Goal: Task Accomplishment & Management: Use online tool/utility

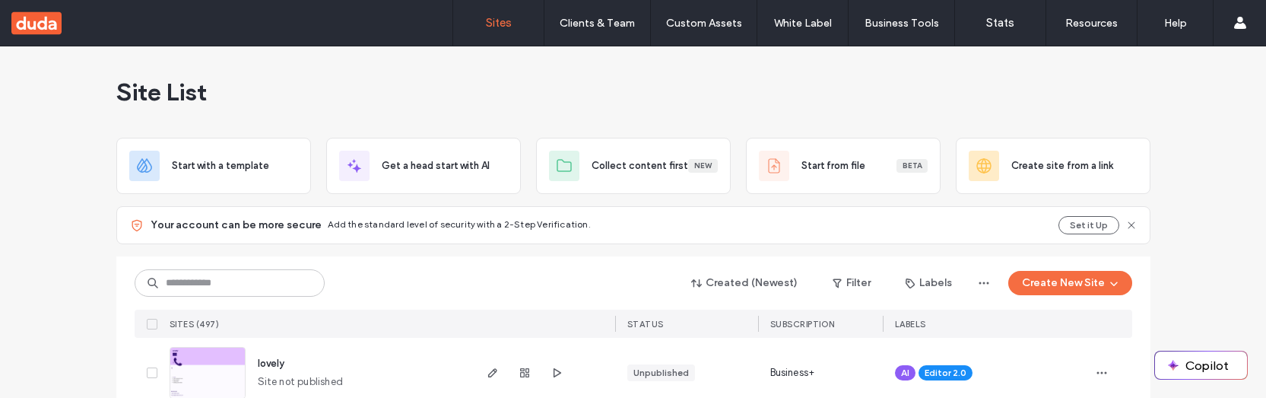
click at [861, 397] on html ".wqwq-1{fill:#231f20;} .cls-1q, .cls-2q { fill-rule: evenodd; } .cls-2q { fill:…" at bounding box center [633, 199] width 1266 height 398
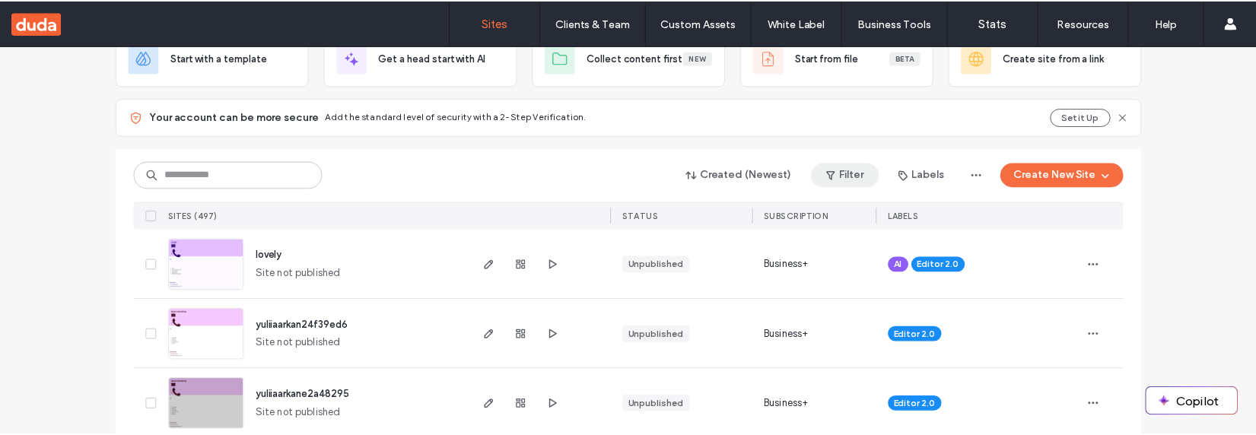
scroll to position [119, 0]
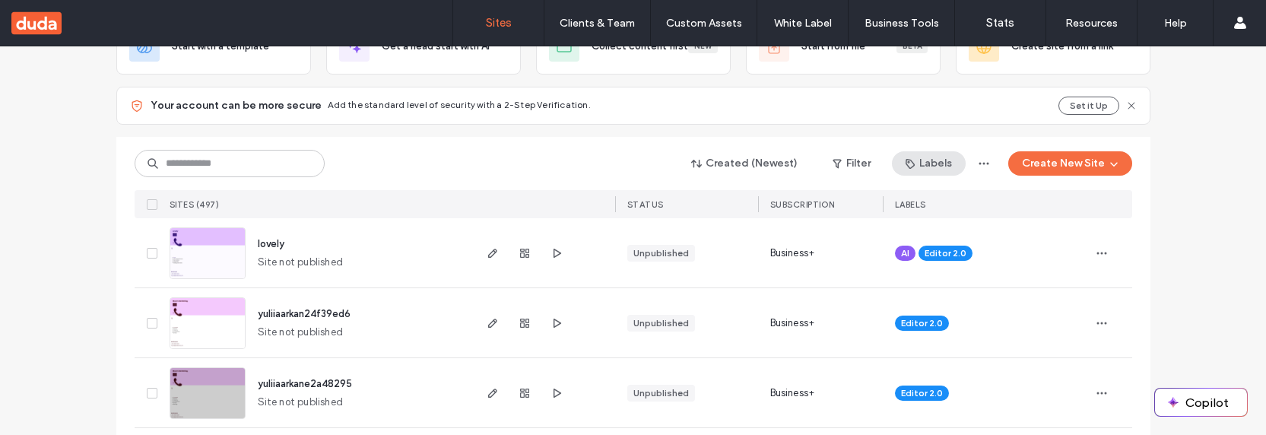
click at [933, 165] on button "Labels" at bounding box center [929, 163] width 74 height 24
click at [851, 166] on button "Filter" at bounding box center [852, 163] width 68 height 24
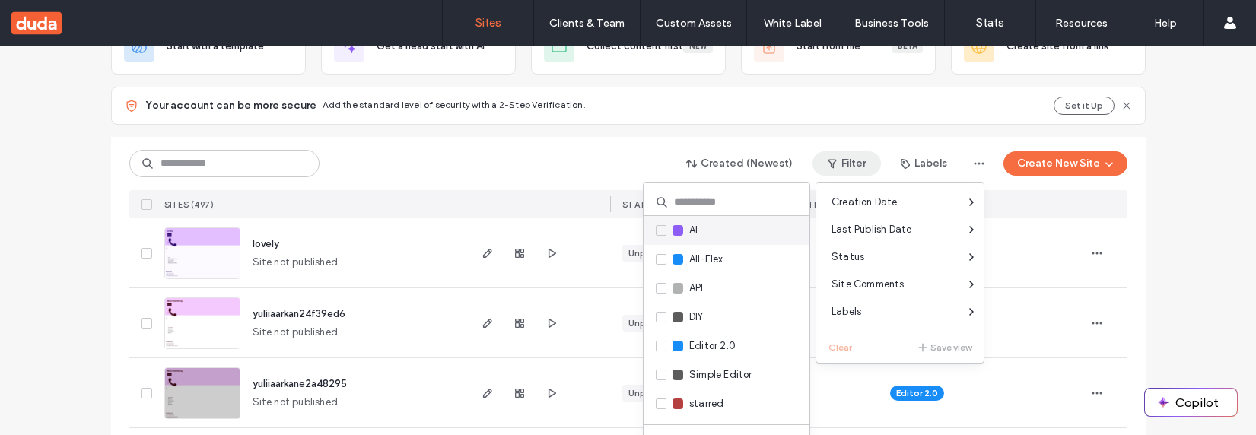
click at [688, 230] on div "AI" at bounding box center [684, 230] width 25 height 15
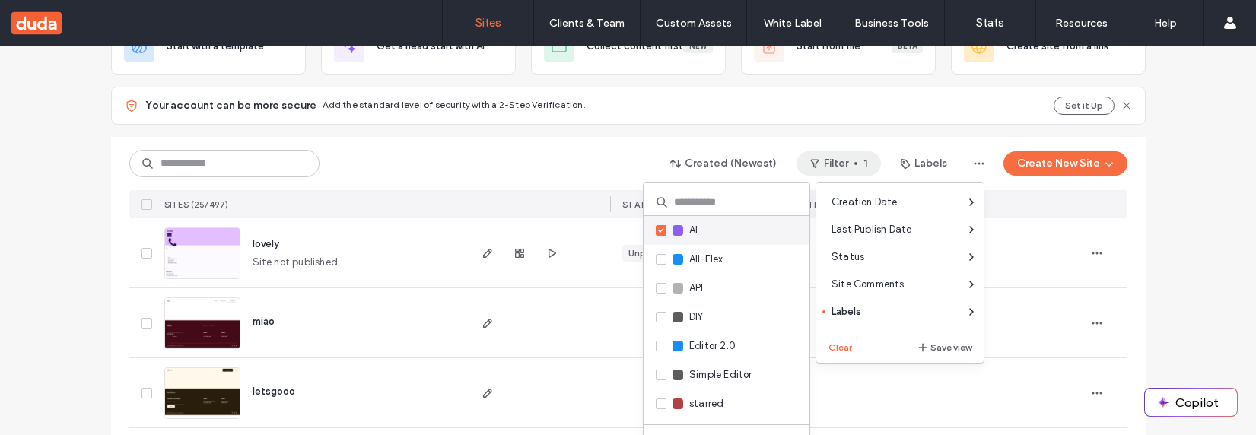
click at [684, 236] on div "AI" at bounding box center [684, 230] width 25 height 15
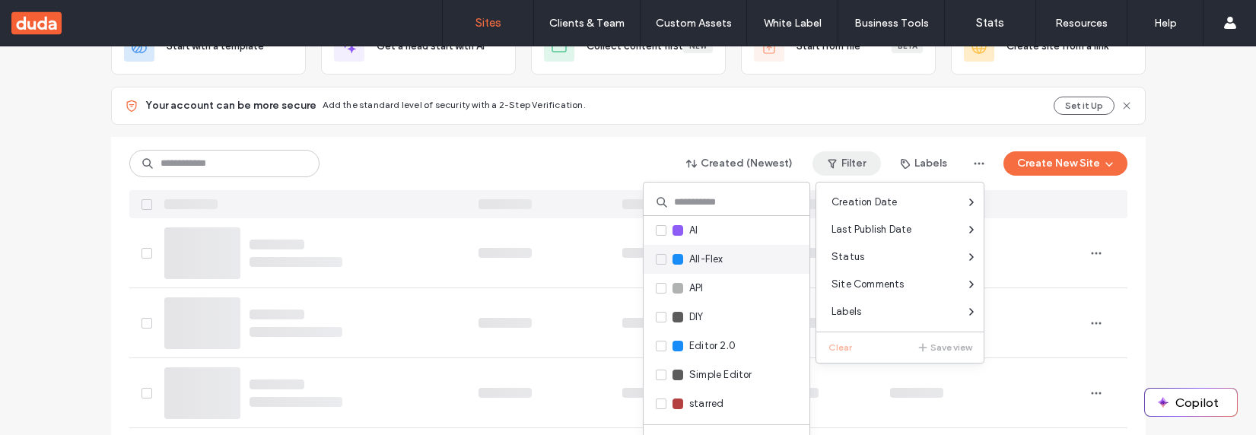
click at [684, 256] on div "All-Flex" at bounding box center [697, 259] width 51 height 15
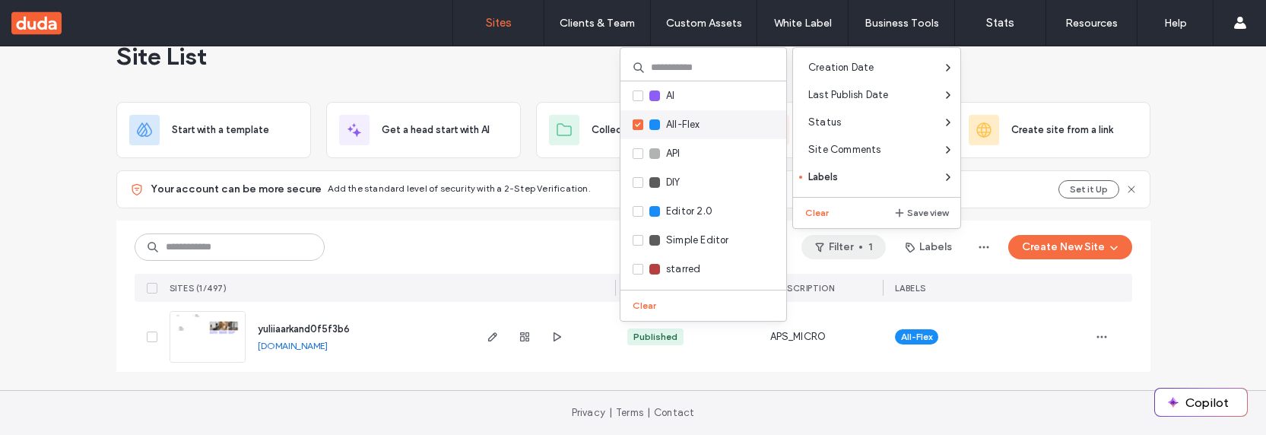
click at [682, 129] on span "All-Flex" at bounding box center [683, 124] width 34 height 15
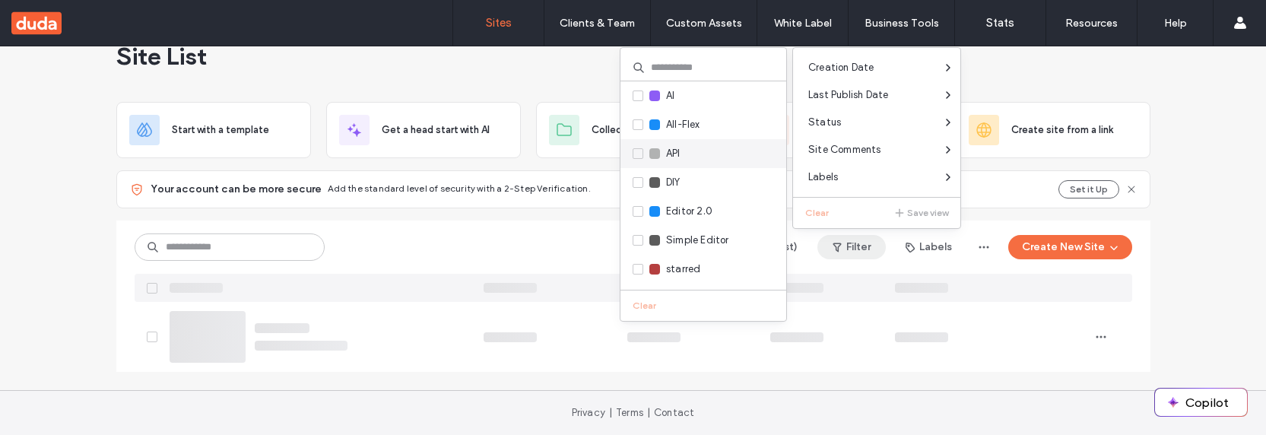
click at [680, 159] on span "API" at bounding box center [673, 153] width 14 height 15
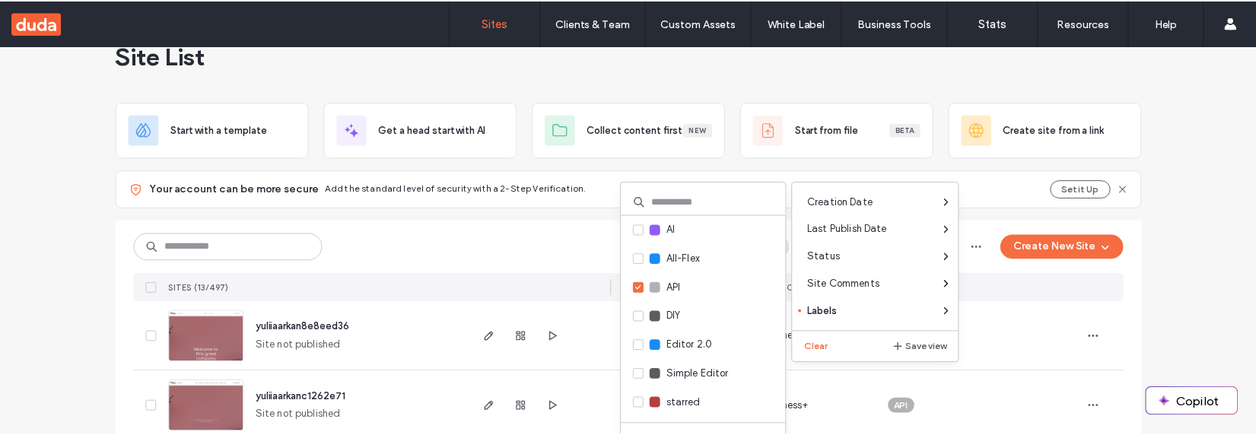
scroll to position [119, 0]
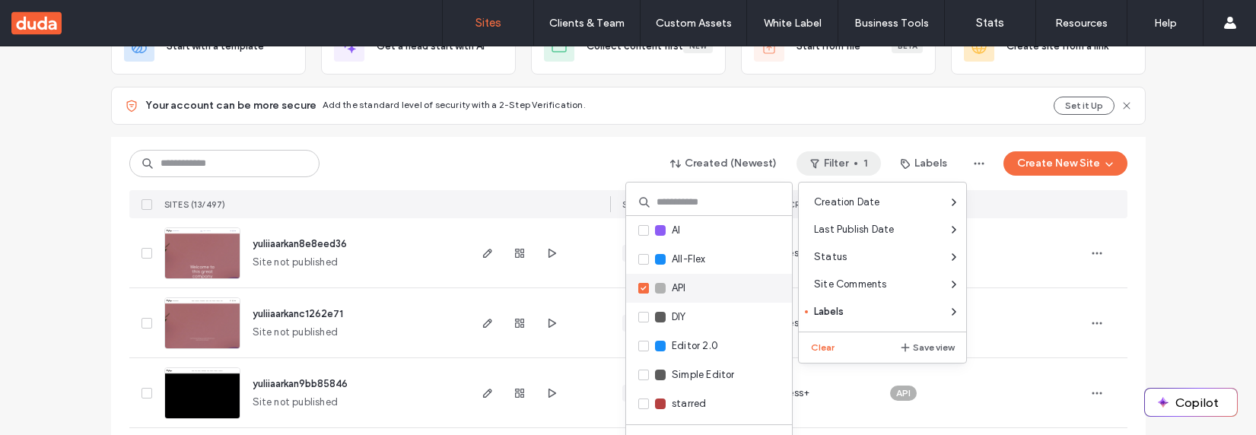
click at [676, 287] on span "API" at bounding box center [679, 288] width 14 height 15
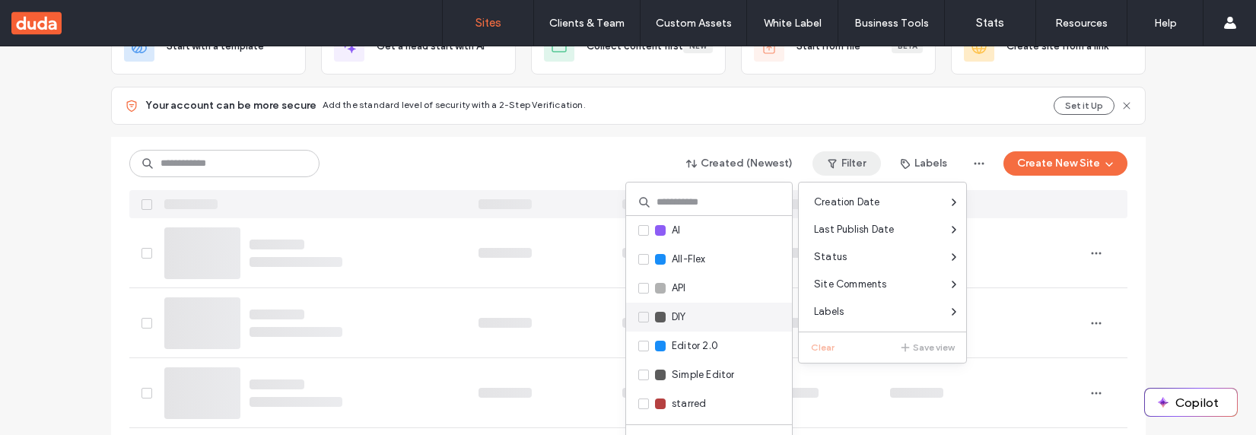
click at [675, 320] on span "DIY" at bounding box center [679, 317] width 14 height 15
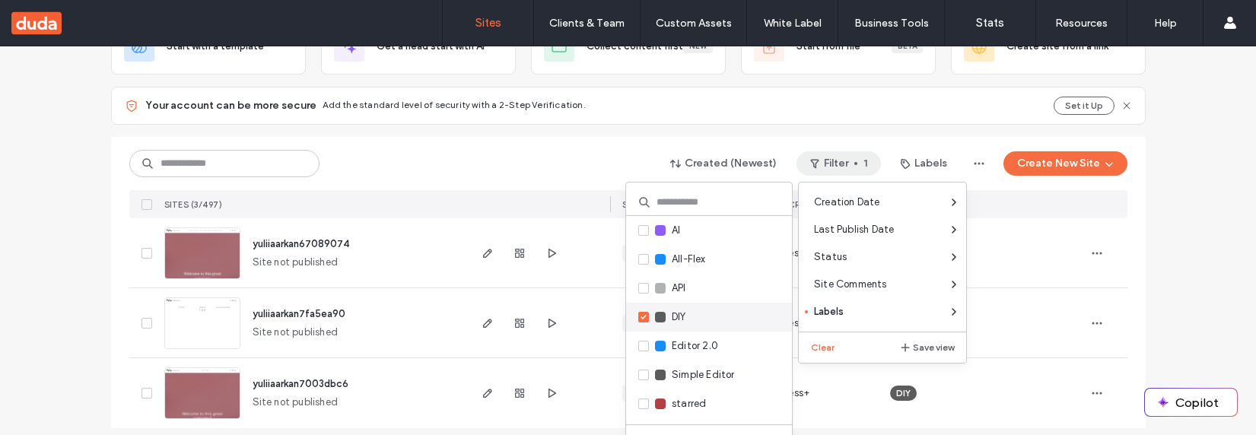
click at [675, 320] on span "DIY" at bounding box center [679, 317] width 14 height 15
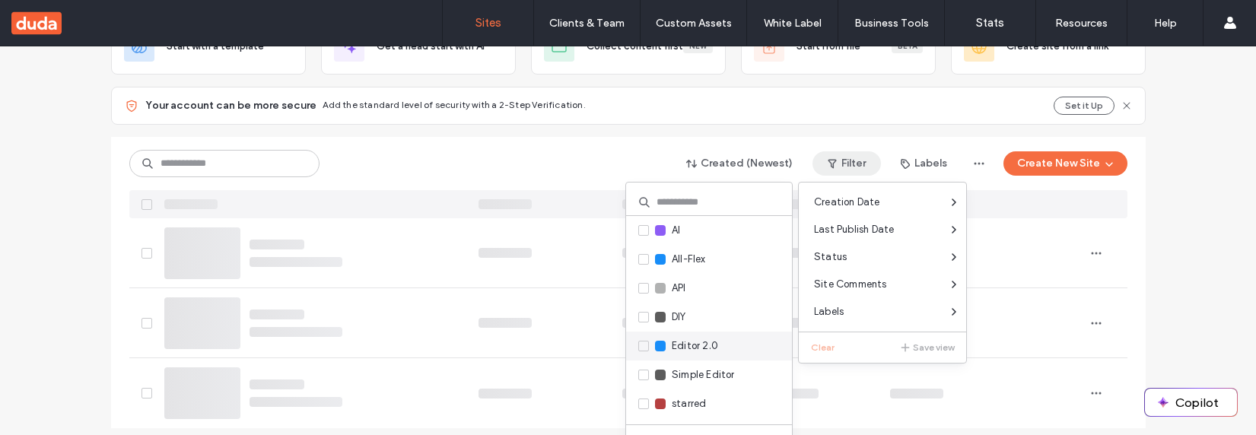
click at [675, 348] on span "Editor 2.0" at bounding box center [695, 345] width 46 height 15
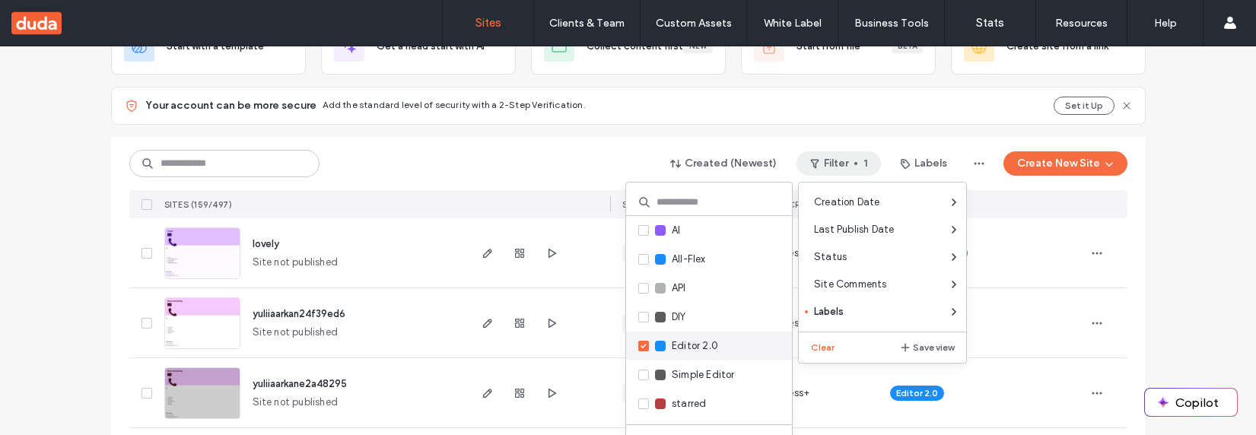
click at [688, 348] on span "Editor 2.0" at bounding box center [695, 345] width 46 height 15
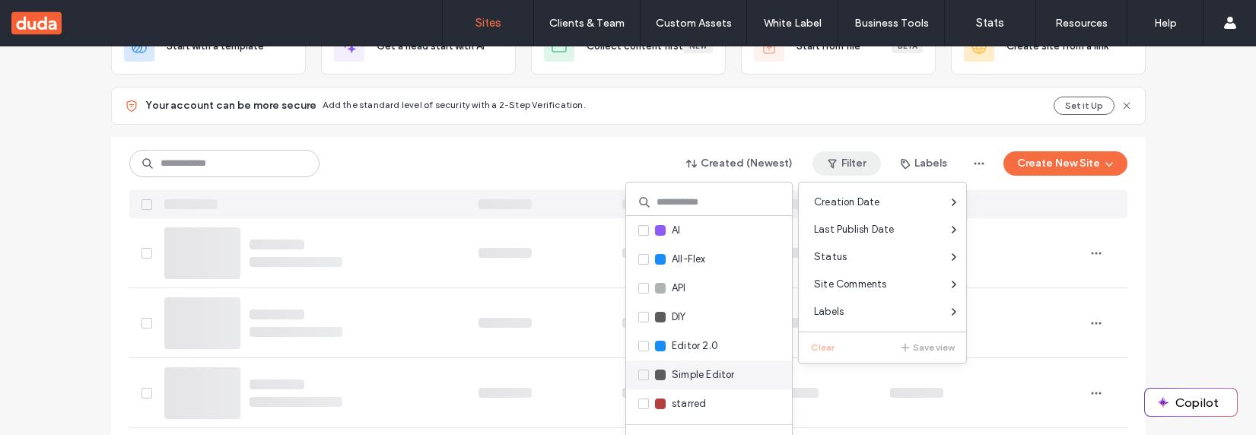
click at [687, 375] on span "Simple Editor" at bounding box center [703, 374] width 63 height 15
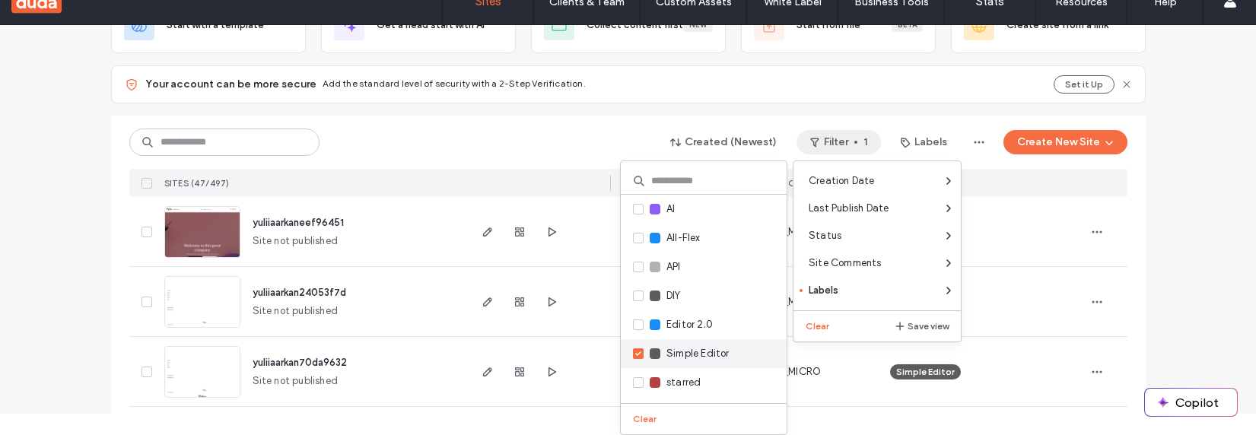
click at [678, 353] on span "Simple Editor" at bounding box center [697, 353] width 63 height 15
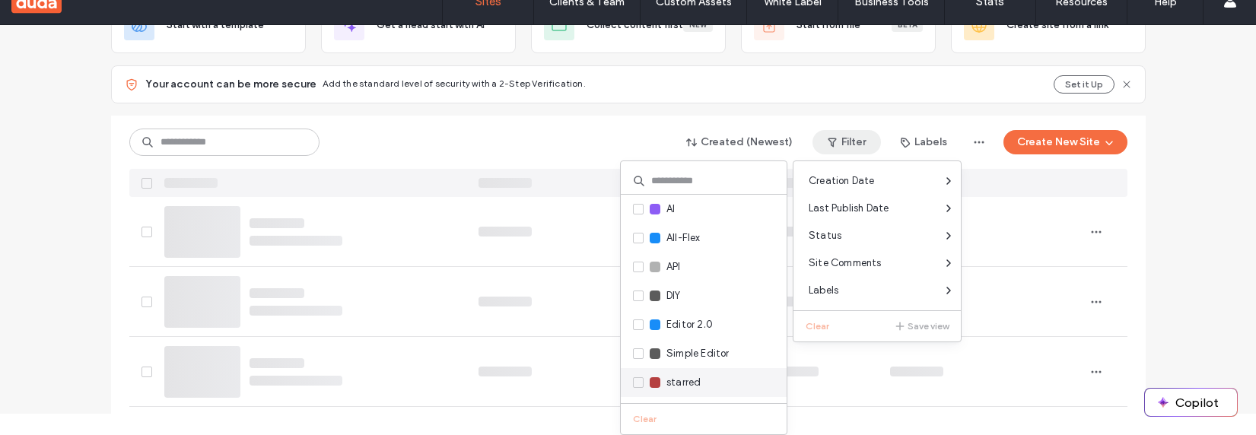
click at [678, 378] on span "starred" at bounding box center [683, 382] width 34 height 15
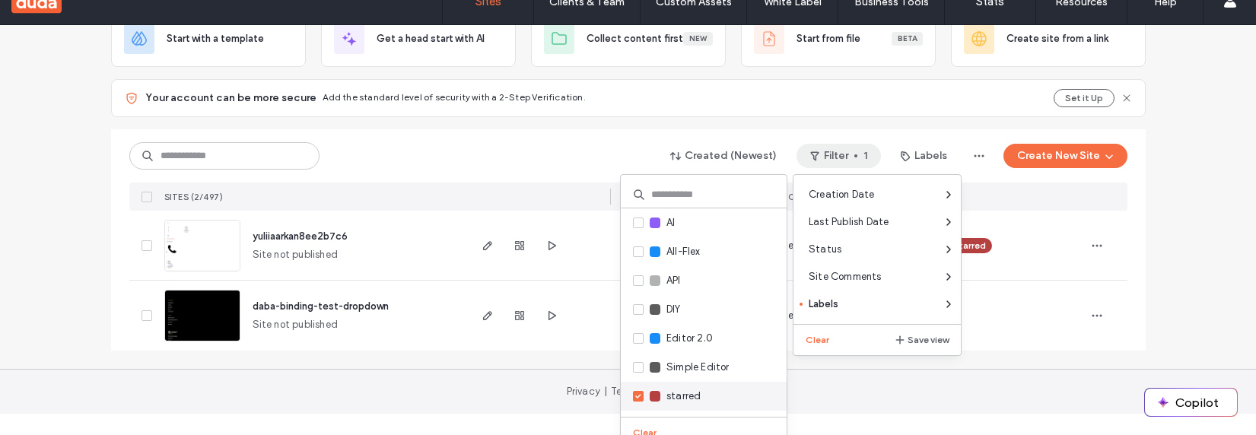
scroll to position [106, 0]
click at [676, 397] on span "starred" at bounding box center [683, 396] width 34 height 15
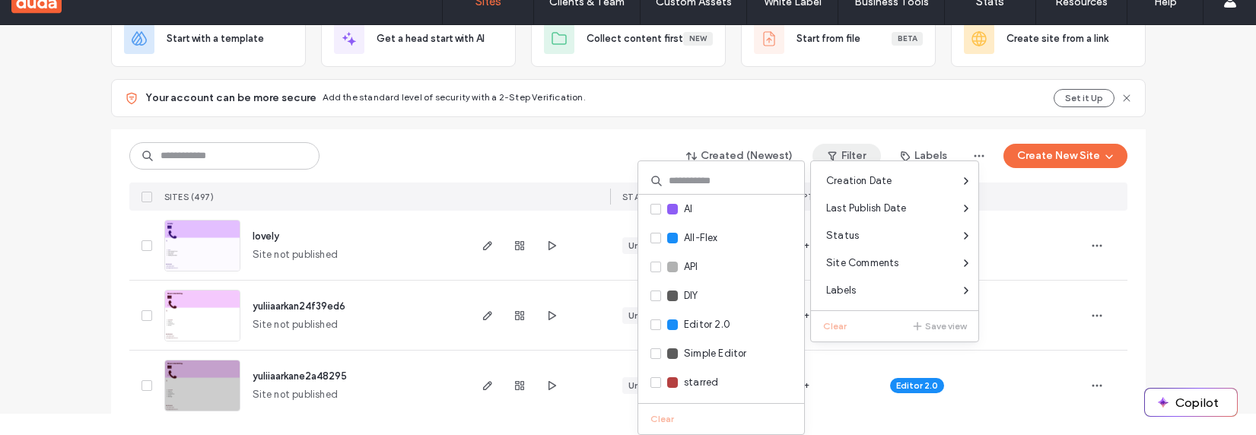
scroll to position [119, 0]
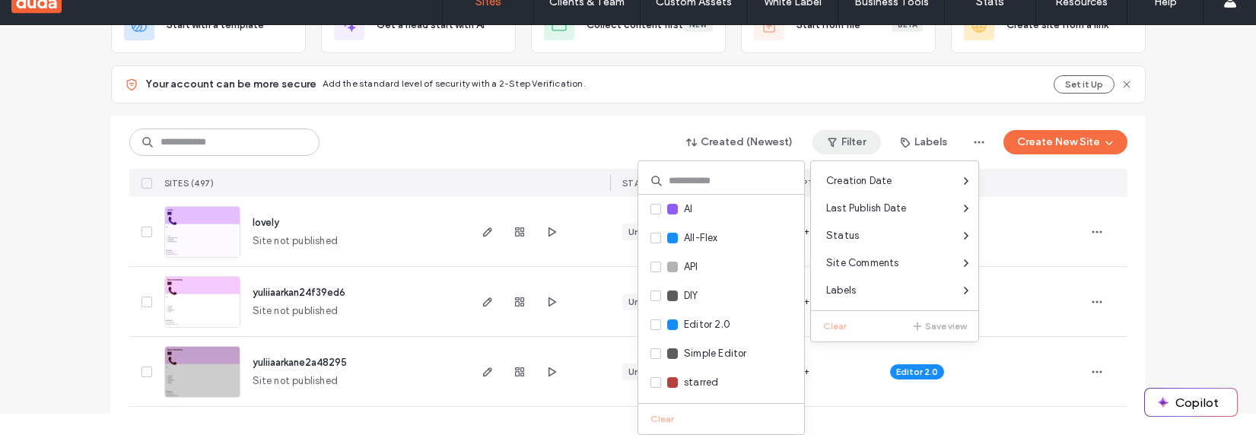
click at [846, 390] on div "Business+" at bounding box center [815, 371] width 125 height 69
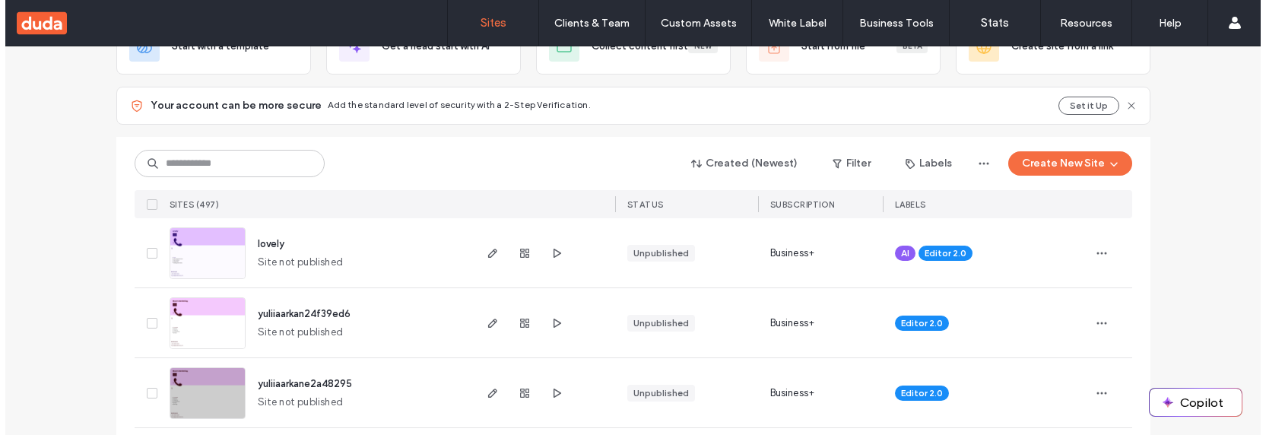
scroll to position [0, 0]
click at [933, 164] on button "Labels" at bounding box center [929, 163] width 74 height 24
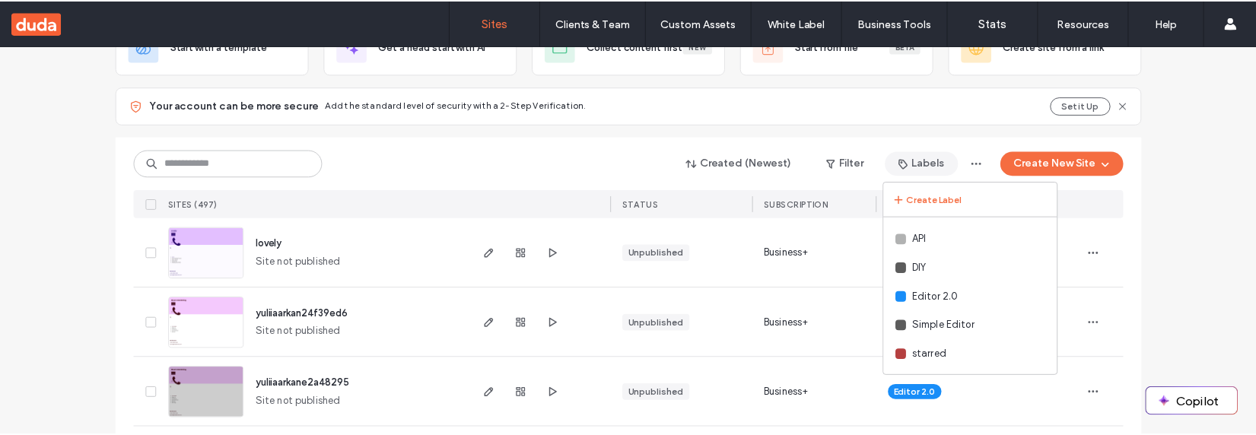
scroll to position [120, 0]
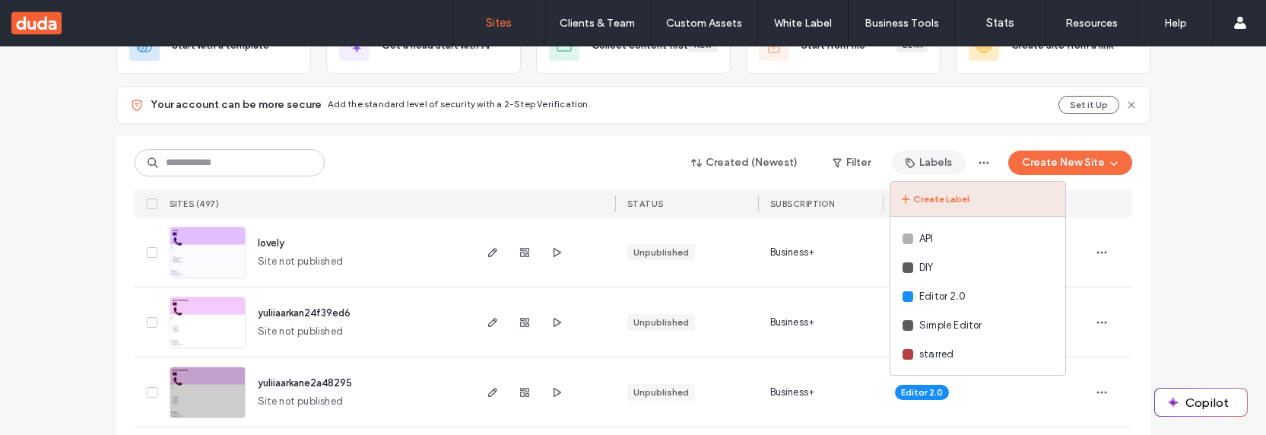
click at [948, 200] on button "Create Label" at bounding box center [978, 199] width 175 height 35
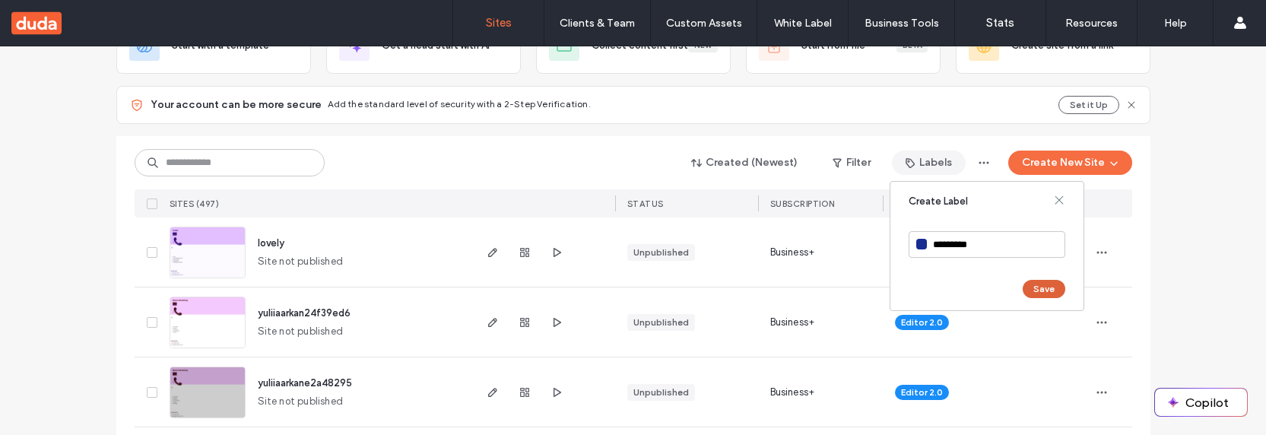
type input "*********"
click at [1036, 292] on button "Save" at bounding box center [1044, 289] width 43 height 18
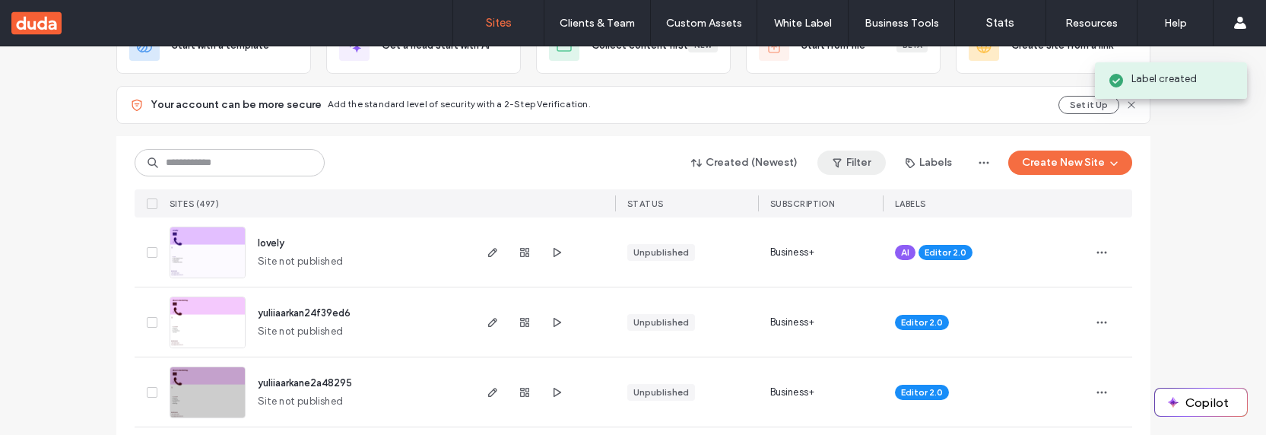
click at [845, 167] on button "Filter" at bounding box center [852, 163] width 68 height 24
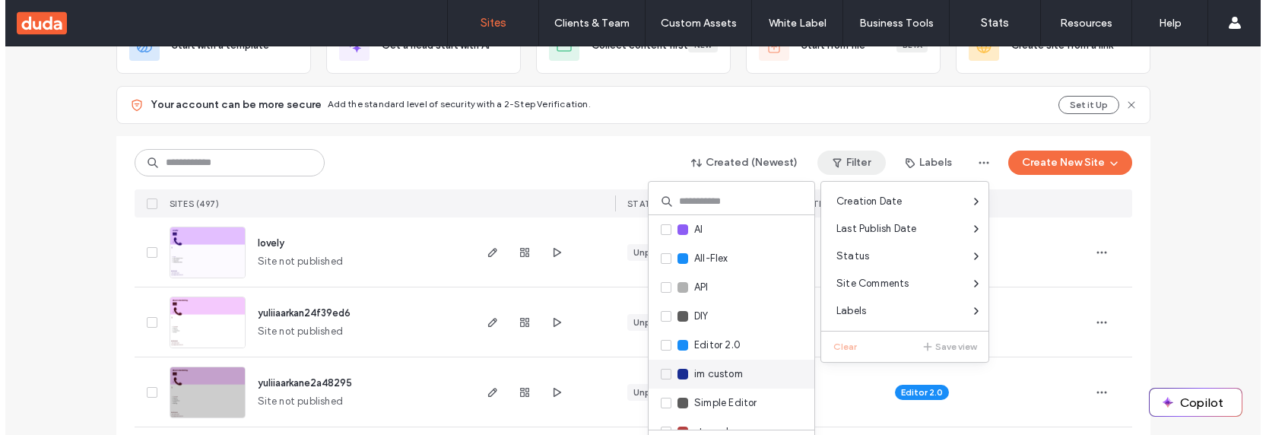
scroll to position [23, 0]
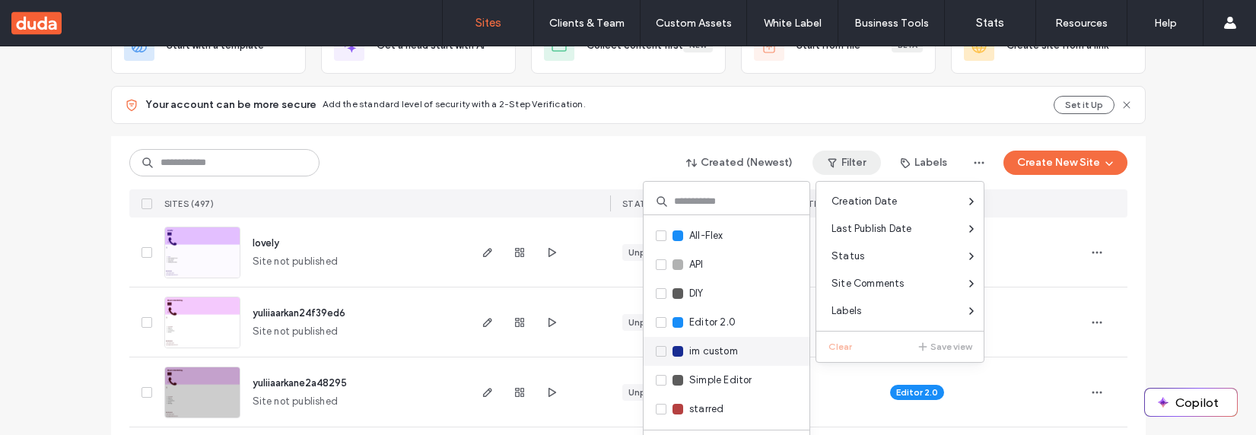
click at [720, 349] on span "im custom" at bounding box center [713, 351] width 49 height 15
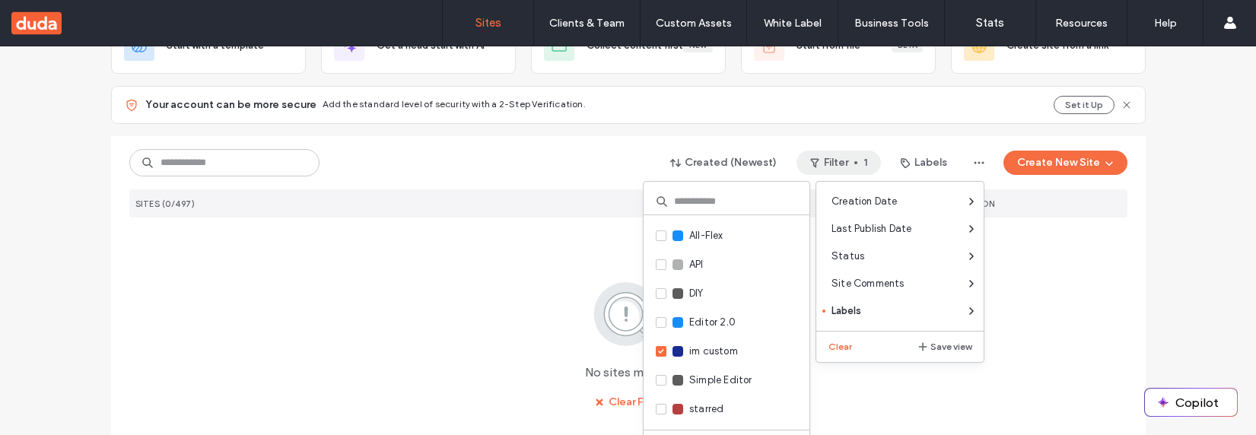
click at [551, 326] on div "No sites match Clear Filter" at bounding box center [628, 346] width 998 height 135
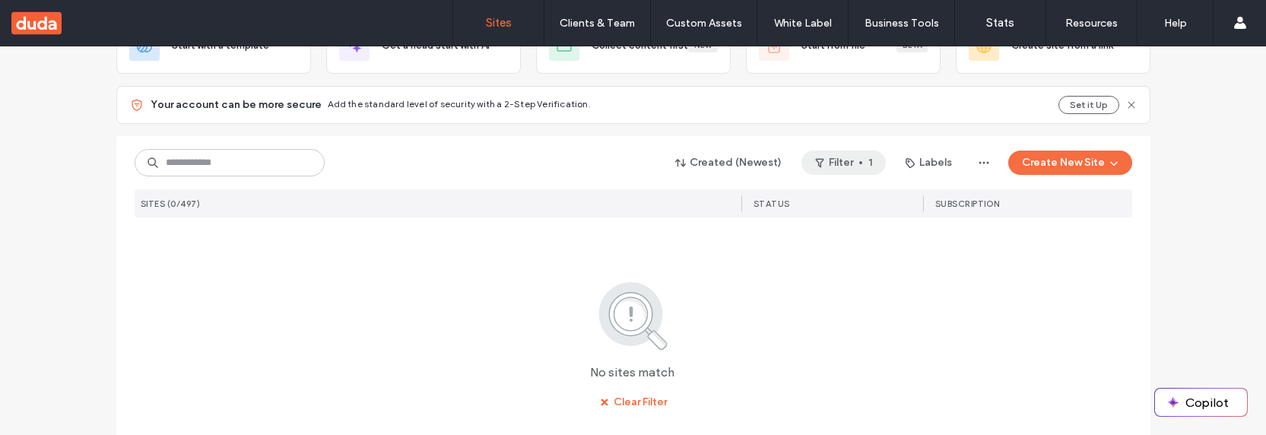
click at [871, 167] on button "Filter 1" at bounding box center [844, 163] width 84 height 24
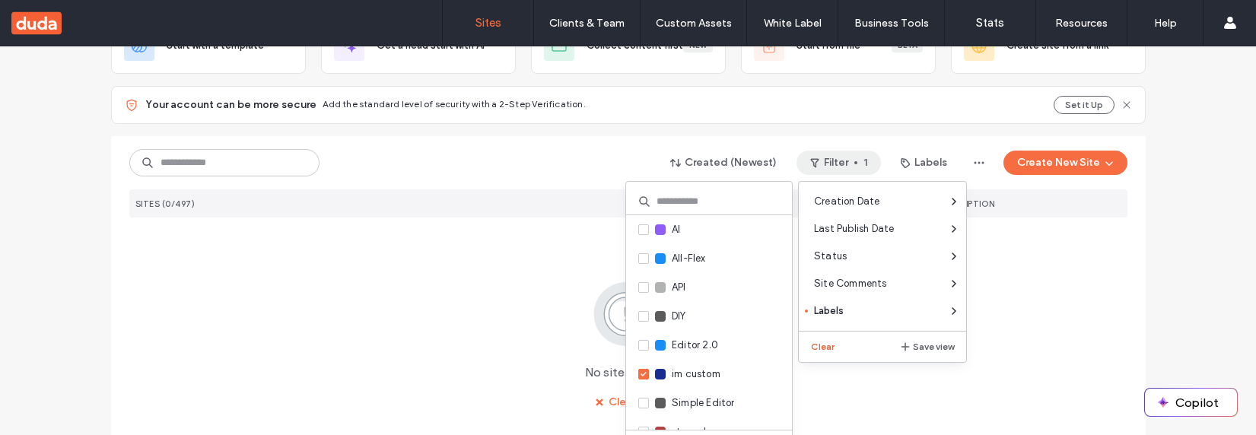
click at [831, 346] on button "Clear" at bounding box center [824, 347] width 39 height 18
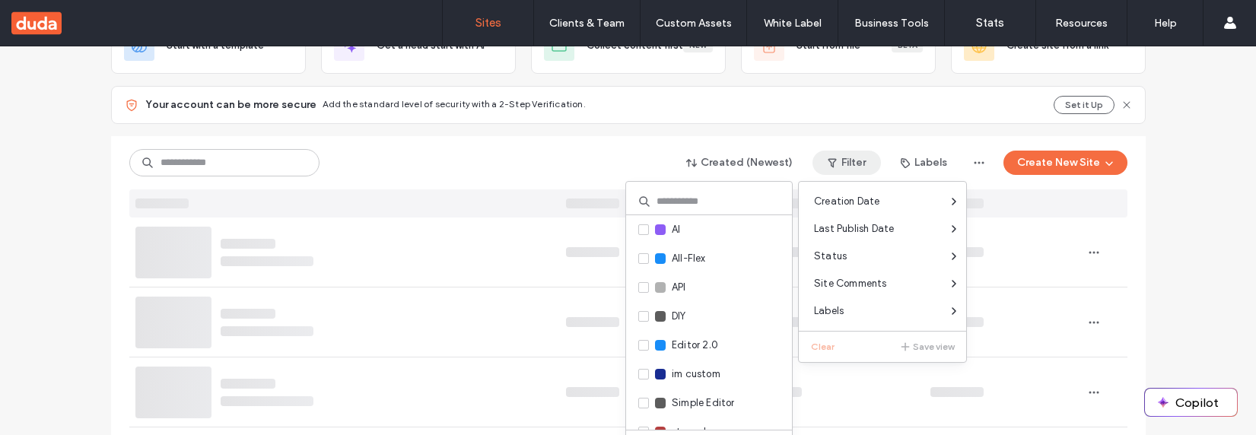
click at [488, 253] on div at bounding box center [341, 252] width 424 height 69
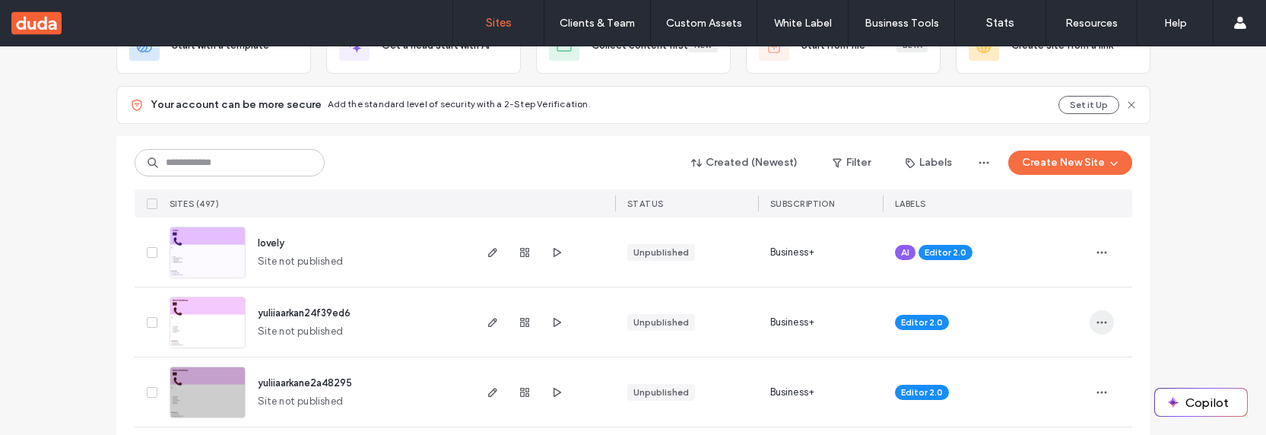
click at [1096, 323] on icon "button" at bounding box center [1102, 322] width 12 height 12
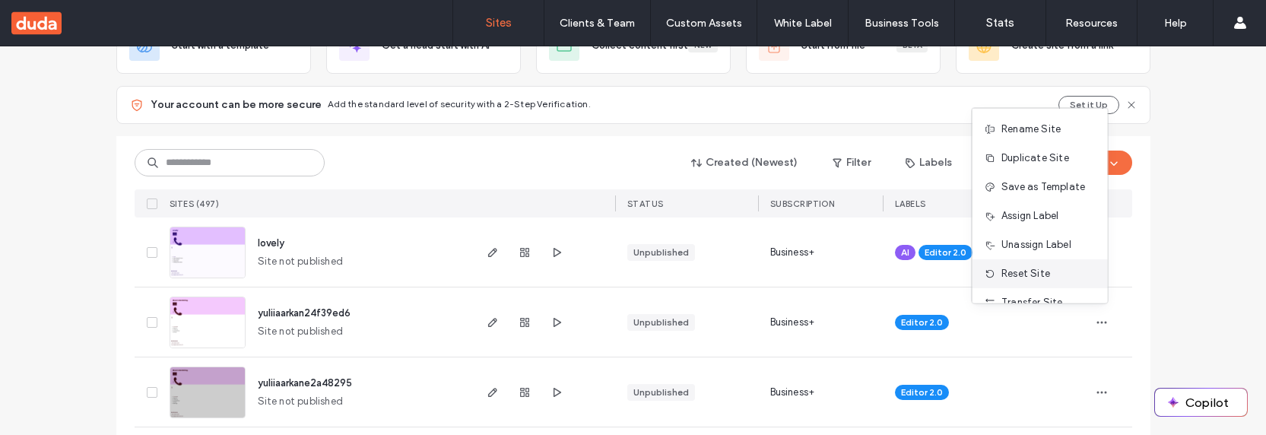
scroll to position [8, 0]
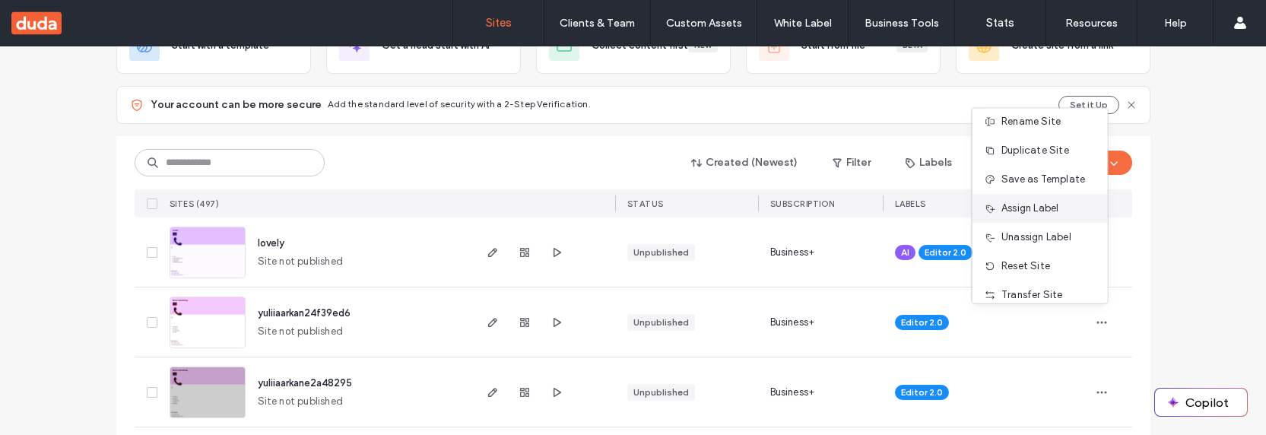
click at [1032, 205] on span "Assign Label" at bounding box center [1030, 208] width 57 height 15
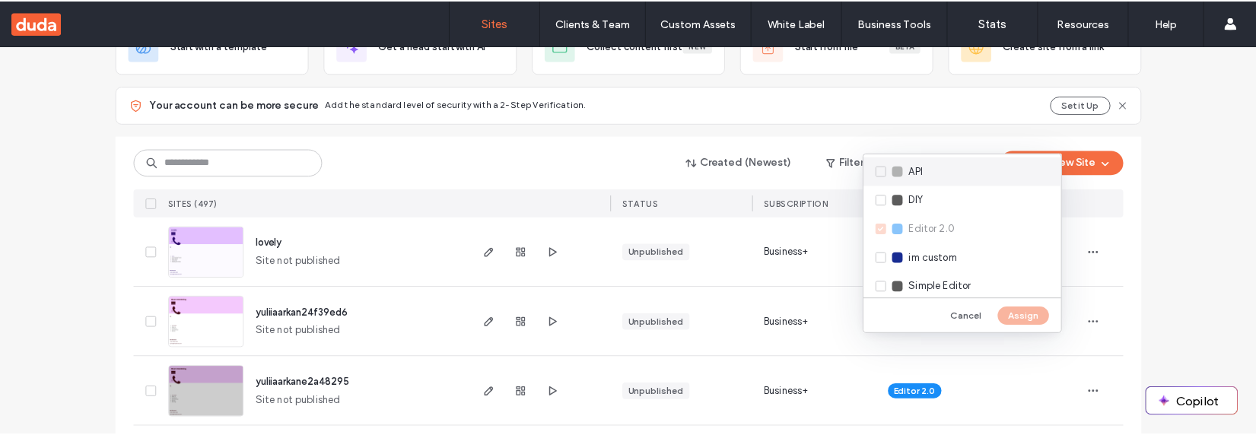
scroll to position [99, 0]
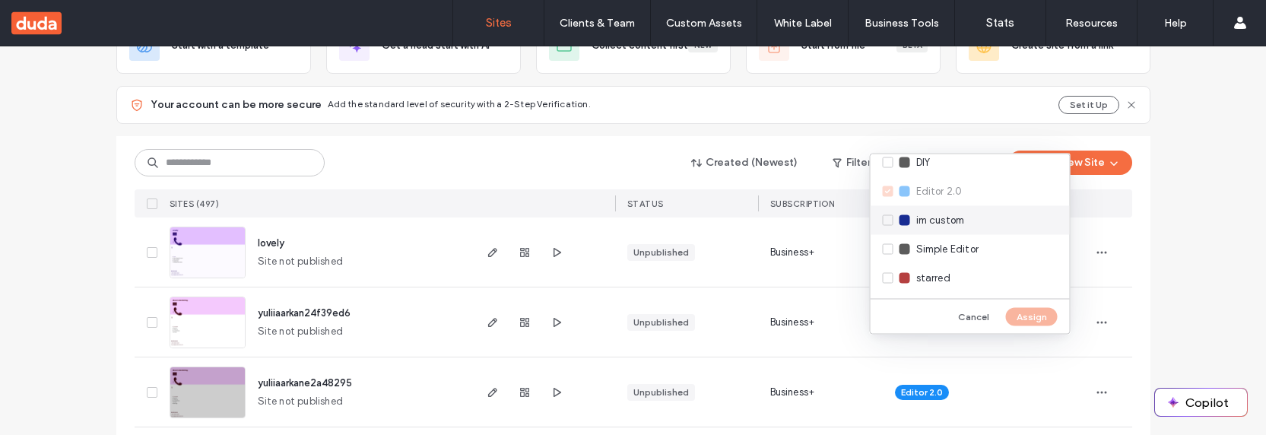
click at [942, 216] on span "im custom" at bounding box center [940, 220] width 49 height 15
click at [1028, 312] on button "Assign" at bounding box center [1032, 316] width 52 height 18
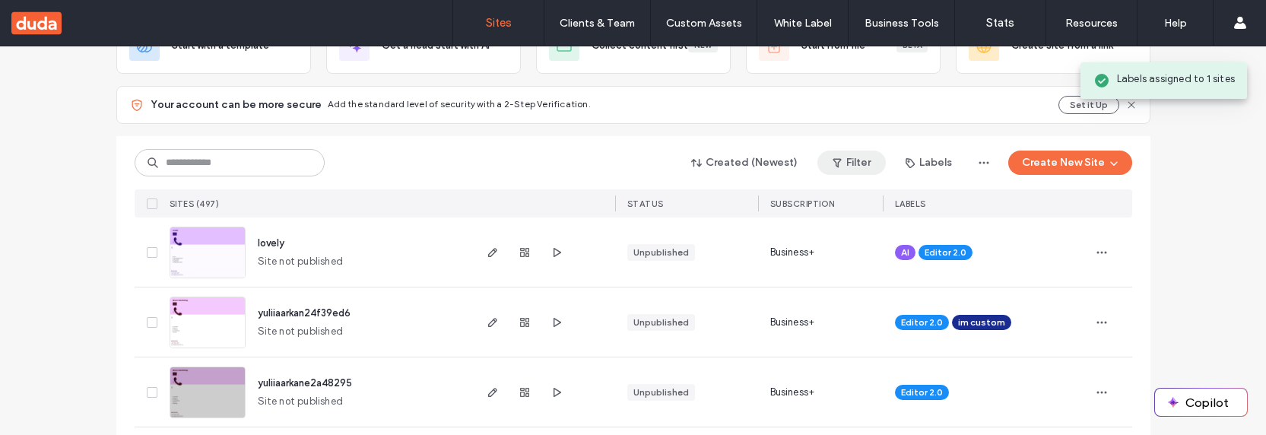
click at [861, 162] on button "Filter" at bounding box center [852, 163] width 68 height 24
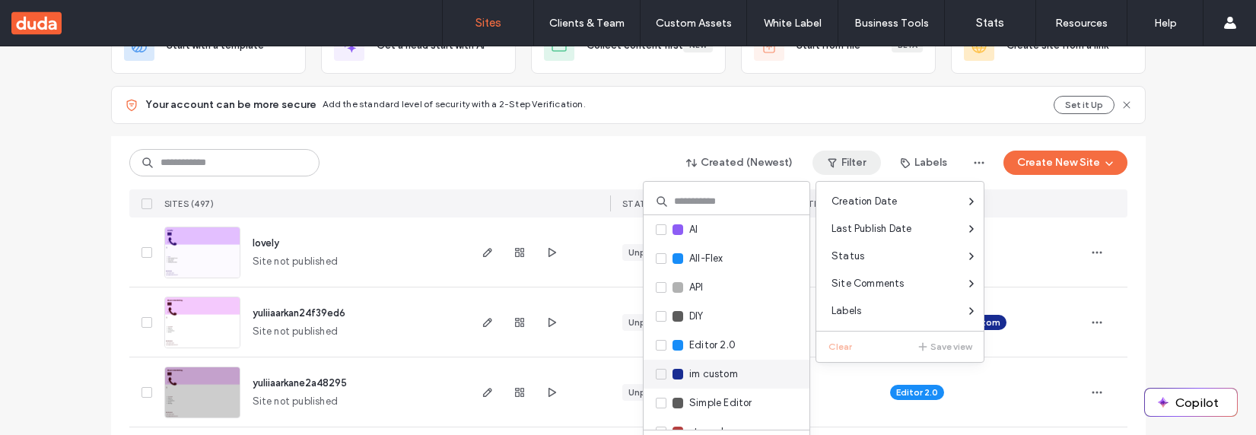
click at [713, 370] on span "im custom" at bounding box center [713, 374] width 49 height 15
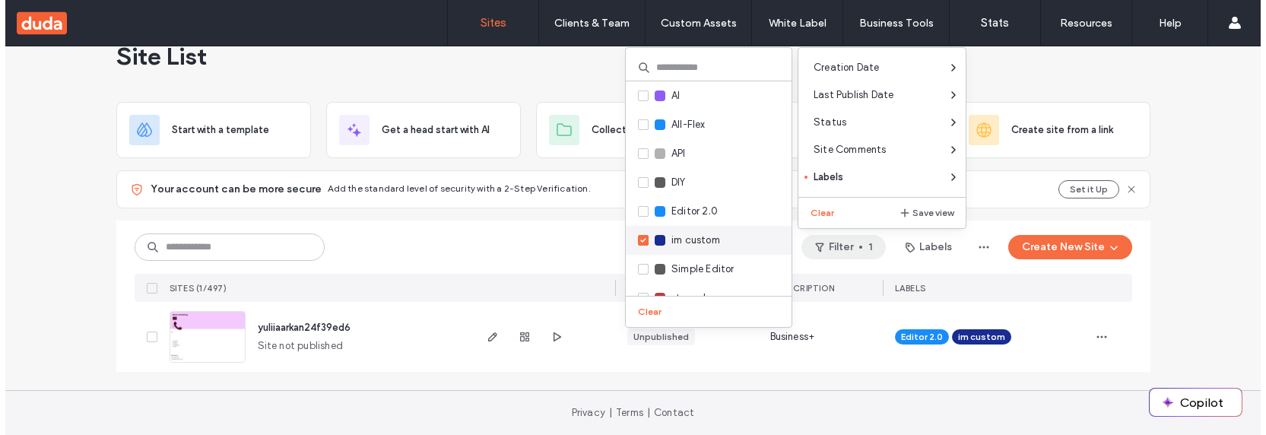
scroll to position [36, 0]
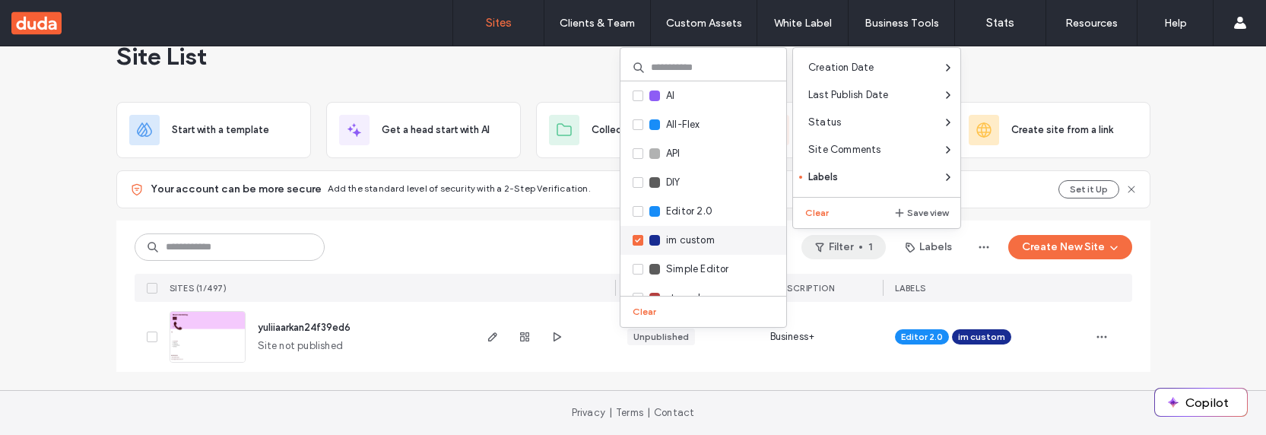
click at [708, 237] on span "im custom" at bounding box center [690, 240] width 49 height 15
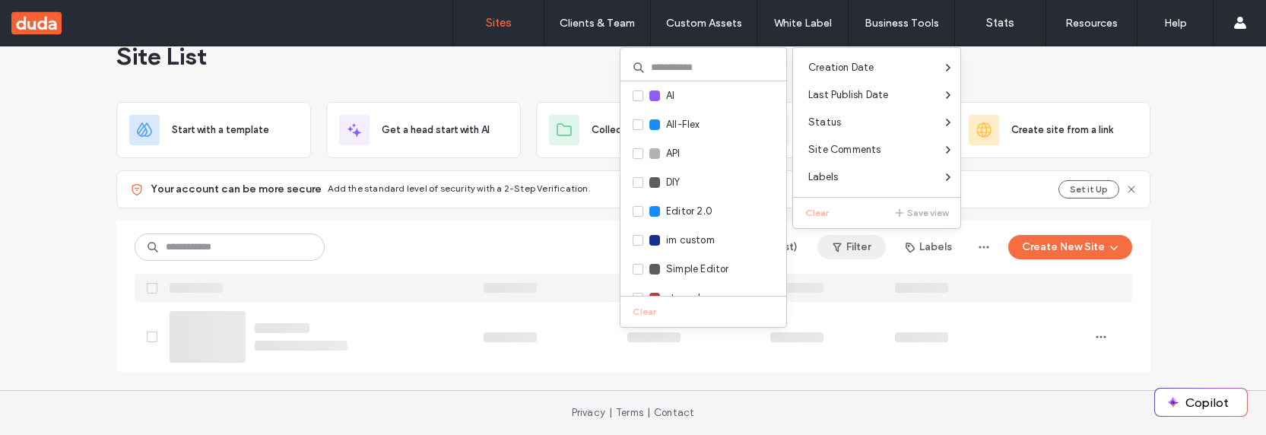
scroll to position [120, 0]
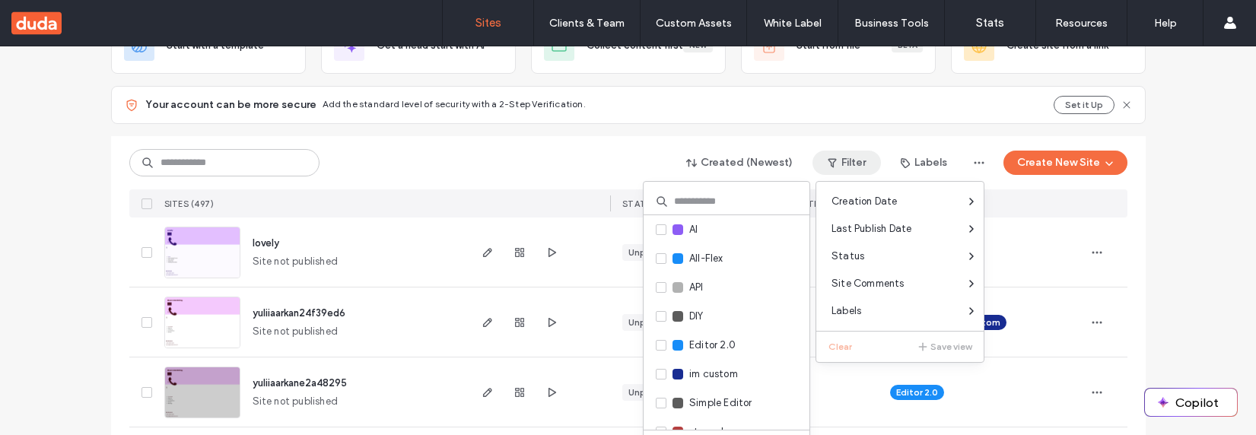
click at [498, 173] on div "Created (Newest) Filter Labels Create New Site" at bounding box center [628, 162] width 998 height 29
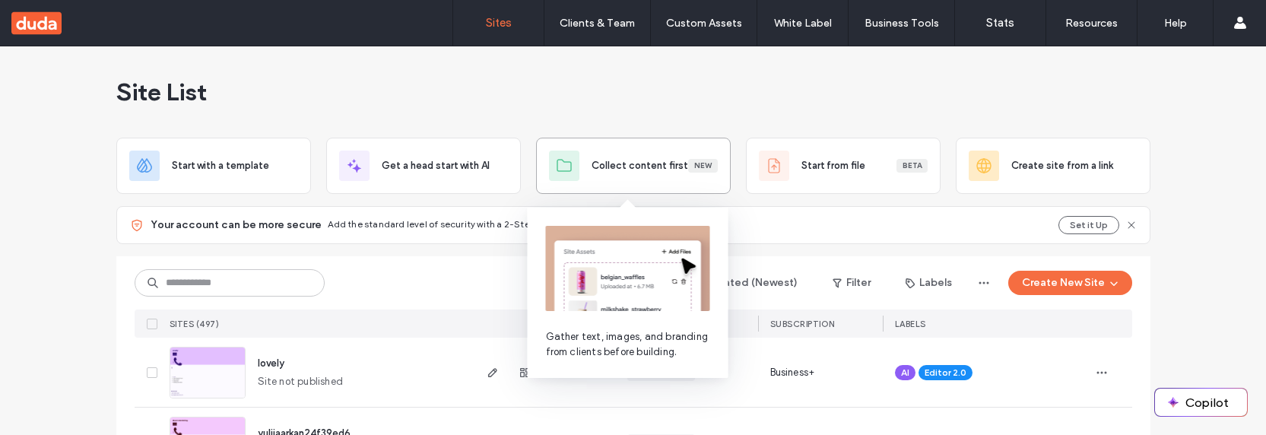
click at [618, 186] on div "Collect content first New" at bounding box center [633, 166] width 195 height 56
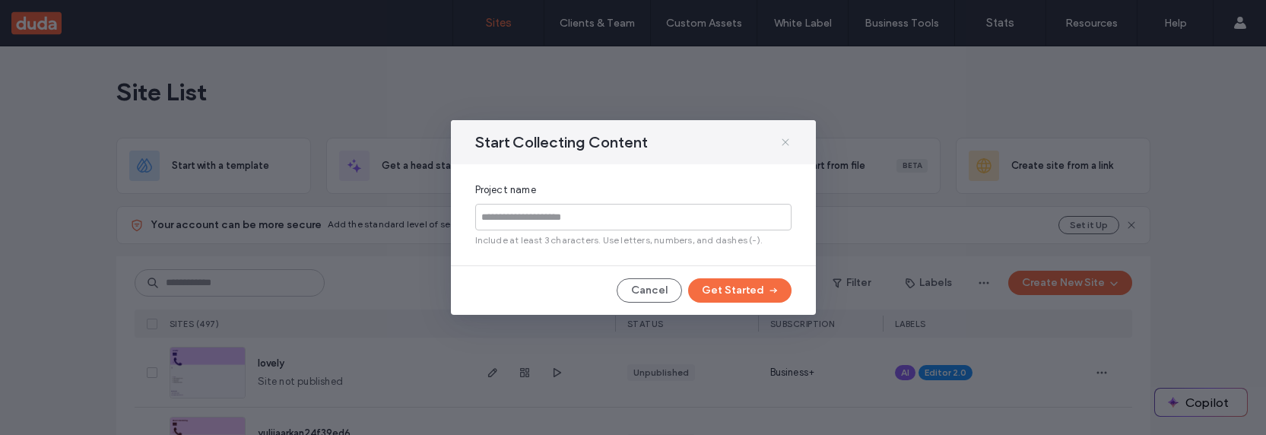
click at [782, 142] on icon at bounding box center [786, 142] width 12 height 12
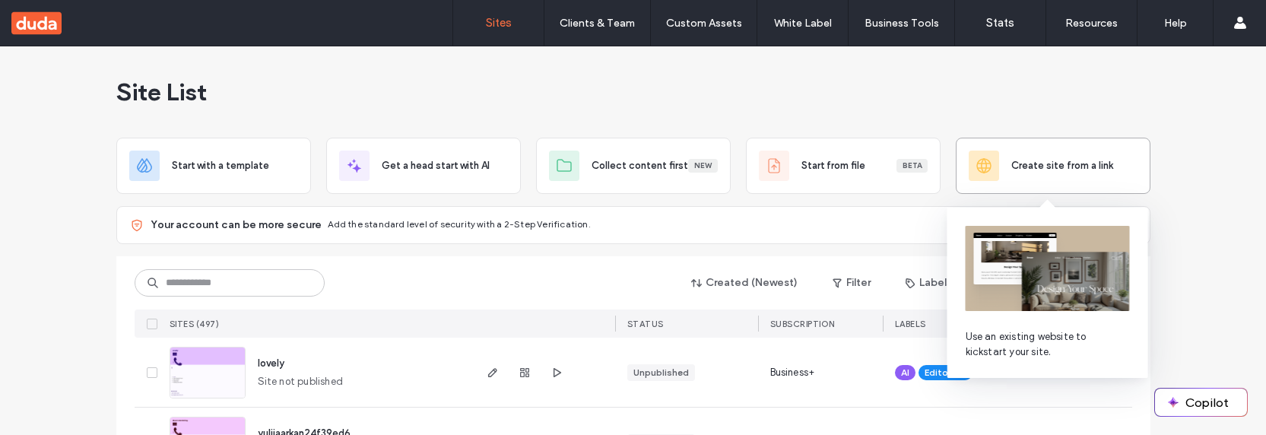
click at [1004, 184] on div "Create site from a link" at bounding box center [1053, 166] width 195 height 56
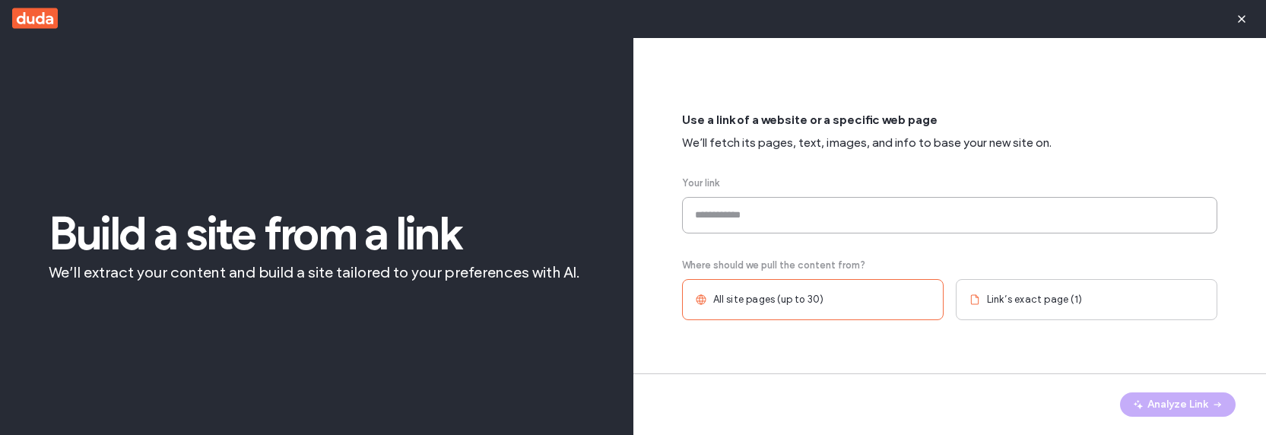
click at [729, 220] on input at bounding box center [950, 215] width 536 height 37
paste input "**********"
type input "**********"
click at [1068, 291] on div "Link’s exact page (1)" at bounding box center [1087, 299] width 262 height 41
click at [1242, 21] on icon "button" at bounding box center [1242, 19] width 12 height 12
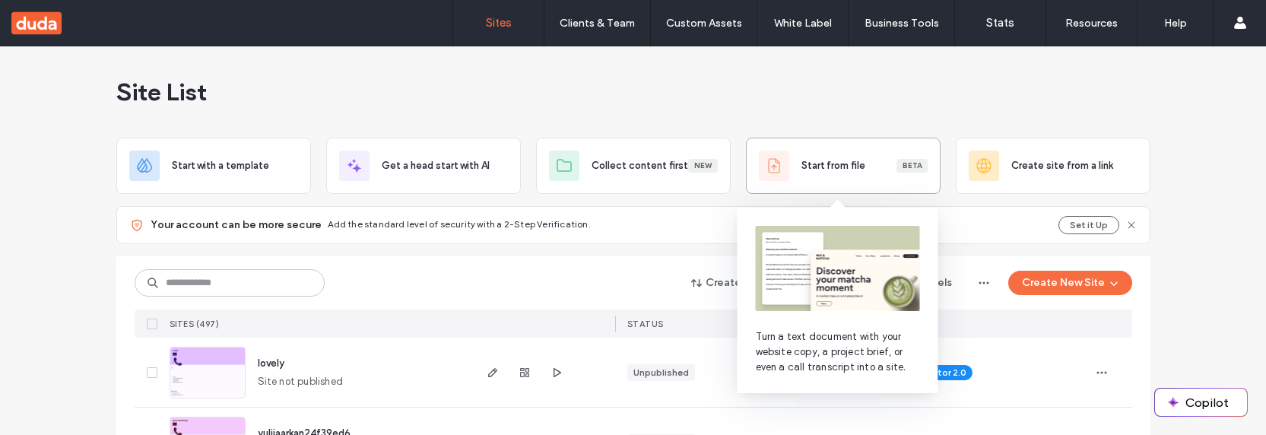
click at [836, 151] on div "Start from file Beta" at bounding box center [843, 166] width 169 height 30
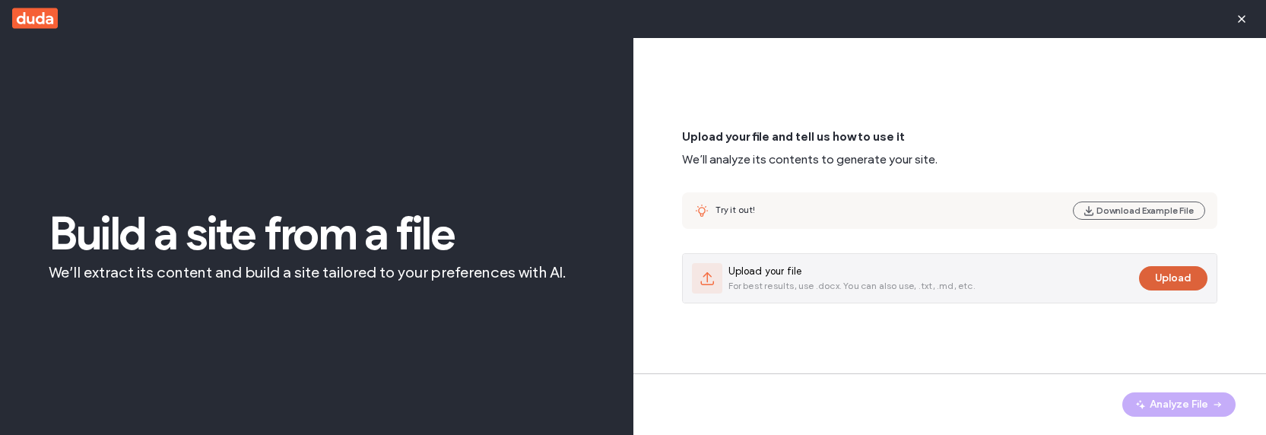
click at [1190, 276] on button "Upload" at bounding box center [1173, 278] width 68 height 24
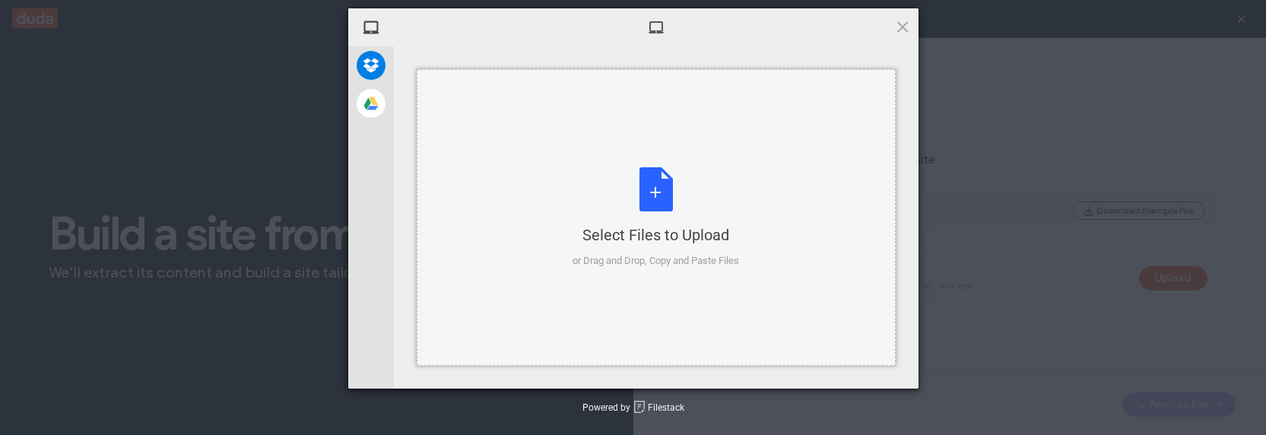
click at [667, 224] on div "Select Files to Upload" at bounding box center [656, 234] width 167 height 21
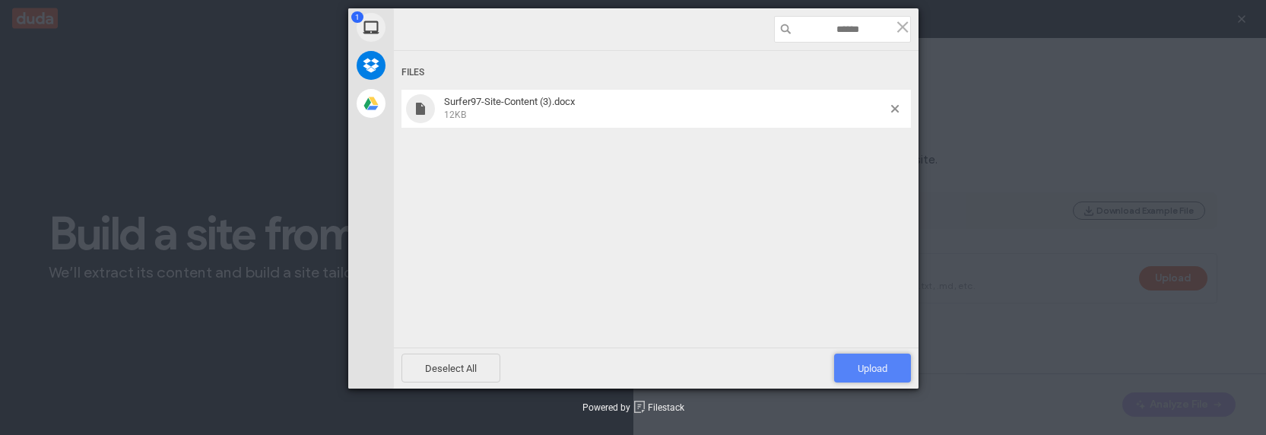
click at [897, 378] on span "Upload 1" at bounding box center [872, 368] width 77 height 29
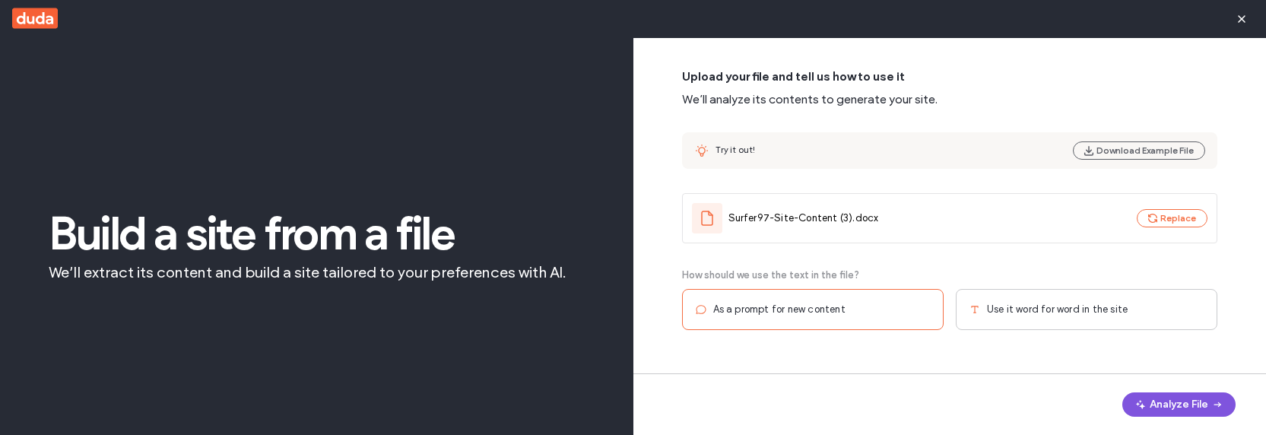
click at [1158, 408] on button "Analyze File" at bounding box center [1179, 404] width 113 height 24
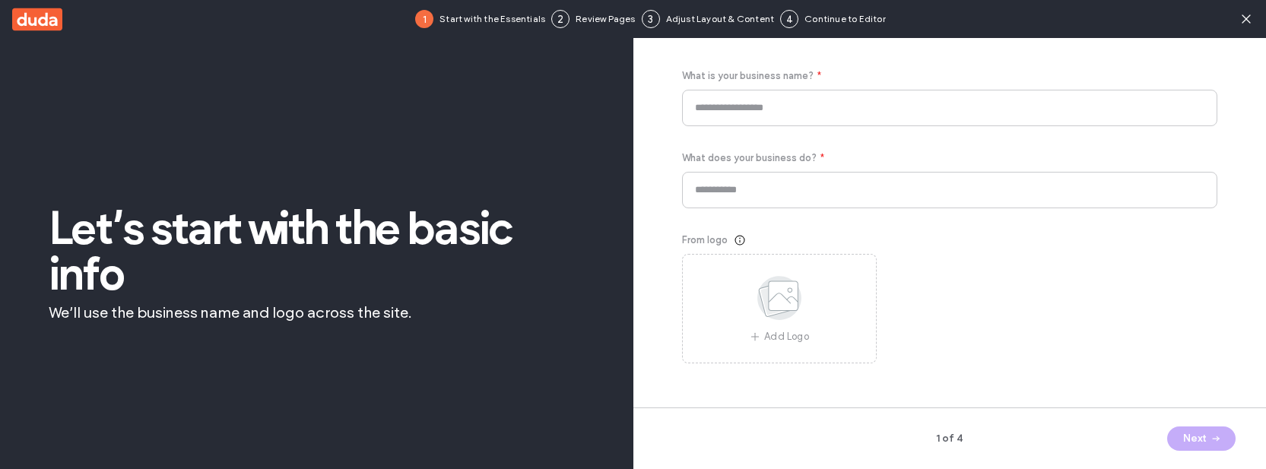
type input "********"
type input "**********"
click at [1202, 430] on button "Next" at bounding box center [1201, 439] width 68 height 24
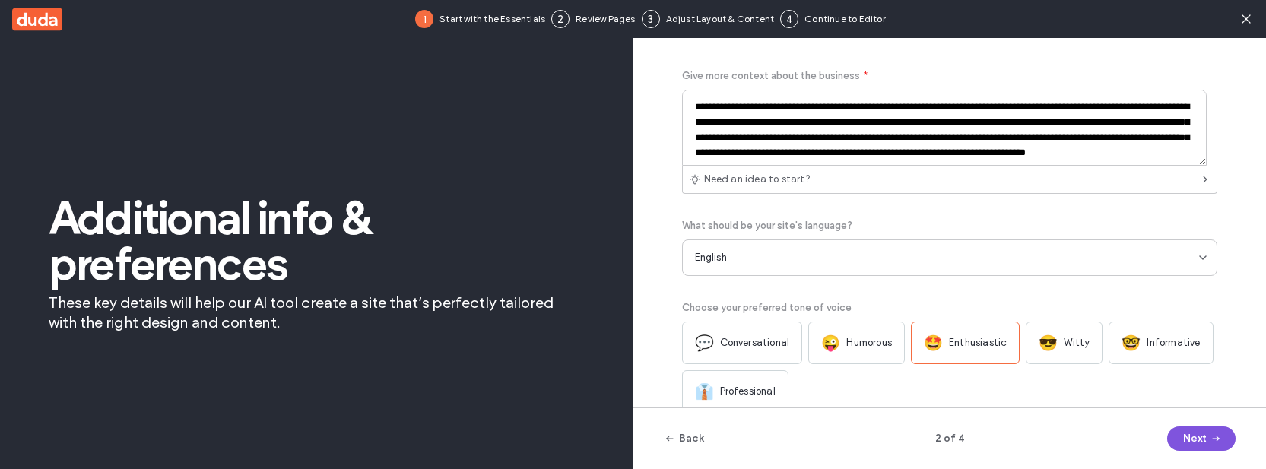
click at [1193, 429] on button "Next" at bounding box center [1201, 439] width 68 height 24
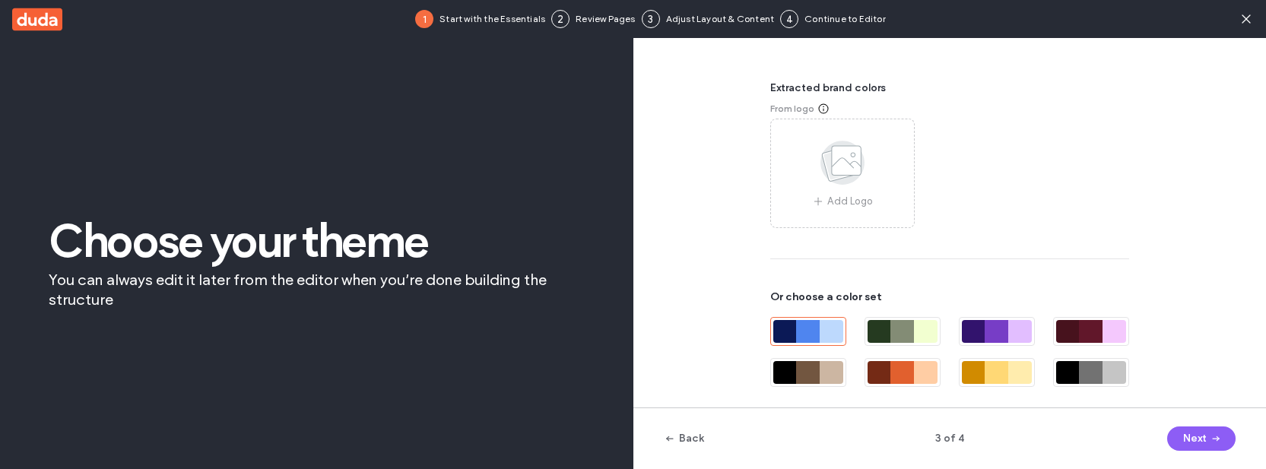
click at [1217, 434] on div "Back 3 of 4 Next" at bounding box center [951, 439] width 634 height 62
click at [1208, 434] on span "button" at bounding box center [1214, 438] width 15 height 23
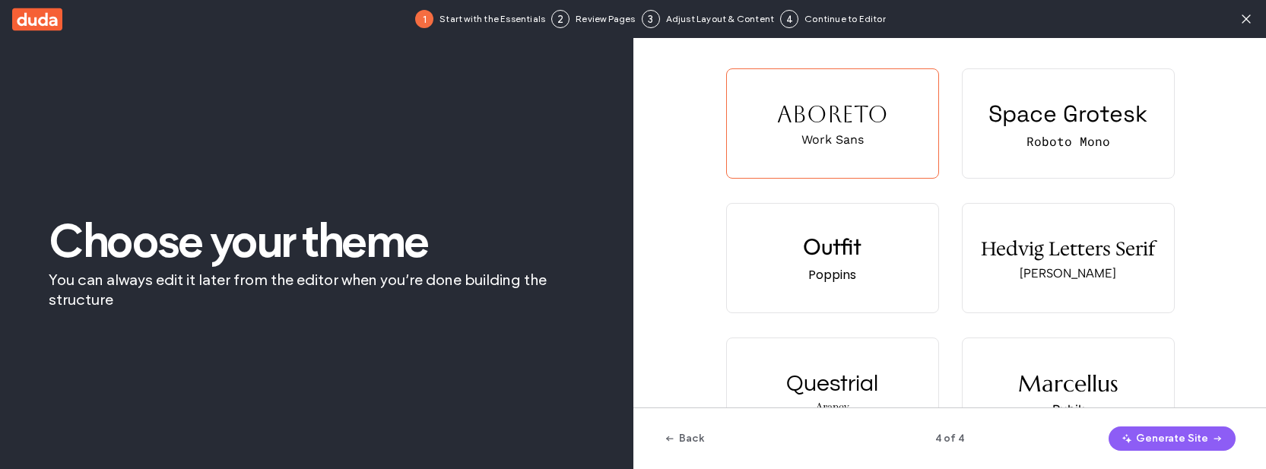
click at [1209, 434] on span "button" at bounding box center [1216, 438] width 15 height 23
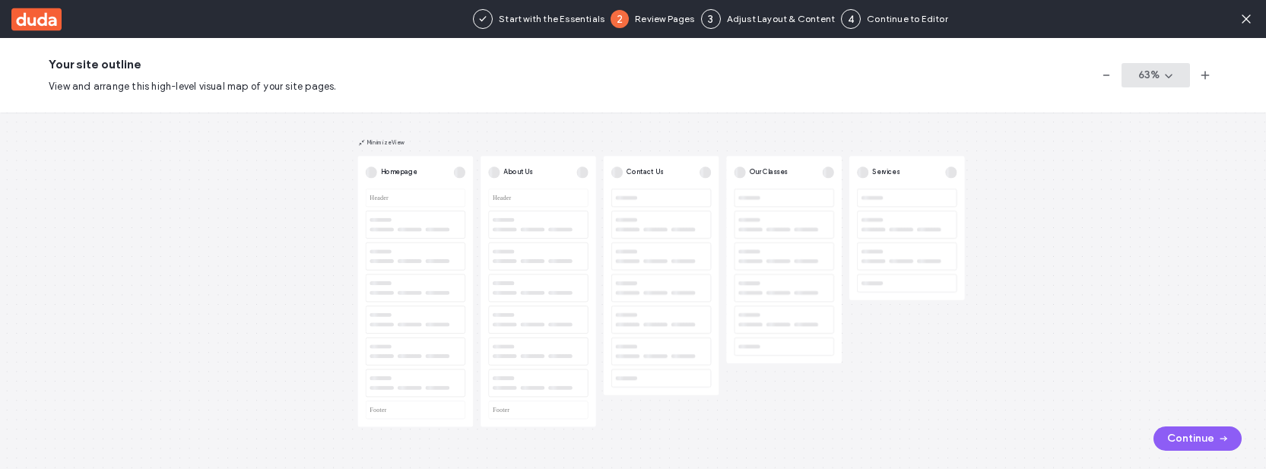
click at [1158, 80] on button "63 %" at bounding box center [1156, 75] width 68 height 24
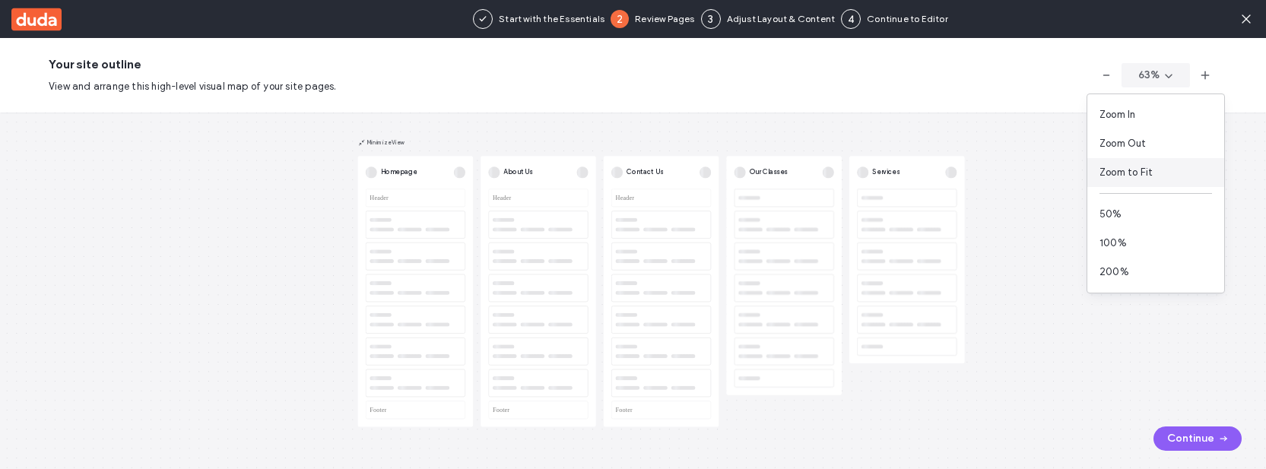
click at [1157, 173] on div "Zoom to Fit" at bounding box center [1156, 172] width 137 height 29
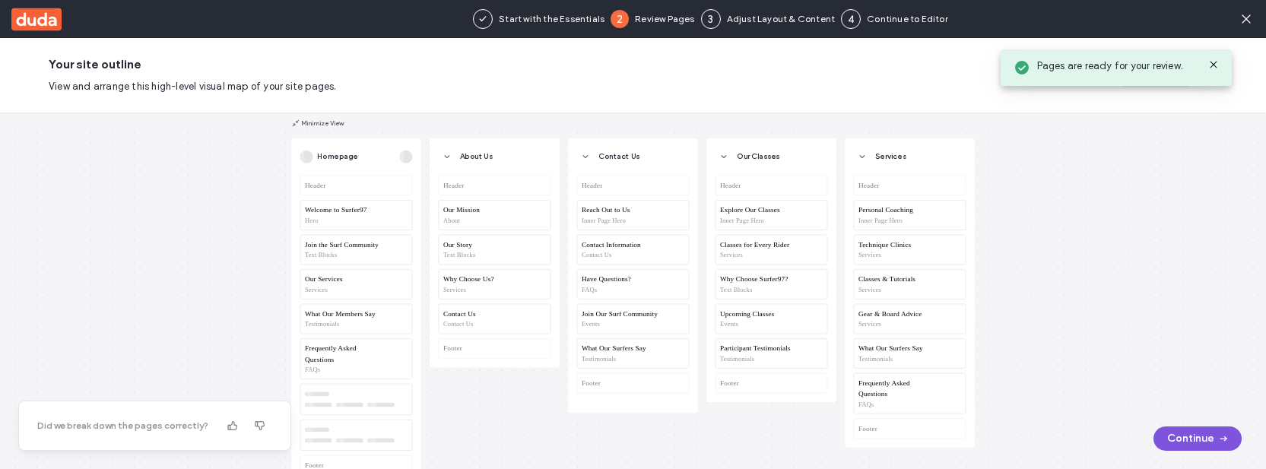
click at [1193, 449] on button "Continue" at bounding box center [1198, 439] width 88 height 24
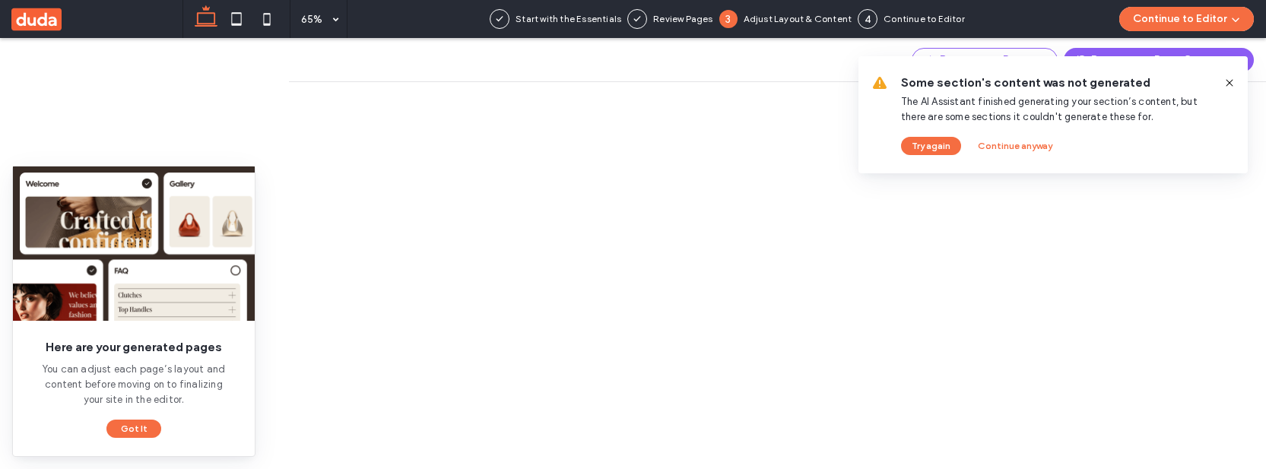
click at [1230, 84] on icon at bounding box center [1230, 83] width 12 height 12
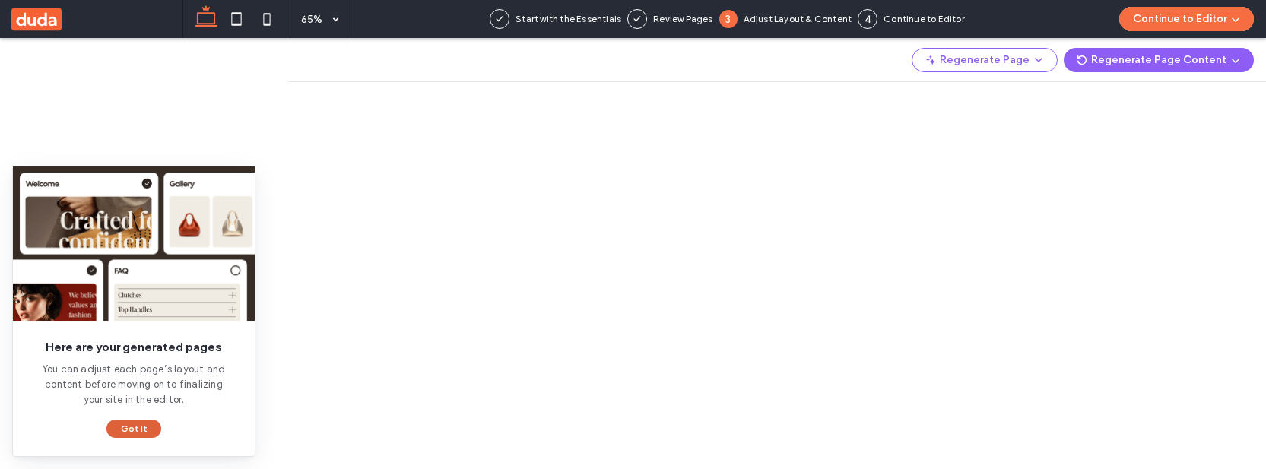
click at [132, 426] on button "Got It" at bounding box center [133, 429] width 55 height 18
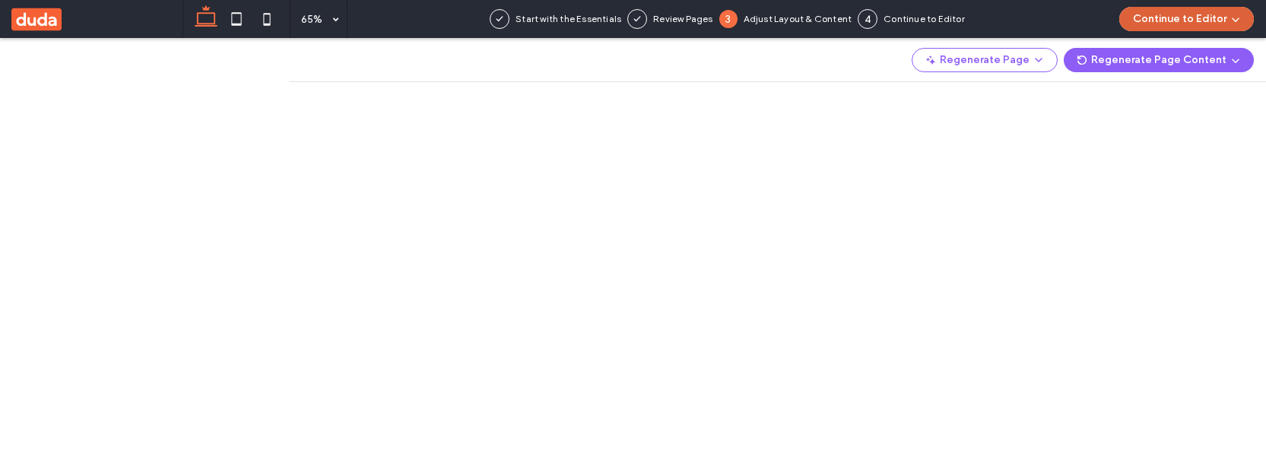
click at [1197, 21] on button "Continue to Editor" at bounding box center [1187, 19] width 135 height 24
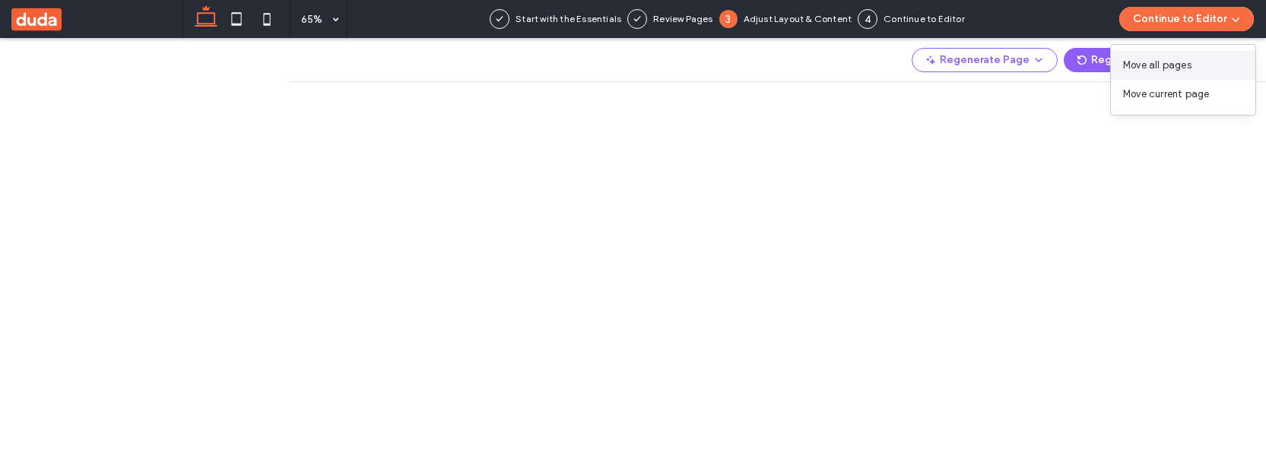
click at [1182, 65] on span "Move all pages" at bounding box center [1157, 65] width 68 height 15
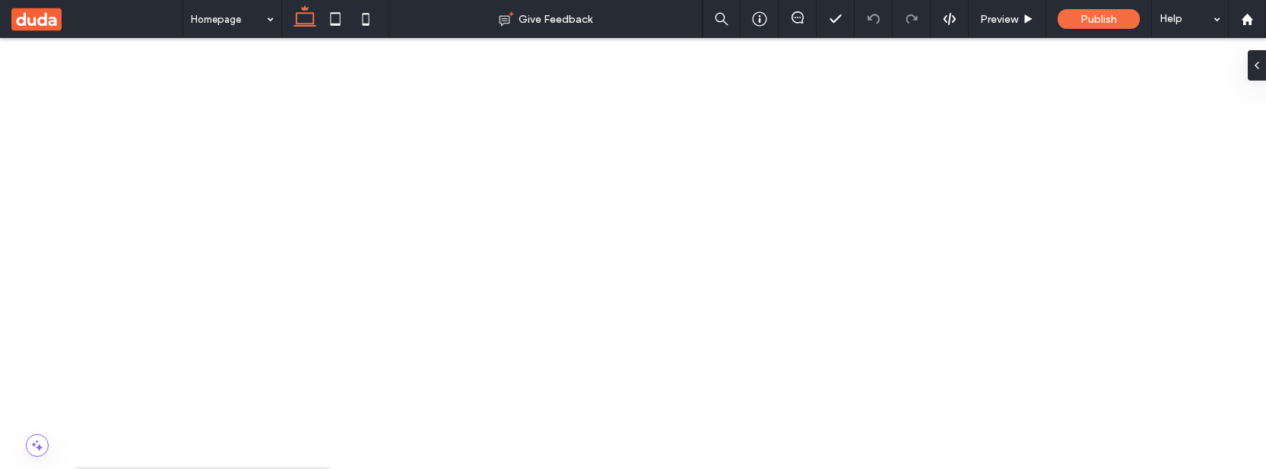
scroll to position [20, 0]
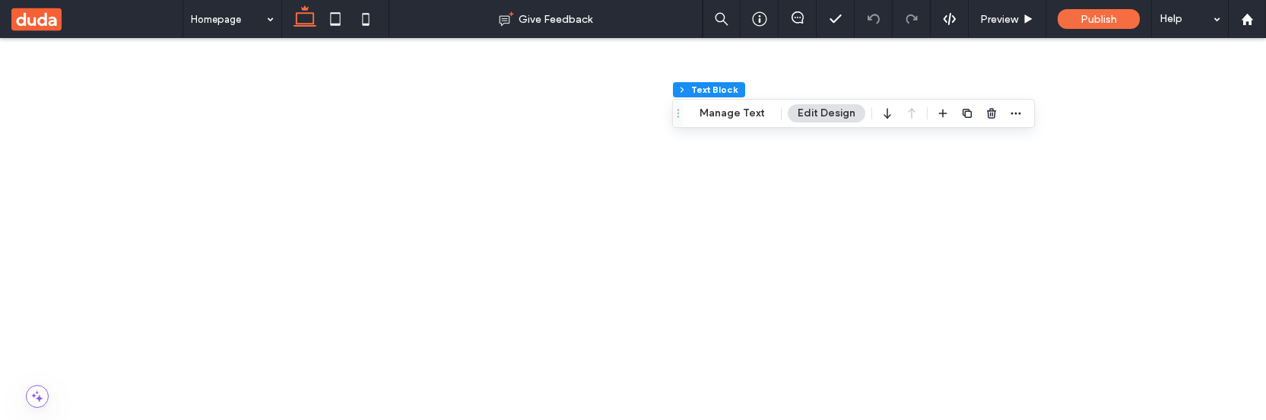
scroll to position [121, 0]
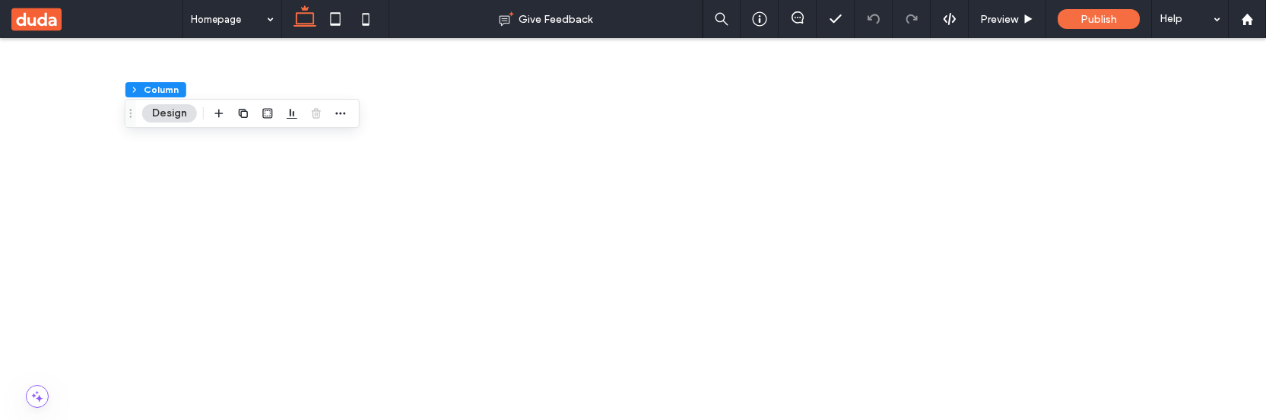
drag, startPoint x: 257, startPoint y: 215, endPoint x: 192, endPoint y: 174, distance: 76.6
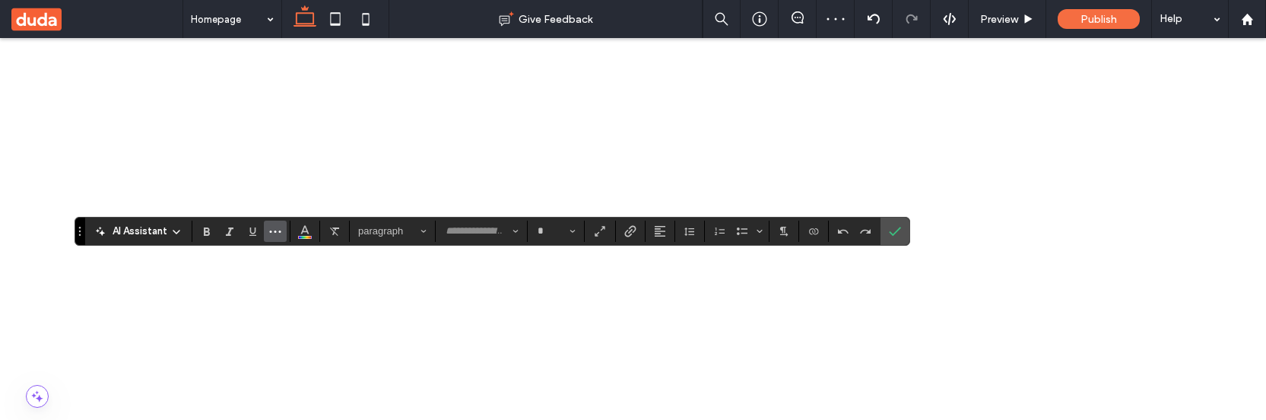
type input "*******"
type input "**"
click at [311, 230] on button "Color" at bounding box center [305, 231] width 23 height 21
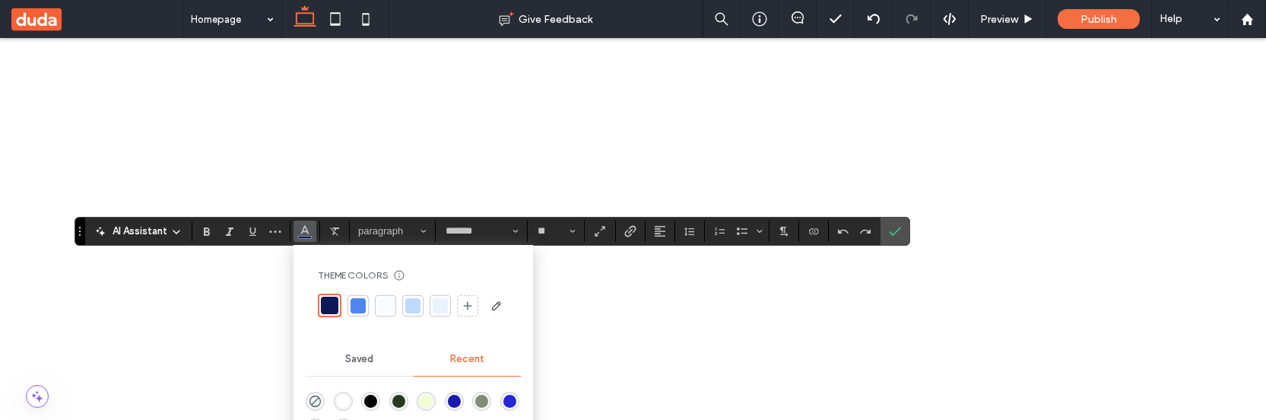
click at [360, 308] on div at bounding box center [358, 305] width 15 height 15
click at [570, 234] on span "Size" at bounding box center [573, 231] width 6 height 20
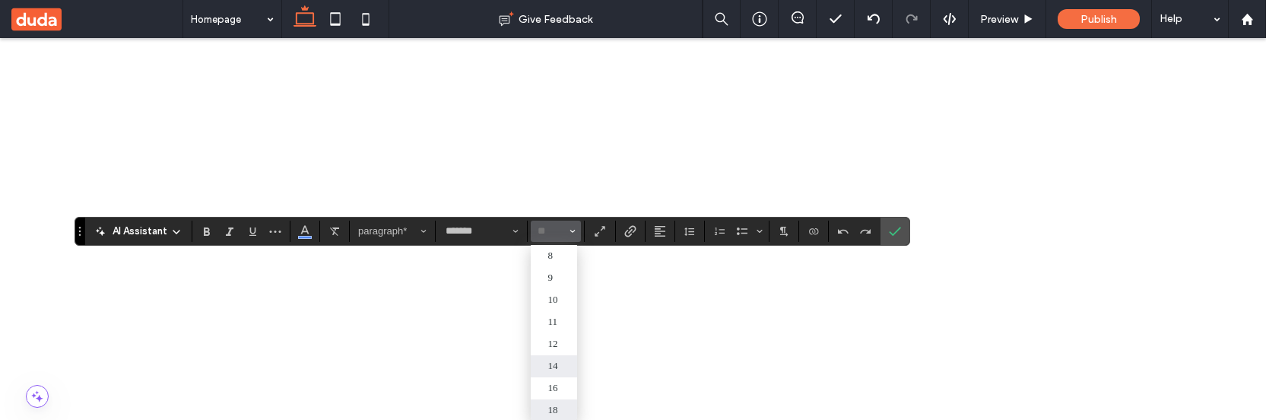
click at [567, 368] on label "14" at bounding box center [554, 366] width 46 height 22
type input "**"
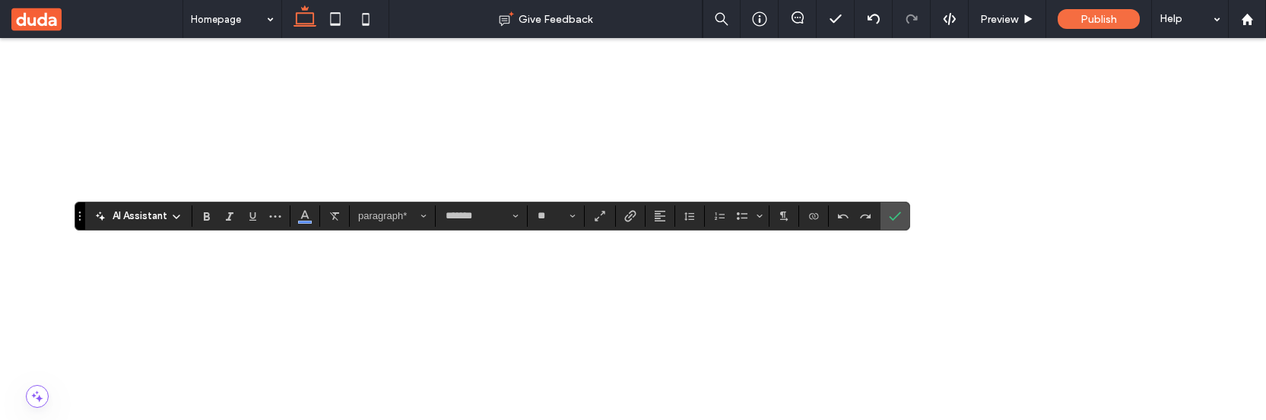
scroll to position [136, 0]
click at [892, 213] on icon "Confirm" at bounding box center [895, 216] width 12 height 12
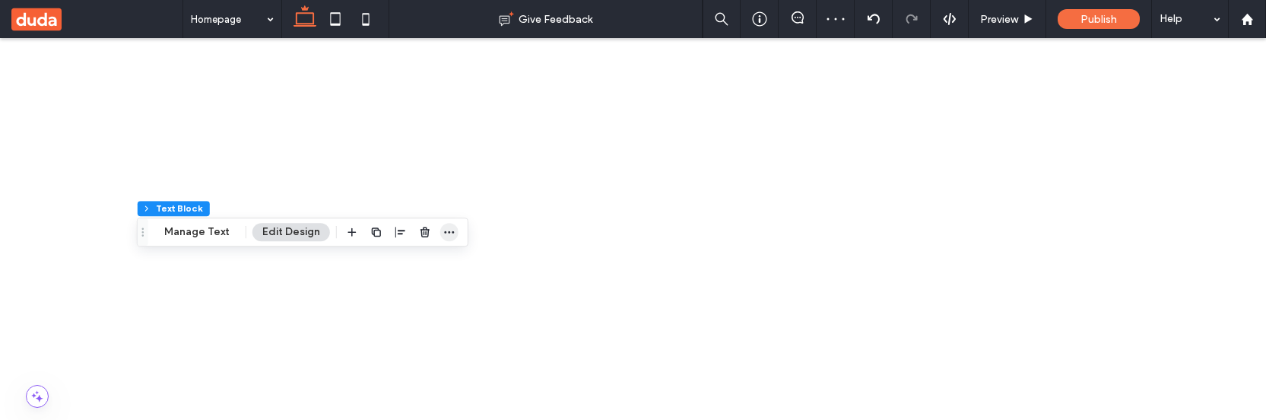
click at [446, 230] on icon "button" at bounding box center [449, 232] width 12 height 12
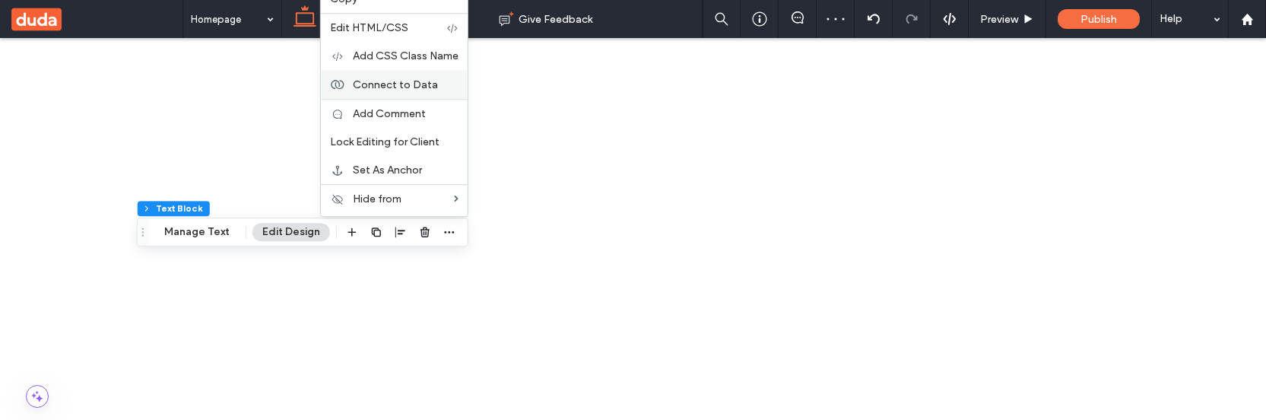
click at [411, 90] on span "Connect to Data" at bounding box center [395, 84] width 85 height 13
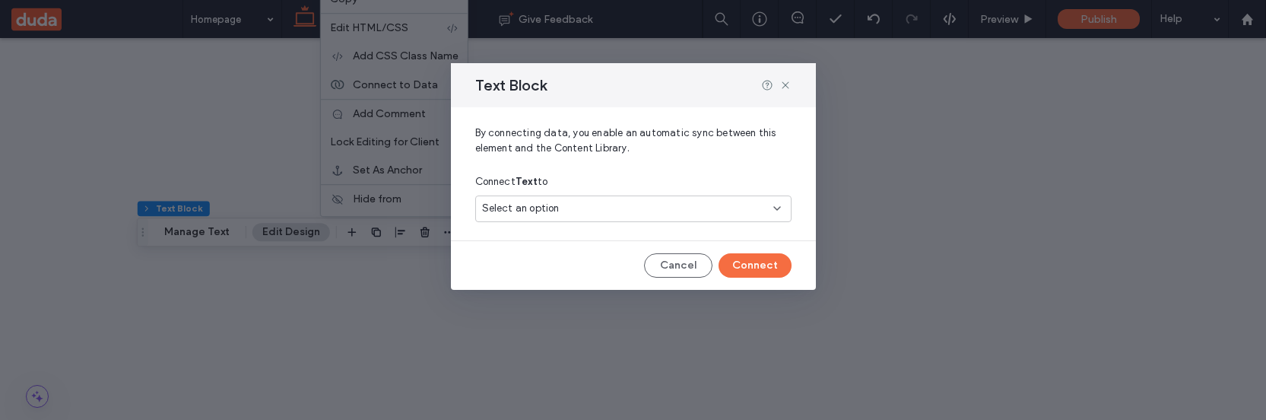
click at [708, 211] on div "Select an option" at bounding box center [624, 208] width 284 height 15
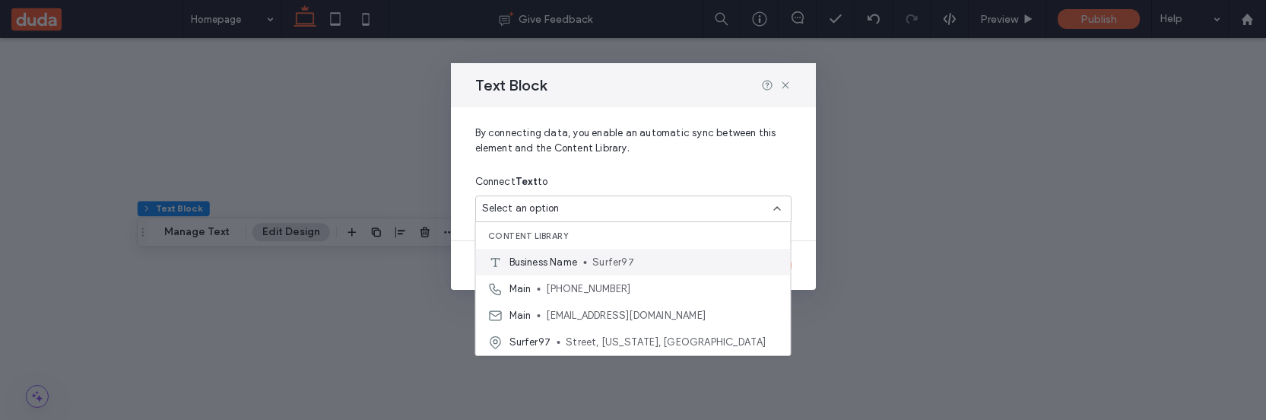
click at [694, 260] on span "Surfer97" at bounding box center [685, 262] width 186 height 15
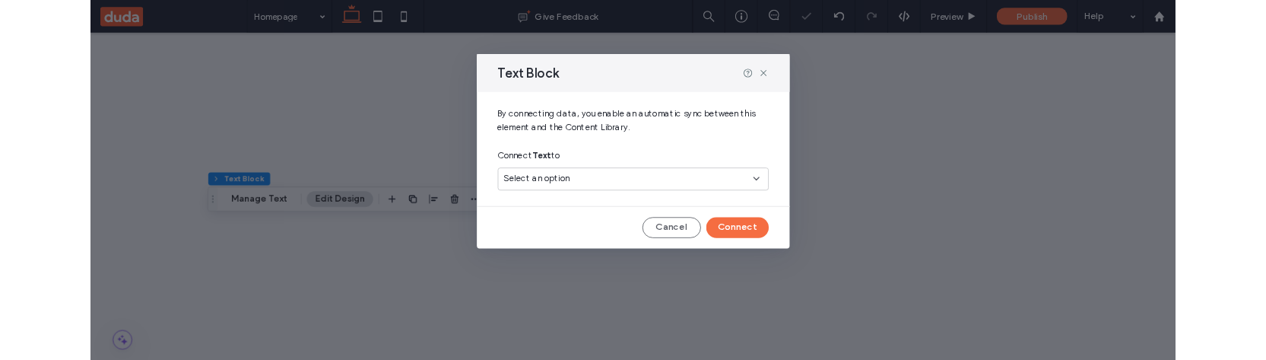
scroll to position [141, 0]
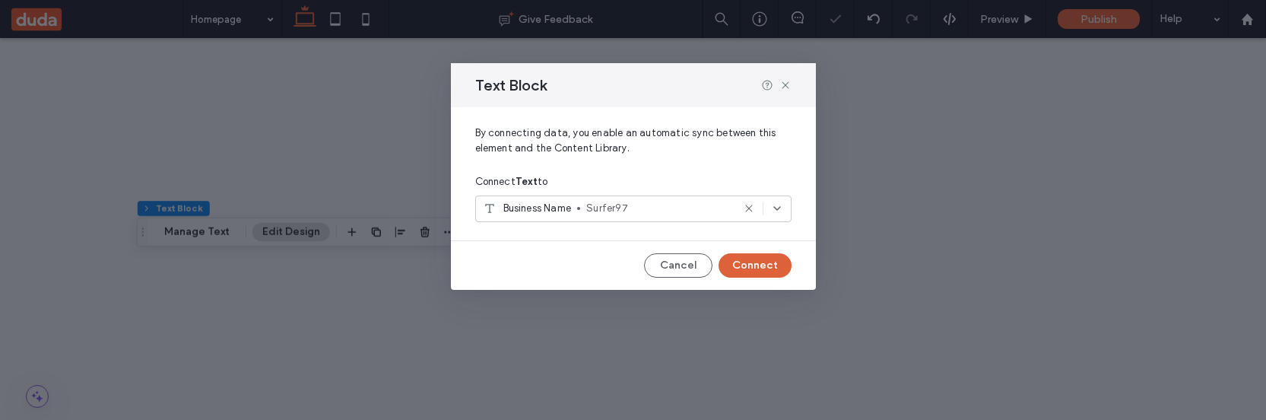
click at [757, 265] on button "Connect" at bounding box center [755, 265] width 73 height 24
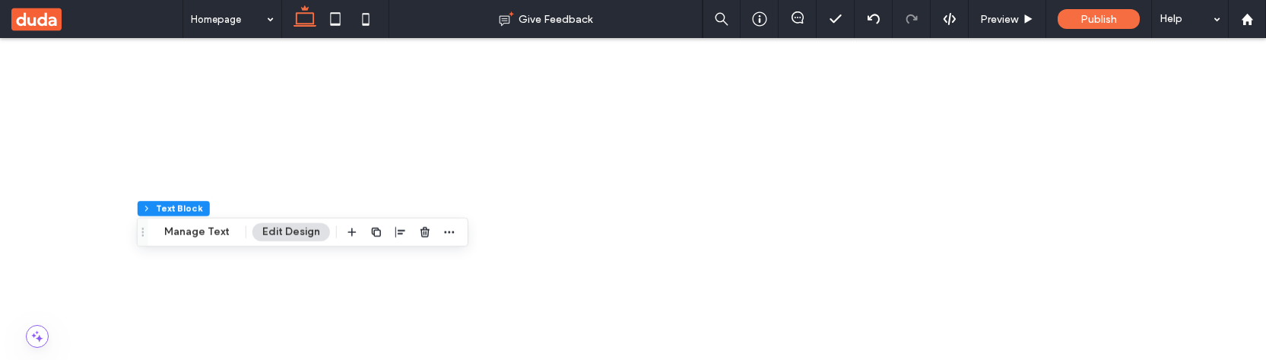
scroll to position [372, 0]
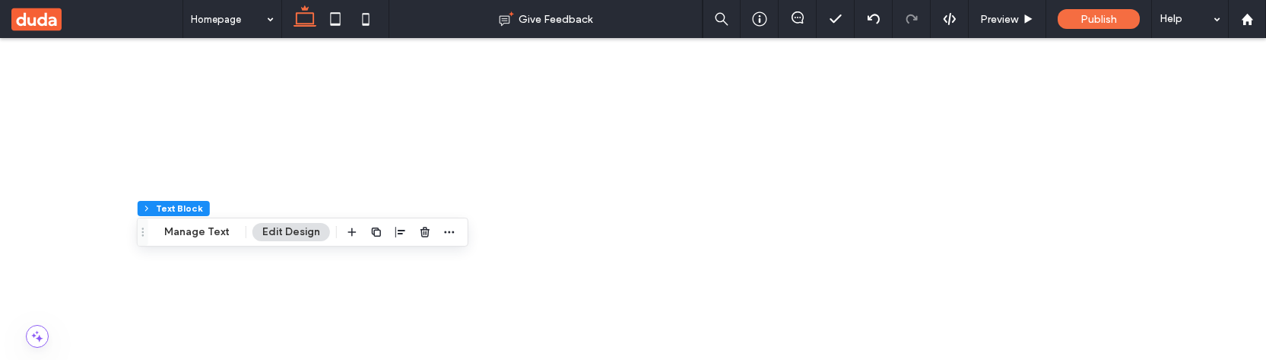
scroll to position [319, 0]
click at [1121, 223] on div "14" at bounding box center [1153, 217] width 176 height 27
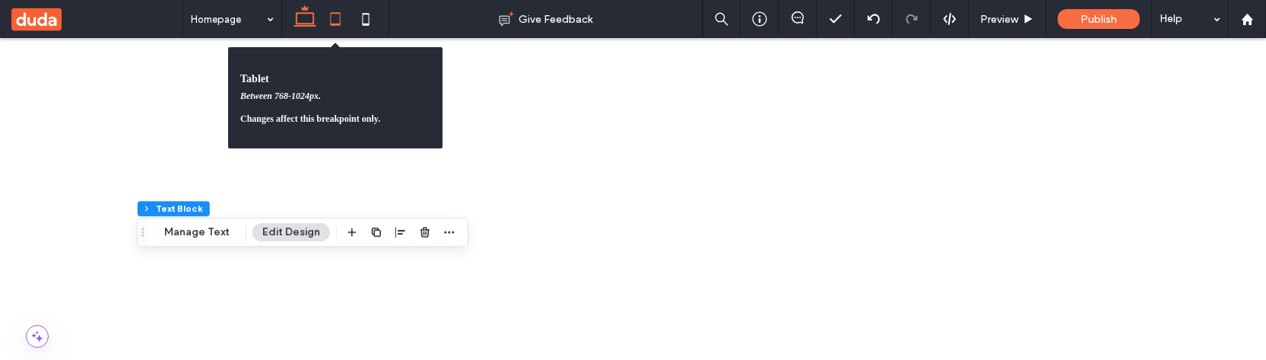
click at [335, 24] on use at bounding box center [335, 18] width 10 height 13
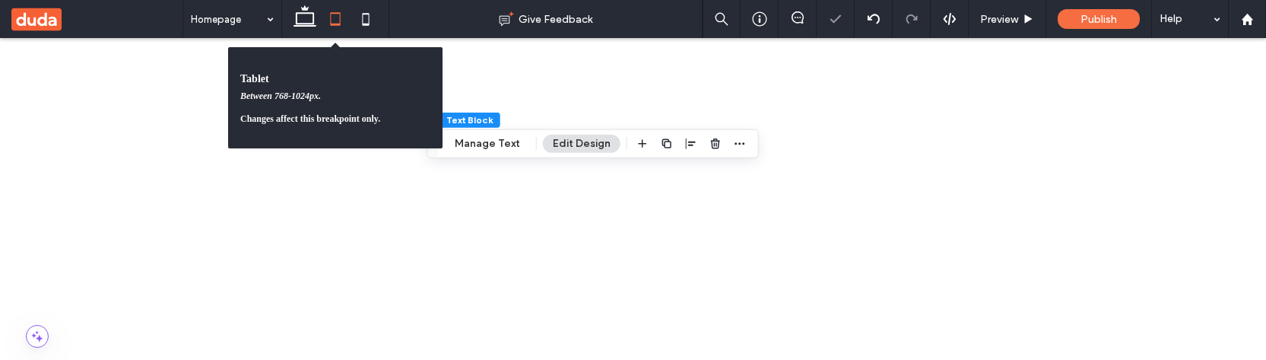
scroll to position [0, 0]
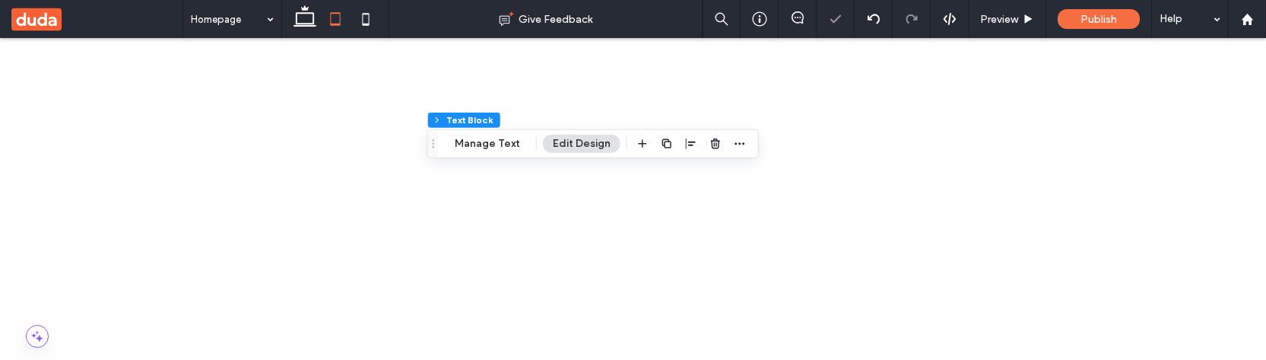
click at [1141, 192] on div "12" at bounding box center [1153, 190] width 176 height 27
click at [365, 13] on use at bounding box center [365, 19] width 7 height 12
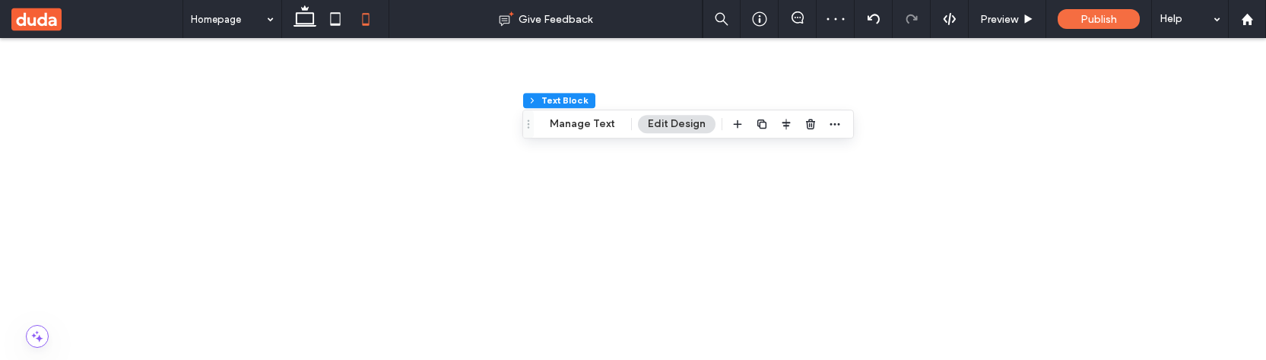
click at [1129, 138] on div "10" at bounding box center [1153, 137] width 176 height 27
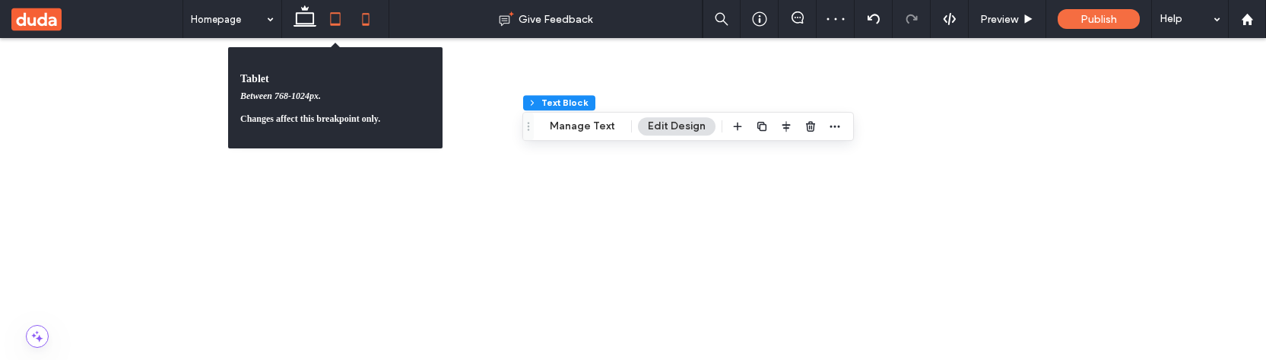
click at [341, 20] on icon at bounding box center [335, 19] width 30 height 30
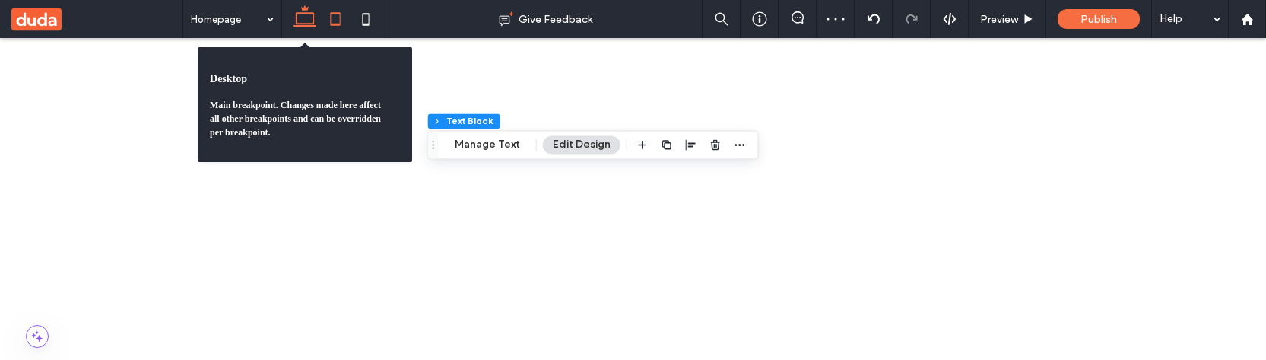
click at [305, 19] on icon at bounding box center [305, 19] width 30 height 30
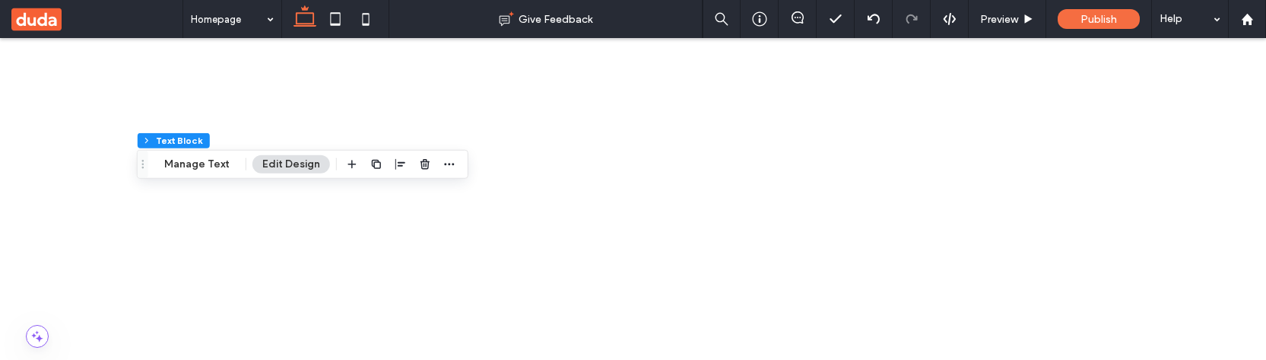
click at [1125, 192] on div "12" at bounding box center [1153, 190] width 176 height 27
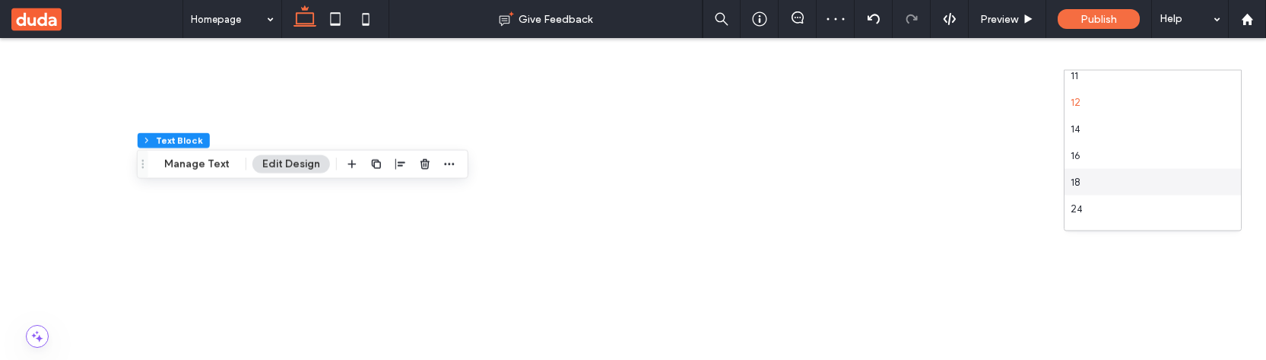
click at [1118, 189] on div "18" at bounding box center [1153, 182] width 176 height 27
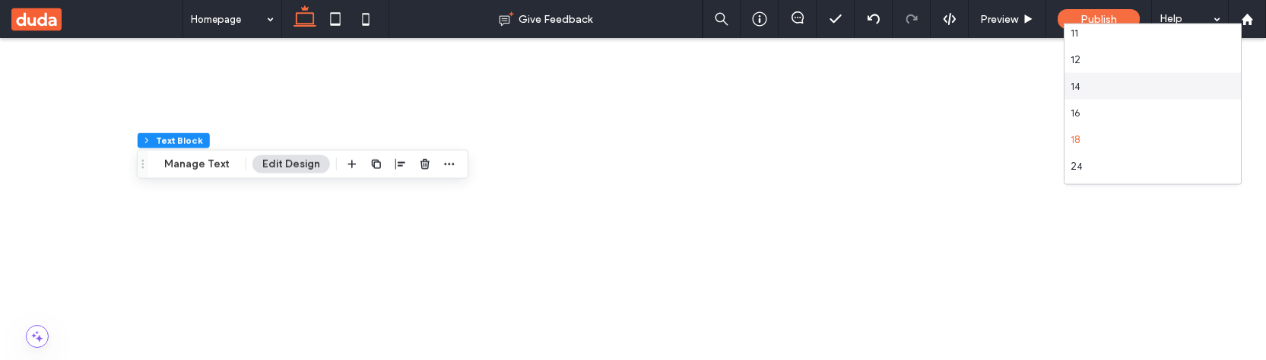
scroll to position [86, 0]
click at [1122, 165] on div "24" at bounding box center [1153, 164] width 176 height 27
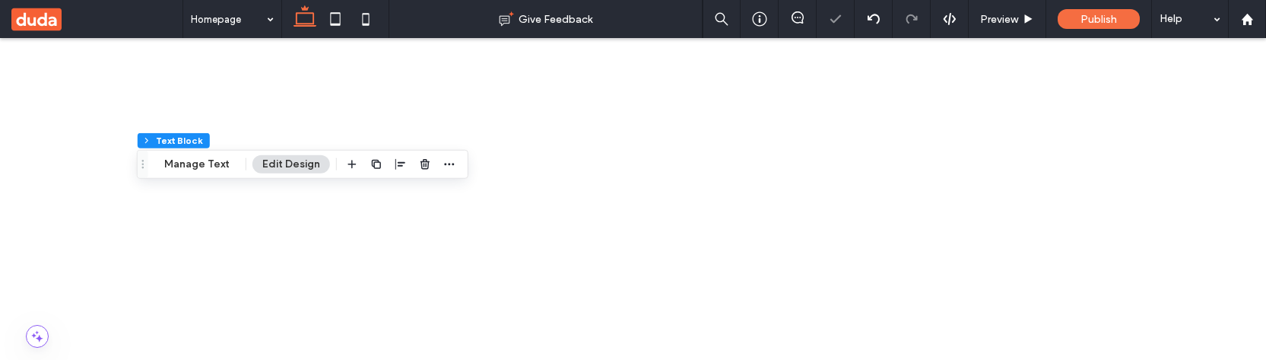
scroll to position [206, 0]
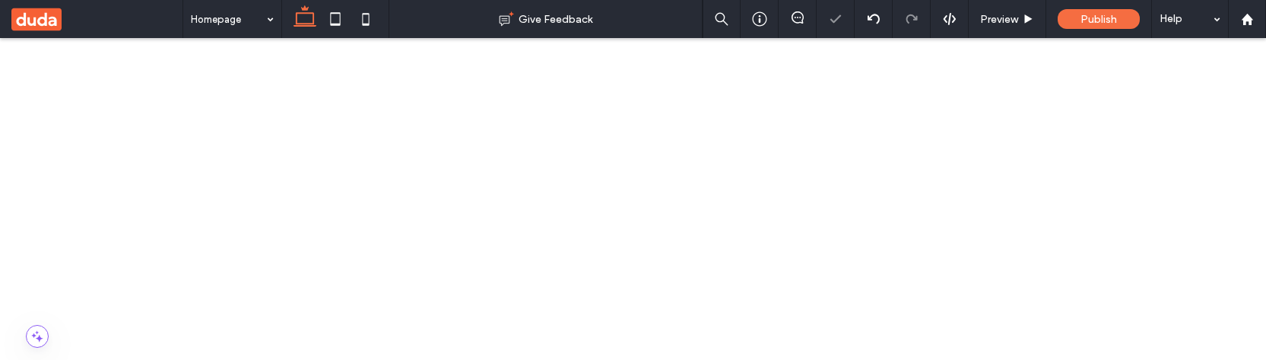
type input "*******"
type input "**"
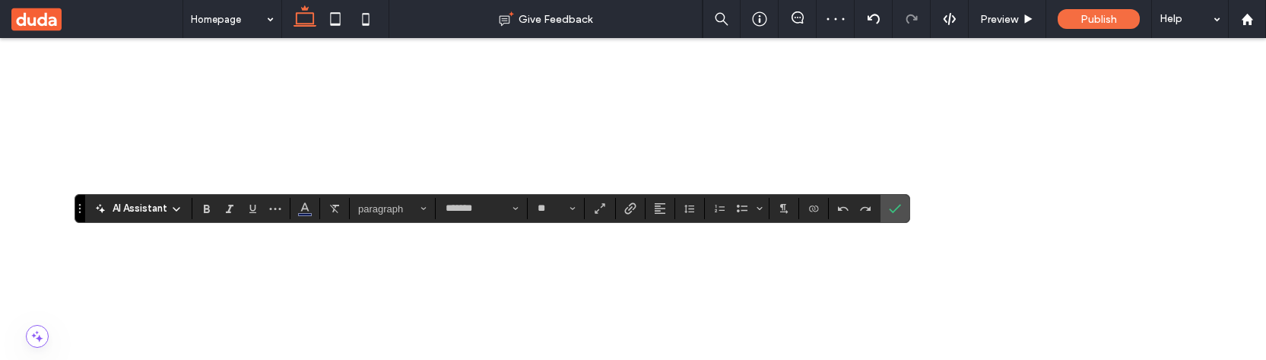
scroll to position [187, 0]
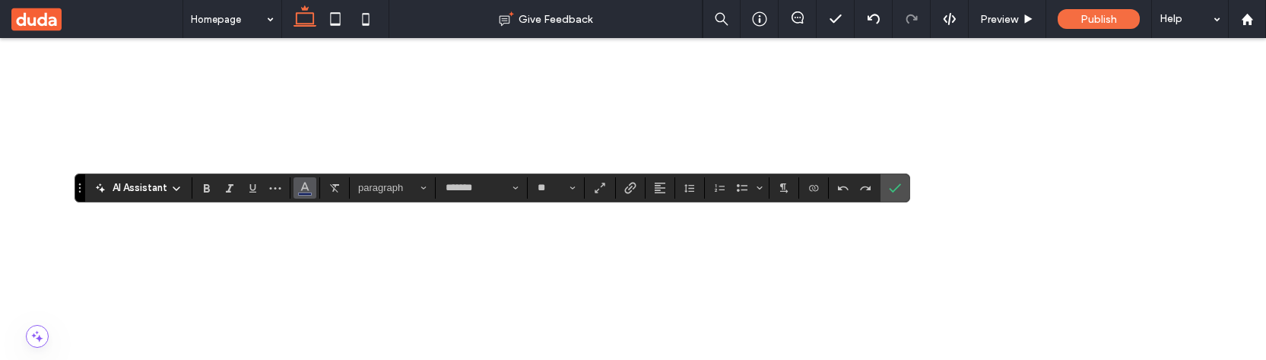
click at [308, 189] on use "Color" at bounding box center [305, 186] width 8 height 8
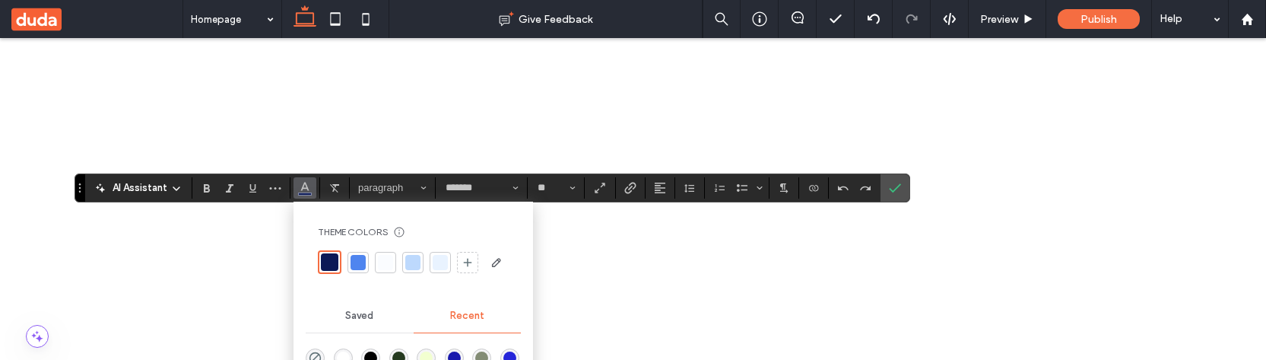
click at [406, 265] on div at bounding box center [412, 262] width 15 height 15
click at [565, 188] on button "**" at bounding box center [556, 187] width 50 height 21
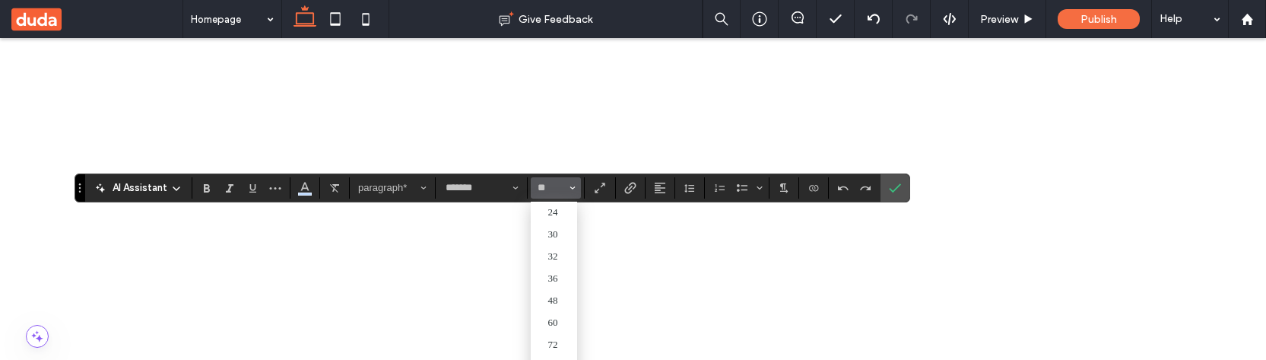
scroll to position [170, 0]
click at [557, 279] on label "36" at bounding box center [554, 286] width 46 height 22
type input "**"
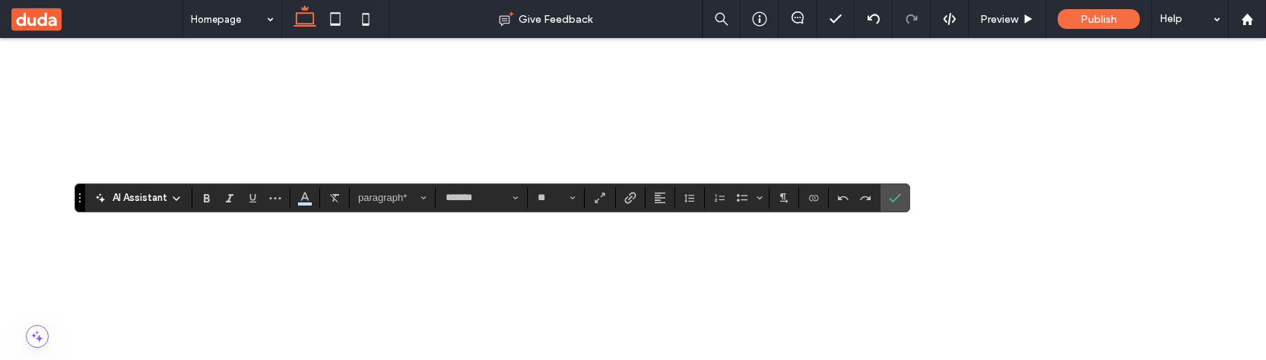
scroll to position [176, 0]
click at [894, 197] on use "Confirm" at bounding box center [896, 198] width 12 height 9
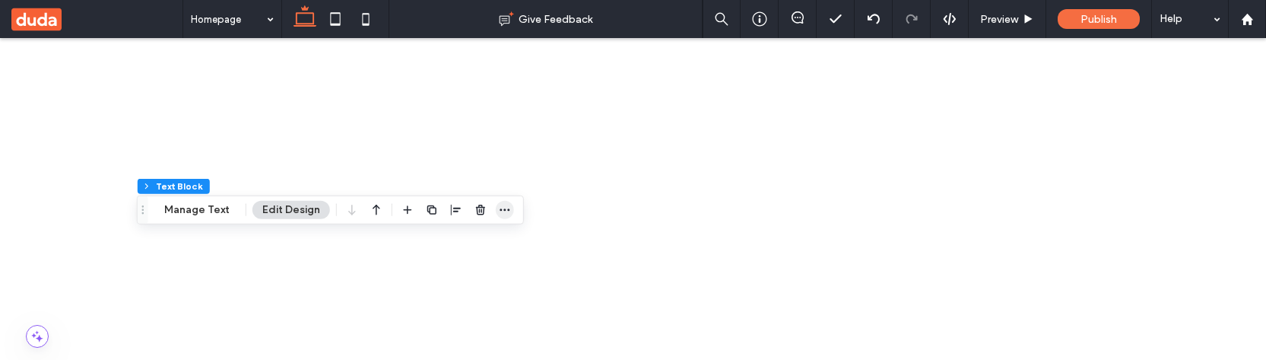
click at [499, 208] on icon "button" at bounding box center [505, 210] width 12 height 12
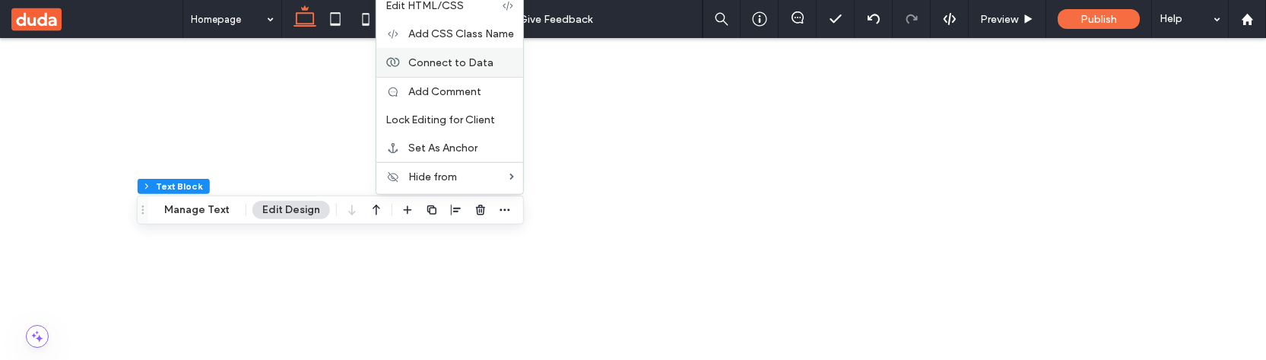
click at [469, 65] on span "Connect to Data" at bounding box center [450, 62] width 85 height 13
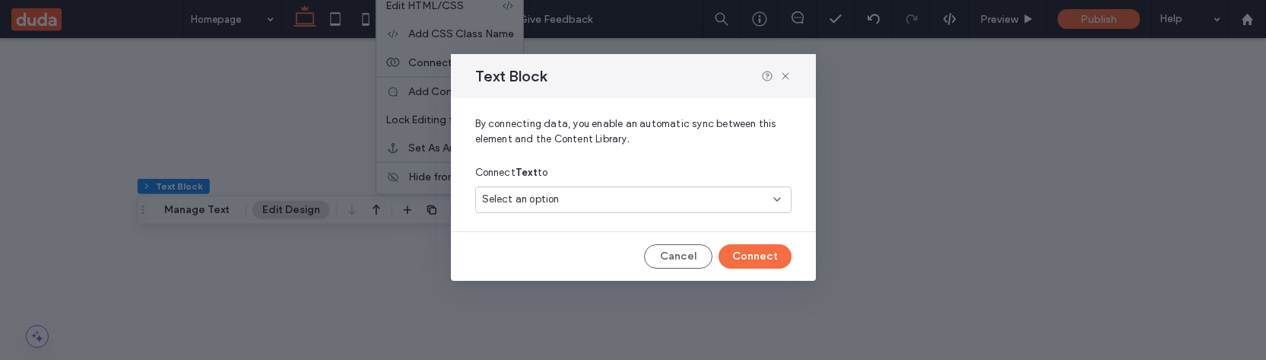
click at [637, 201] on div "Select an option" at bounding box center [624, 199] width 284 height 15
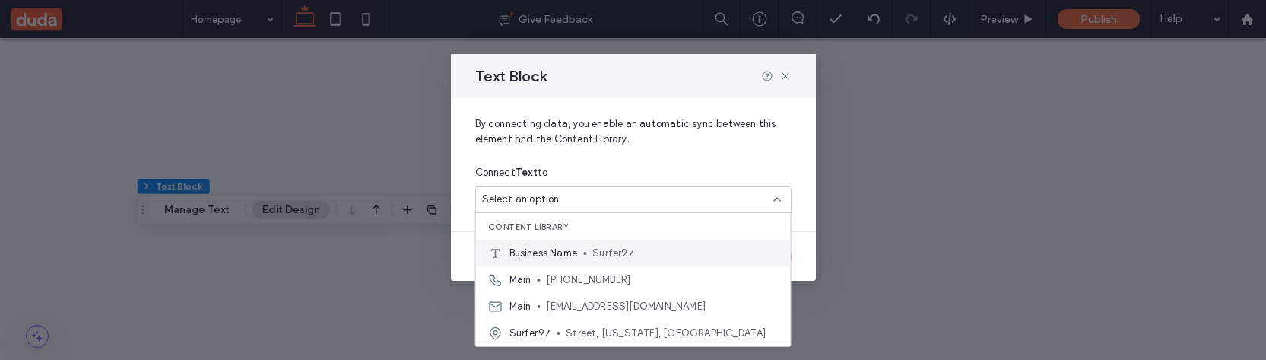
click at [631, 243] on div "Business Name Surfer97" at bounding box center [633, 253] width 315 height 27
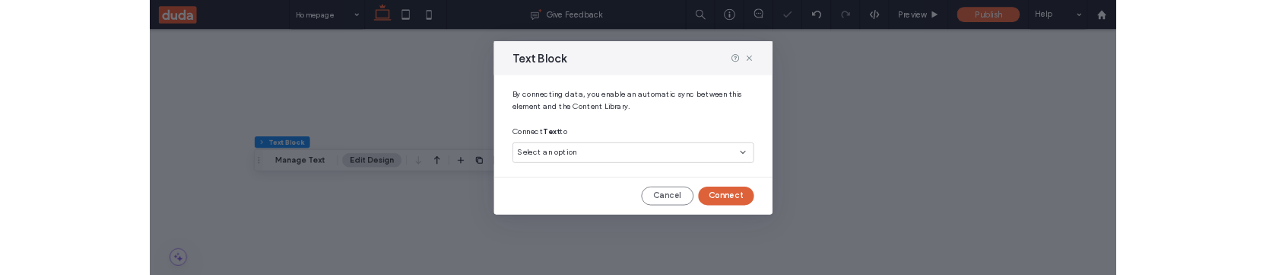
scroll to position [187, 0]
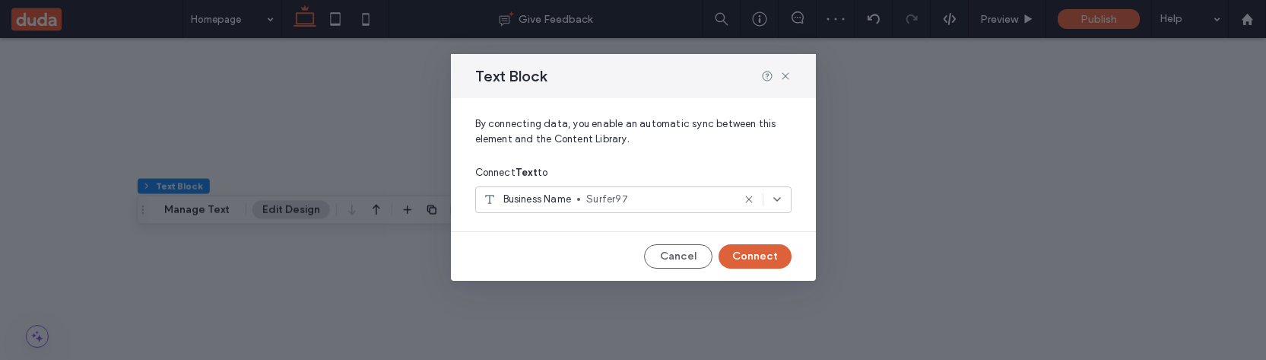
click at [759, 262] on button "Connect" at bounding box center [755, 256] width 73 height 24
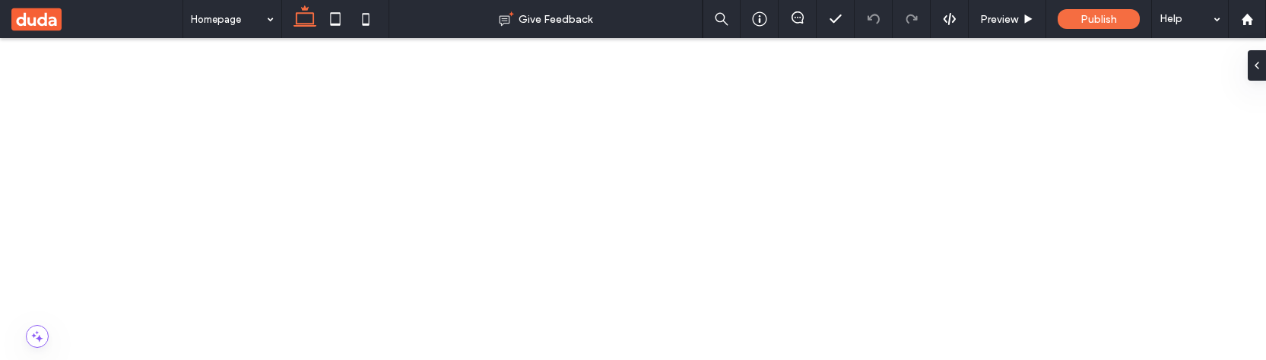
scroll to position [300, 0]
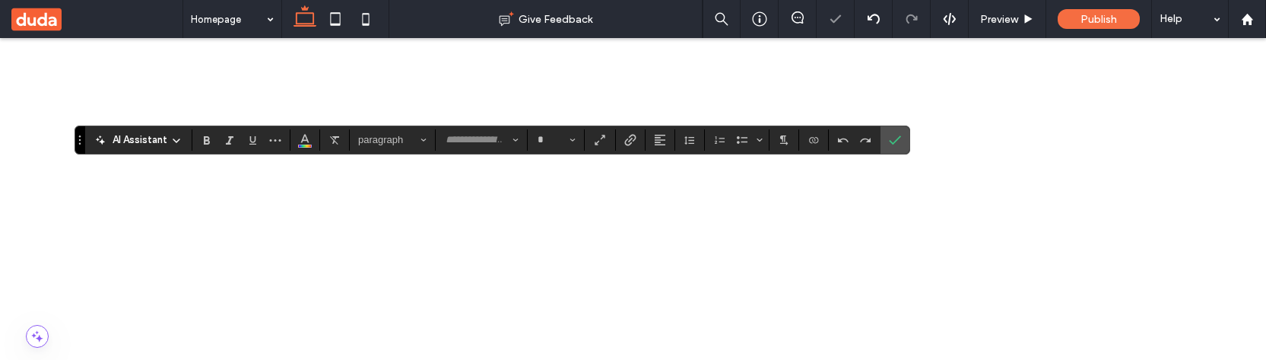
type input "*******"
type input "**"
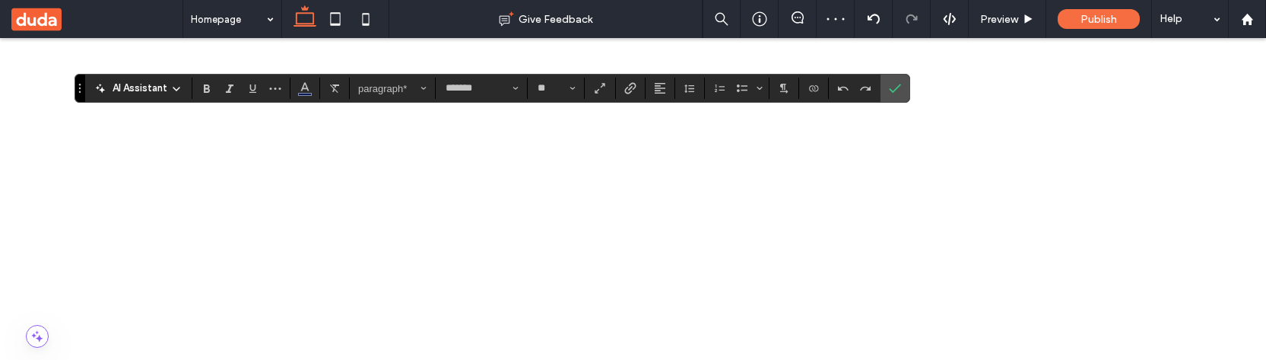
scroll to position [306, 0]
click at [304, 87] on icon "Color" at bounding box center [305, 87] width 12 height 12
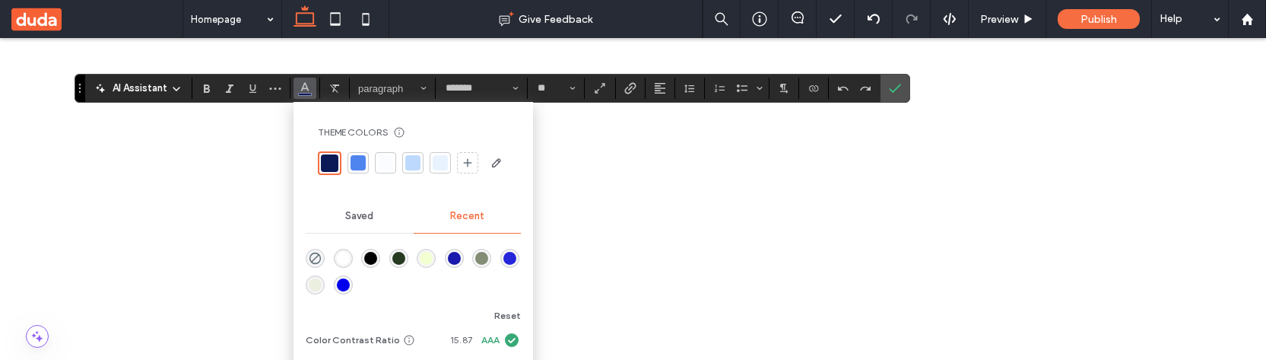
click at [481, 259] on div "rgba(131, 140, 117, 1)" at bounding box center [481, 258] width 13 height 13
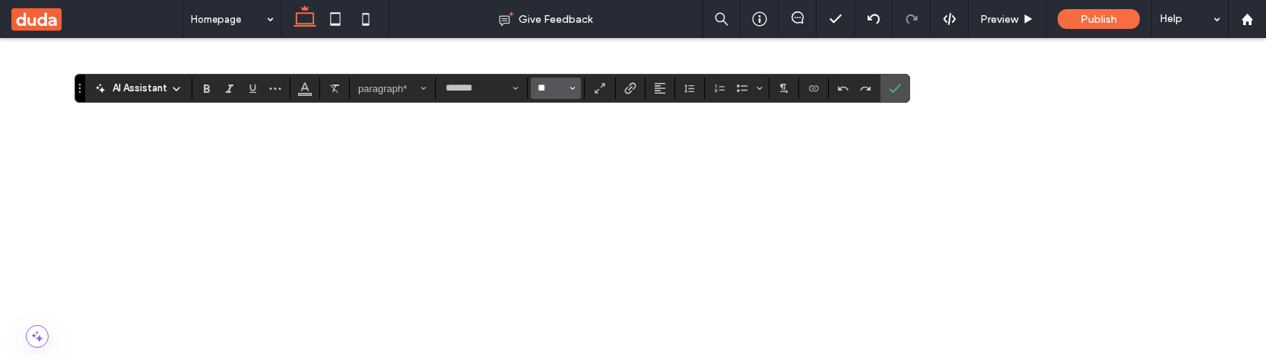
click at [563, 93] on input "**" at bounding box center [551, 88] width 30 height 12
click at [555, 183] on label "36" at bounding box center [554, 182] width 46 height 22
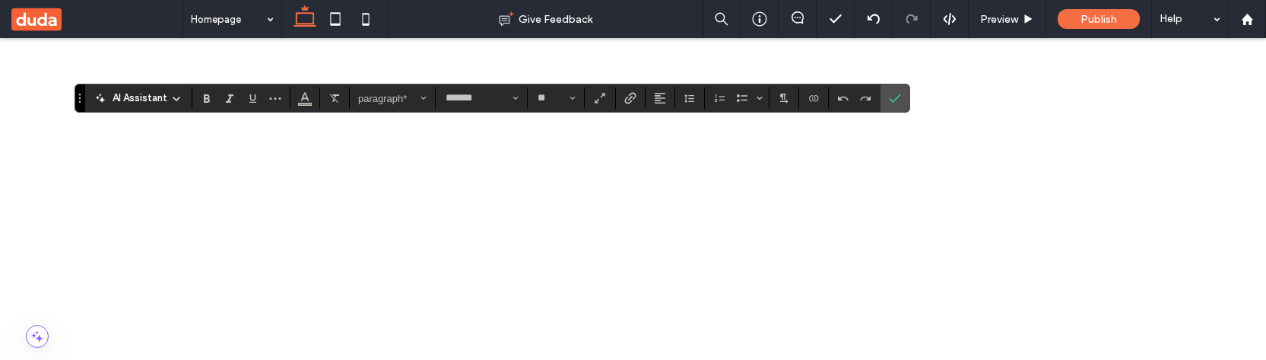
type input "**"
click at [894, 102] on icon "Confirm" at bounding box center [895, 98] width 12 height 12
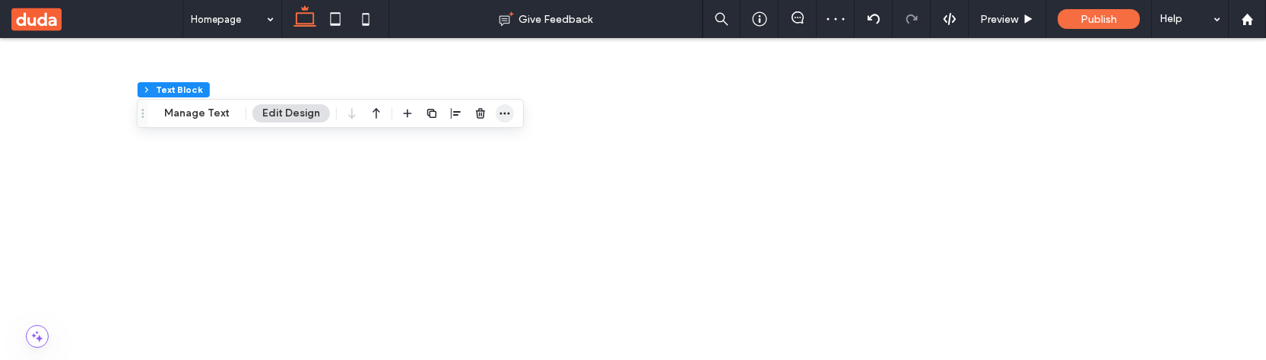
click at [501, 115] on icon "button" at bounding box center [505, 113] width 12 height 12
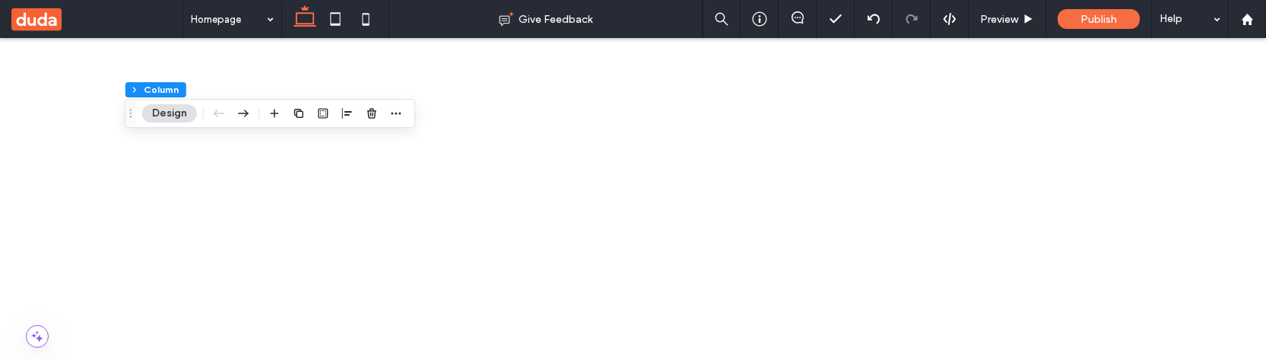
scroll to position [176, 0]
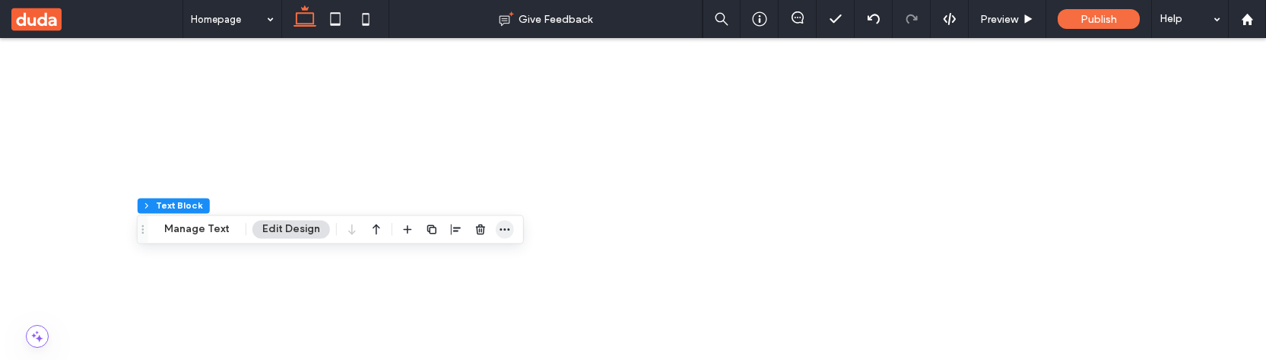
click at [499, 227] on icon "button" at bounding box center [505, 229] width 12 height 12
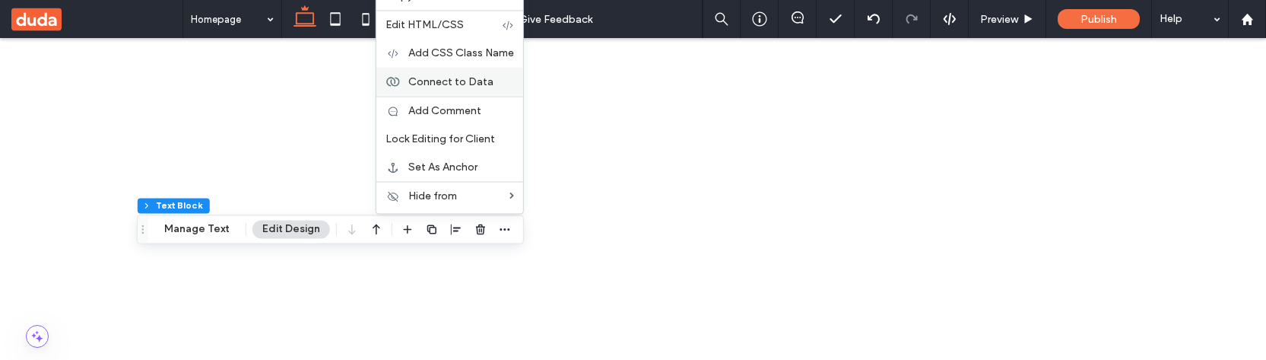
click at [472, 78] on span "Connect to Data" at bounding box center [450, 81] width 85 height 13
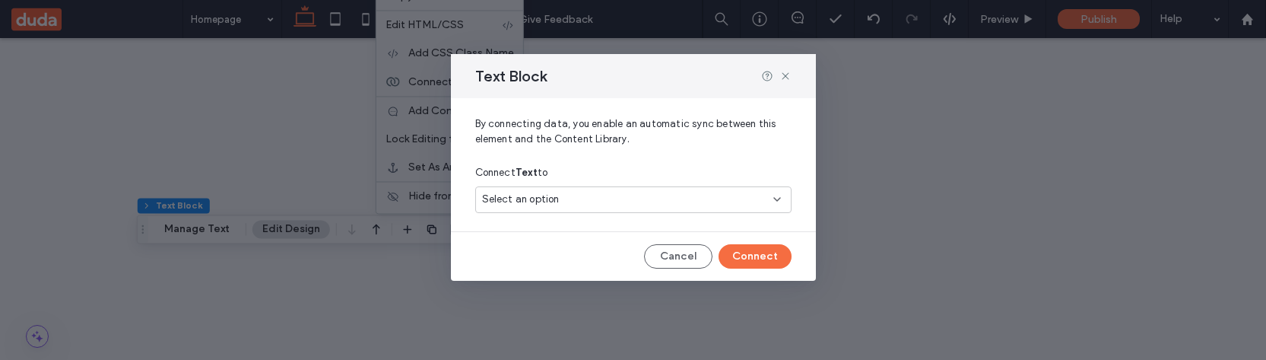
click at [561, 198] on div "Select an option" at bounding box center [624, 199] width 284 height 15
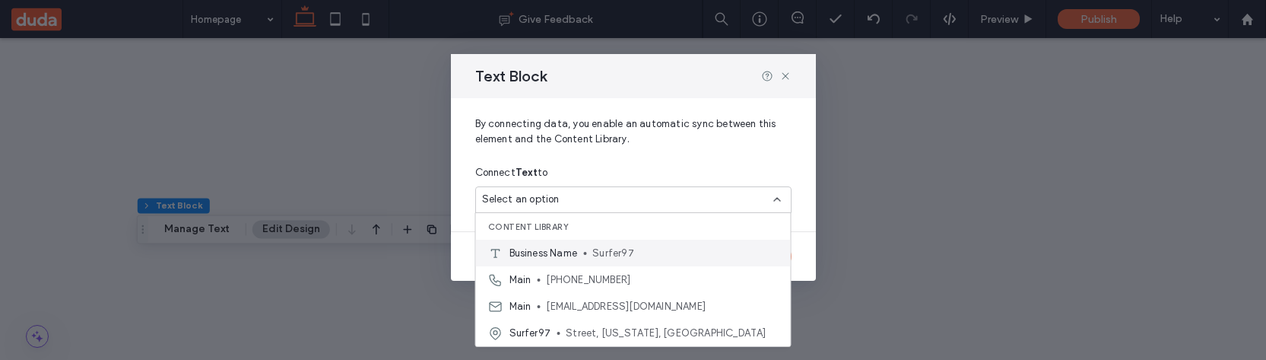
click at [575, 249] on span "Business Name" at bounding box center [544, 253] width 68 height 15
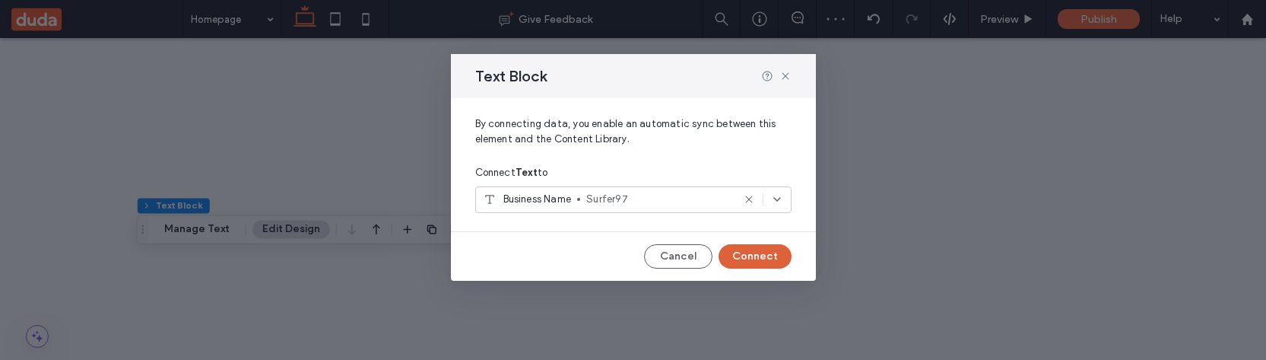
click at [758, 259] on button "Connect" at bounding box center [755, 256] width 73 height 24
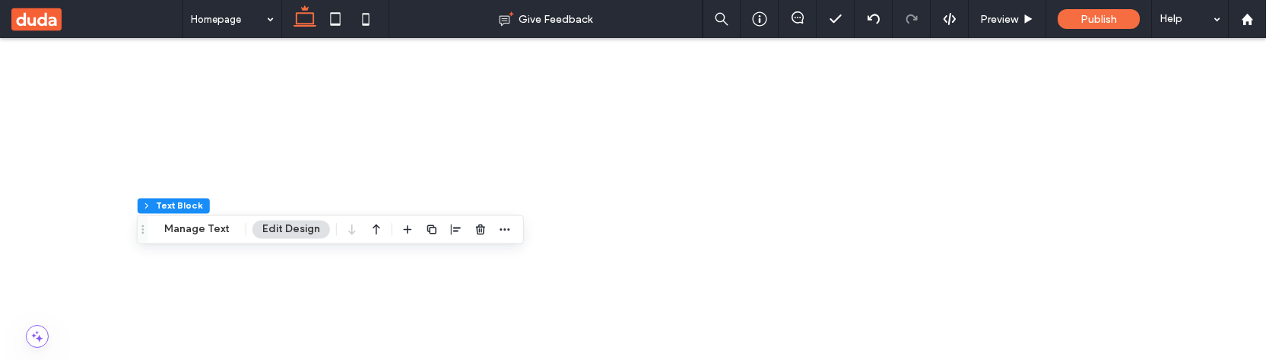
scroll to position [345, 0]
click at [1143, 186] on div "14" at bounding box center [1153, 191] width 176 height 27
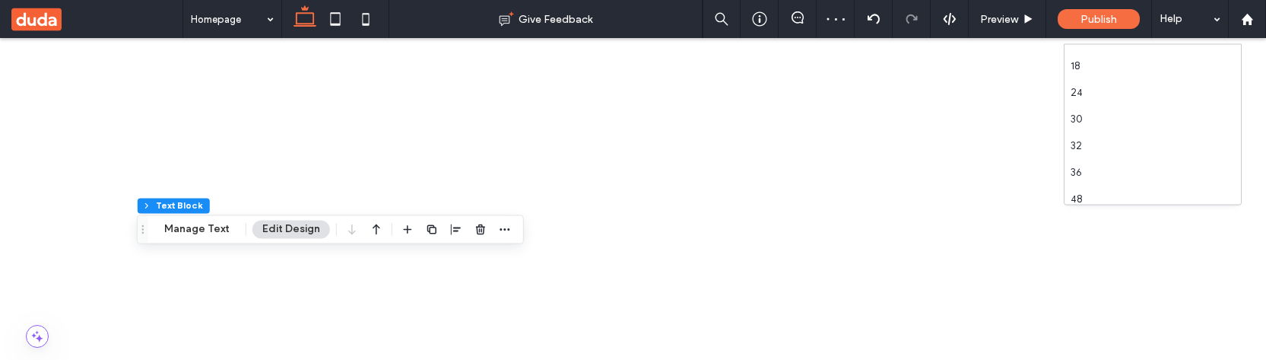
scroll to position [179, 0]
click at [1126, 141] on div "32" at bounding box center [1153, 145] width 176 height 27
click at [1129, 135] on div "11" at bounding box center [1153, 138] width 176 height 27
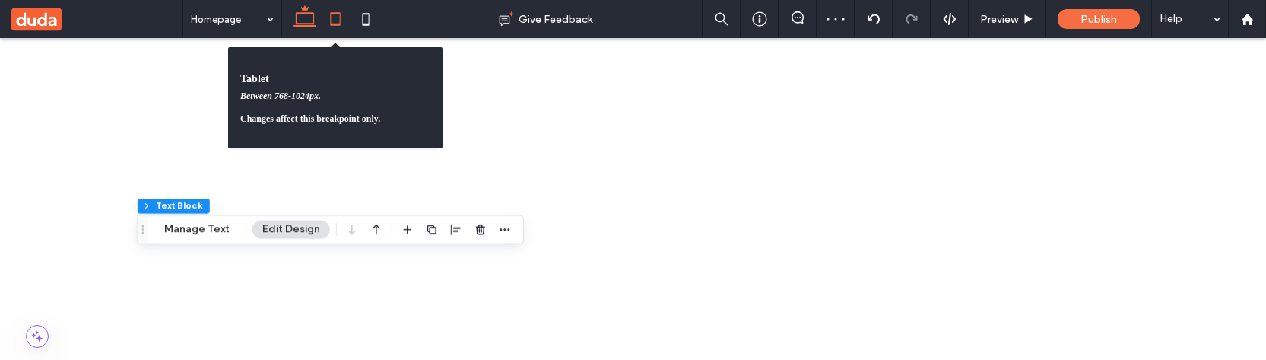
click at [335, 24] on use at bounding box center [335, 18] width 10 height 13
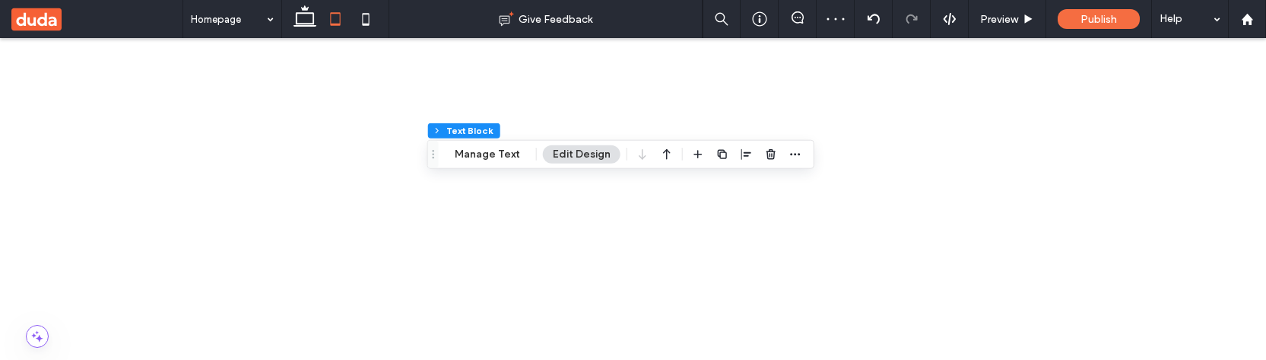
click at [1159, 98] on div "10" at bounding box center [1153, 111] width 176 height 27
drag, startPoint x: 365, startPoint y: 21, endPoint x: 61, endPoint y: 5, distance: 304.6
click at [365, 21] on icon at bounding box center [366, 19] width 30 height 30
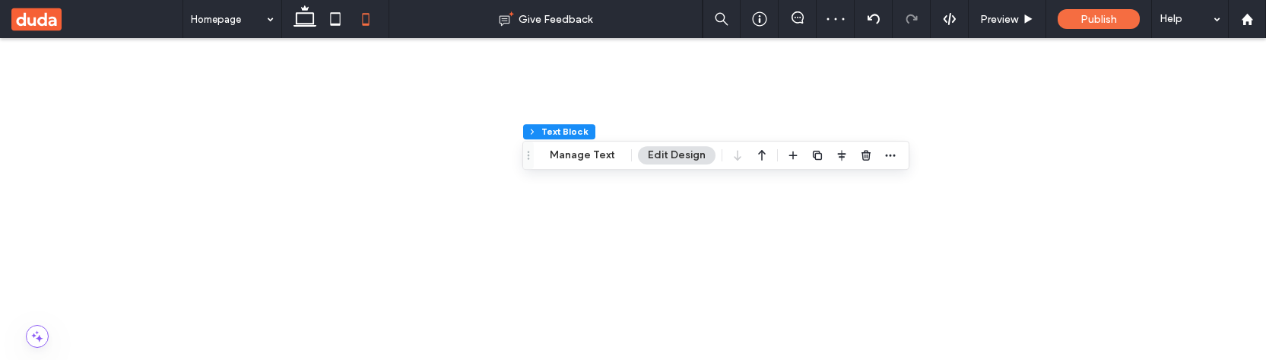
click at [1118, 90] on div "9" at bounding box center [1153, 84] width 176 height 27
click at [1136, 195] on div "14" at bounding box center [1153, 191] width 176 height 27
click at [340, 20] on icon at bounding box center [335, 19] width 30 height 30
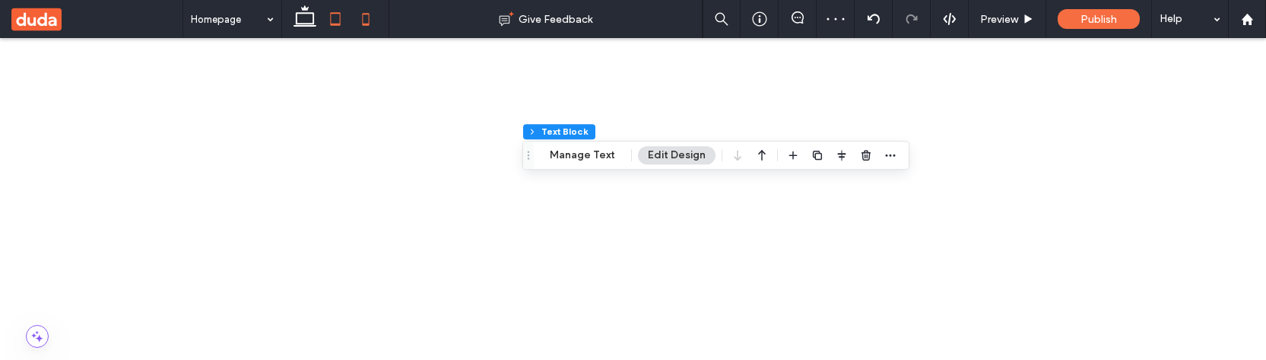
scroll to position [52, 0]
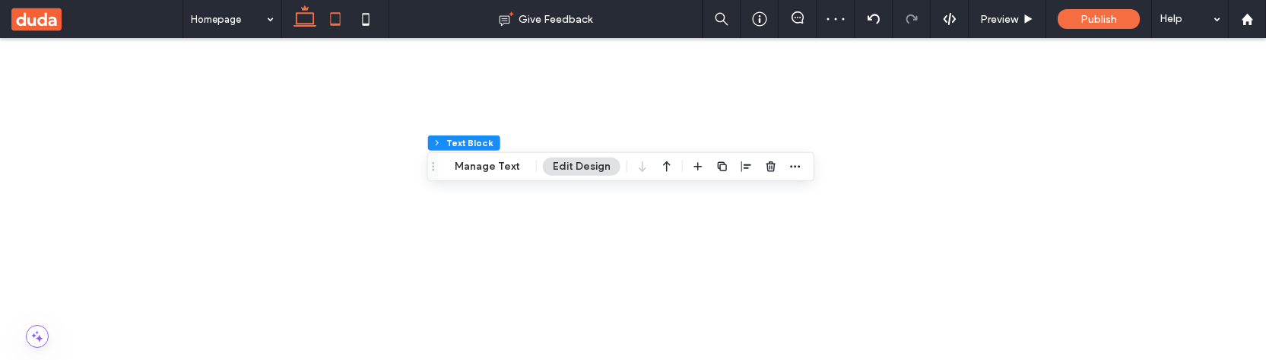
click at [307, 19] on icon at bounding box center [305, 19] width 30 height 30
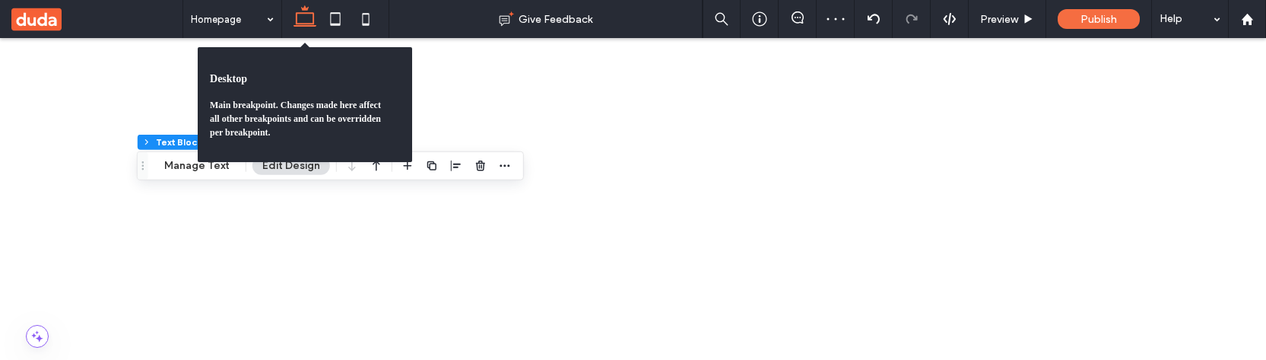
scroll to position [255, 0]
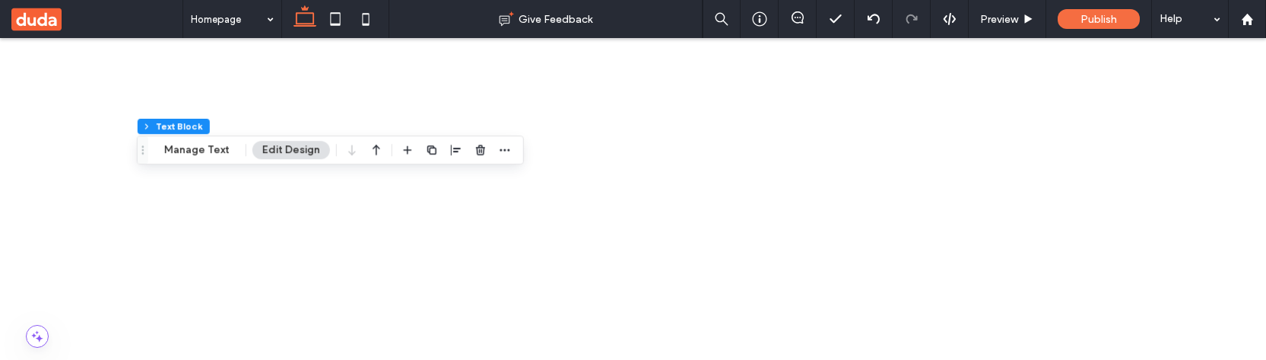
scroll to position [374, 0]
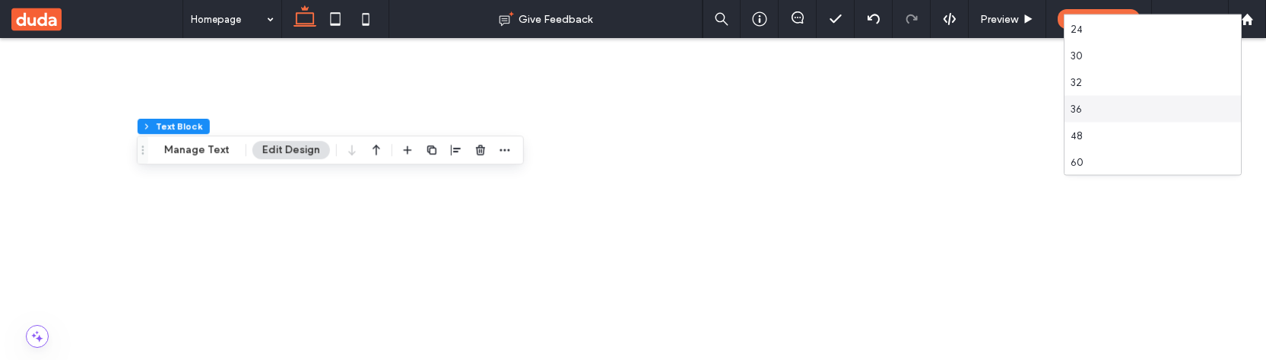
scroll to position [218, 0]
click at [1132, 150] on div "60" at bounding box center [1153, 157] width 176 height 27
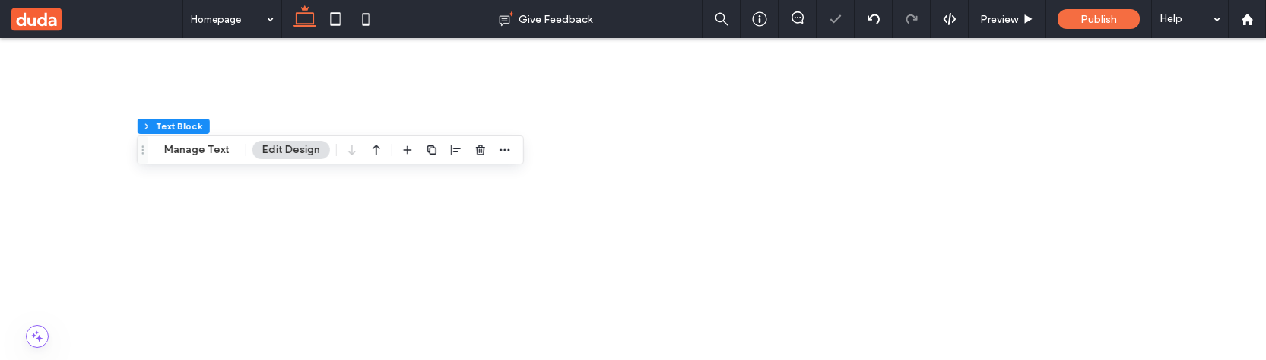
scroll to position [243, 0]
click at [338, 22] on icon at bounding box center [335, 19] width 30 height 30
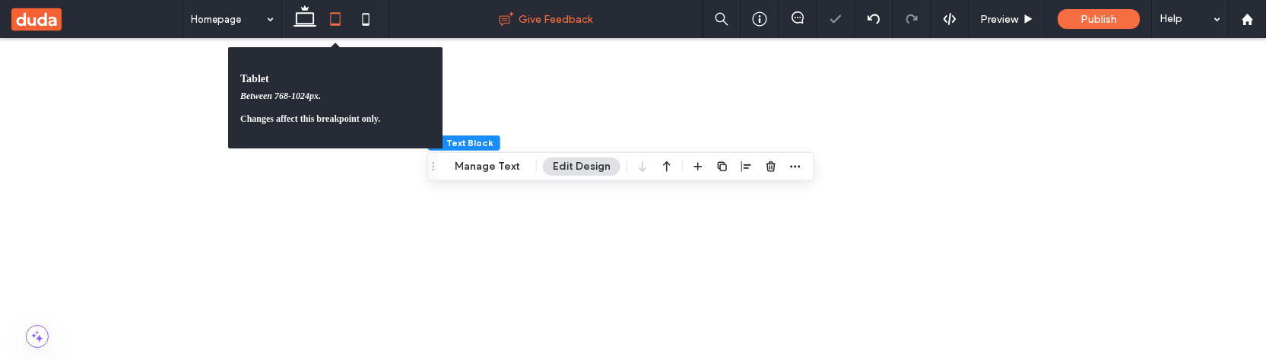
scroll to position [52, 0]
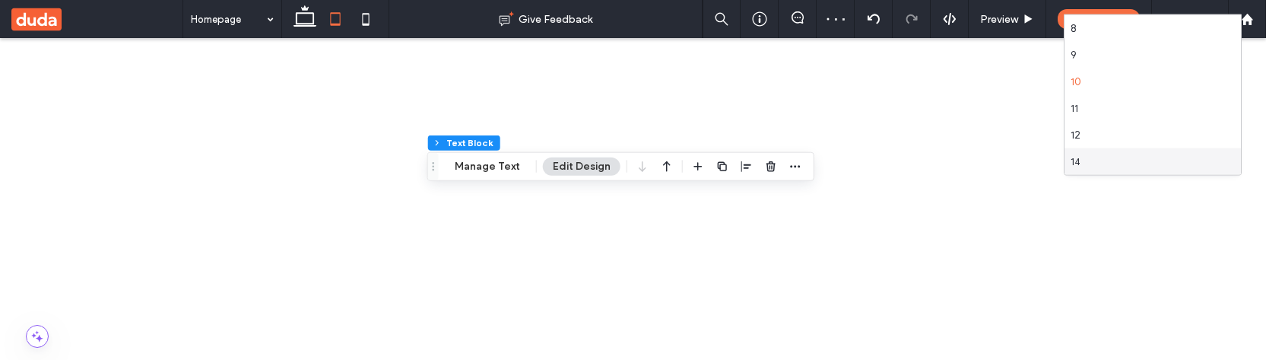
click at [1123, 151] on div "14" at bounding box center [1153, 161] width 176 height 27
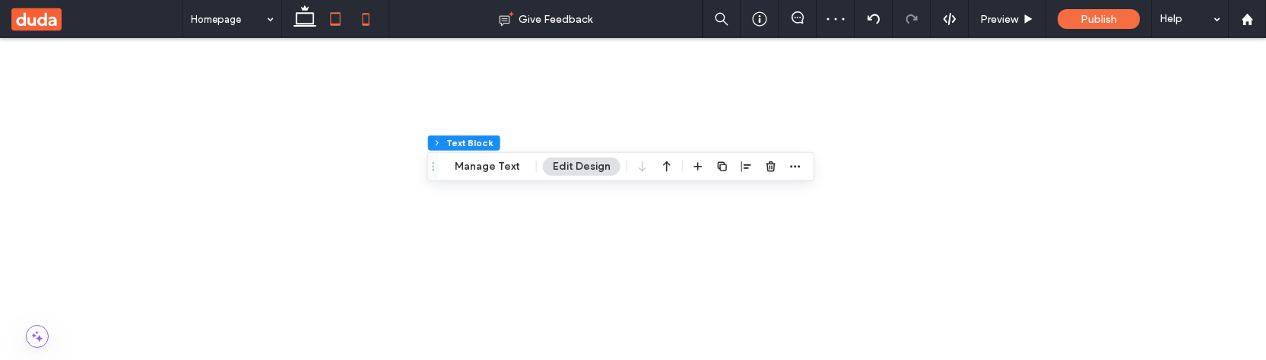
click at [370, 20] on icon at bounding box center [366, 19] width 30 height 30
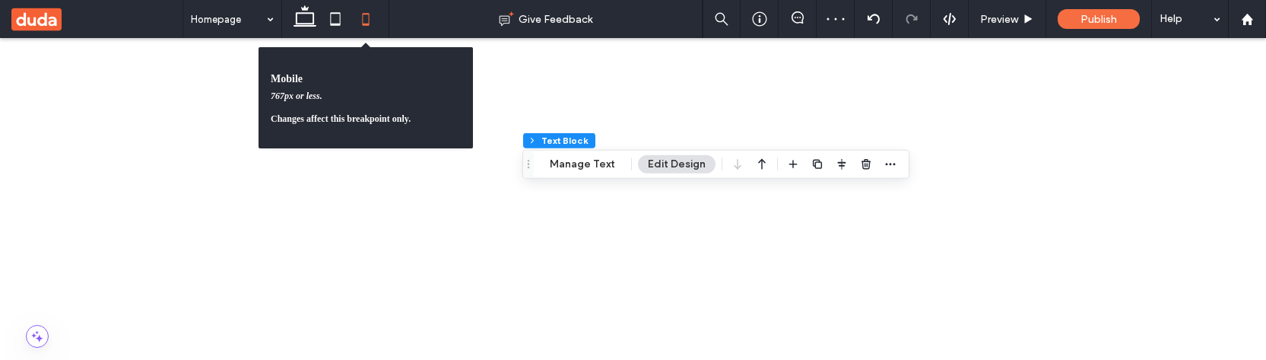
scroll to position [30, 0]
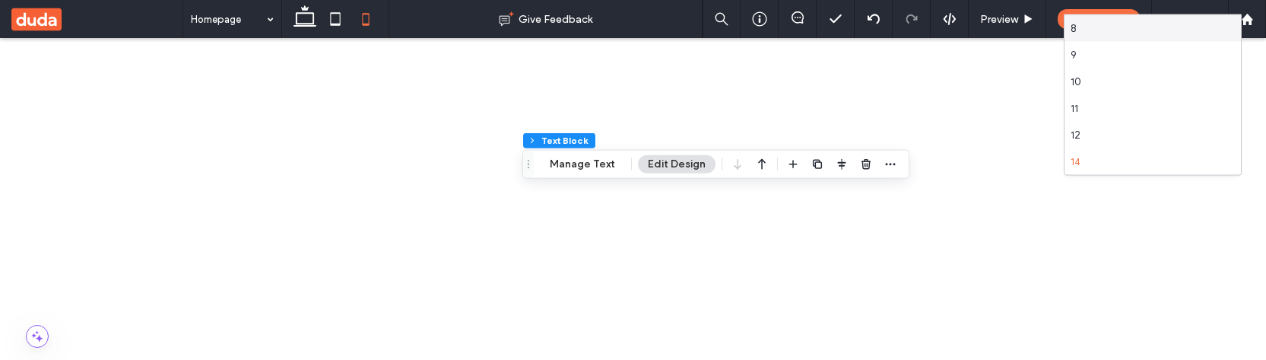
click at [1116, 30] on div "8" at bounding box center [1153, 28] width 176 height 27
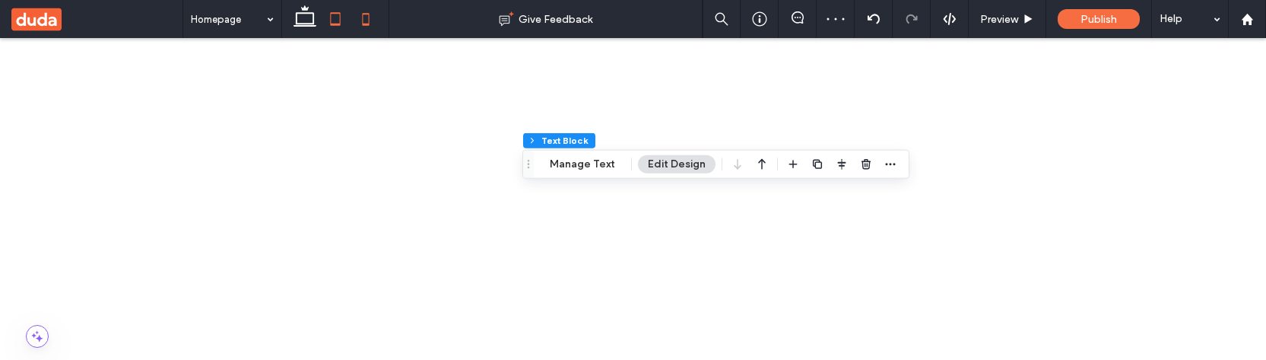
click at [341, 19] on icon at bounding box center [335, 19] width 30 height 30
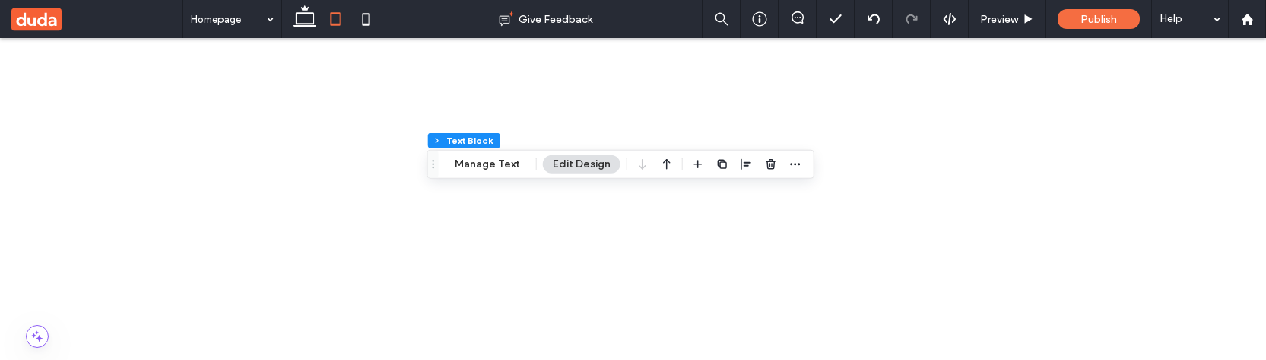
scroll to position [389, 0]
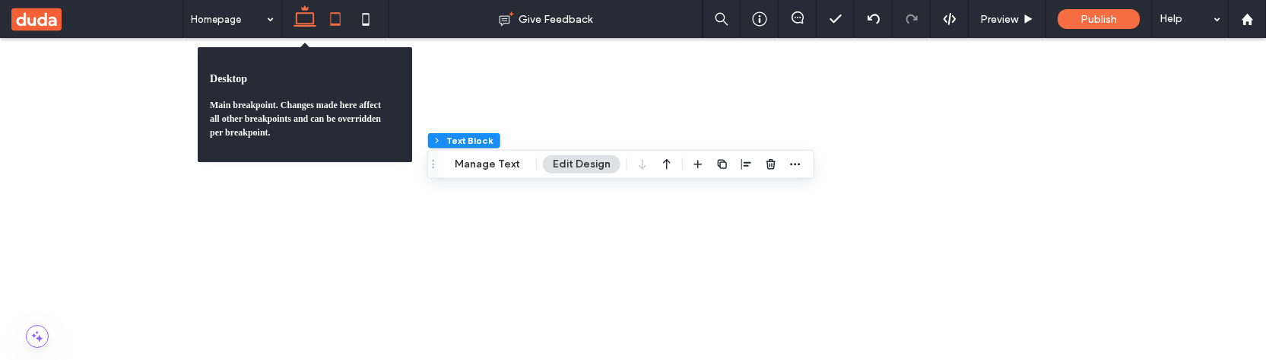
click at [302, 17] on icon at bounding box center [305, 19] width 30 height 30
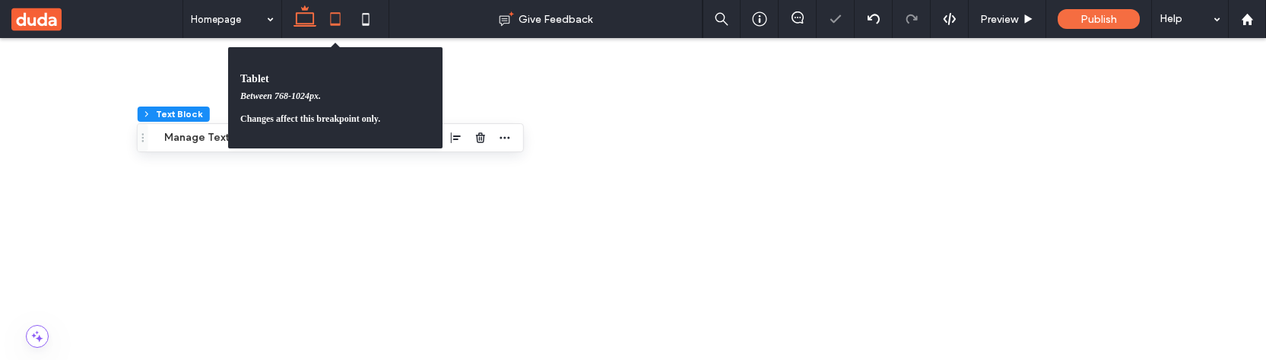
click at [341, 24] on icon at bounding box center [335, 19] width 30 height 30
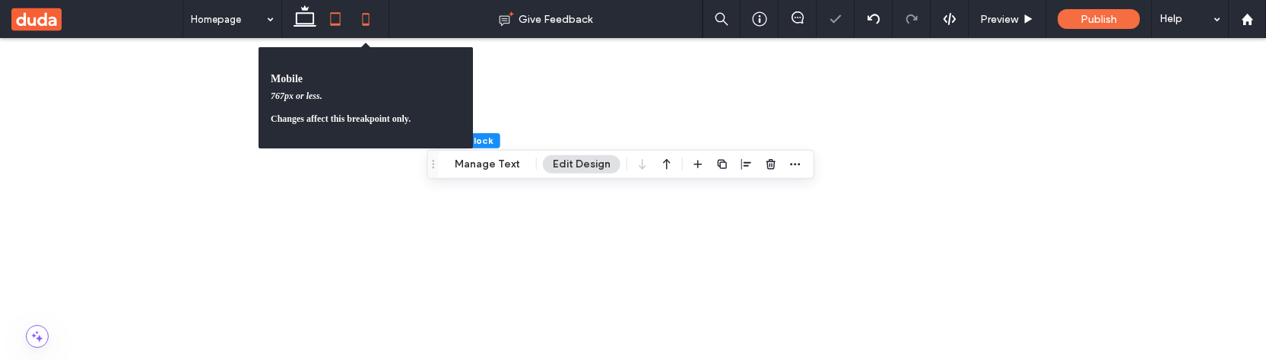
click at [357, 24] on icon at bounding box center [366, 19] width 30 height 30
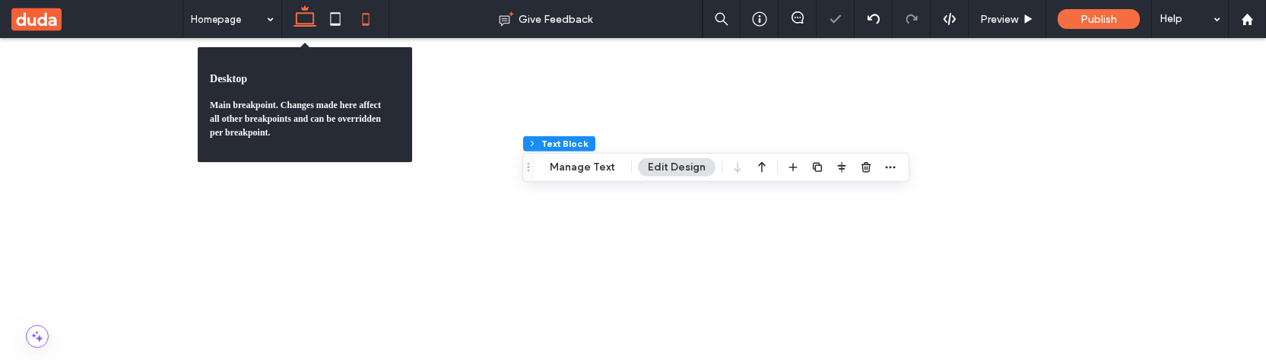
click at [304, 26] on icon at bounding box center [305, 19] width 30 height 30
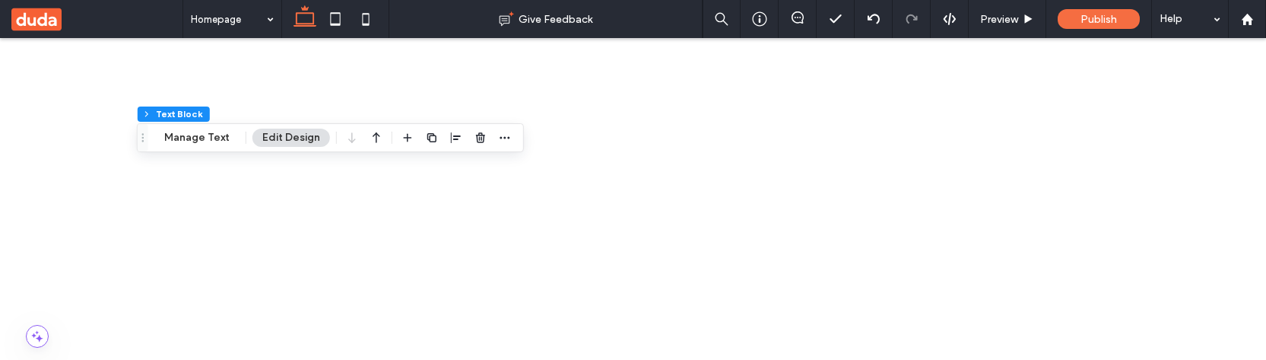
click at [1151, 260] on div "10" at bounding box center [1153, 253] width 176 height 27
click at [332, 17] on icon at bounding box center [335, 19] width 30 height 30
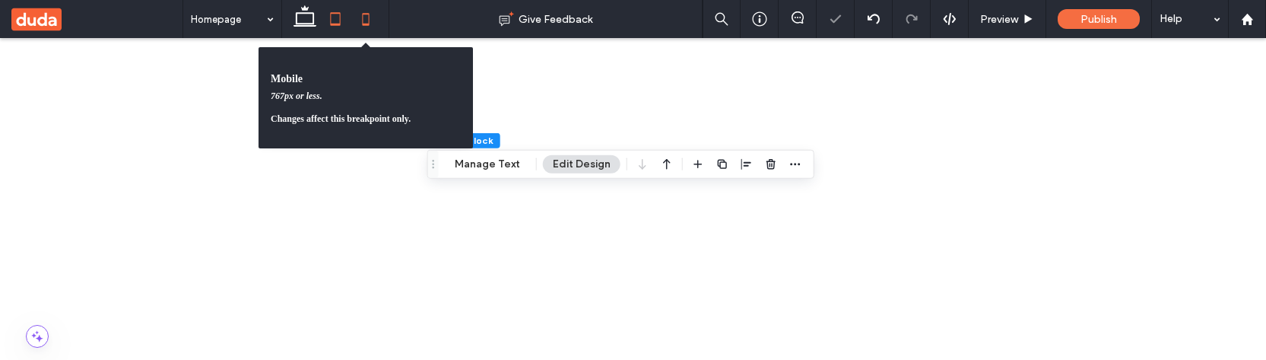
click at [367, 22] on icon at bounding box center [366, 19] width 30 height 30
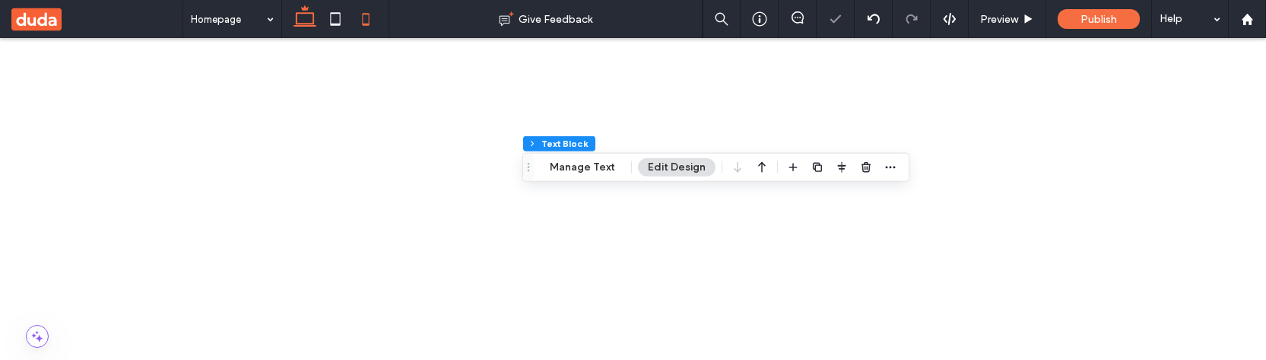
click at [303, 24] on icon at bounding box center [305, 19] width 30 height 30
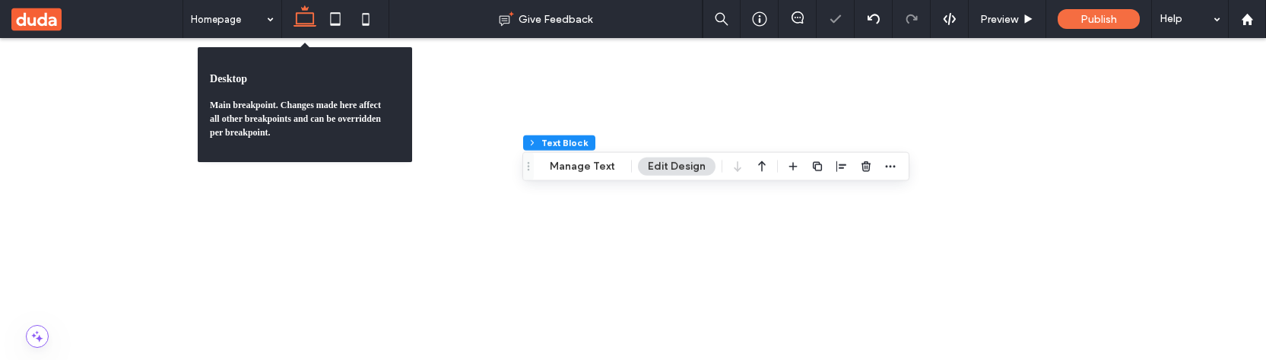
scroll to position [255, 0]
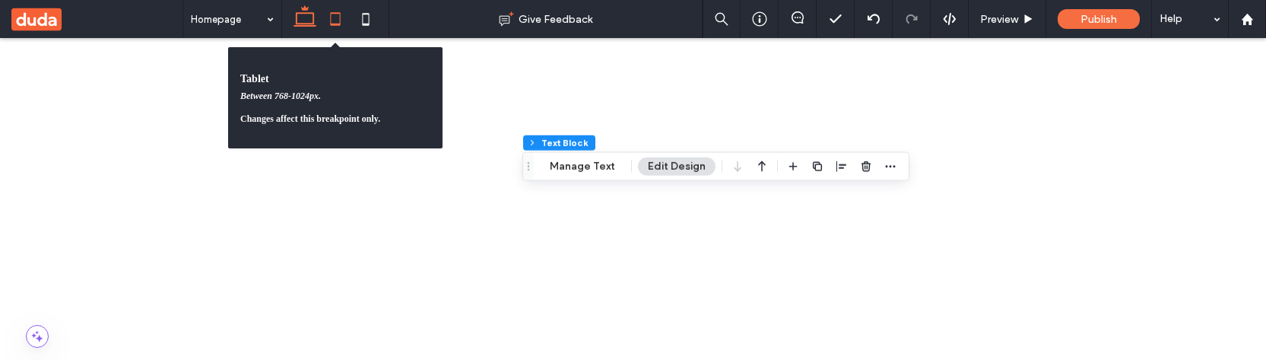
click at [335, 21] on icon at bounding box center [335, 19] width 30 height 30
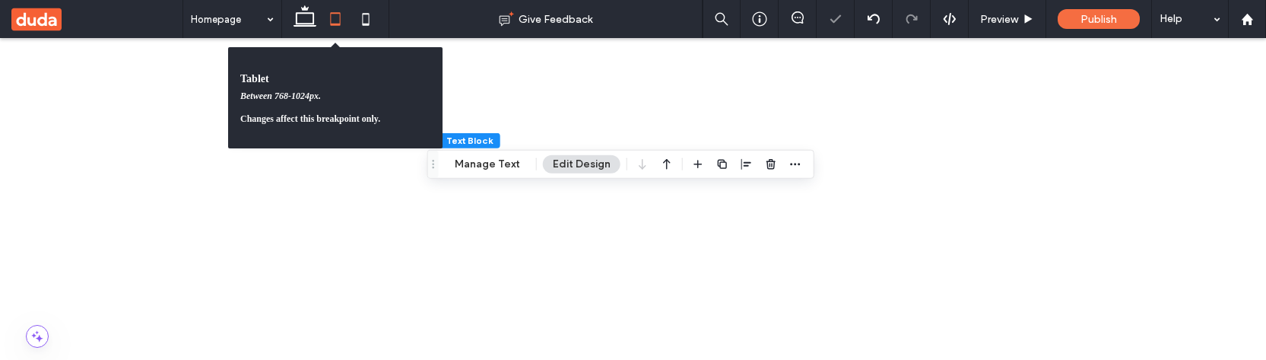
scroll to position [54, 0]
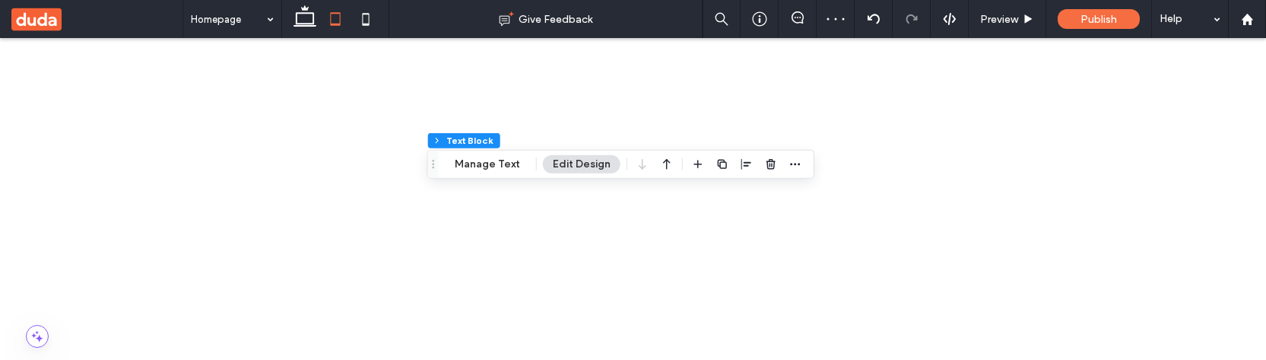
click at [1144, 272] on div "11" at bounding box center [1153, 279] width 176 height 27
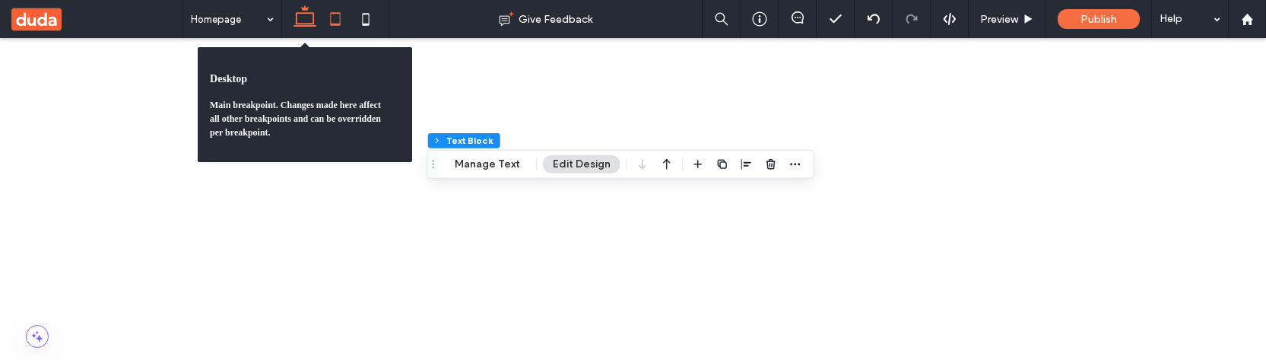
click at [307, 21] on icon at bounding box center [305, 19] width 30 height 30
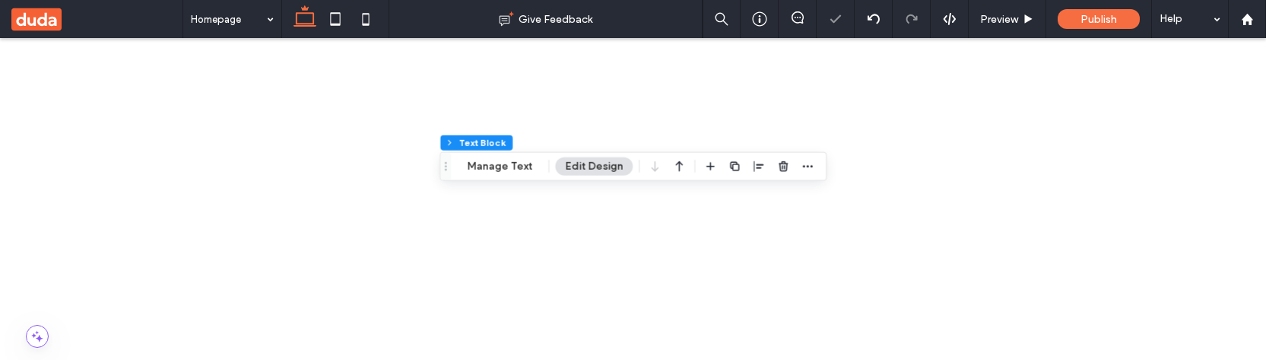
click at [1152, 274] on div "14" at bounding box center [1153, 332] width 176 height 27
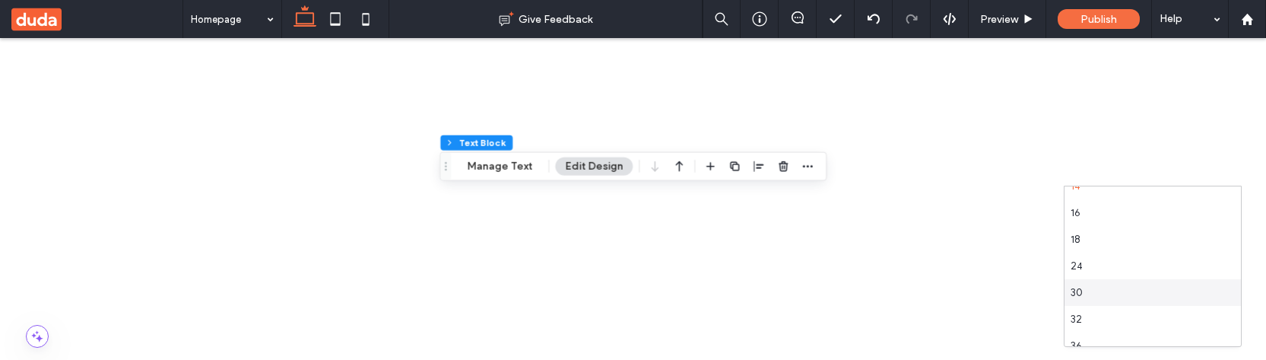
click at [1113, 274] on div "30" at bounding box center [1153, 292] width 176 height 27
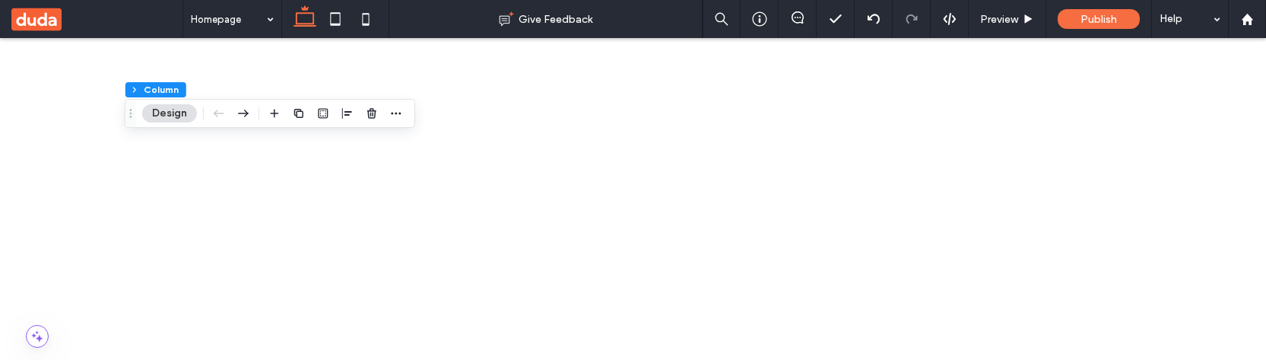
scroll to position [170, 0]
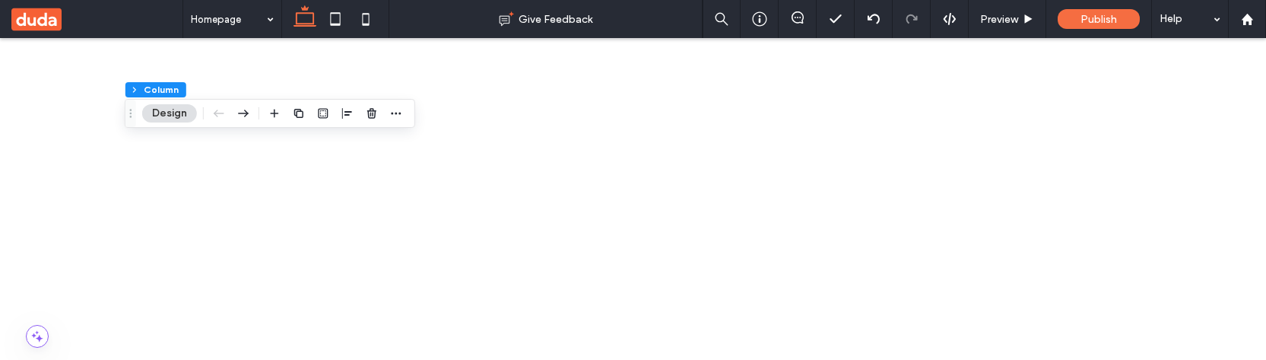
scroll to position [281, 0]
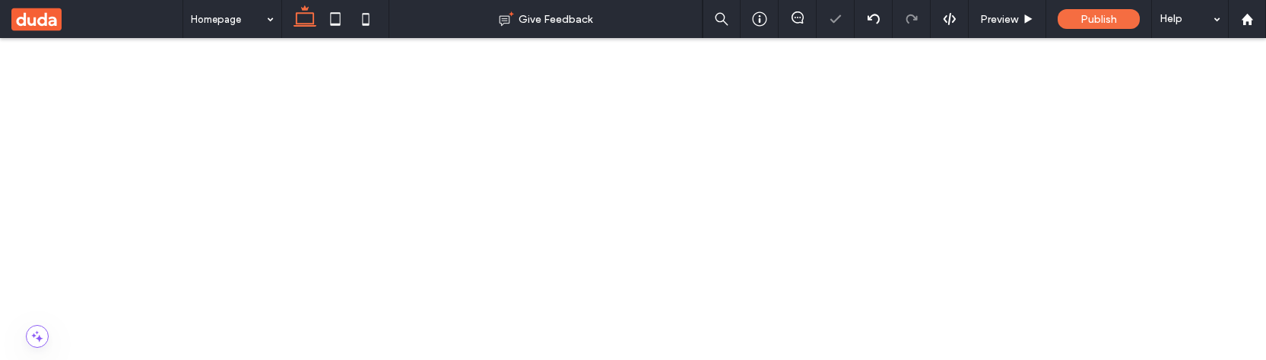
type input "*******"
type input "**"
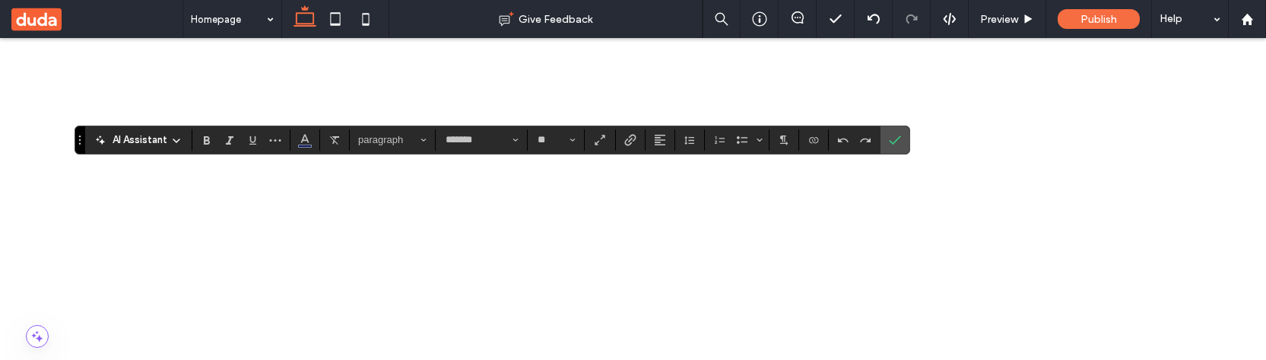
scroll to position [302, 0]
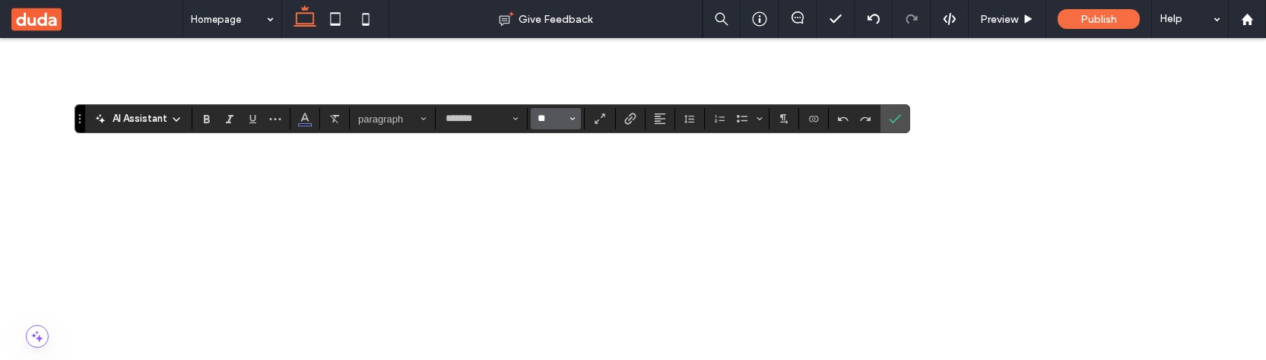
click at [560, 122] on input "**" at bounding box center [551, 119] width 30 height 12
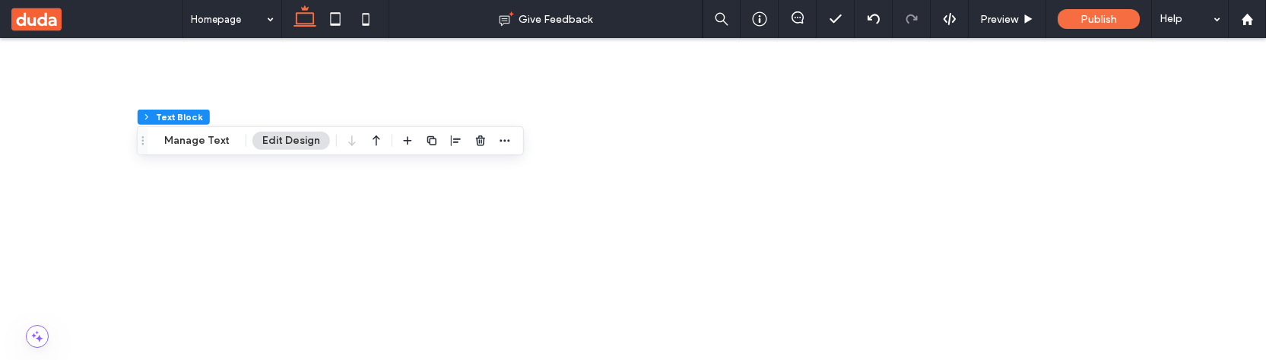
scroll to position [208, 0]
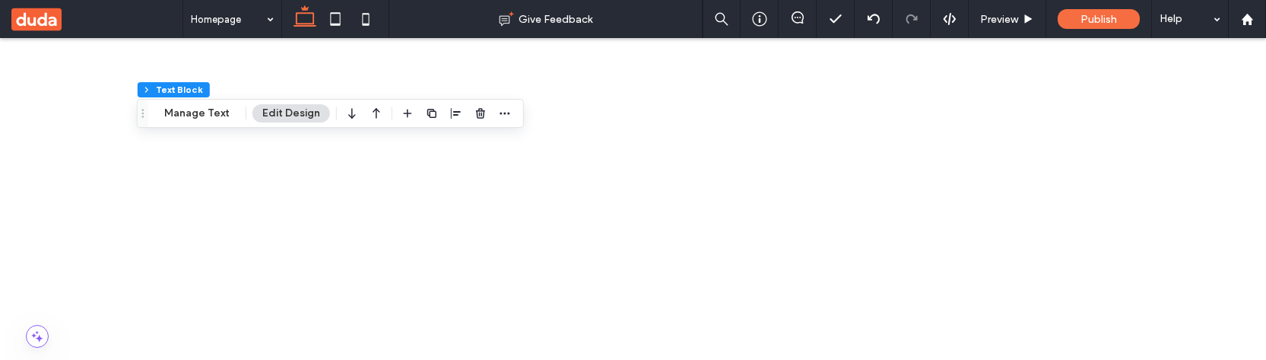
scroll to position [424, 0]
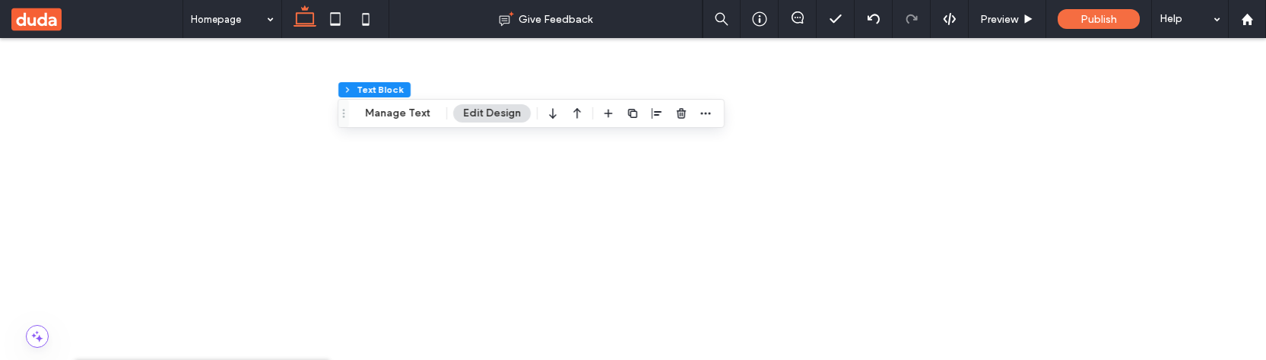
scroll to position [157, 0]
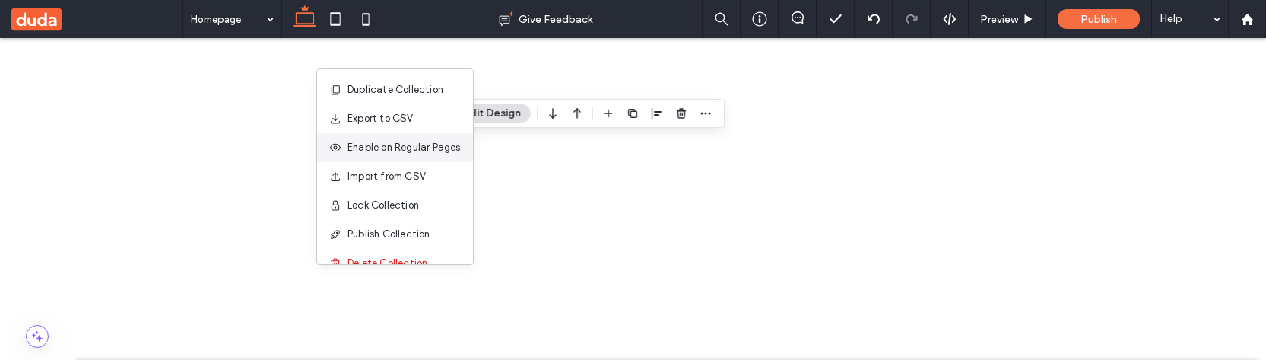
click at [395, 149] on span "Enable on Regular Pages" at bounding box center [404, 147] width 113 height 15
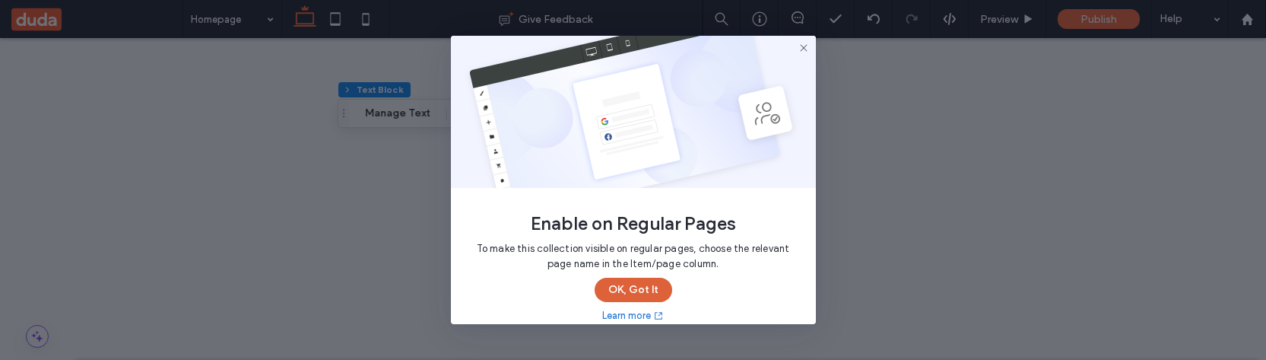
click at [624, 274] on button "OK, Got It" at bounding box center [634, 290] width 78 height 24
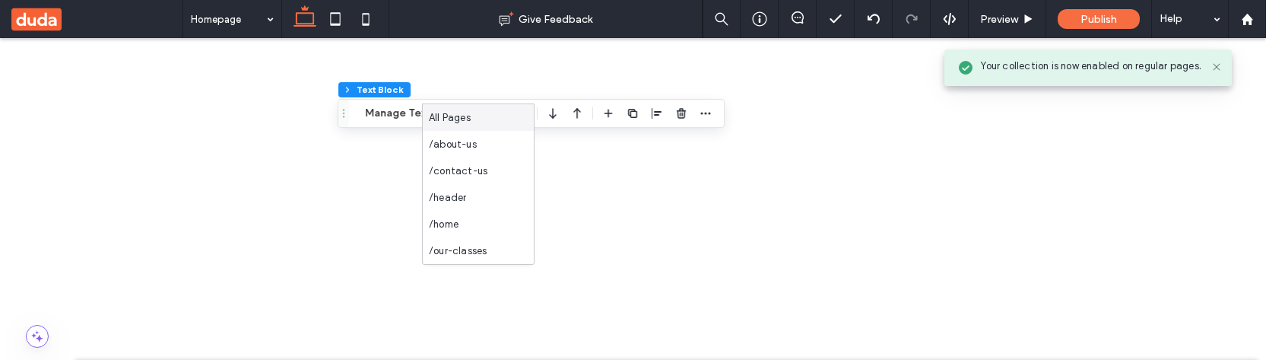
click at [480, 116] on div "All Pages" at bounding box center [478, 117] width 111 height 27
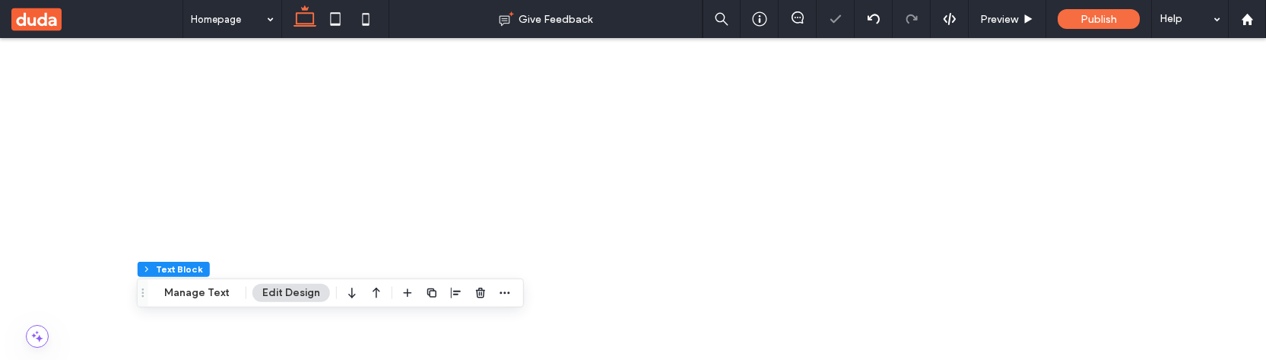
scroll to position [269, 0]
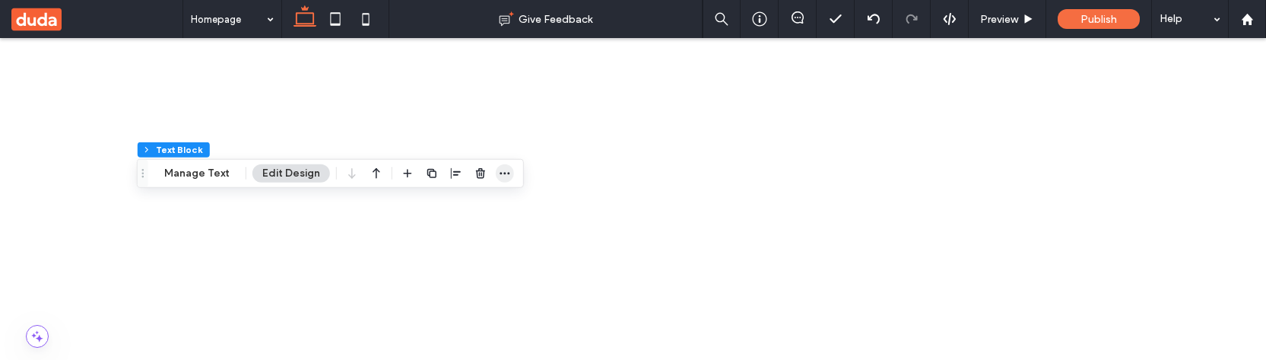
click at [499, 170] on icon "button" at bounding box center [505, 173] width 12 height 12
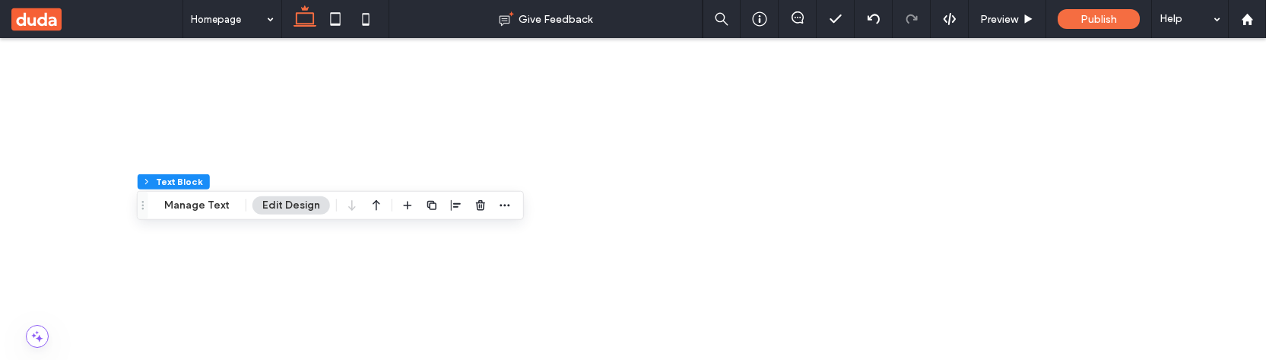
scroll to position [211, 0]
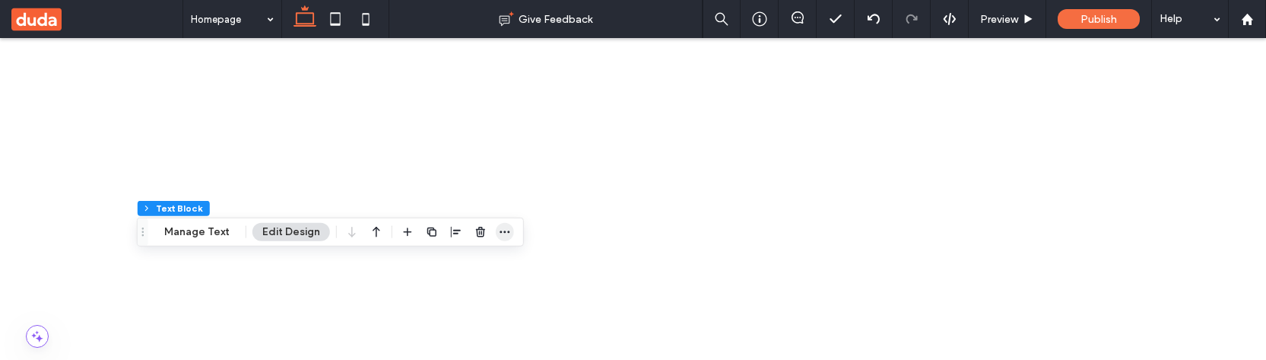
click at [501, 229] on icon "button" at bounding box center [505, 232] width 12 height 12
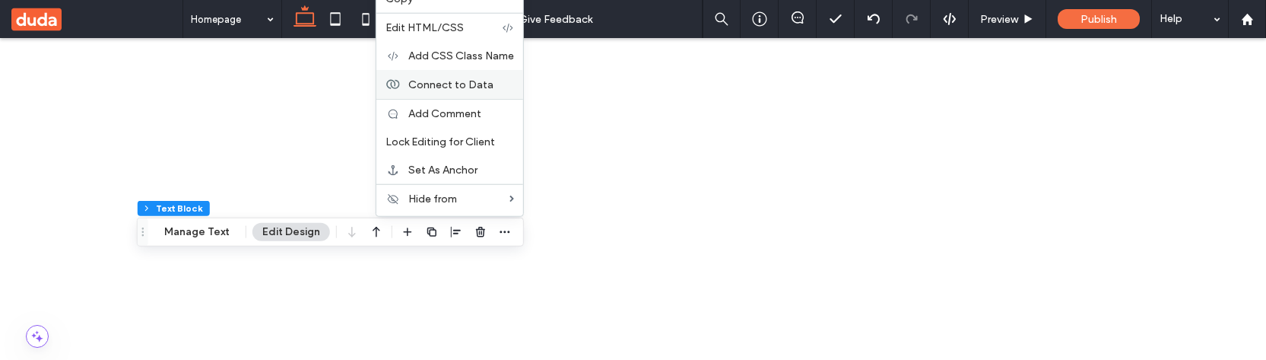
click at [473, 84] on span "Connect to Data" at bounding box center [450, 84] width 85 height 13
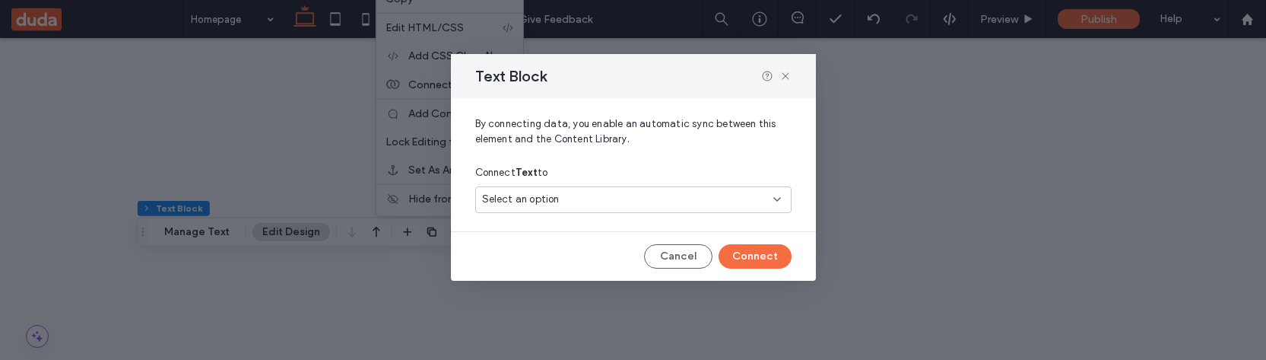
click at [548, 195] on span "Select an option" at bounding box center [521, 199] width 78 height 15
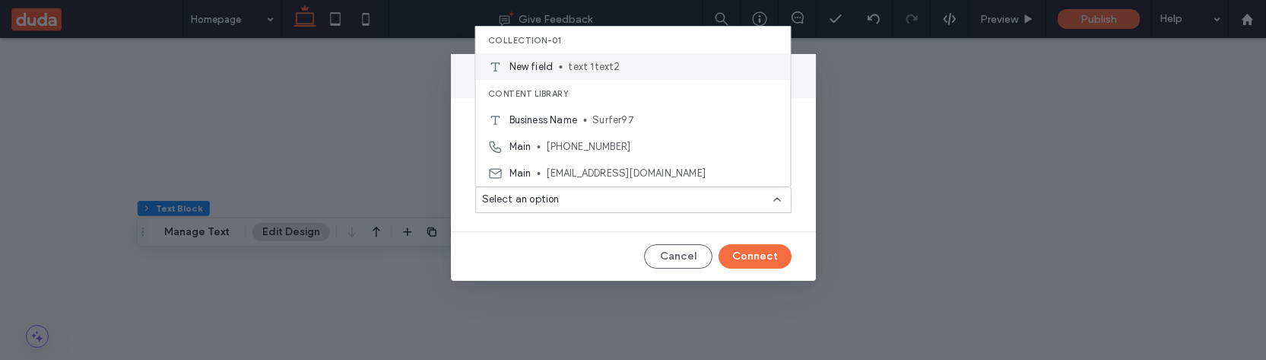
click at [601, 67] on span "text 1text2" at bounding box center [673, 66] width 210 height 15
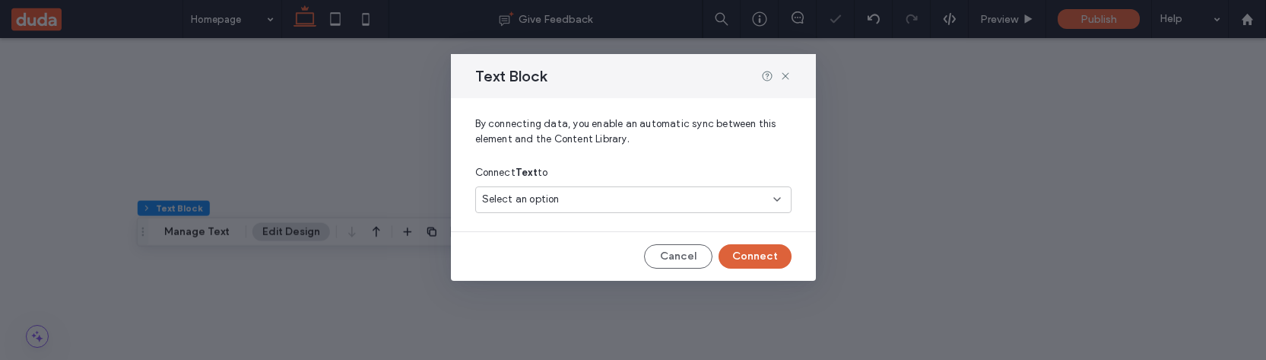
scroll to position [200, 0]
click at [770, 259] on button "Connect" at bounding box center [755, 256] width 73 height 24
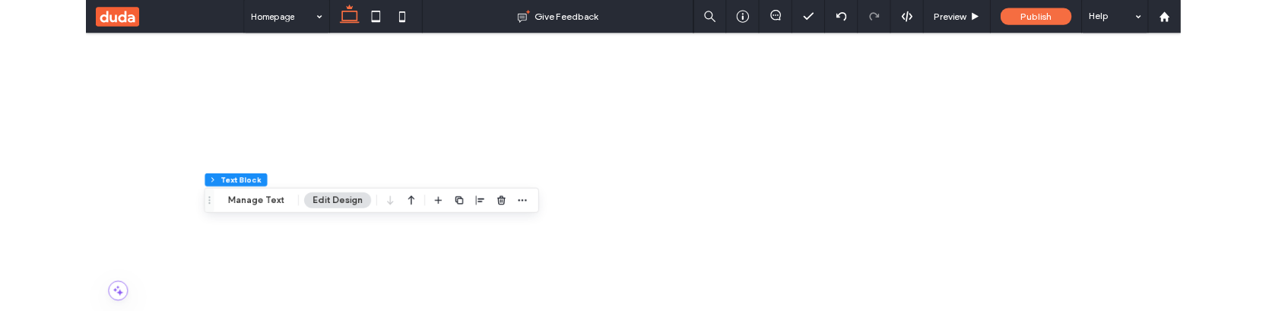
scroll to position [437, 0]
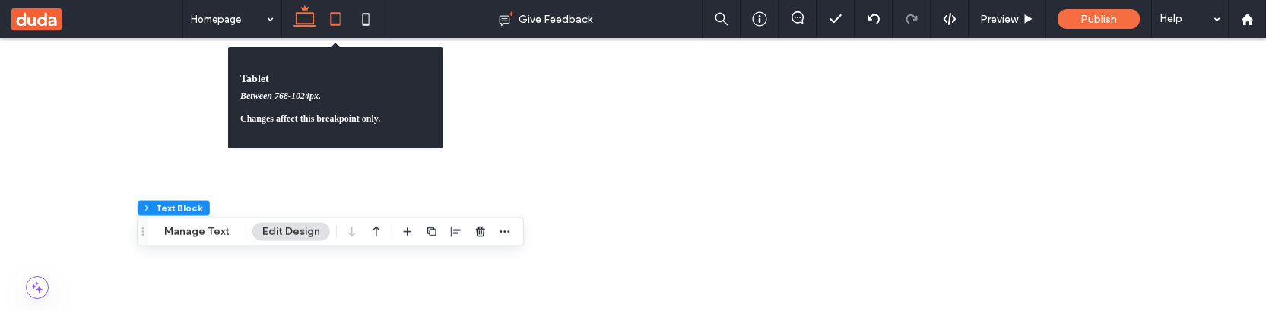
click at [340, 21] on use at bounding box center [335, 18] width 10 height 13
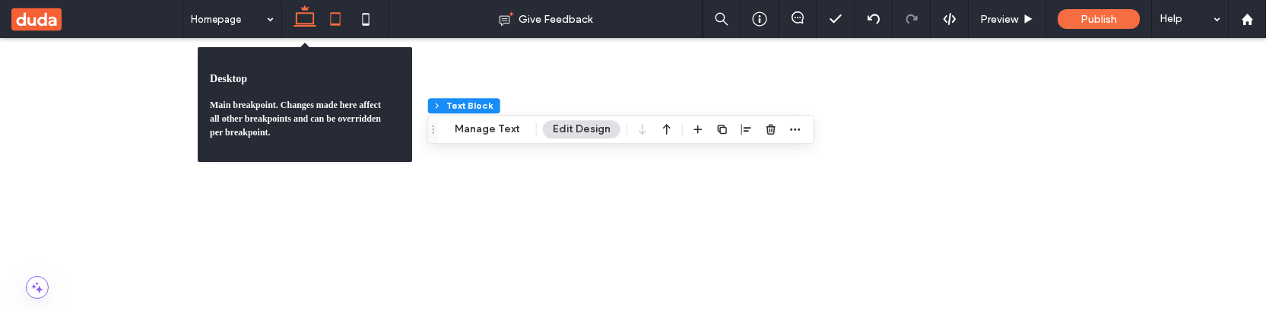
click at [313, 20] on use at bounding box center [305, 15] width 23 height 21
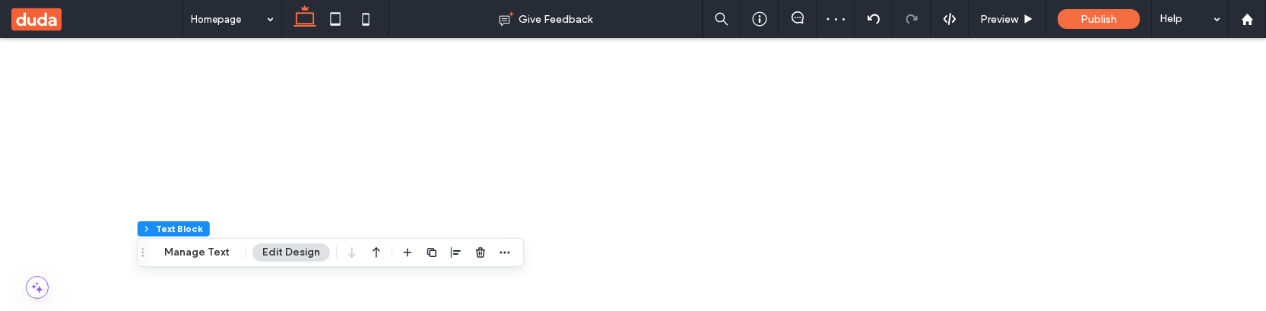
scroll to position [156, 0]
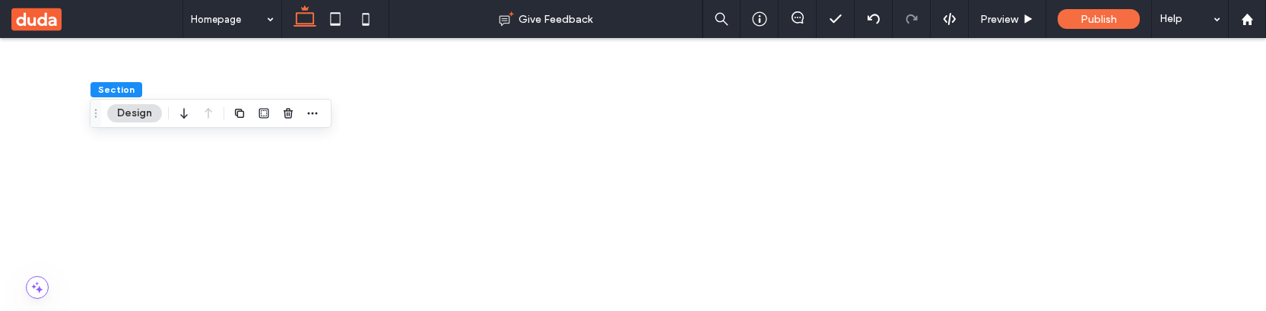
scroll to position [301, 0]
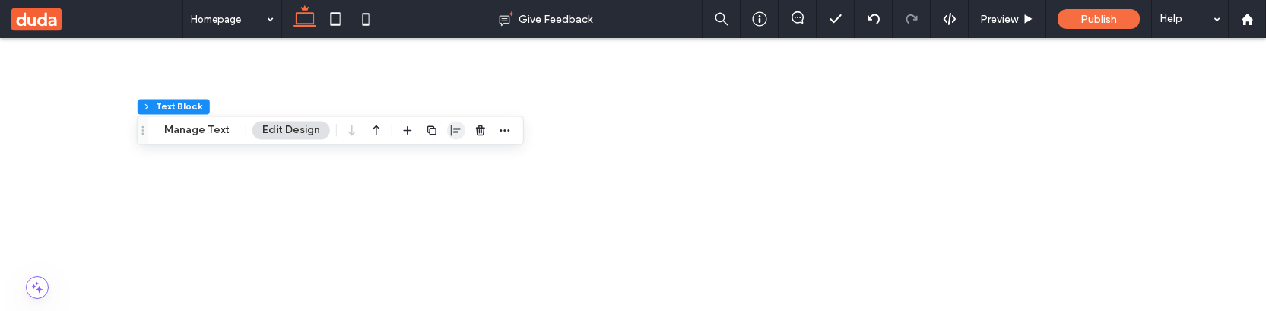
click at [450, 132] on icon "button" at bounding box center [456, 130] width 12 height 12
click at [436, 155] on icon "center" at bounding box center [440, 160] width 12 height 12
click at [459, 154] on icon "flex-end" at bounding box center [465, 160] width 12 height 12
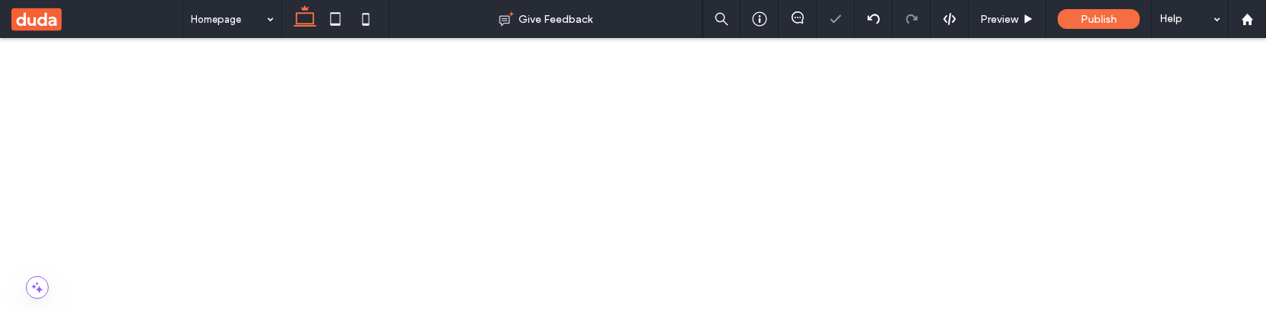
drag, startPoint x: 561, startPoint y: 821, endPoint x: 386, endPoint y: 821, distance: 174.9
type input "**"
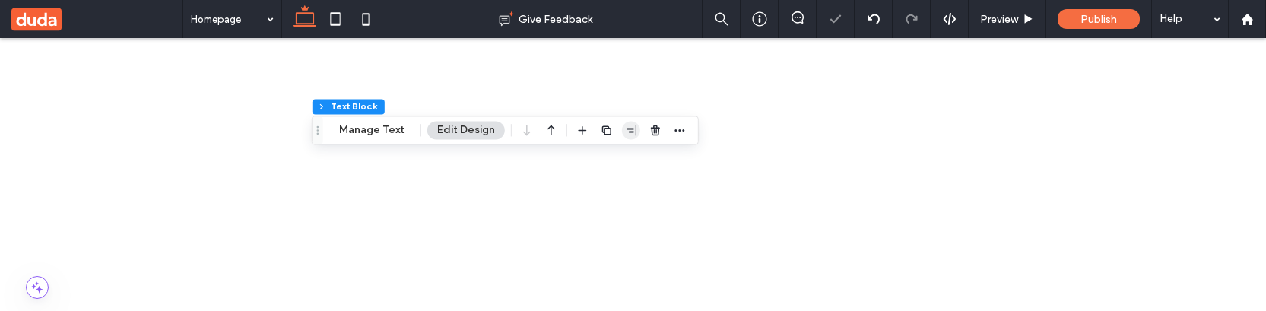
click at [627, 132] on use "button" at bounding box center [632, 130] width 10 height 11
click at [609, 161] on icon "center" at bounding box center [615, 160] width 12 height 12
click at [582, 156] on span "flex-start" at bounding box center [591, 160] width 18 height 18
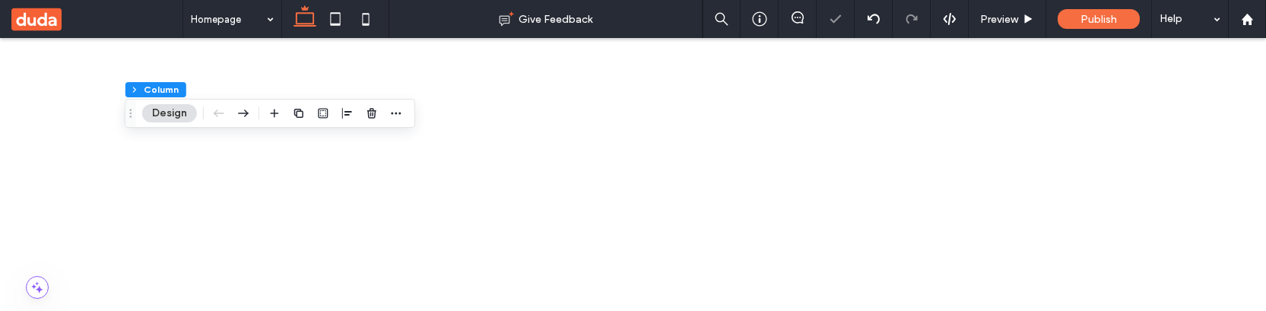
scroll to position [242, 0]
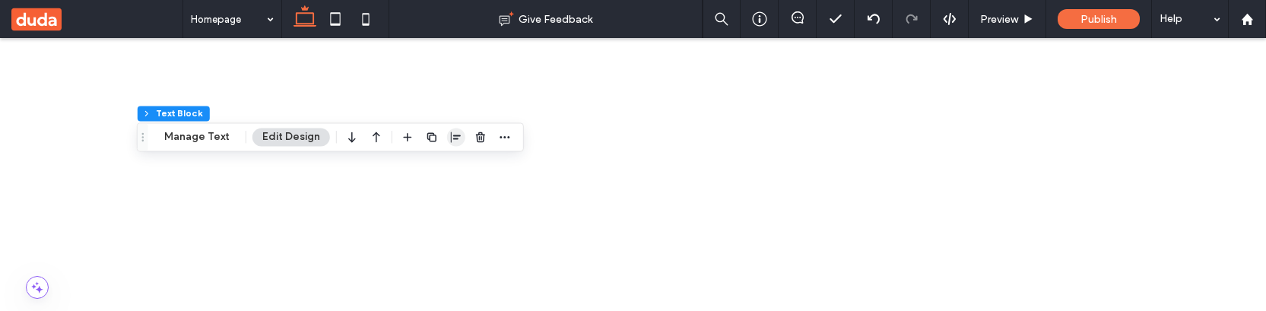
click at [454, 135] on use "button" at bounding box center [456, 137] width 10 height 11
click at [440, 164] on use "center" at bounding box center [441, 166] width 8 height 11
click at [461, 167] on icon "flex-end" at bounding box center [465, 166] width 12 height 12
click at [410, 163] on icon "flex-start" at bounding box center [416, 166] width 12 height 12
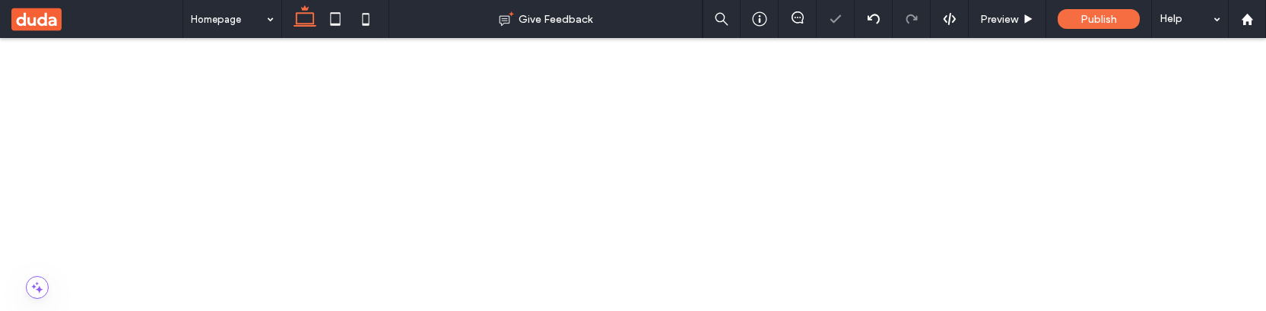
scroll to position [260, 0]
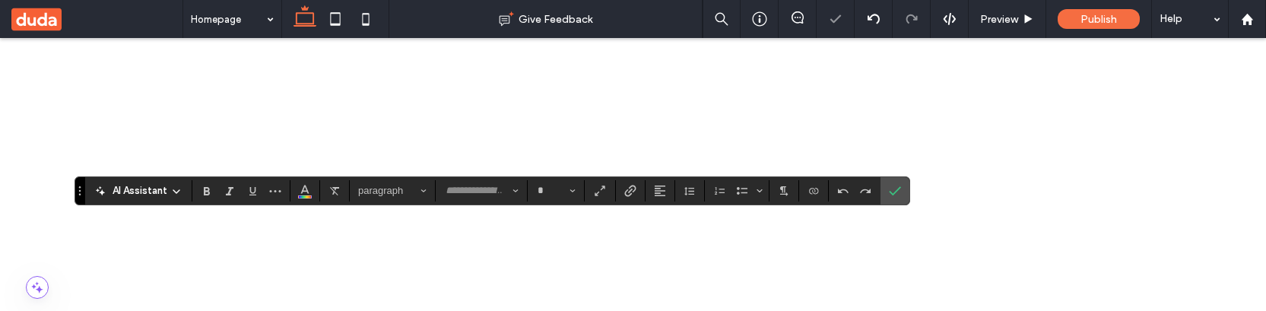
type input "*******"
type input "**"
drag, startPoint x: 896, startPoint y: 193, endPoint x: 783, endPoint y: 155, distance: 118.8
click at [896, 193] on icon "Confirm" at bounding box center [895, 191] width 12 height 12
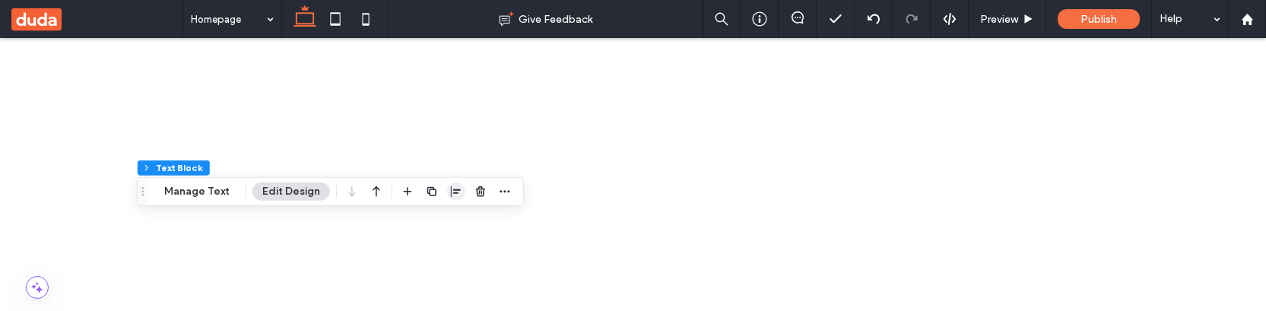
click at [453, 190] on use "button" at bounding box center [456, 191] width 10 height 11
click at [445, 221] on span "center" at bounding box center [440, 221] width 18 height 18
click at [465, 221] on icon "flex-end" at bounding box center [465, 221] width 12 height 12
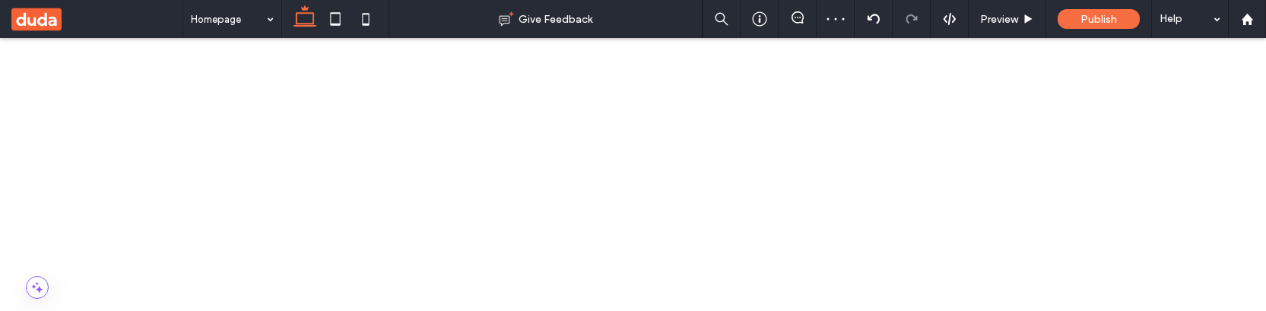
scroll to position [249, 0]
drag, startPoint x: 63, startPoint y: 894, endPoint x: 179, endPoint y: 891, distance: 115.6
type input "**"
type input "****"
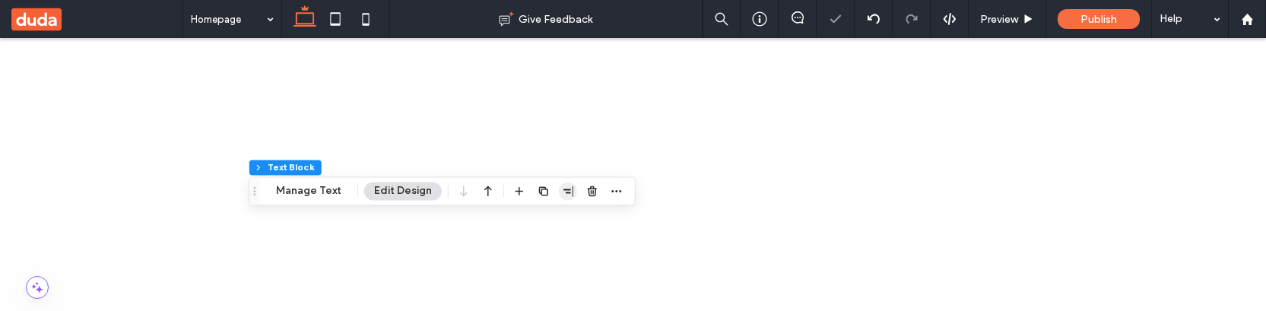
click at [564, 190] on icon "button" at bounding box center [568, 191] width 12 height 12
click at [547, 213] on span "center" at bounding box center [552, 220] width 18 height 18
click at [522, 218] on icon "flex-start" at bounding box center [528, 220] width 12 height 12
click at [549, 224] on use "center" at bounding box center [552, 220] width 8 height 11
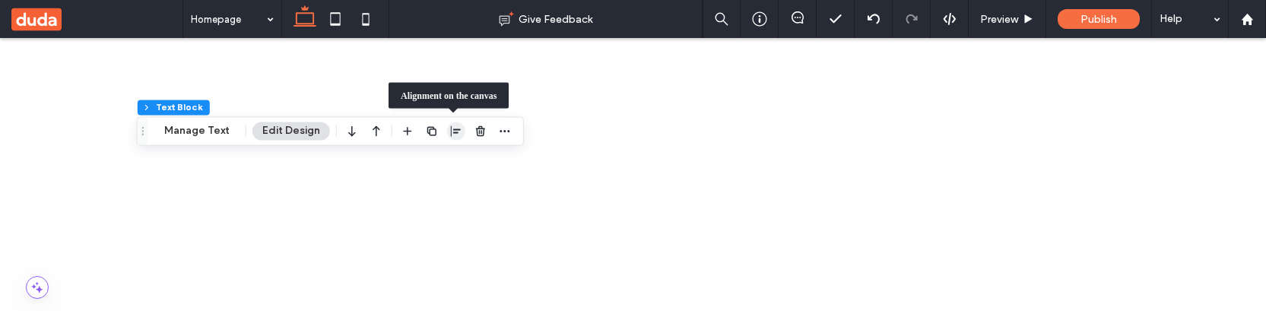
click at [453, 133] on use "button" at bounding box center [456, 130] width 10 height 11
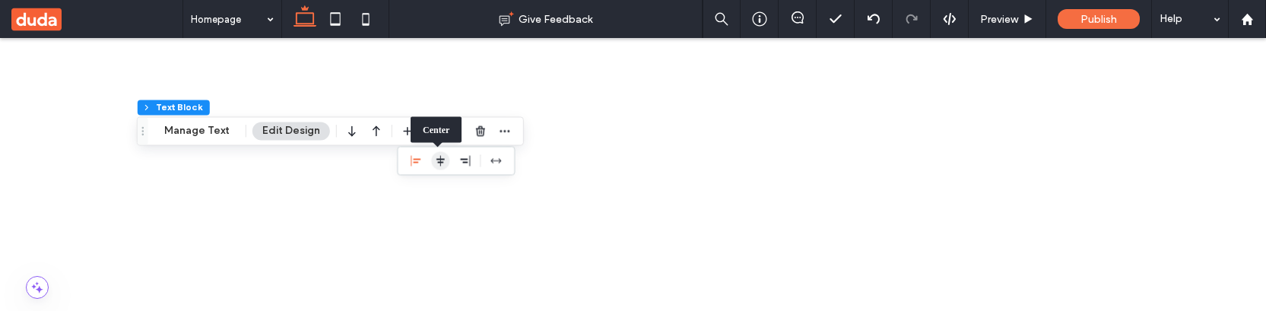
click at [436, 164] on icon "center" at bounding box center [440, 160] width 12 height 12
click at [336, 16] on icon at bounding box center [335, 19] width 30 height 30
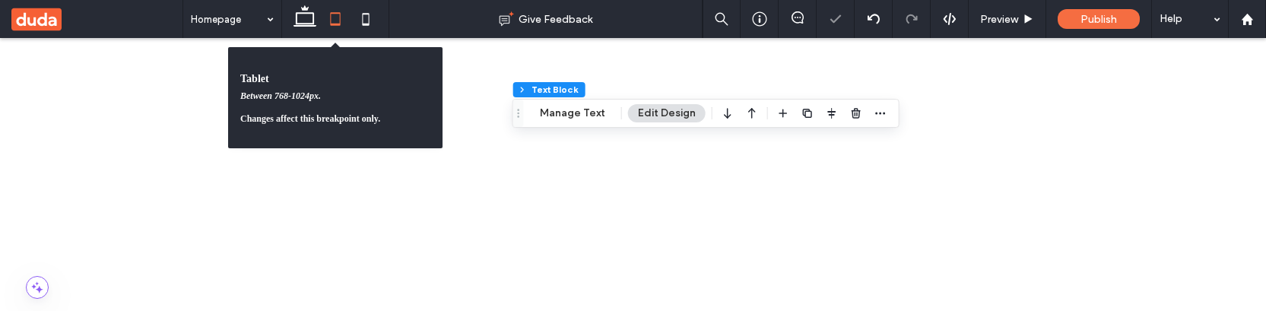
scroll to position [183, 0]
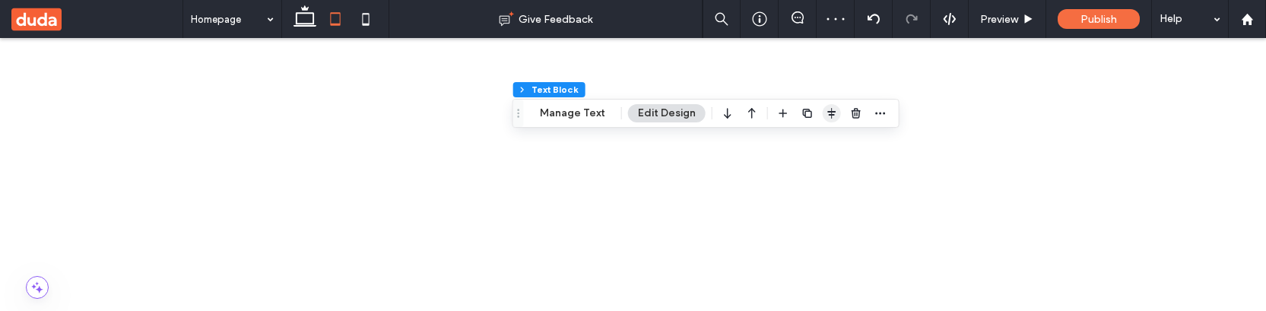
click at [823, 112] on span "button" at bounding box center [832, 113] width 18 height 18
click at [794, 145] on icon "flex-start" at bounding box center [792, 143] width 12 height 12
click at [812, 145] on icon "center" at bounding box center [816, 143] width 12 height 12
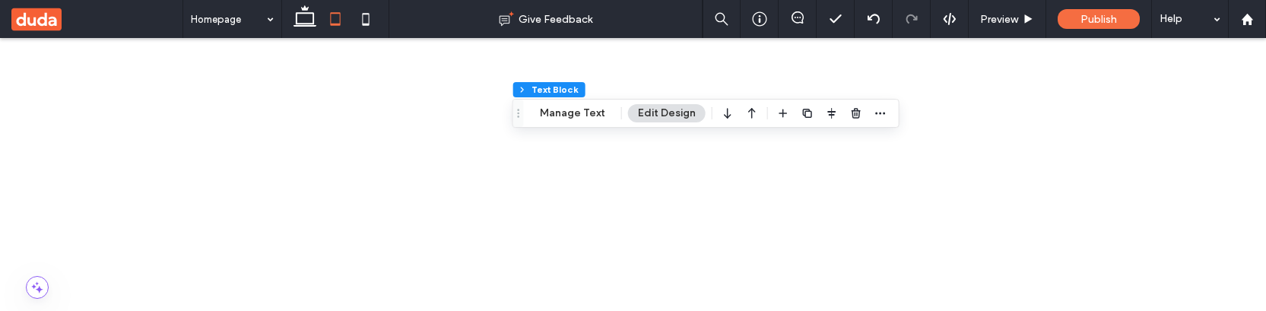
scroll to position [338, 0]
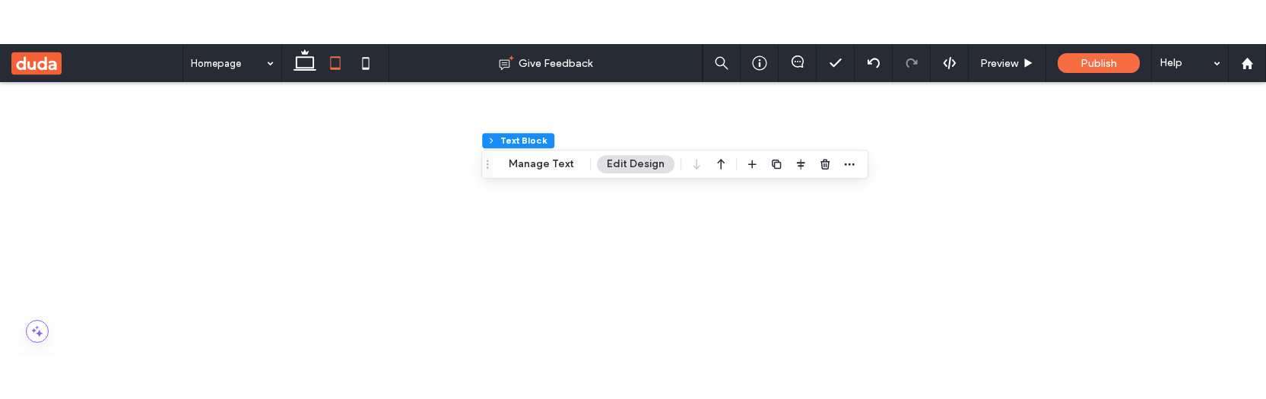
scroll to position [27, 0]
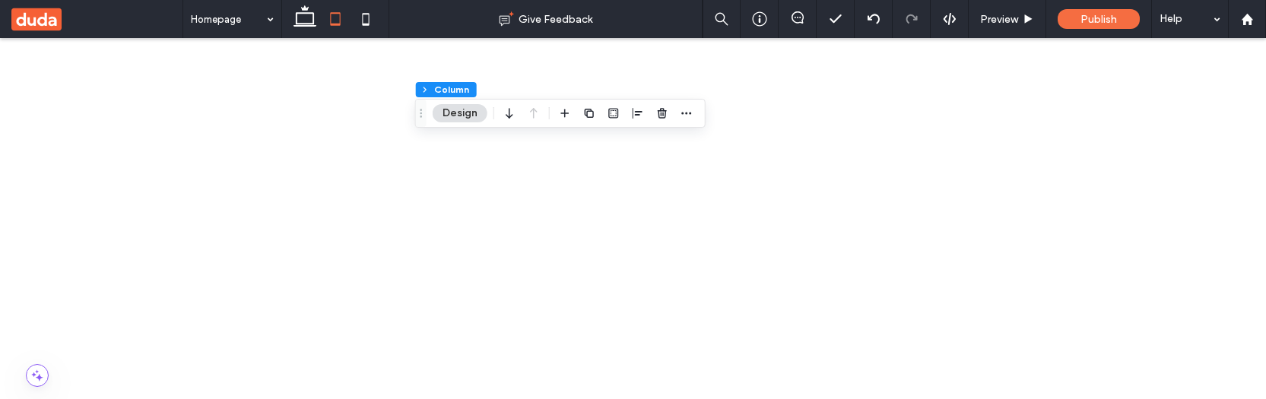
scroll to position [103, 0]
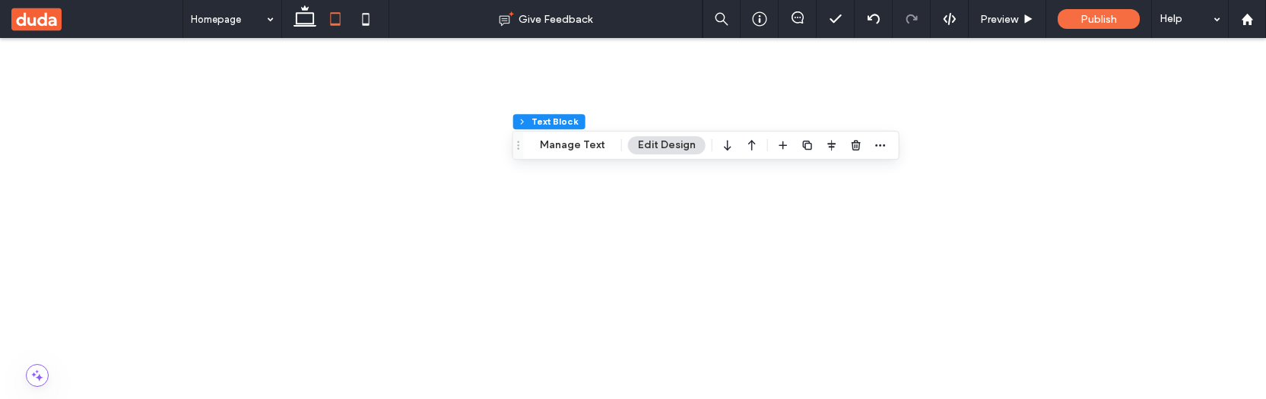
scroll to position [383, 0]
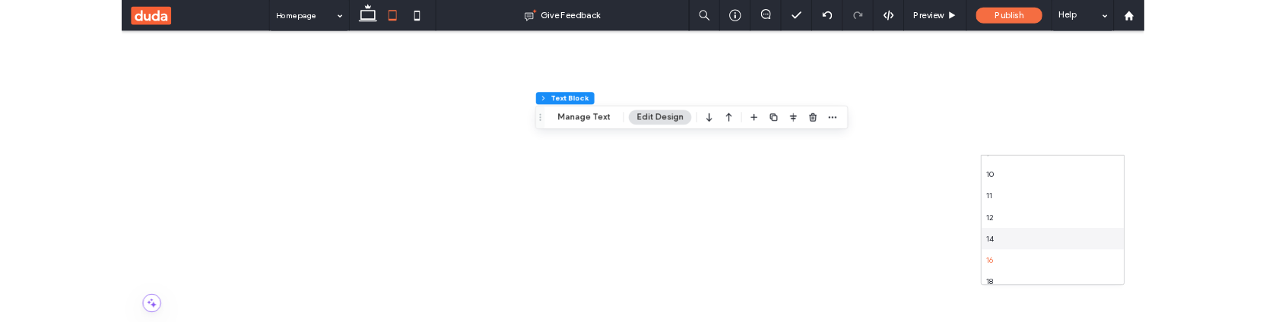
scroll to position [47, 0]
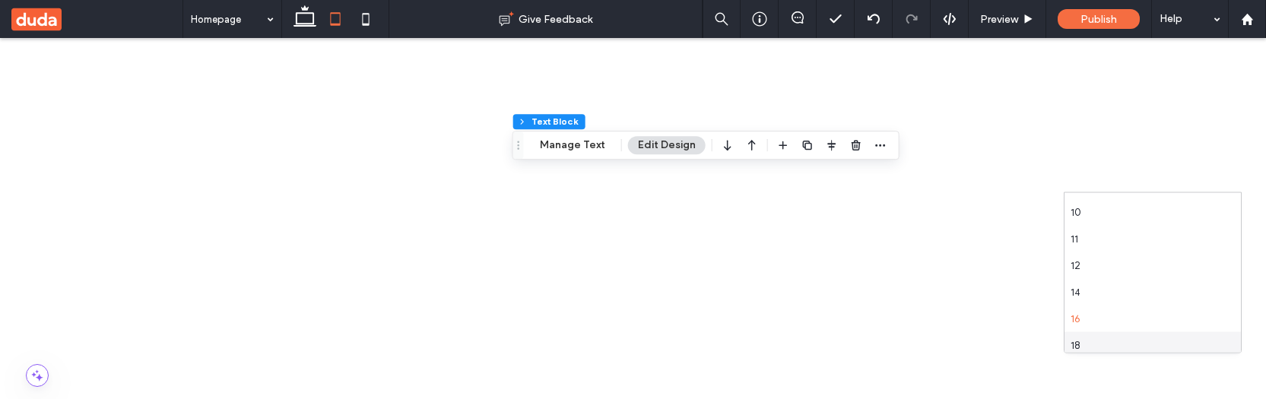
click at [1108, 274] on div "18" at bounding box center [1153, 345] width 176 height 27
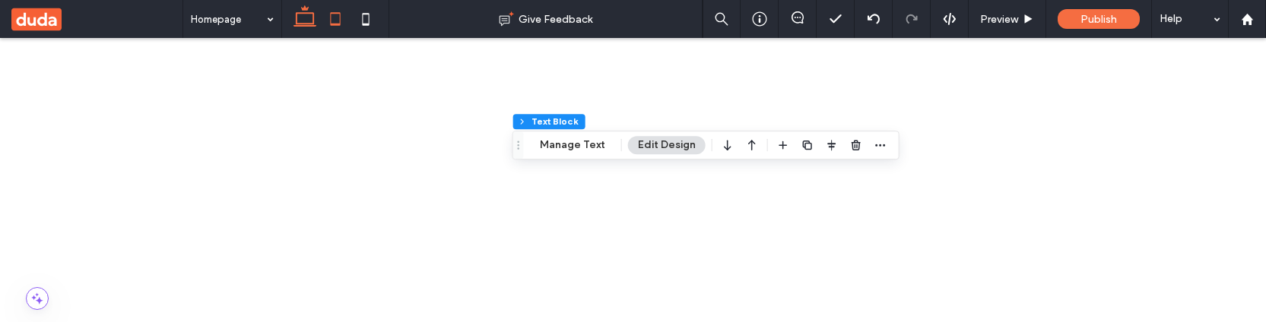
click at [305, 14] on icon at bounding box center [305, 19] width 30 height 30
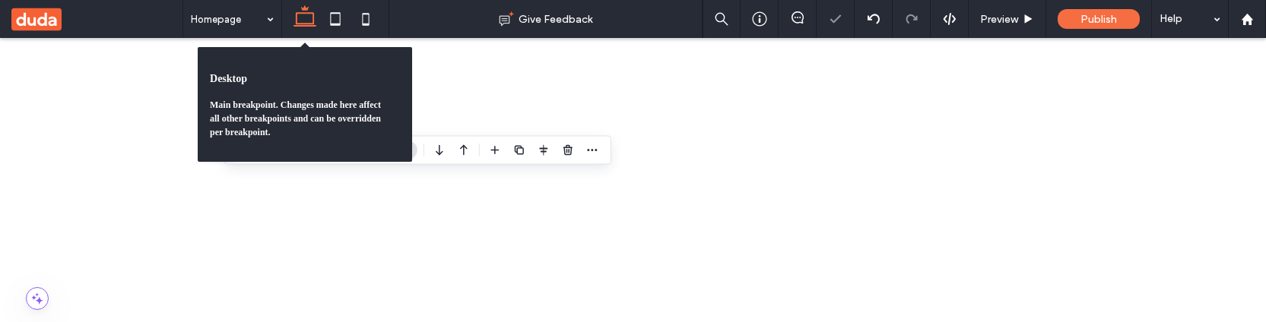
scroll to position [230, 0]
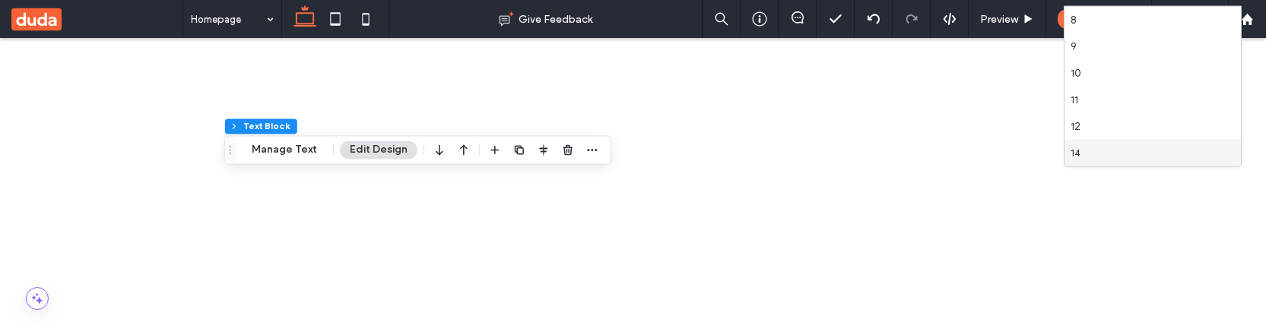
click at [1132, 153] on div "14" at bounding box center [1153, 153] width 176 height 27
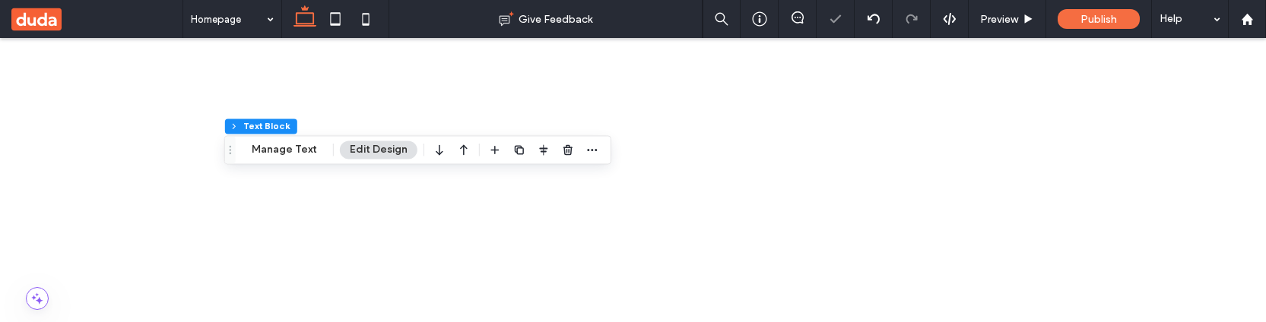
scroll to position [236, 0]
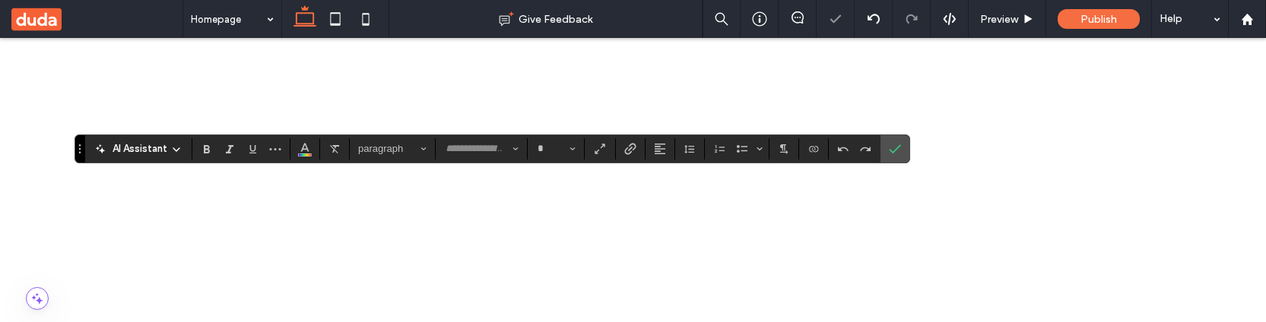
type input "*******"
type input "**"
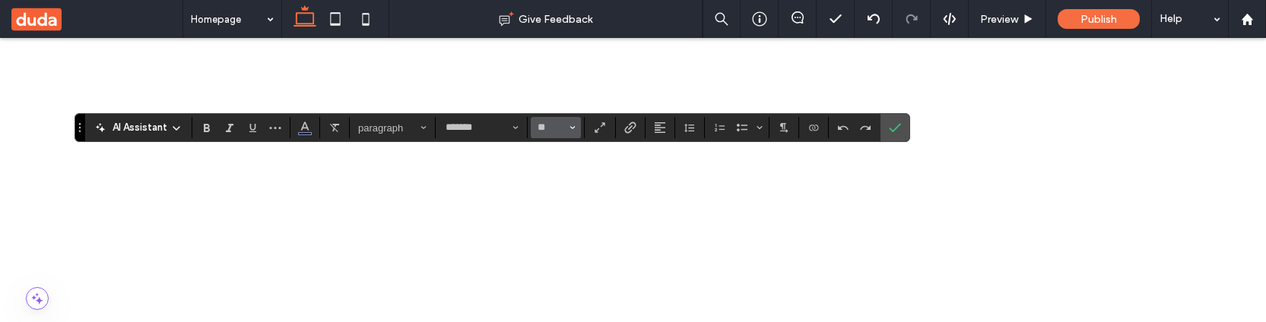
click at [570, 132] on span "Size" at bounding box center [573, 128] width 6 height 20
click at [558, 259] on label "30" at bounding box center [554, 264] width 46 height 22
type input "**"
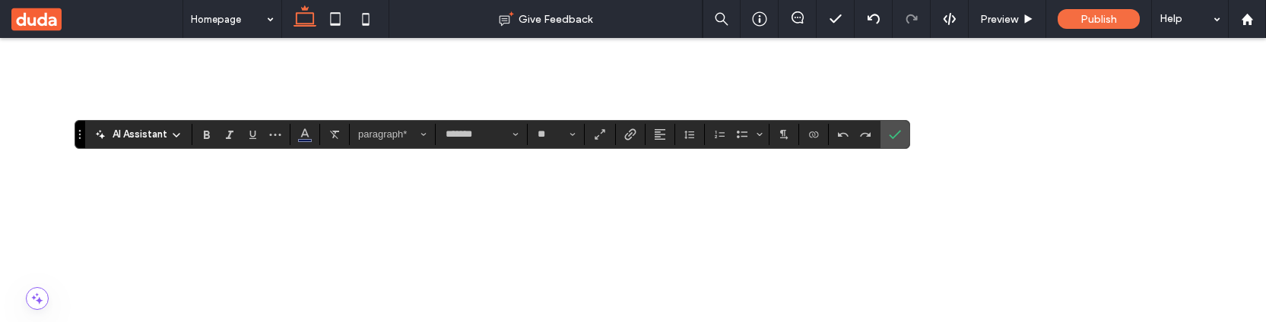
scroll to position [362, 0]
click at [303, 132] on icon "Color" at bounding box center [305, 133] width 12 height 12
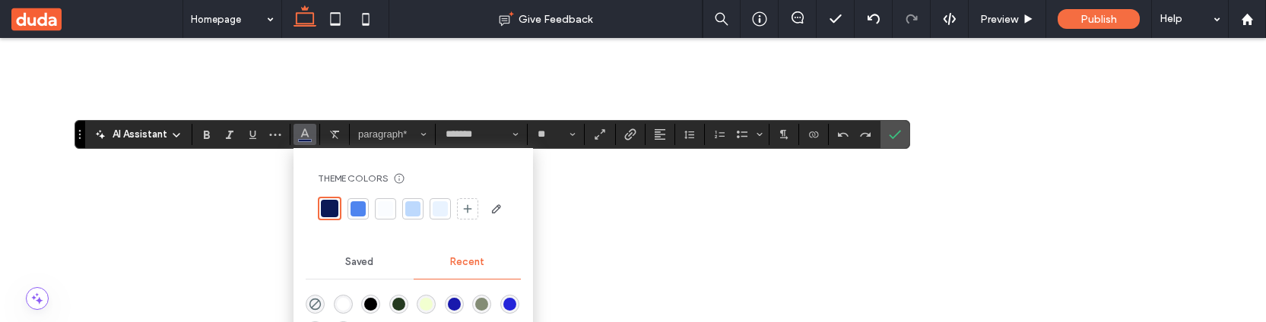
click at [360, 208] on div at bounding box center [358, 209] width 15 height 15
click at [899, 133] on label "Confirm" at bounding box center [895, 134] width 23 height 27
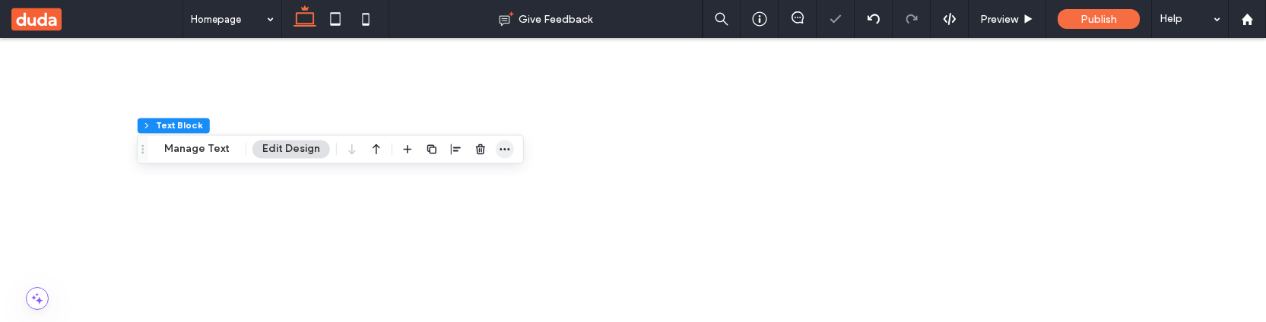
click at [504, 148] on icon "button" at bounding box center [505, 149] width 12 height 12
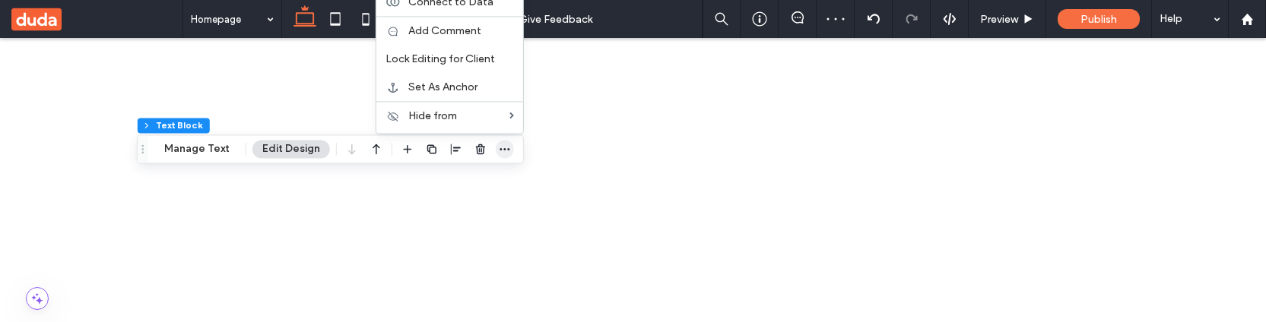
click at [500, 148] on icon "button" at bounding box center [505, 149] width 12 height 12
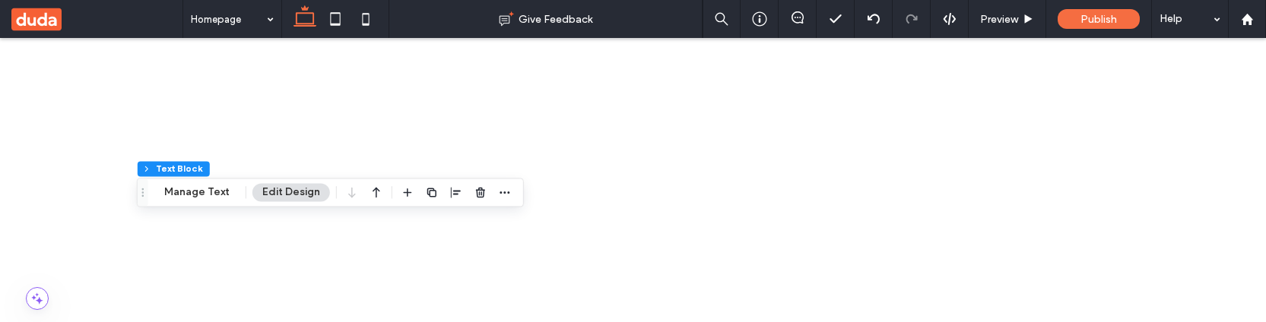
scroll to position [276, 0]
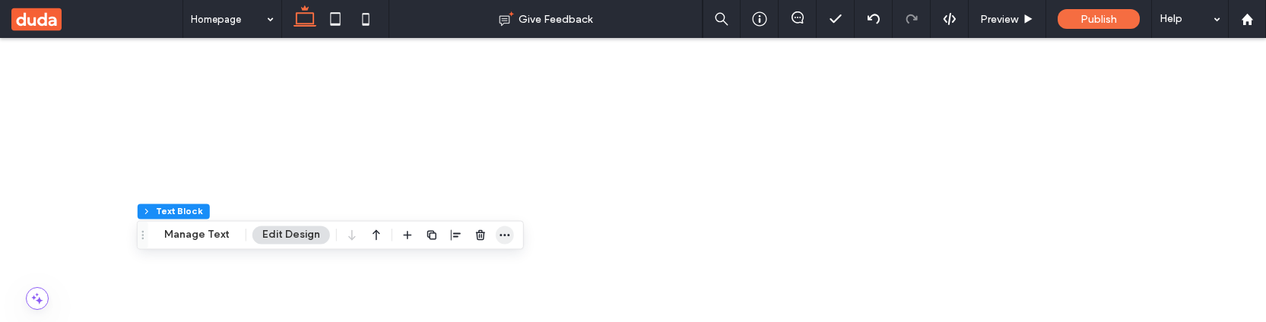
click at [499, 233] on icon "button" at bounding box center [505, 235] width 12 height 12
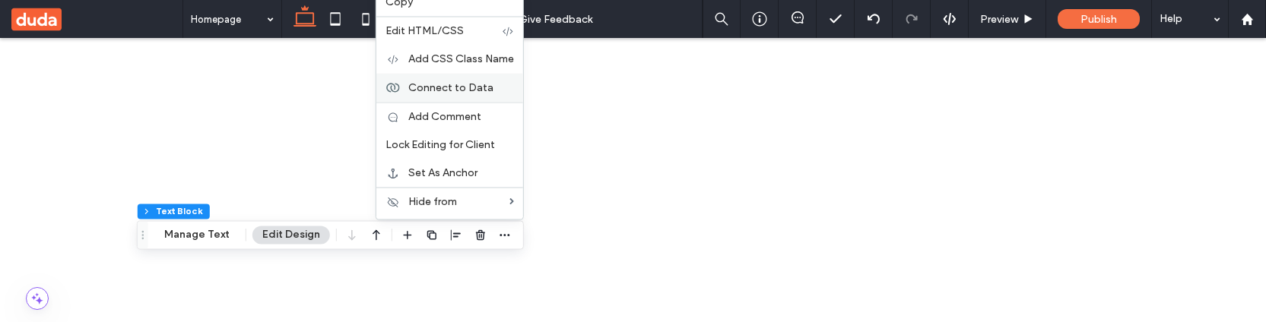
click at [488, 87] on label "Connect to Data" at bounding box center [461, 87] width 106 height 13
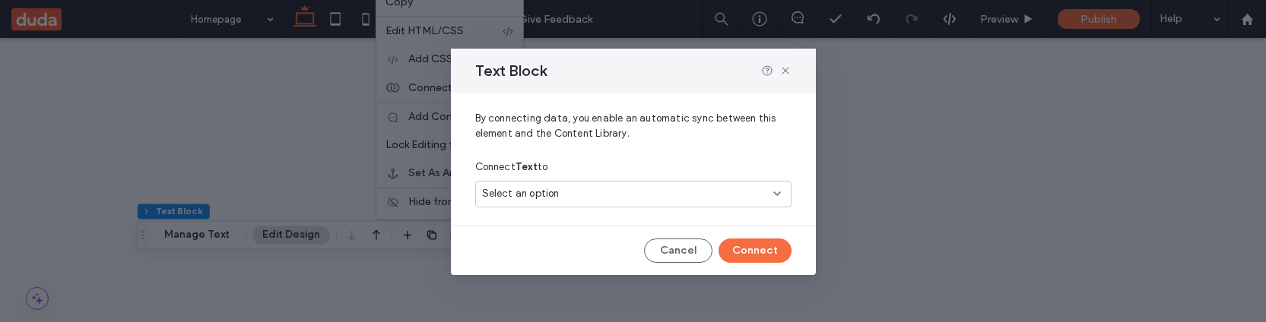
click at [593, 201] on div "Select an option" at bounding box center [624, 193] width 284 height 15
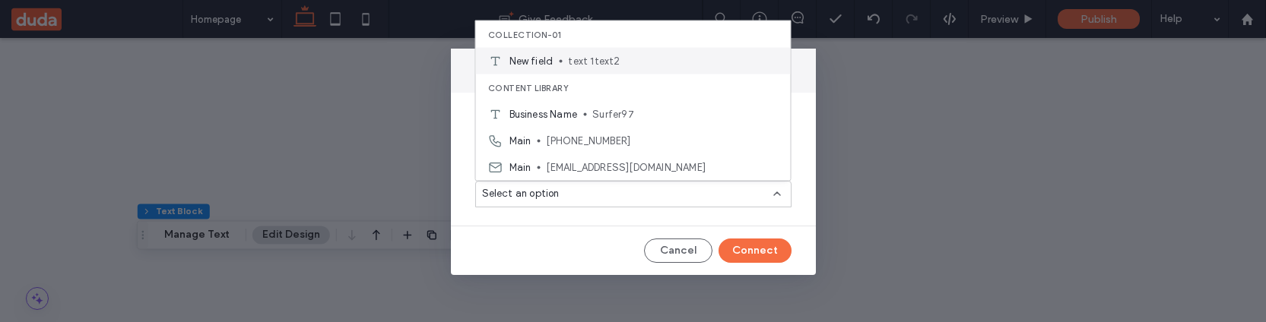
click at [640, 66] on span "text 1text2" at bounding box center [673, 60] width 210 height 15
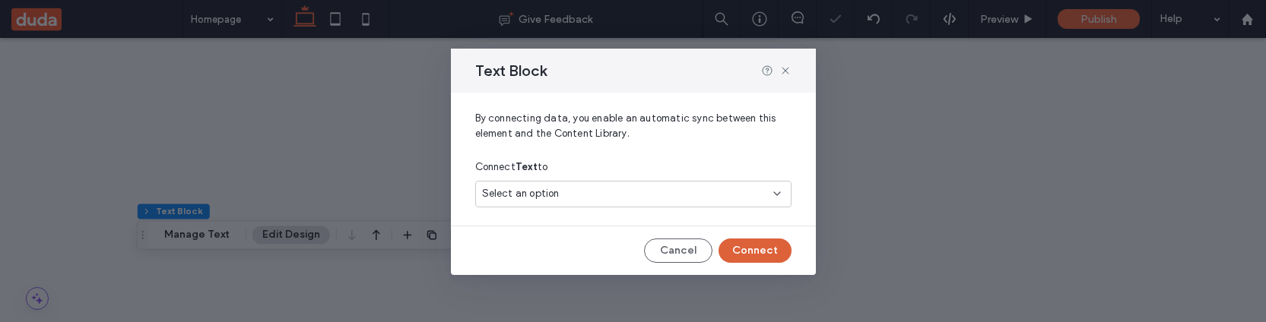
scroll to position [259, 0]
click at [770, 245] on button "Connect" at bounding box center [755, 251] width 73 height 24
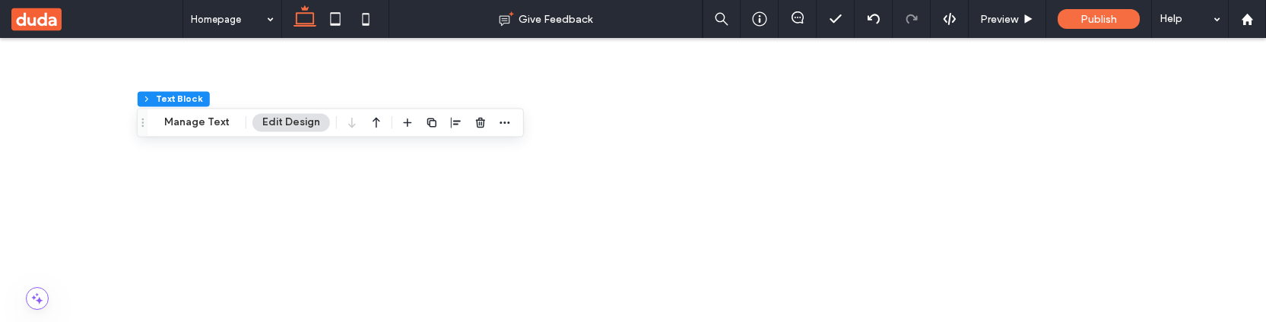
scroll to position [523, 0]
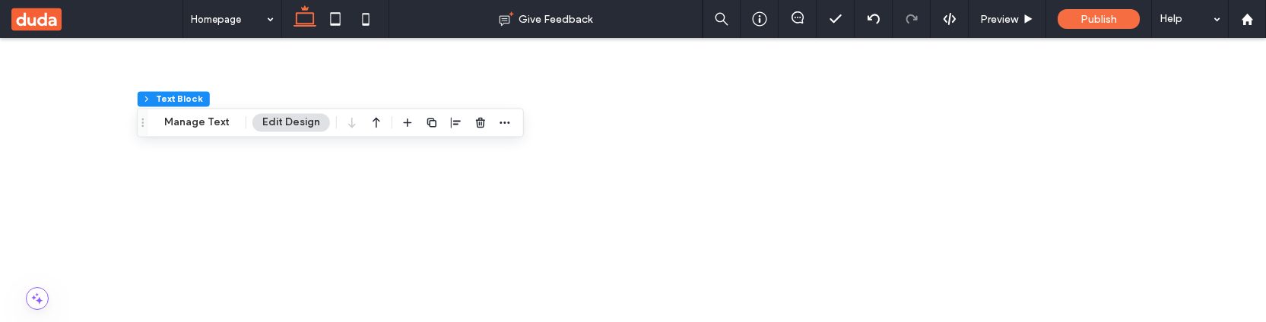
click at [335, 10] on icon at bounding box center [335, 19] width 30 height 30
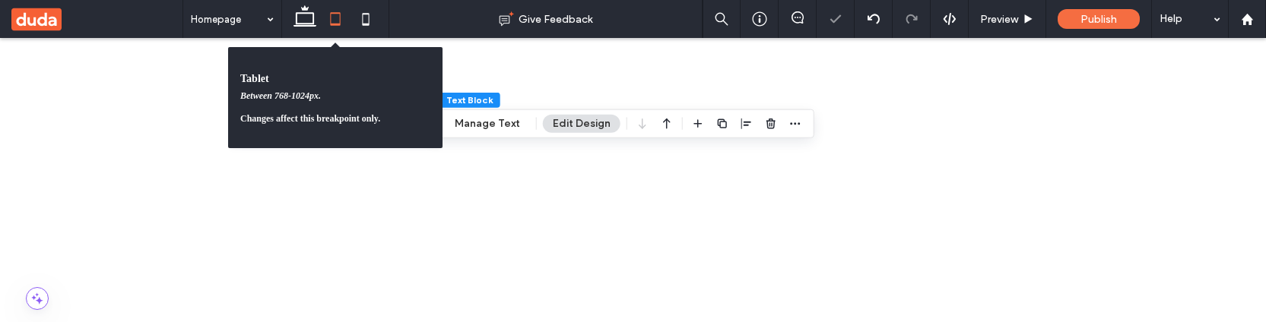
scroll to position [259, 0]
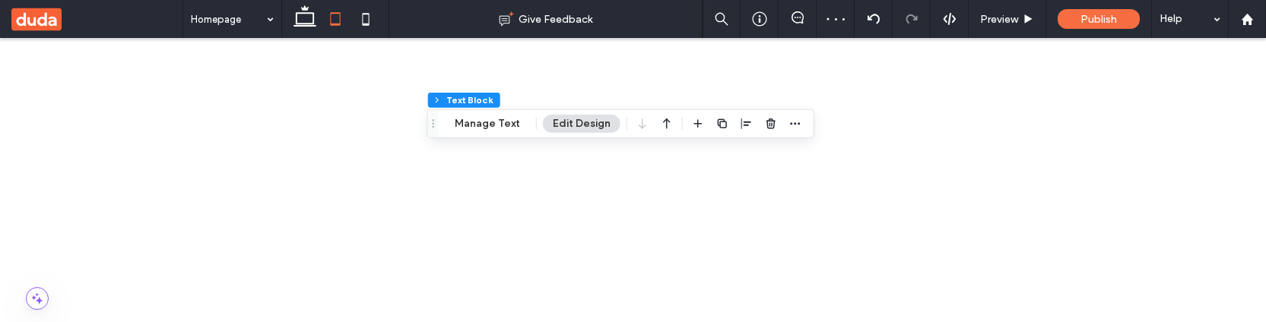
click at [303, 24] on use at bounding box center [305, 15] width 23 height 21
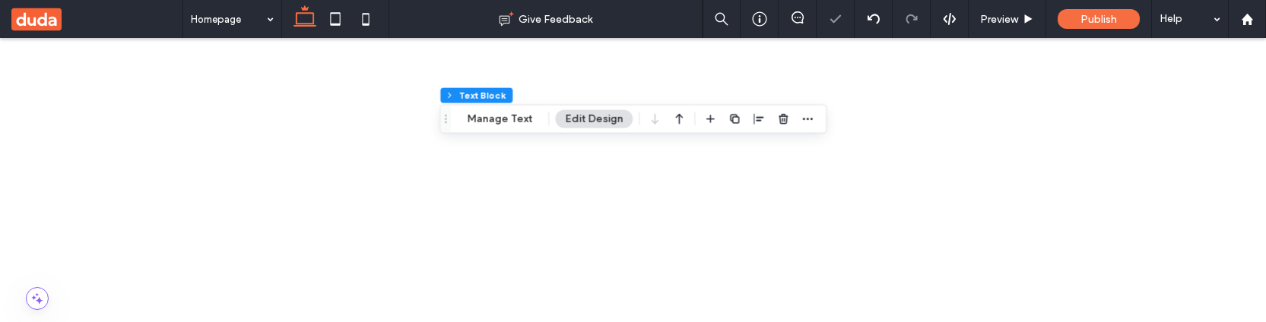
scroll to position [376, 0]
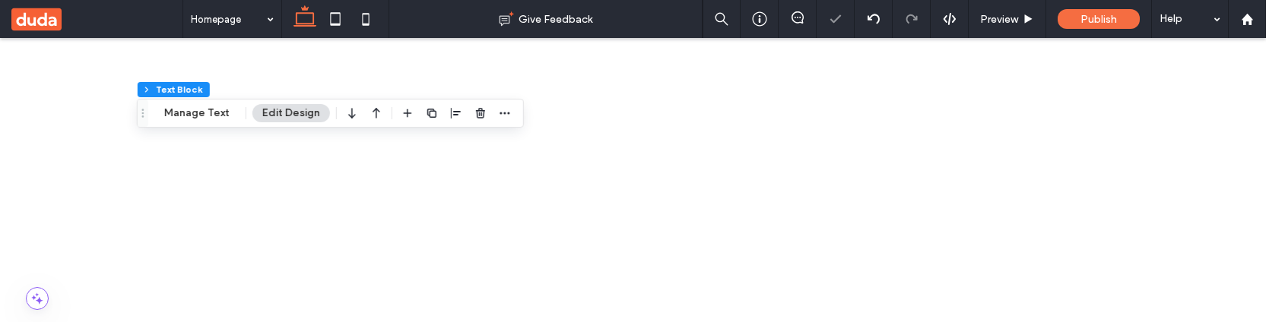
scroll to position [357, 0]
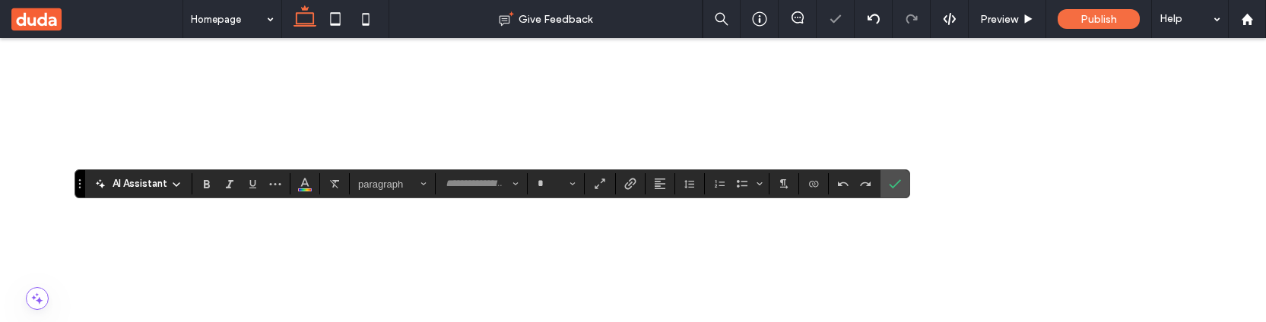
type input "*******"
type input "**"
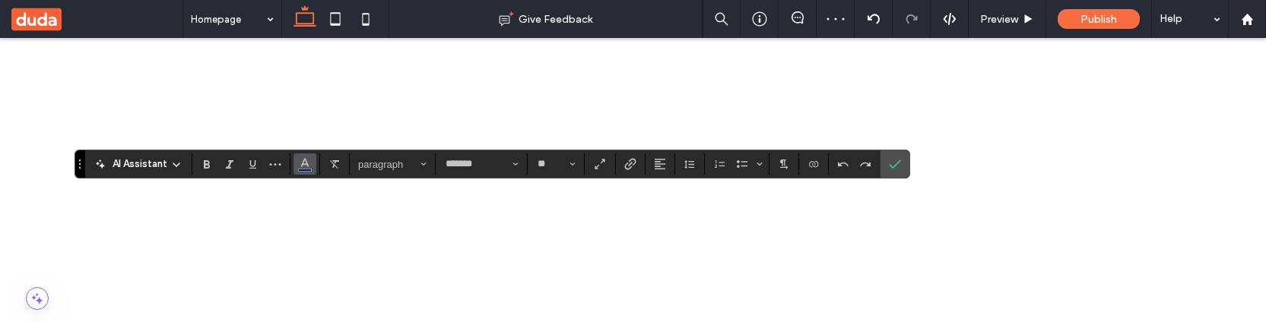
click at [310, 160] on icon "Color" at bounding box center [305, 163] width 12 height 12
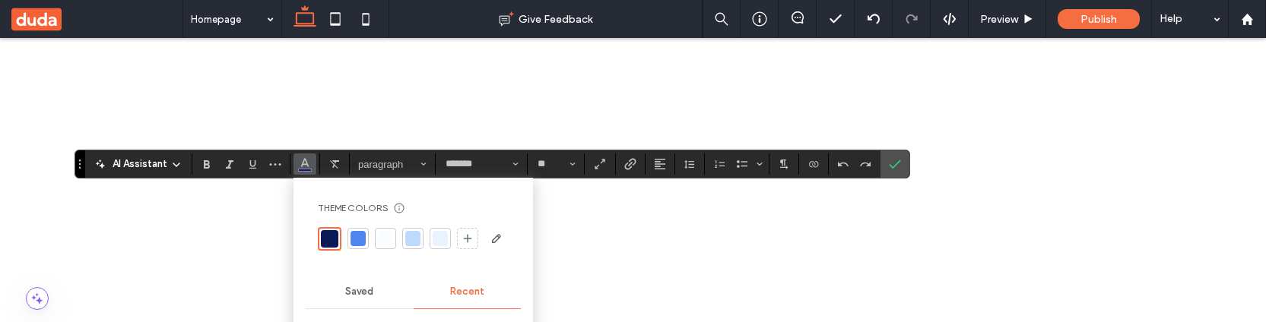
click at [362, 238] on div at bounding box center [358, 238] width 15 height 15
click at [411, 239] on div at bounding box center [410, 238] width 15 height 15
click at [554, 170] on input "**" at bounding box center [551, 164] width 30 height 12
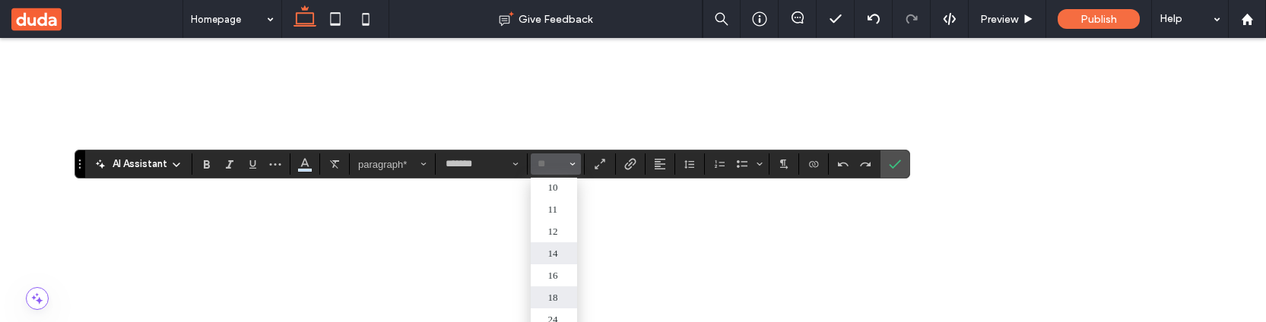
scroll to position [48, 0]
click at [556, 234] on label "12" at bounding box center [554, 229] width 46 height 22
type input "**"
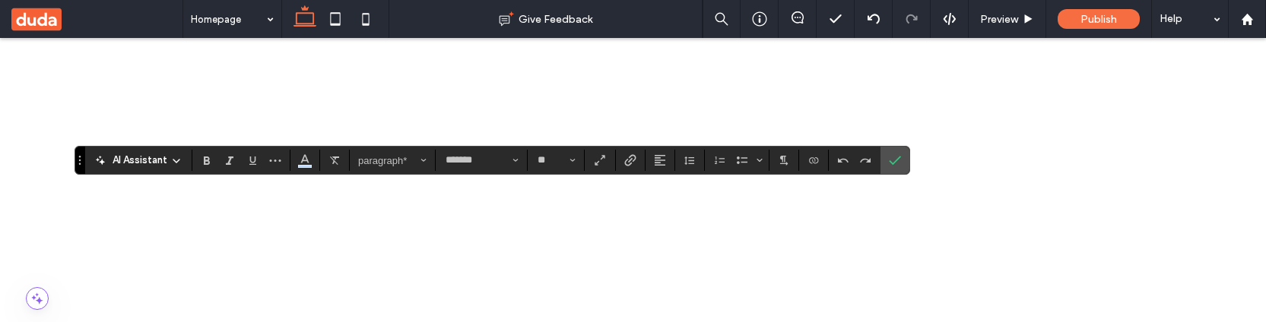
scroll to position [380, 0]
click at [900, 151] on label "Confirm" at bounding box center [895, 160] width 23 height 27
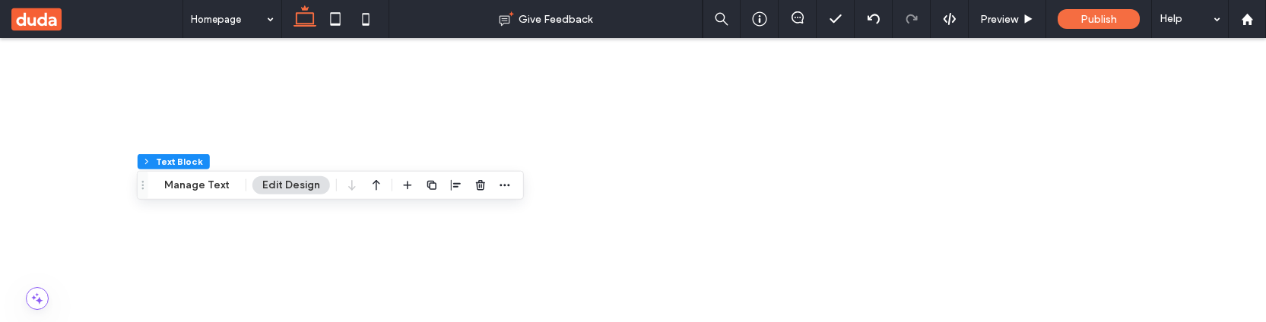
scroll to position [366, 0]
click at [496, 186] on span "button" at bounding box center [505, 185] width 18 height 18
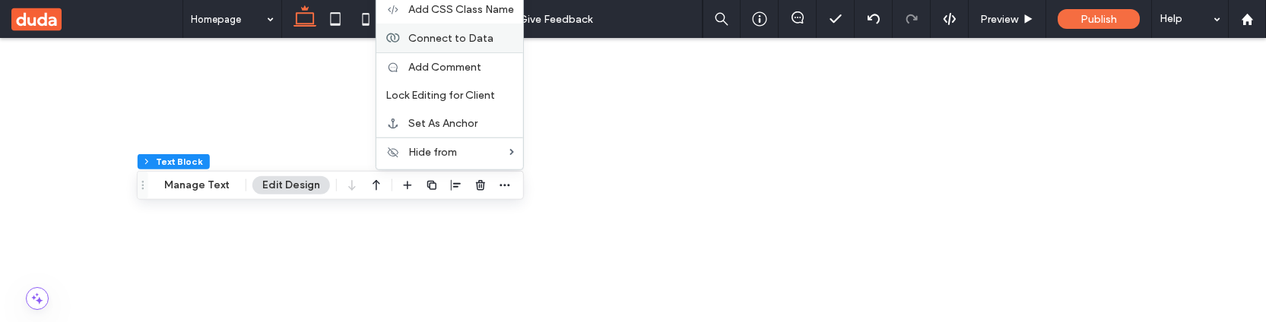
click at [467, 40] on span "Connect to Data" at bounding box center [450, 37] width 85 height 13
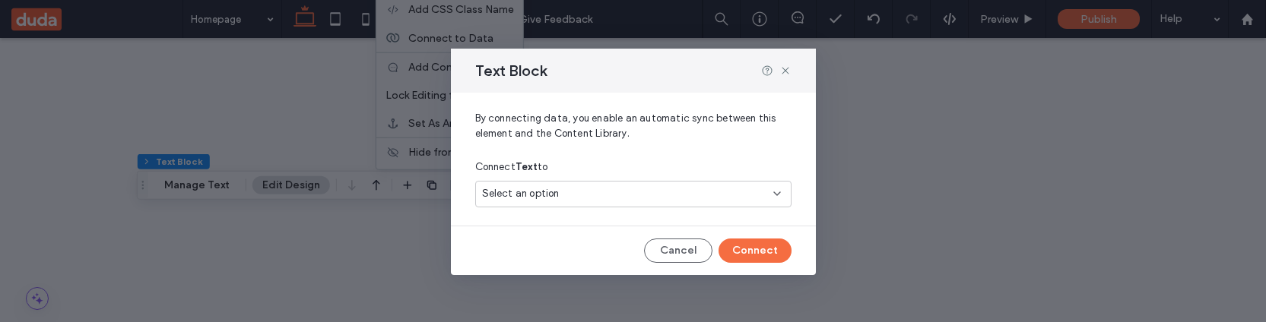
click at [628, 201] on div "Select an option" at bounding box center [624, 193] width 284 height 15
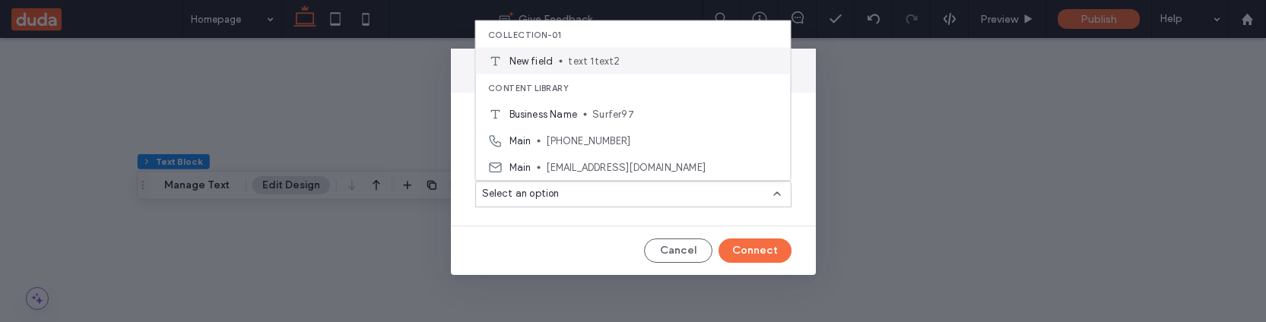
click at [632, 65] on span "text 1text2" at bounding box center [673, 60] width 210 height 15
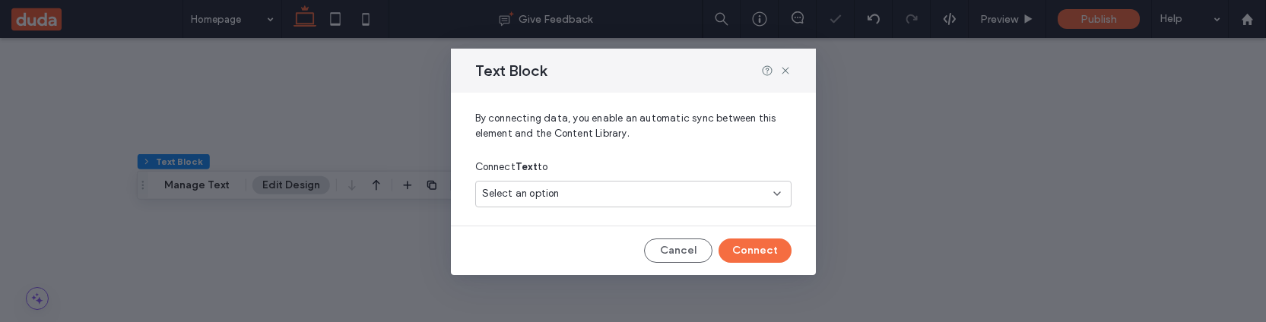
scroll to position [783, 0]
click at [770, 259] on button "Connect" at bounding box center [755, 251] width 73 height 24
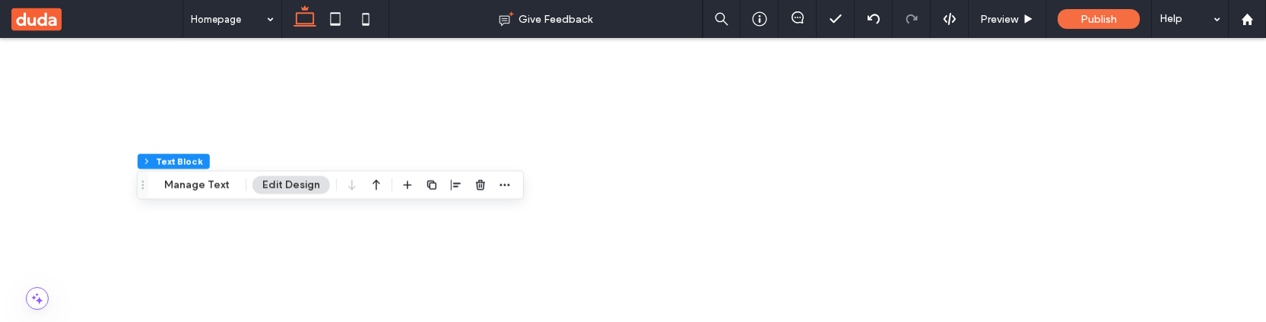
scroll to position [379, 0]
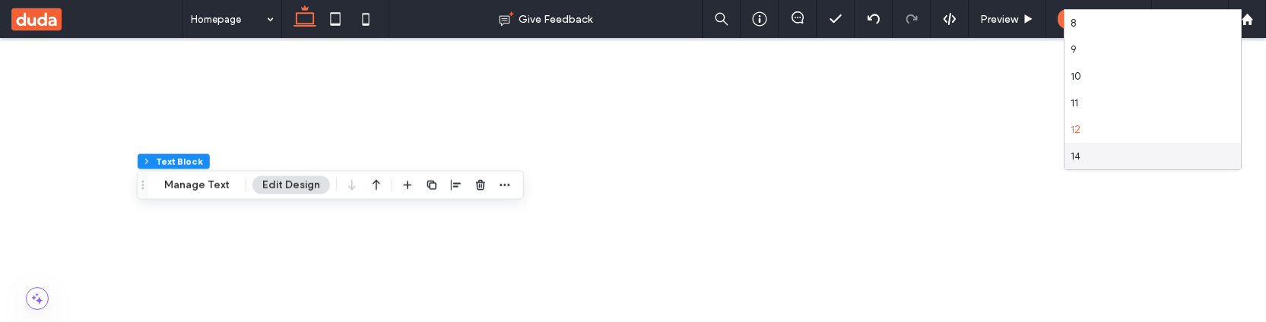
click at [1161, 158] on div "14" at bounding box center [1153, 156] width 176 height 27
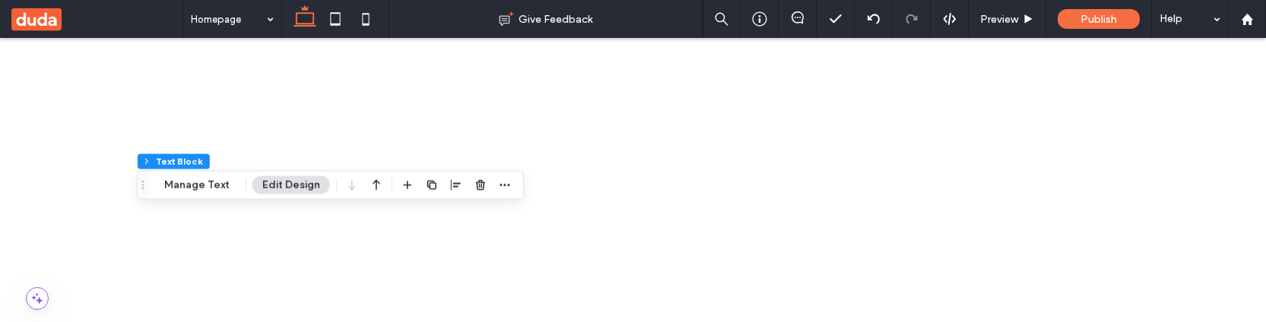
scroll to position [438, 0]
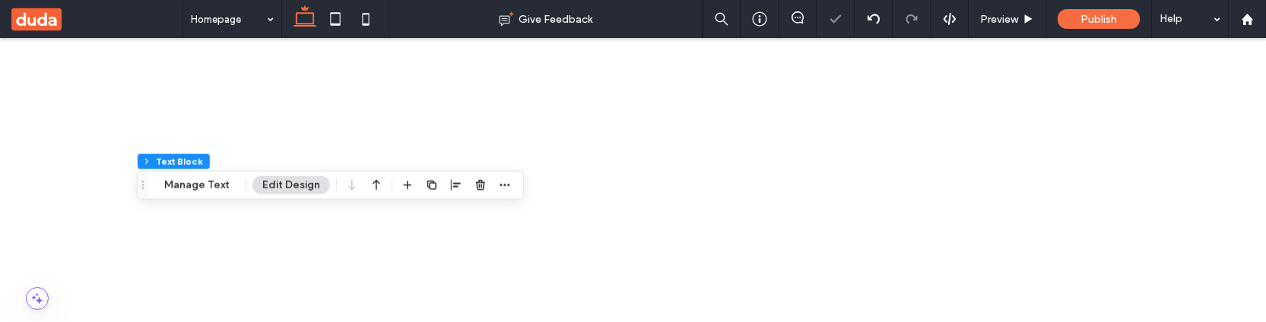
click at [472, 182] on span "button" at bounding box center [481, 185] width 18 height 18
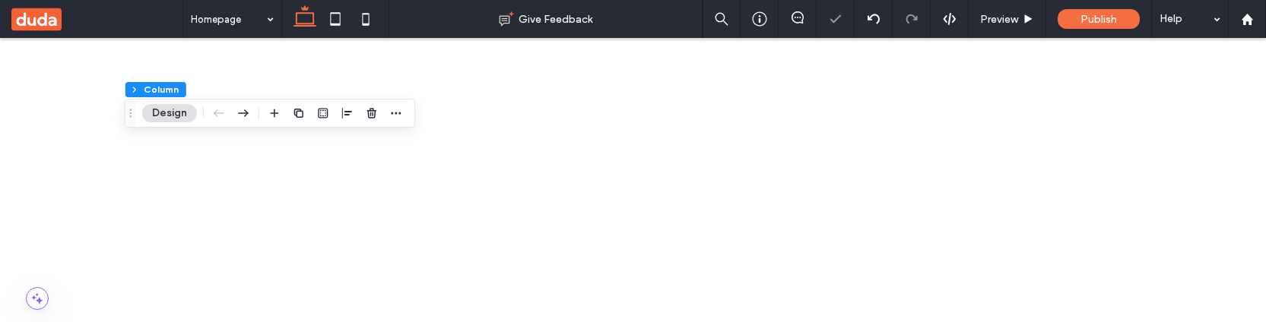
scroll to position [396, 0]
drag, startPoint x: 375, startPoint y: 806, endPoint x: 317, endPoint y: 870, distance: 86.2
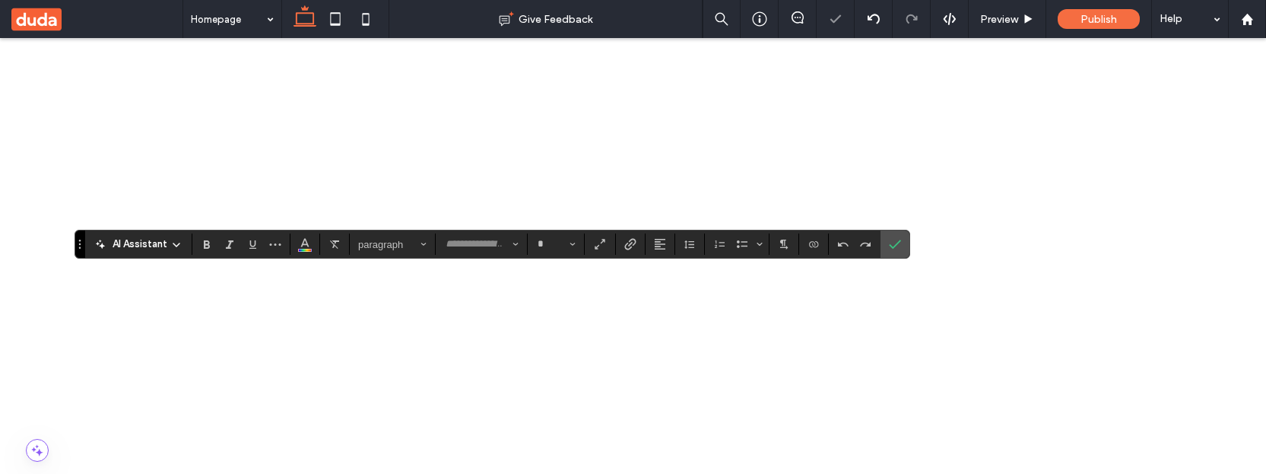
type input "*******"
type input "**"
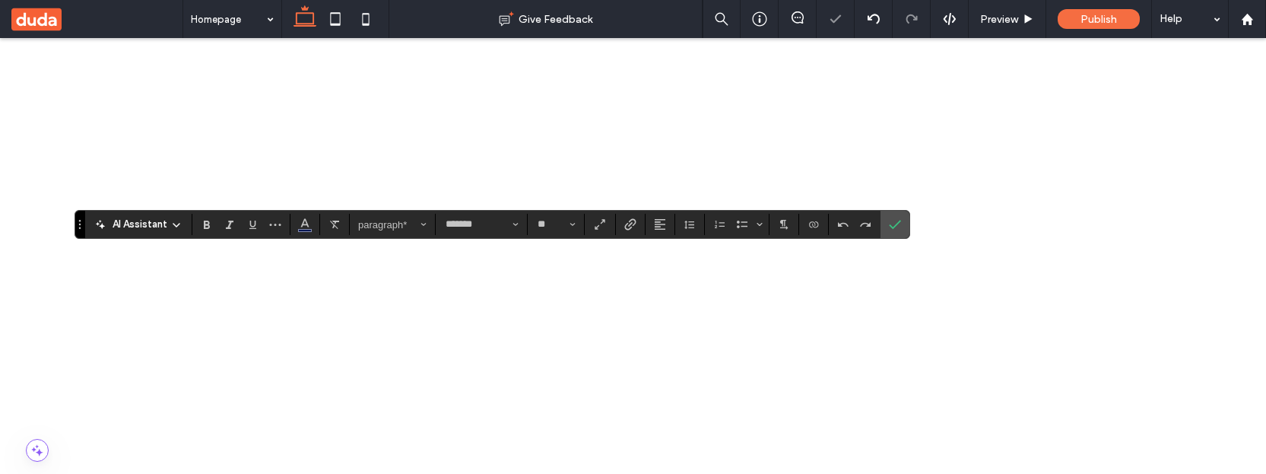
scroll to position [316, 0]
click at [307, 231] on span "Color" at bounding box center [305, 223] width 12 height 20
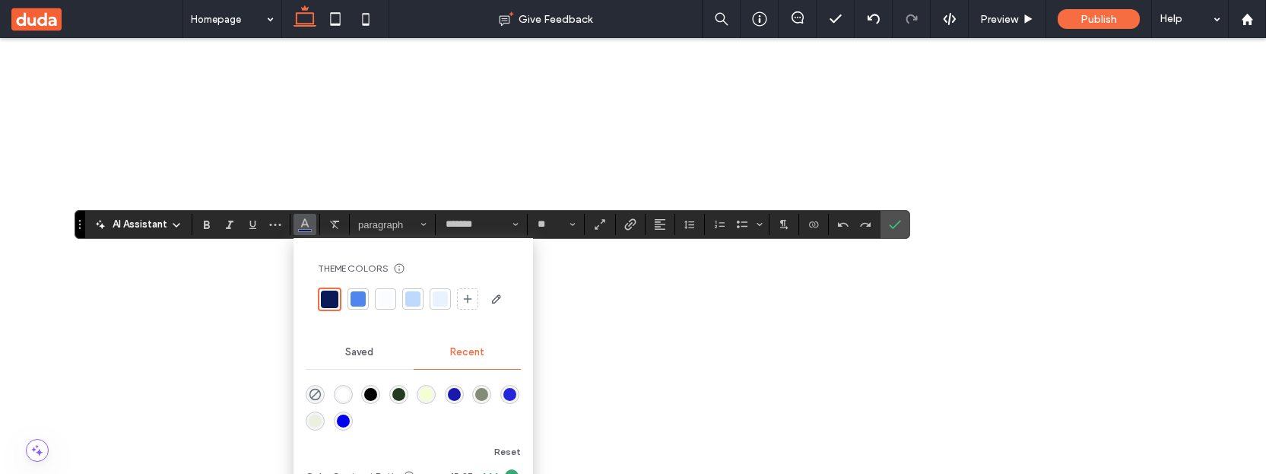
click at [411, 300] on div at bounding box center [412, 298] width 15 height 15
click at [364, 300] on div at bounding box center [355, 298] width 21 height 21
click at [555, 226] on input "**" at bounding box center [551, 224] width 30 height 12
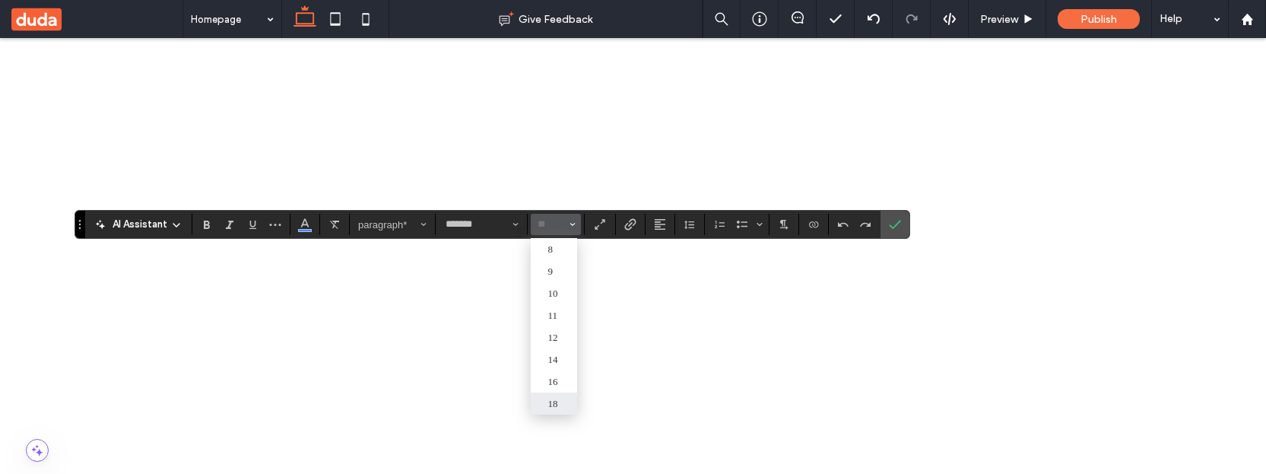
click at [570, 222] on icon "Size" at bounding box center [573, 224] width 6 height 6
type input "**"
click at [564, 228] on button "**" at bounding box center [556, 224] width 50 height 21
click at [561, 376] on label "30" at bounding box center [554, 379] width 46 height 22
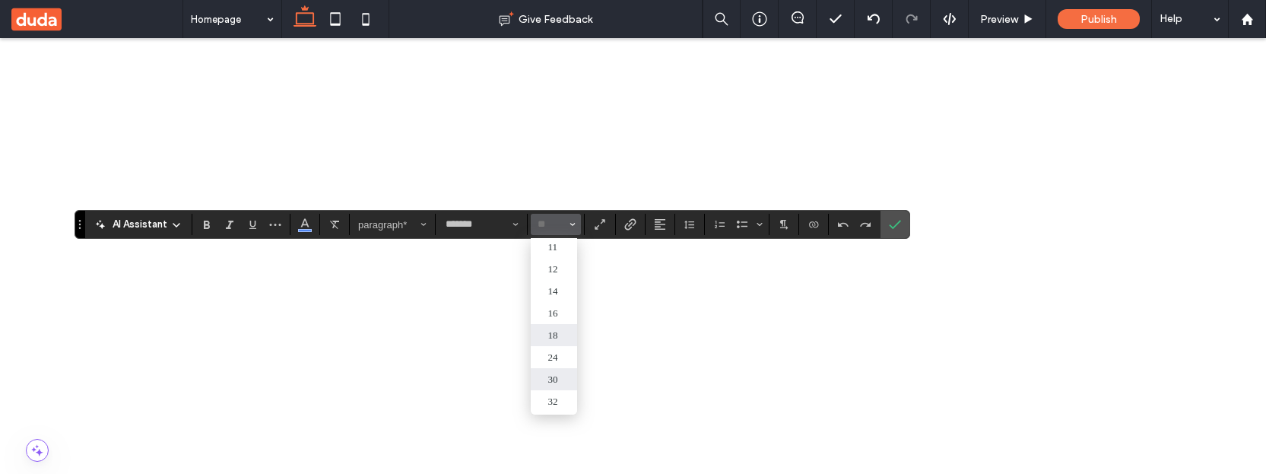
scroll to position [310, 0]
type input "**"
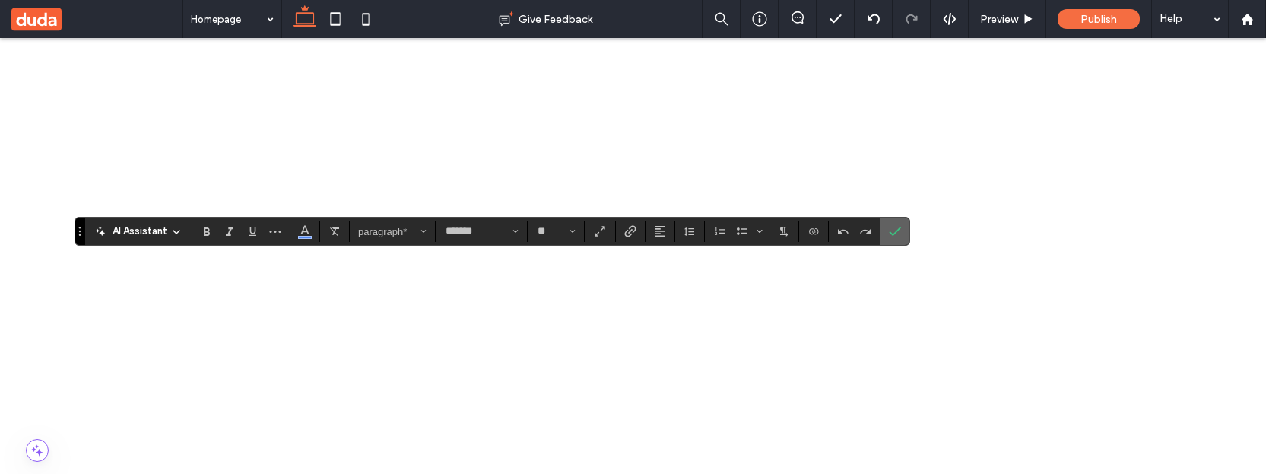
click at [895, 235] on icon "Confirm" at bounding box center [895, 231] width 12 height 12
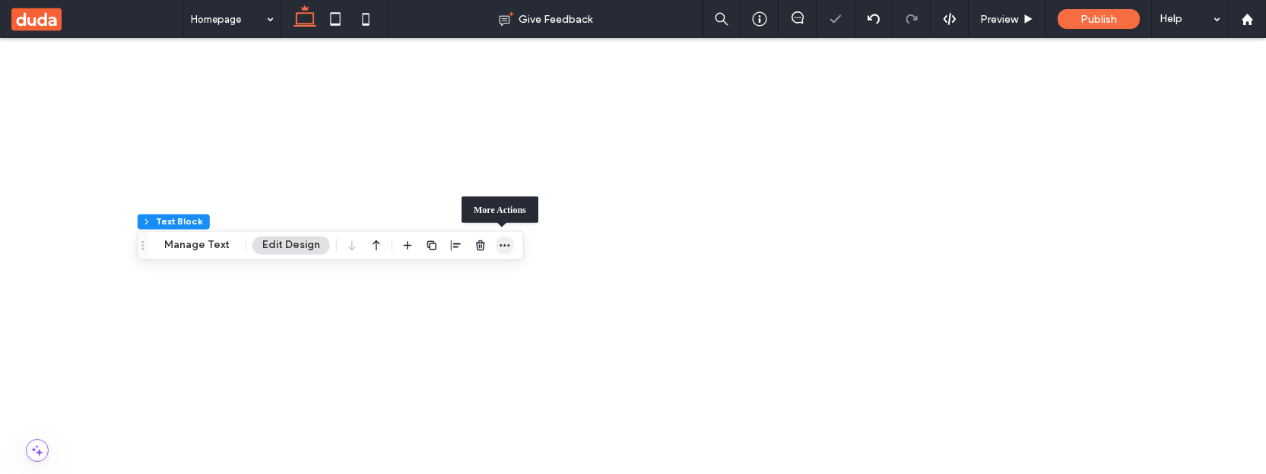
click at [503, 244] on use "button" at bounding box center [505, 245] width 10 height 2
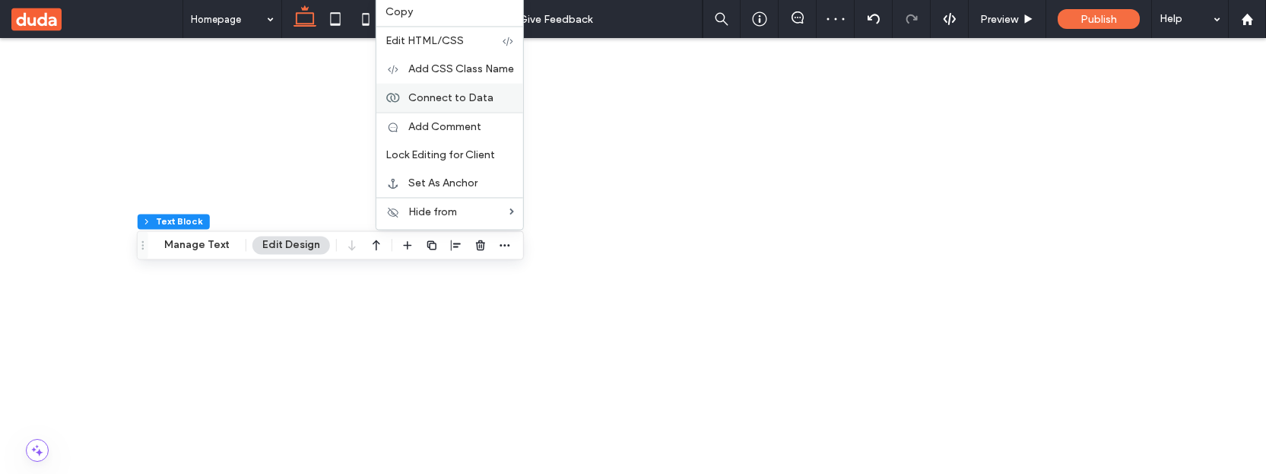
click at [459, 100] on span "Connect to Data" at bounding box center [450, 97] width 85 height 13
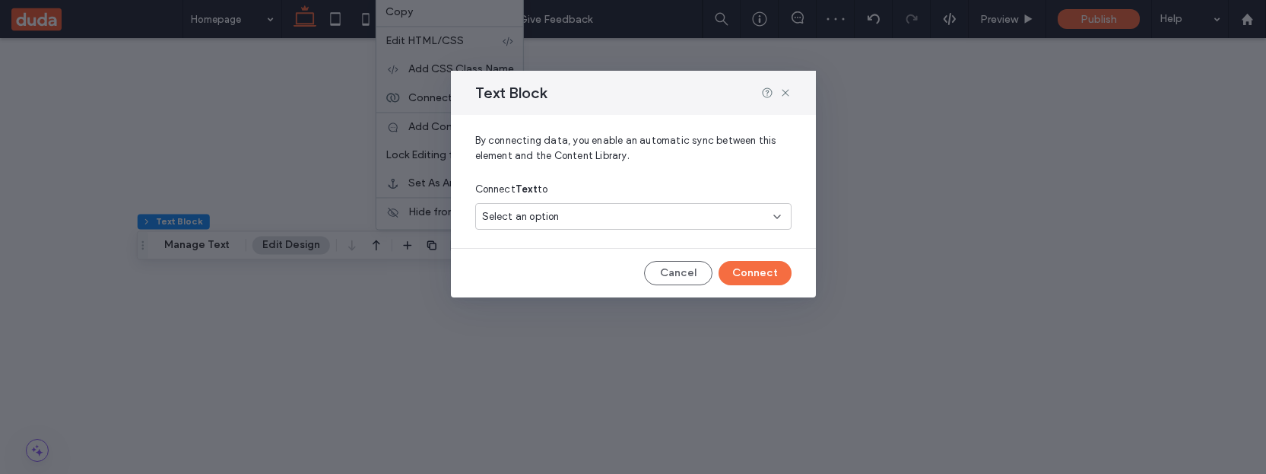
click at [589, 214] on div "Select an option" at bounding box center [624, 216] width 284 height 15
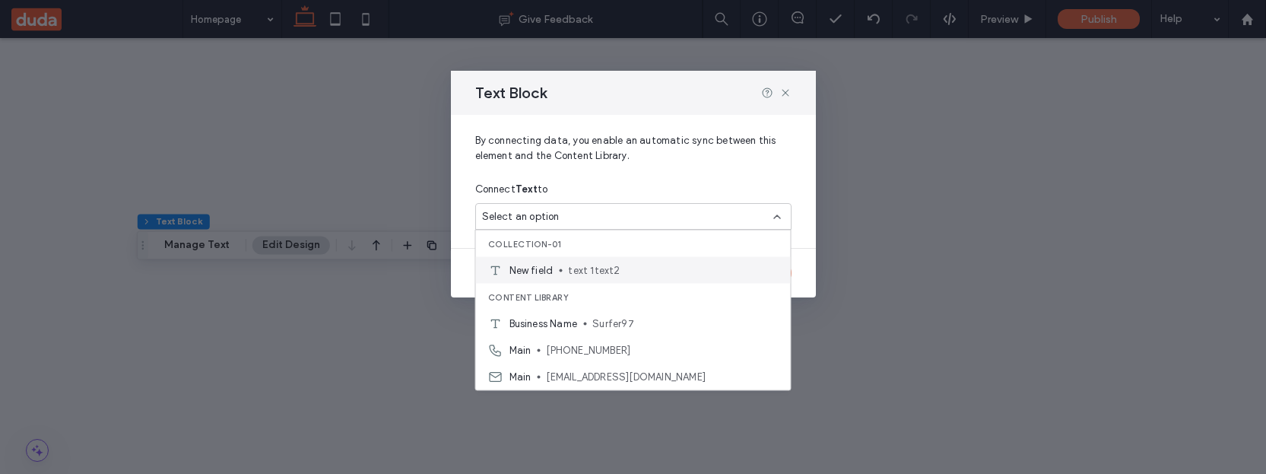
click at [591, 272] on span "text 1text2" at bounding box center [673, 269] width 210 height 15
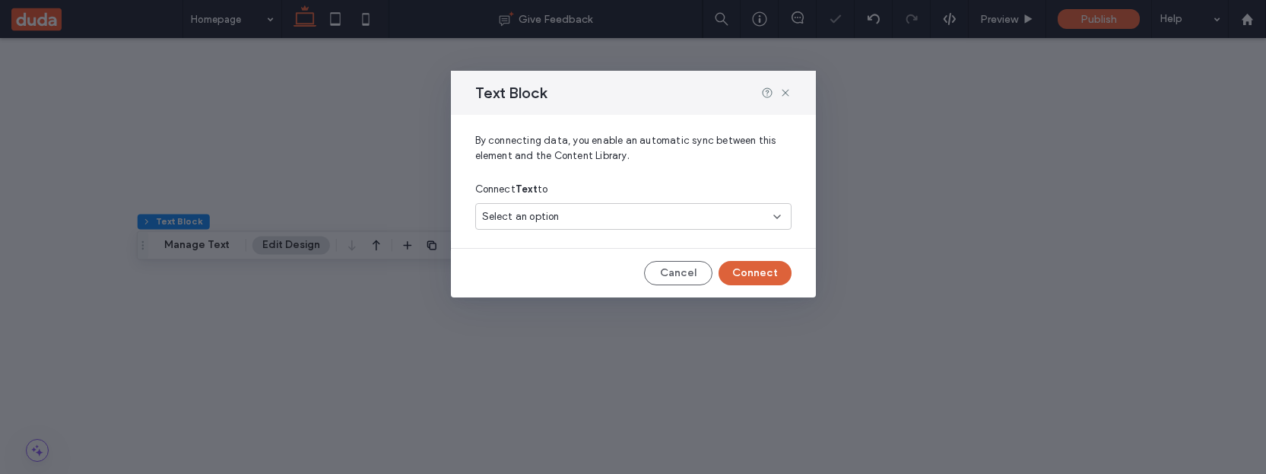
scroll to position [297, 0]
click at [758, 271] on button "Connect" at bounding box center [755, 273] width 73 height 24
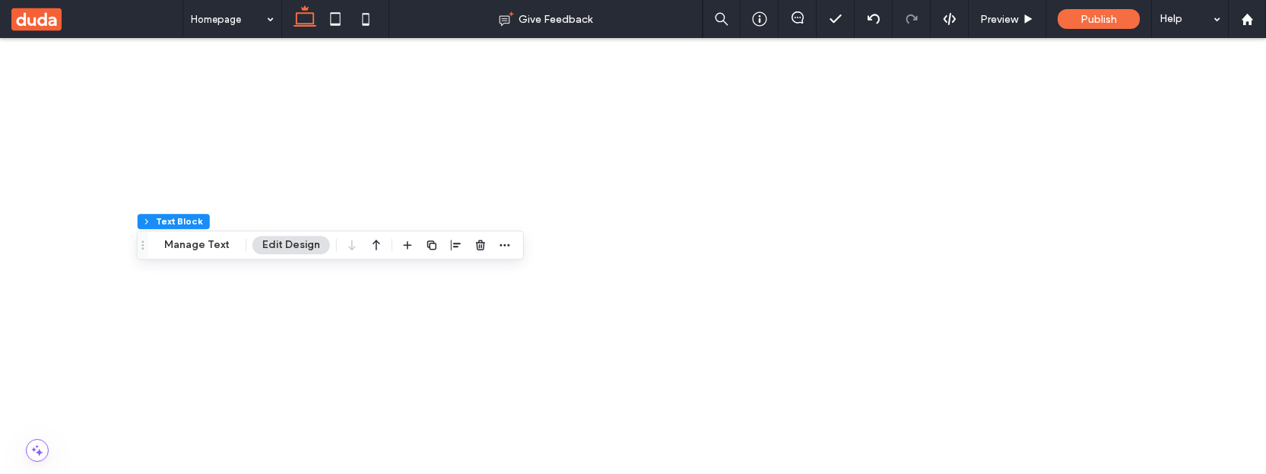
scroll to position [343, 0]
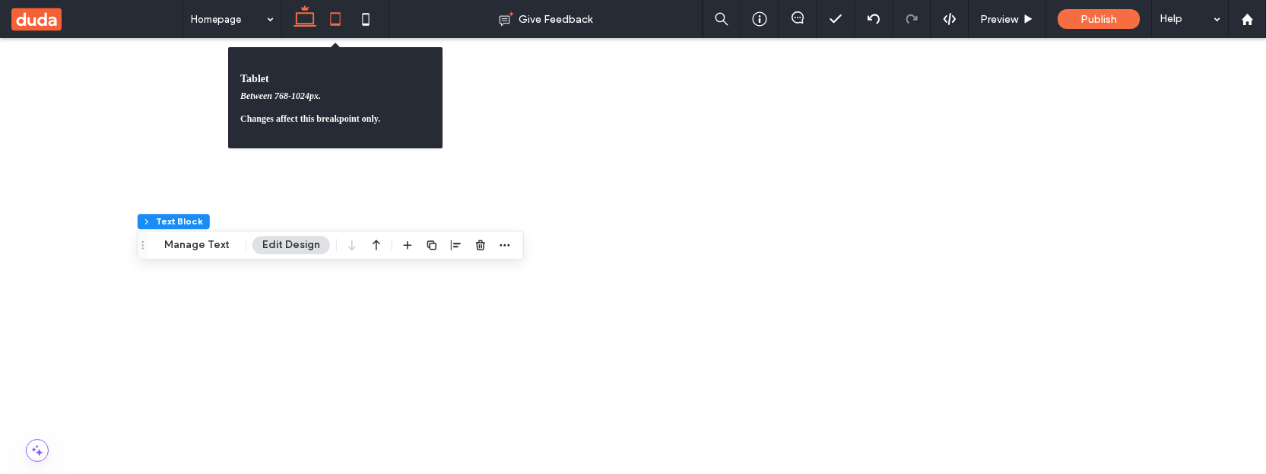
click at [338, 16] on icon at bounding box center [335, 19] width 30 height 30
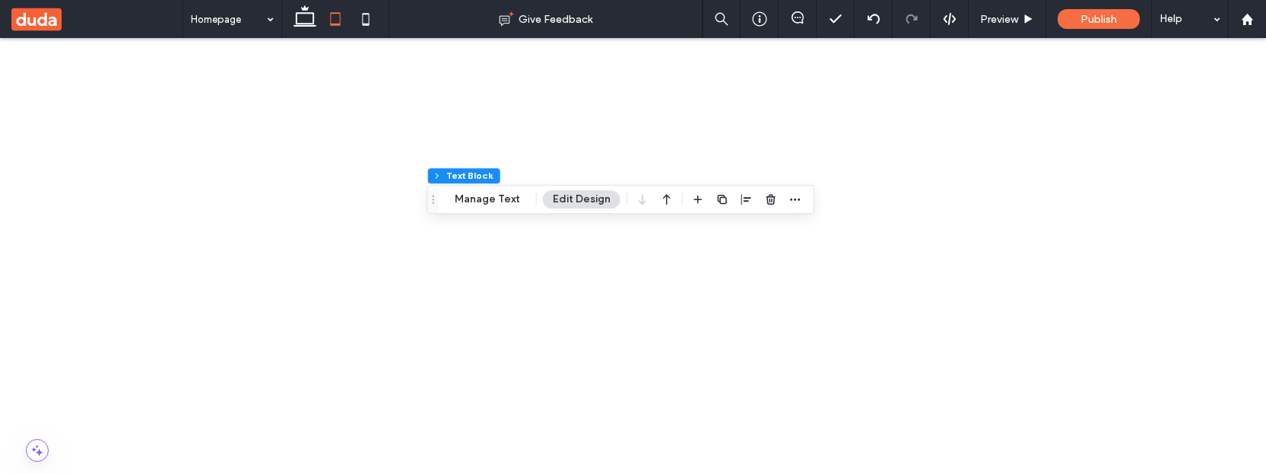
click at [742, 199] on icon "button" at bounding box center [747, 199] width 12 height 12
click at [732, 234] on icon "center" at bounding box center [731, 229] width 12 height 12
click at [754, 230] on use "flex-end" at bounding box center [756, 229] width 10 height 11
click at [752, 230] on use "flex-end" at bounding box center [756, 229] width 10 height 11
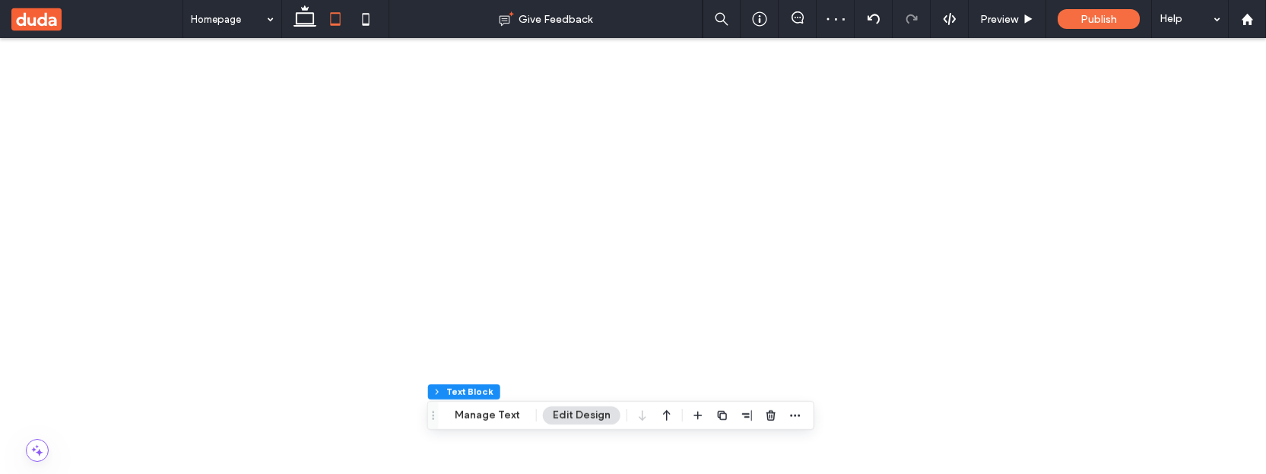
scroll to position [0, 0]
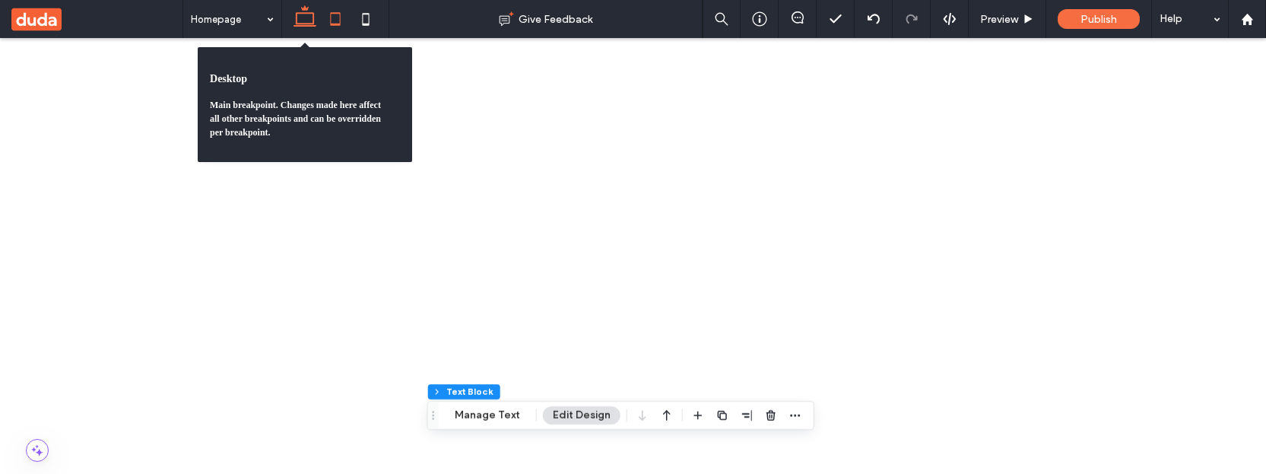
click at [305, 25] on use at bounding box center [305, 15] width 23 height 21
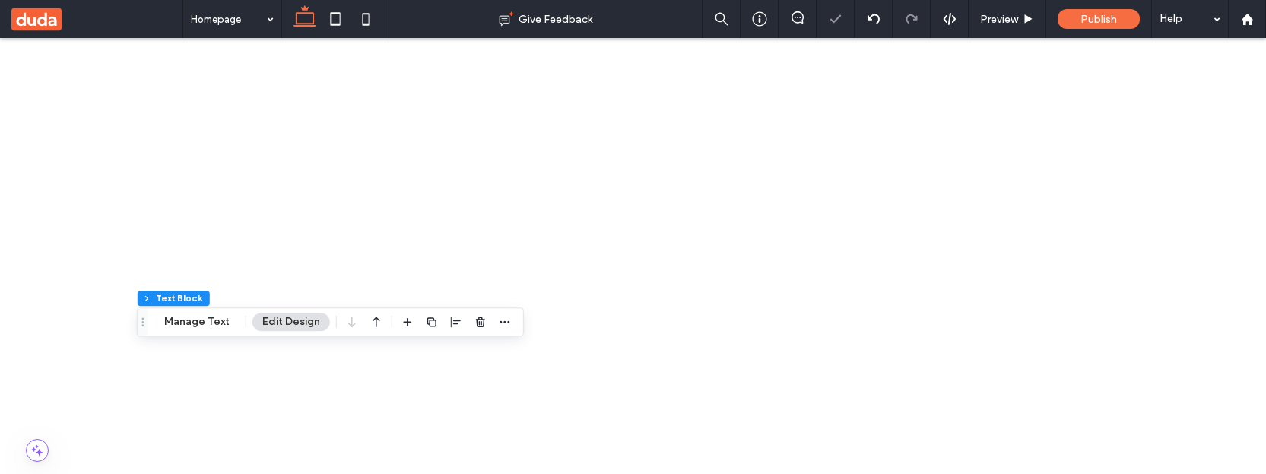
scroll to position [308, 0]
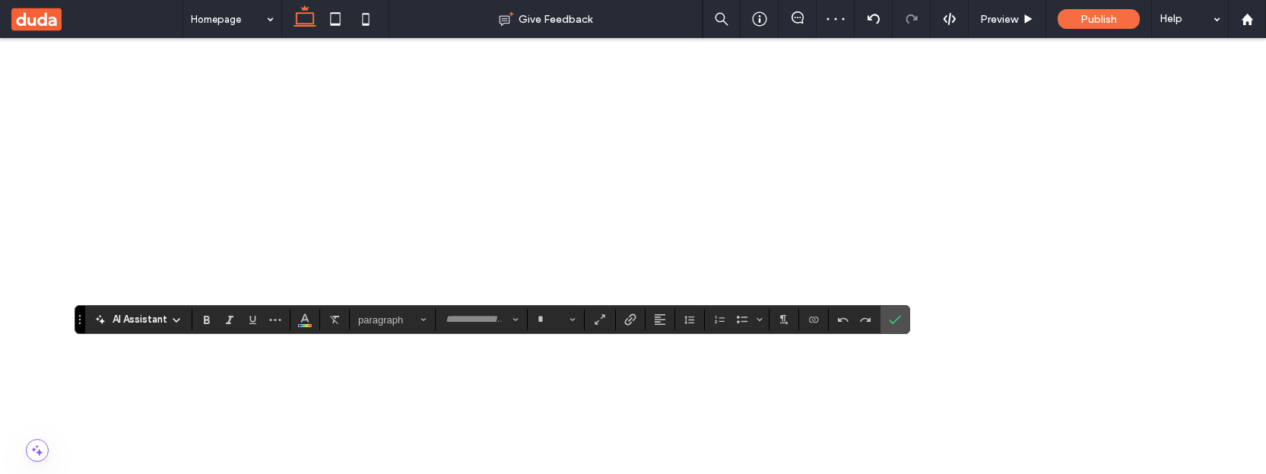
type input "*******"
type input "**"
click at [304, 325] on span "Color" at bounding box center [305, 318] width 12 height 20
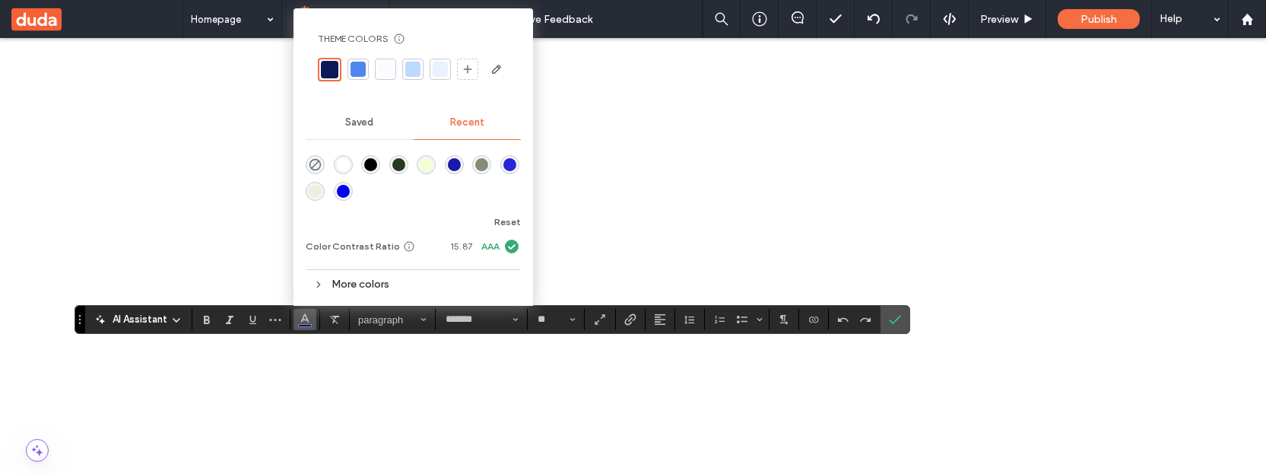
click at [482, 169] on div "rgba(131, 140, 117, 1)" at bounding box center [481, 164] width 13 height 13
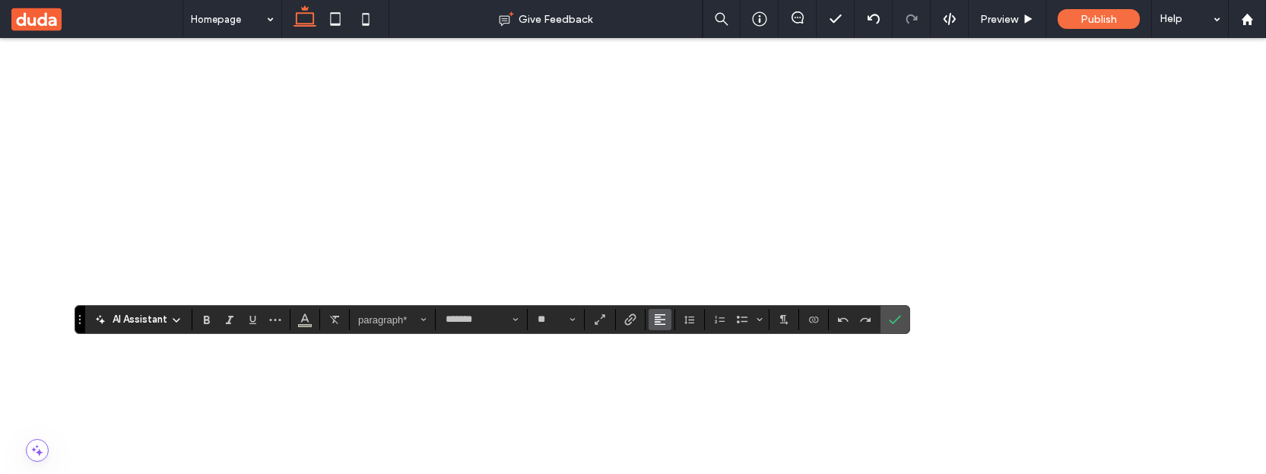
click at [658, 320] on icon "Alignment" at bounding box center [660, 319] width 12 height 12
click at [677, 253] on div "ui.textEditor.alignment.center" at bounding box center [676, 251] width 20 height 12
click at [570, 319] on use "Size" at bounding box center [572, 319] width 5 height 3
click at [558, 243] on label "48" at bounding box center [552, 247] width 46 height 22
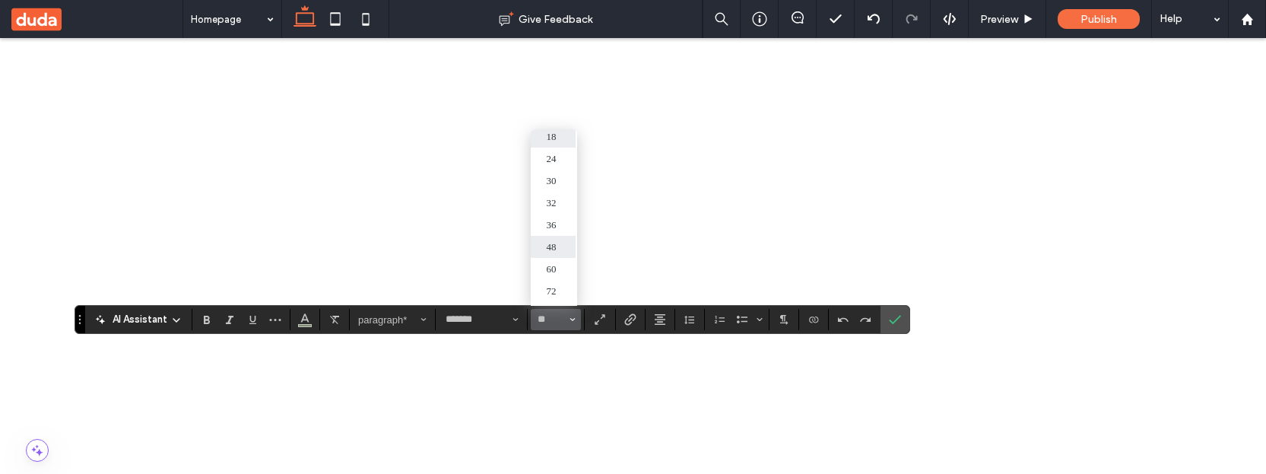
type input "**"
click at [896, 318] on use "Confirm" at bounding box center [896, 320] width 12 height 9
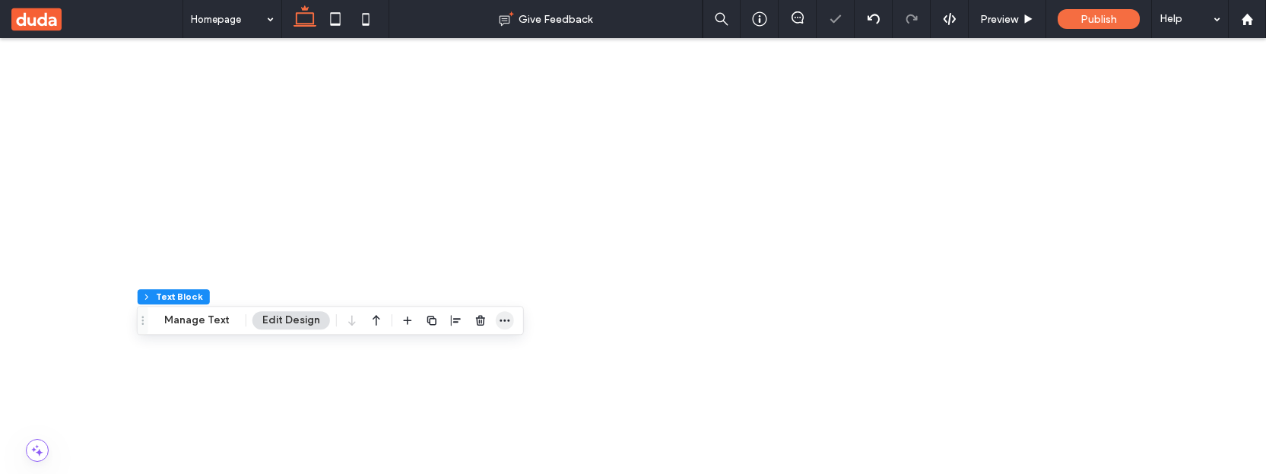
click at [500, 321] on icon "button" at bounding box center [505, 320] width 12 height 12
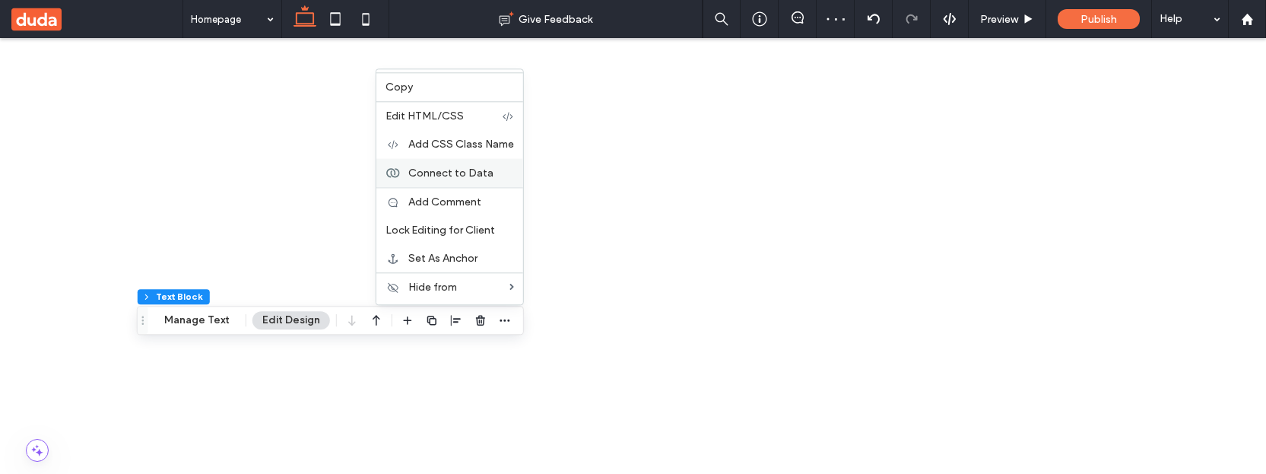
click at [462, 167] on span "Connect to Data" at bounding box center [450, 173] width 85 height 13
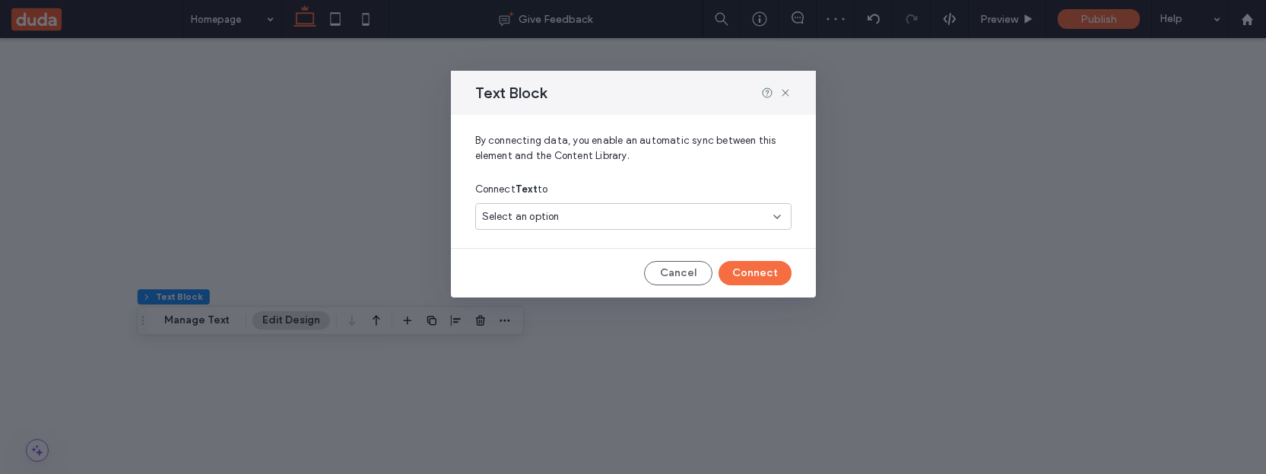
click at [554, 212] on span "Select an option" at bounding box center [521, 216] width 78 height 15
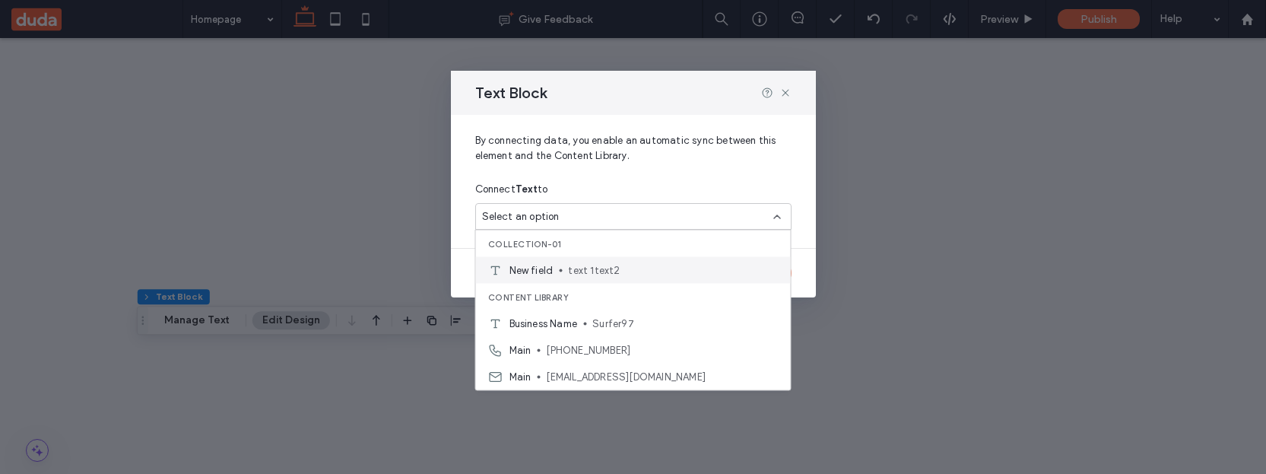
click at [569, 275] on span "text 1text2" at bounding box center [673, 269] width 210 height 15
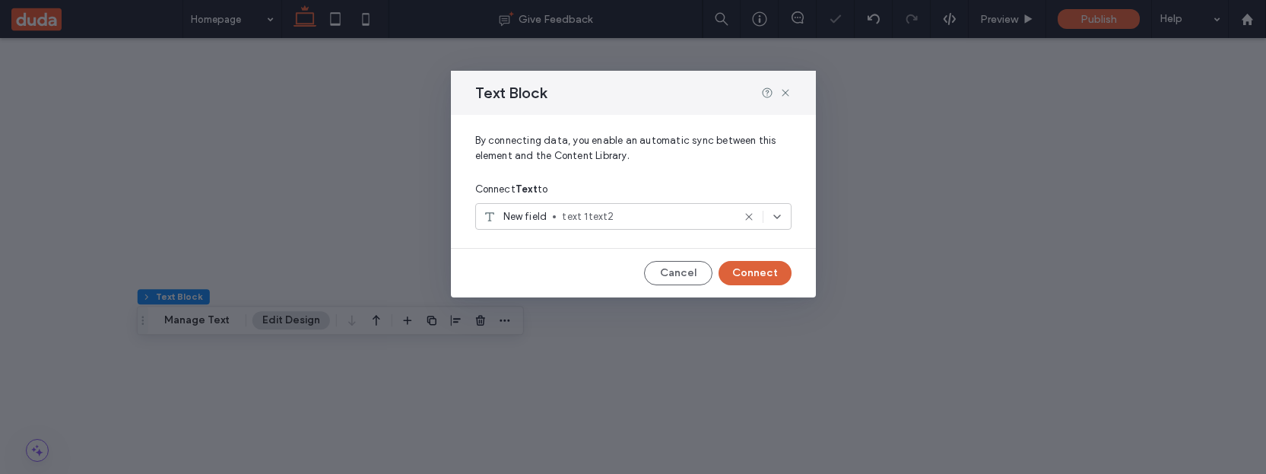
click at [758, 272] on button "Connect" at bounding box center [755, 273] width 73 height 24
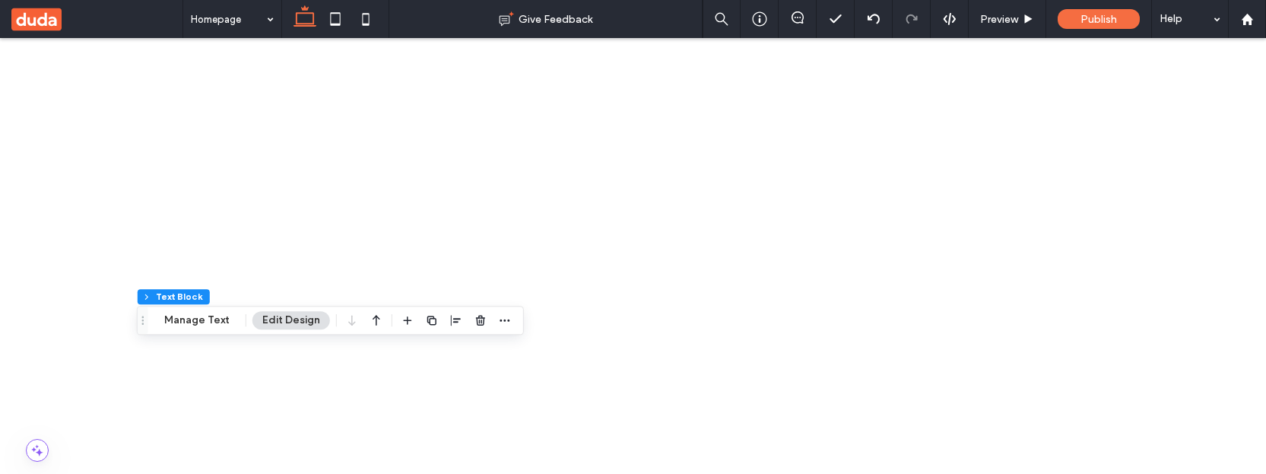
scroll to position [440, 0]
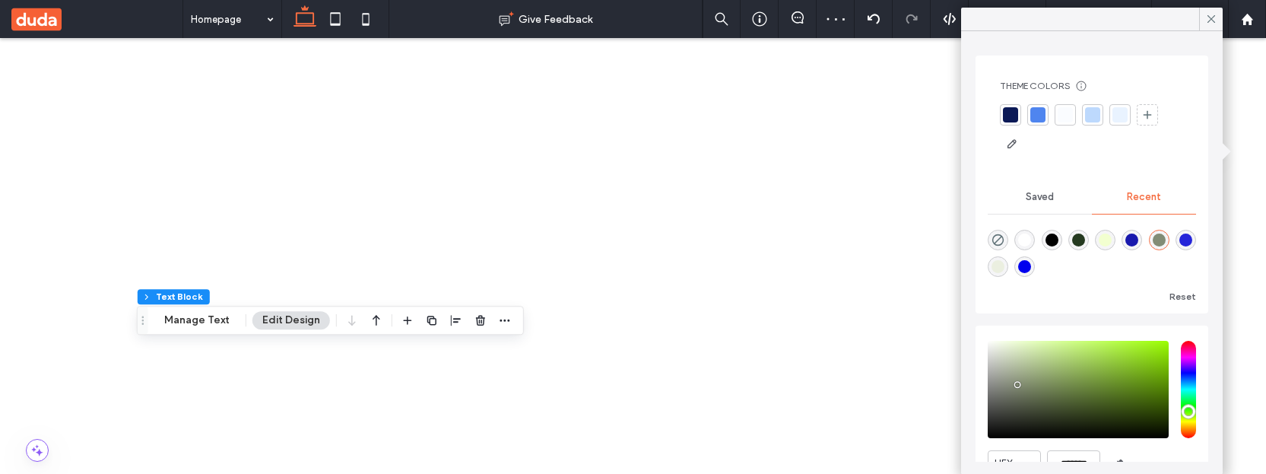
click at [1184, 242] on div "rgba(37, 37, 217, 1)" at bounding box center [1186, 239] width 13 height 13
type input "*******"
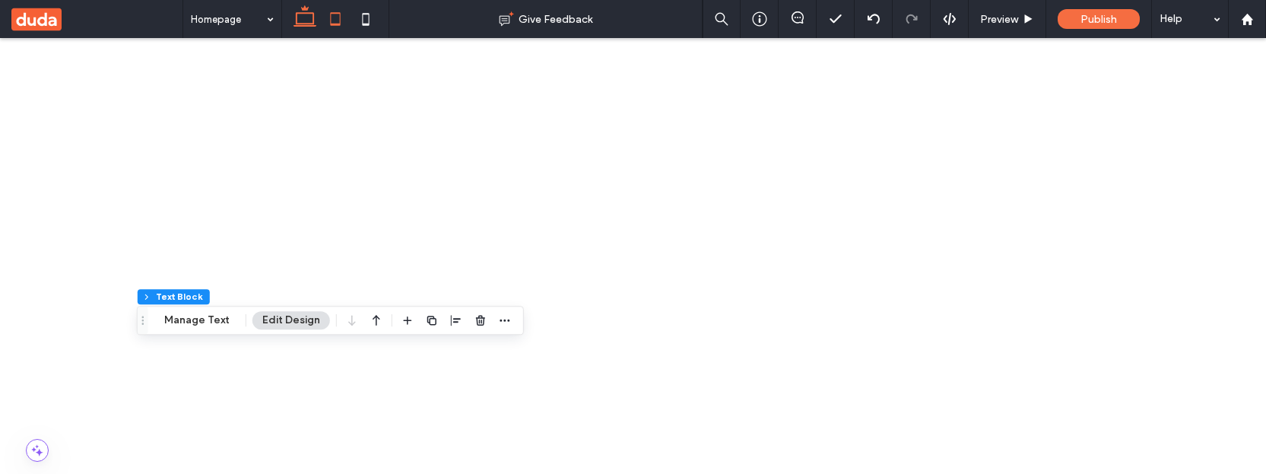
click at [338, 22] on icon at bounding box center [335, 19] width 30 height 30
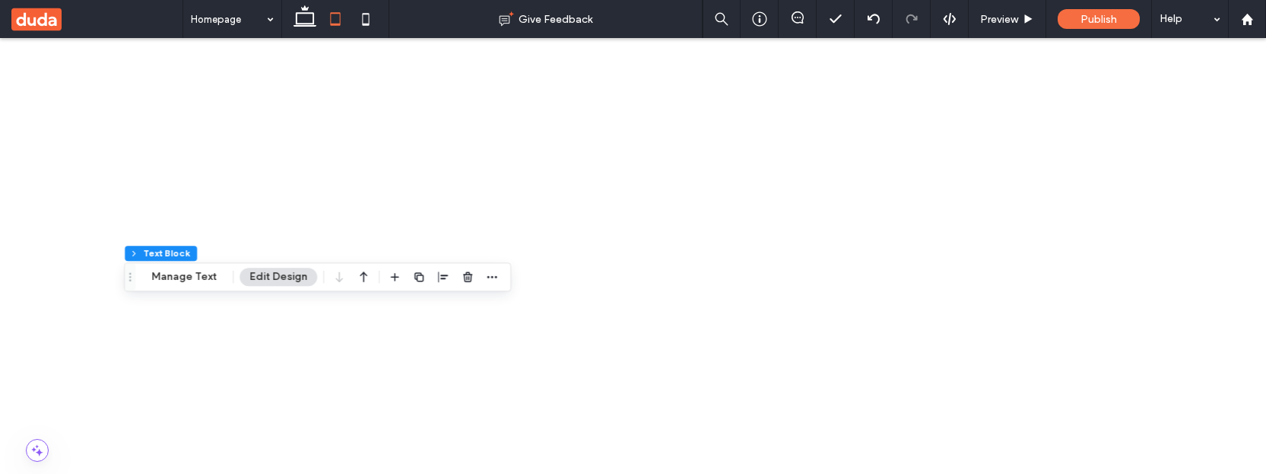
scroll to position [348, 0]
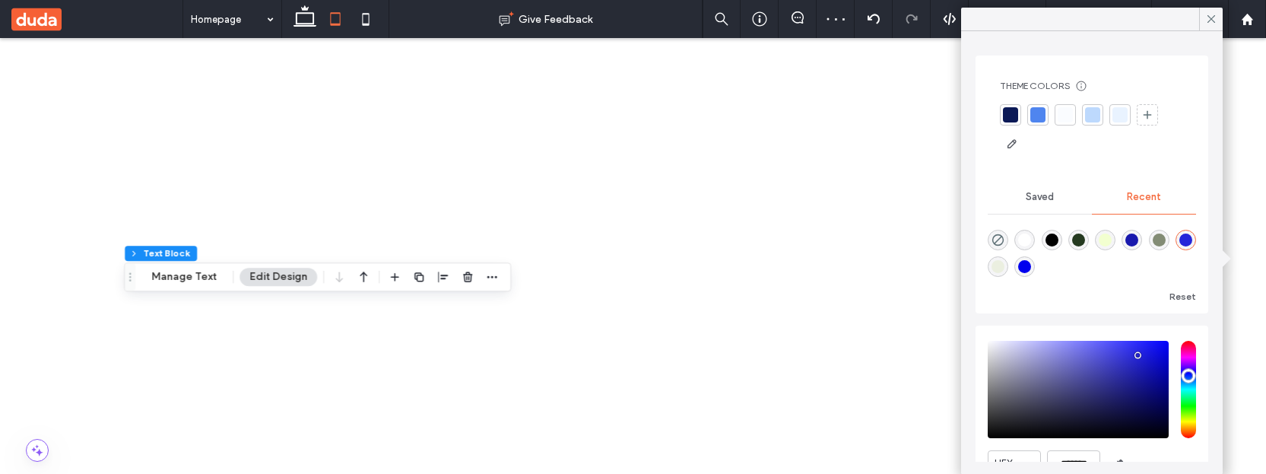
click at [1158, 240] on div "rgba(131, 140, 117, 1)" at bounding box center [1159, 239] width 13 height 13
type input "*******"
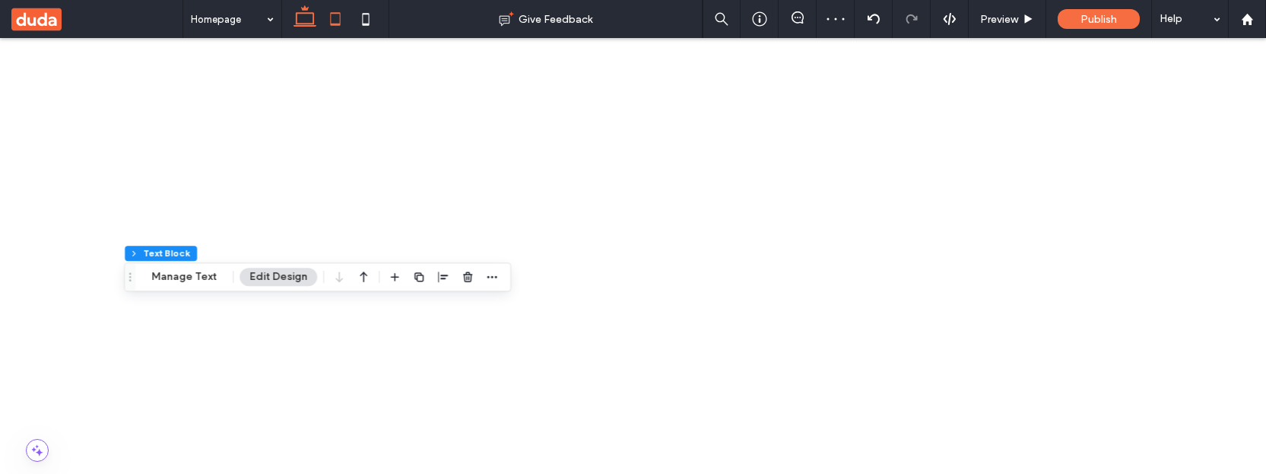
click at [313, 14] on use at bounding box center [305, 15] width 23 height 21
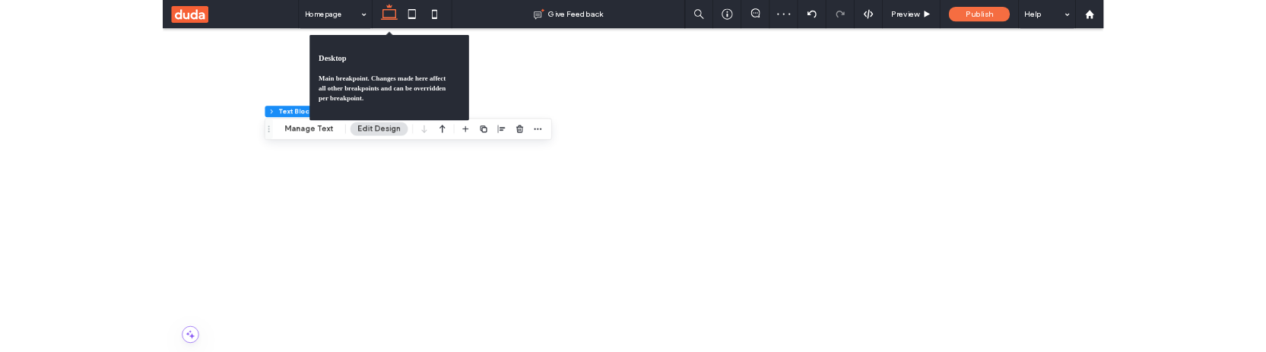
scroll to position [455, 0]
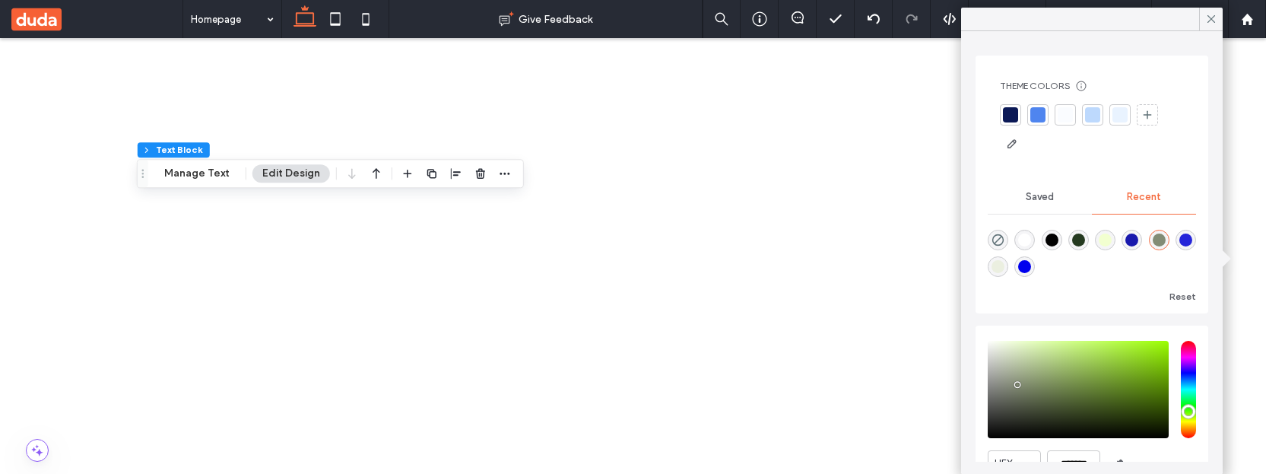
click at [1029, 265] on div "rgba(0, 0, 238, 1)" at bounding box center [1024, 266] width 13 height 13
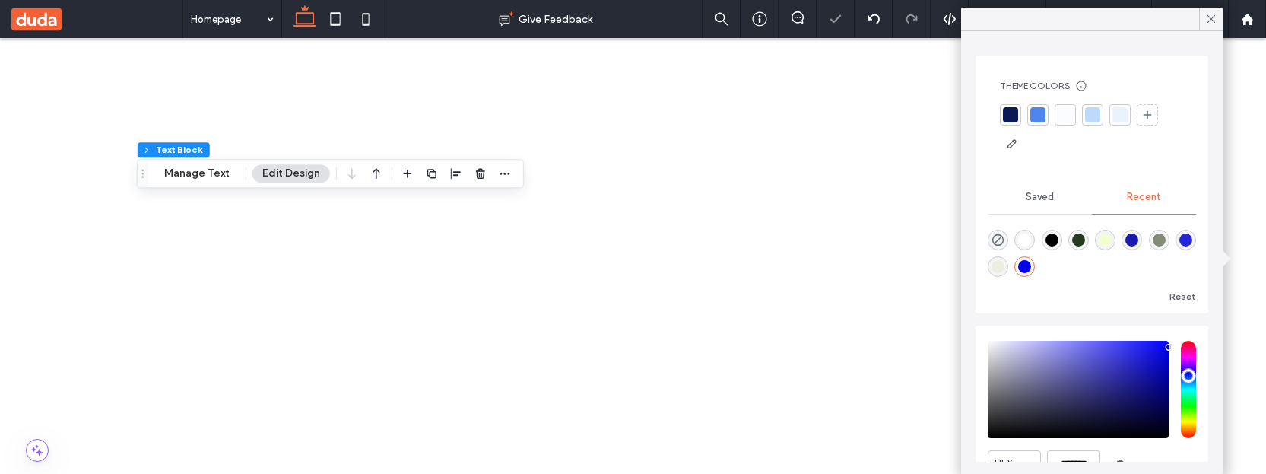
type input "*******"
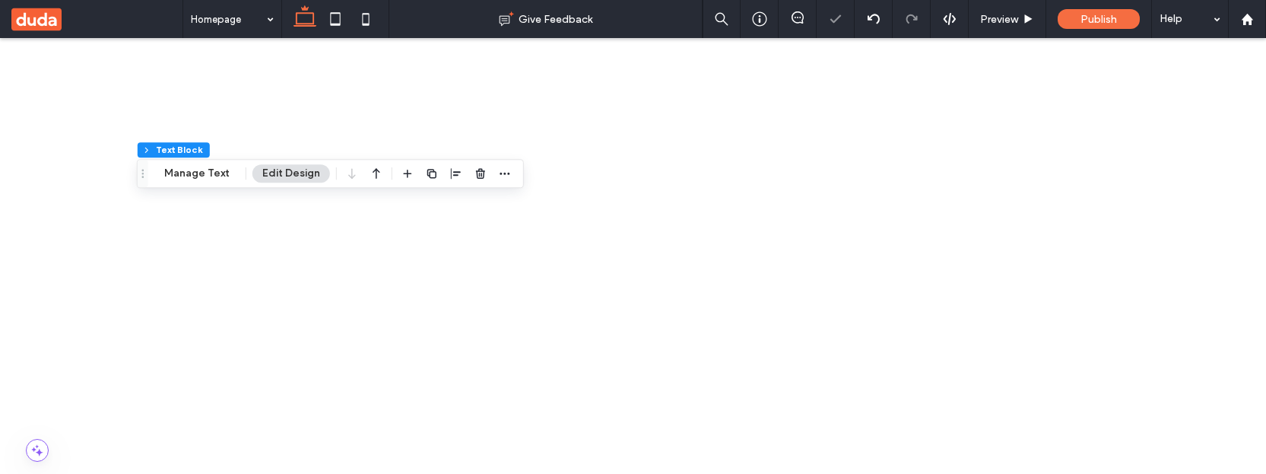
click at [1126, 363] on div "14" at bounding box center [1153, 374] width 176 height 27
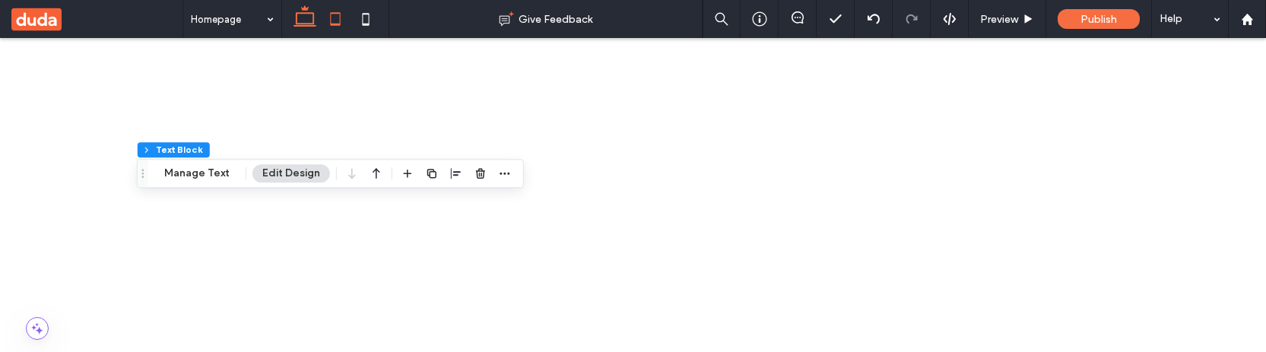
click at [336, 11] on icon at bounding box center [335, 19] width 30 height 30
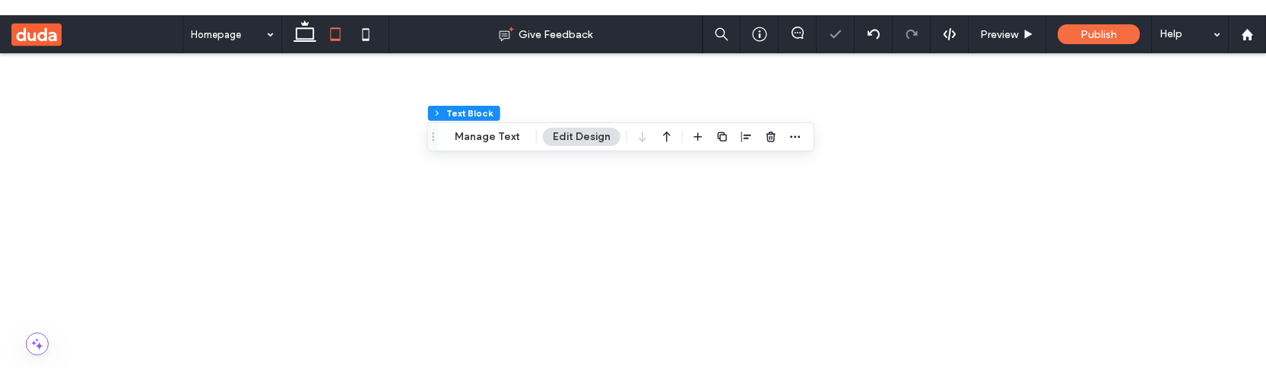
scroll to position [469, 0]
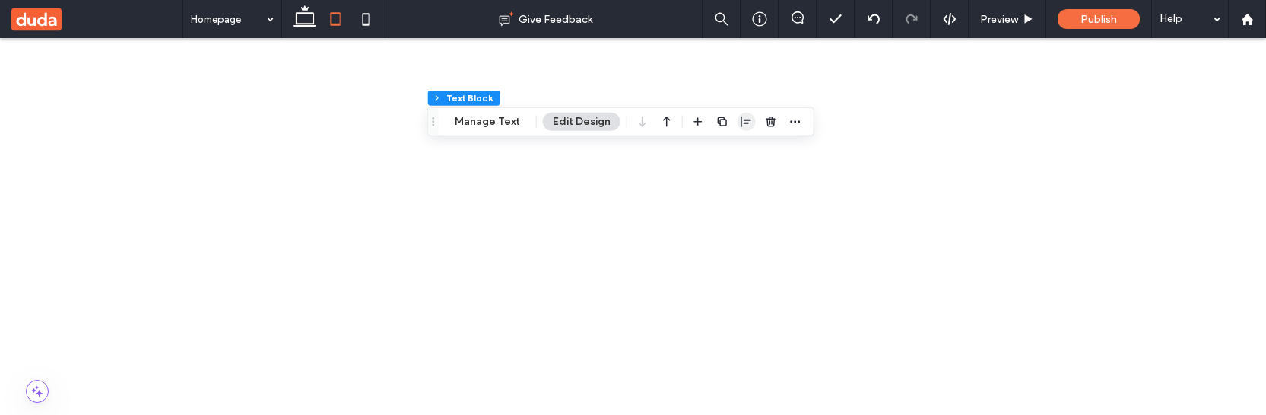
click at [748, 119] on use "button" at bounding box center [747, 121] width 10 height 11
click at [729, 154] on icon "center" at bounding box center [731, 151] width 12 height 12
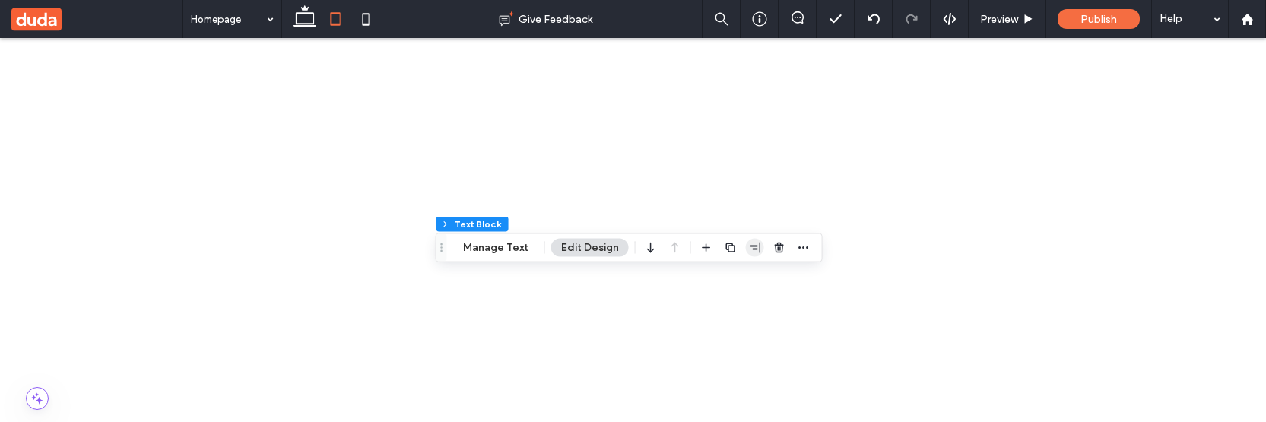
click at [750, 247] on icon "button" at bounding box center [755, 248] width 12 height 12
click at [735, 275] on use "center" at bounding box center [739, 277] width 8 height 11
click at [759, 279] on icon "flex-end" at bounding box center [764, 278] width 12 height 12
click at [710, 275] on use "flex-start" at bounding box center [715, 277] width 10 height 11
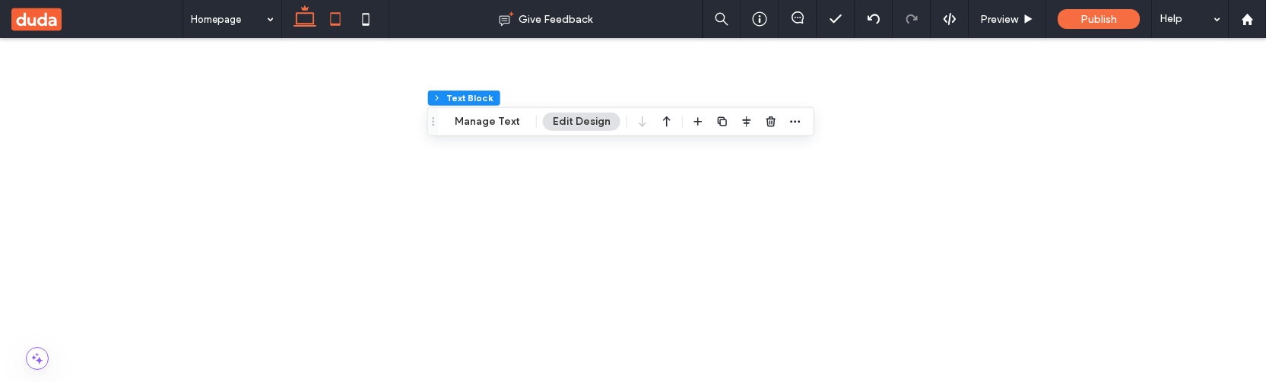
click at [303, 12] on use at bounding box center [305, 15] width 23 height 21
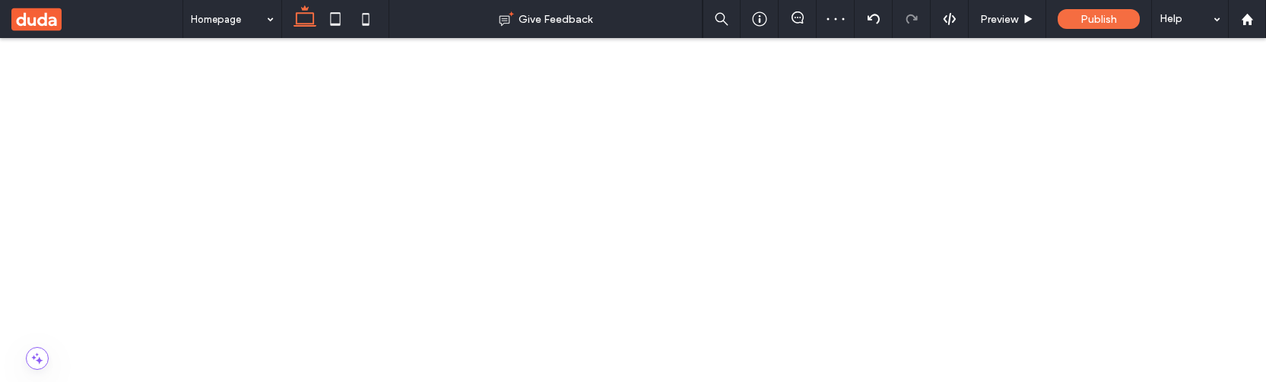
type input "*******"
type input "**"
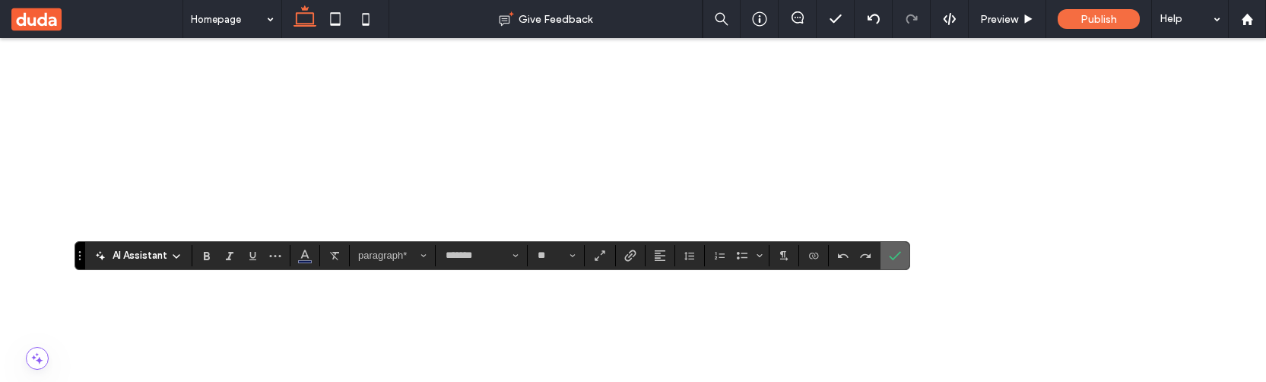
click at [890, 258] on use "Confirm" at bounding box center [896, 255] width 12 height 9
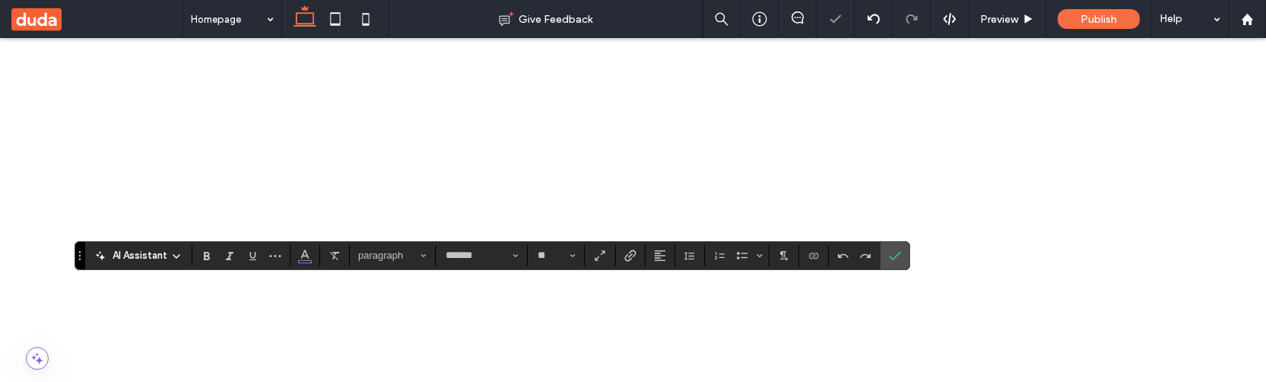
click at [564, 255] on button "**" at bounding box center [556, 255] width 50 height 21
click at [554, 219] on label "36" at bounding box center [554, 212] width 46 height 22
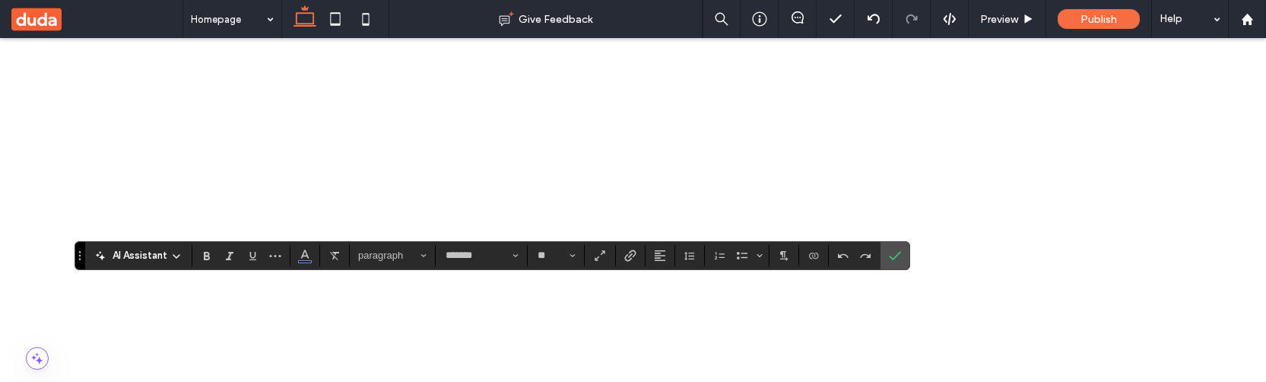
type input "**"
click at [889, 259] on icon "Confirm" at bounding box center [895, 255] width 12 height 12
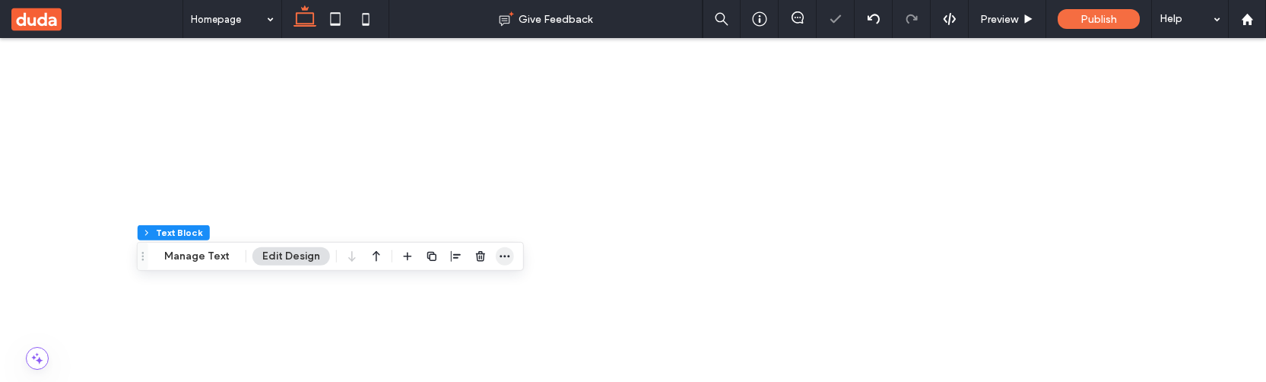
click at [509, 253] on span "button" at bounding box center [505, 256] width 18 height 18
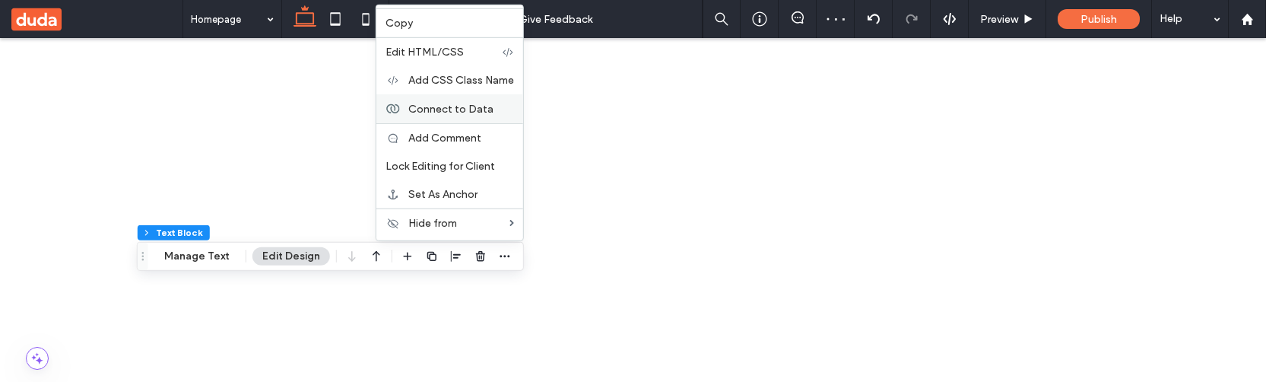
click at [491, 111] on label "Connect to Data" at bounding box center [461, 108] width 106 height 13
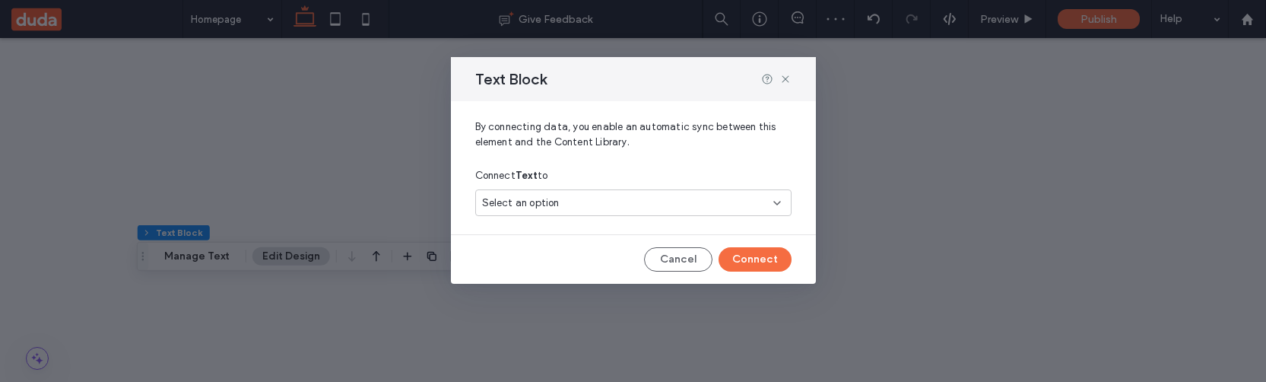
click at [594, 202] on div "Select an option" at bounding box center [624, 202] width 284 height 15
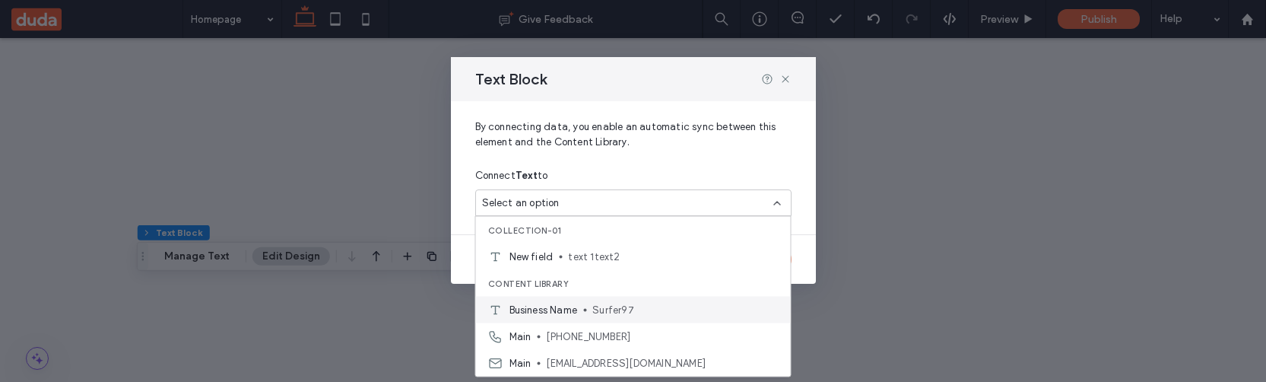
click at [574, 308] on span "Business Name" at bounding box center [544, 309] width 68 height 15
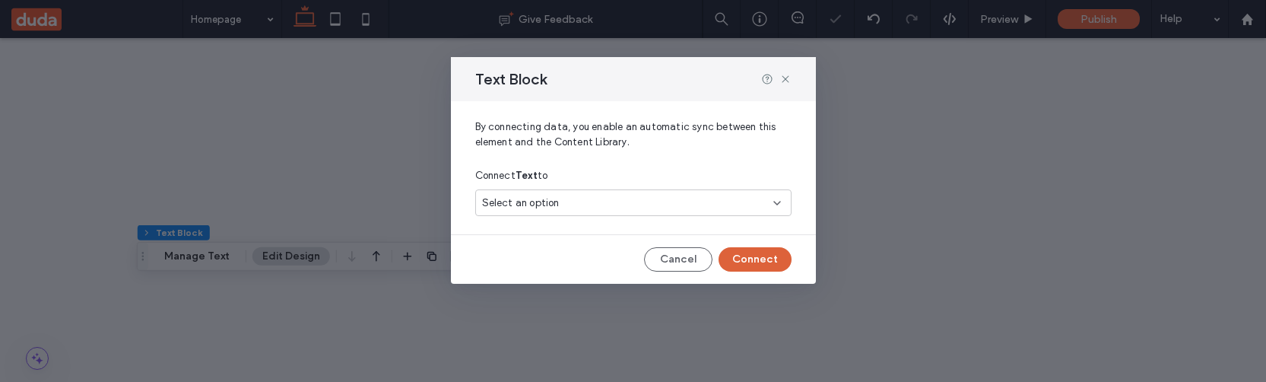
click at [748, 261] on button "Connect" at bounding box center [755, 259] width 73 height 24
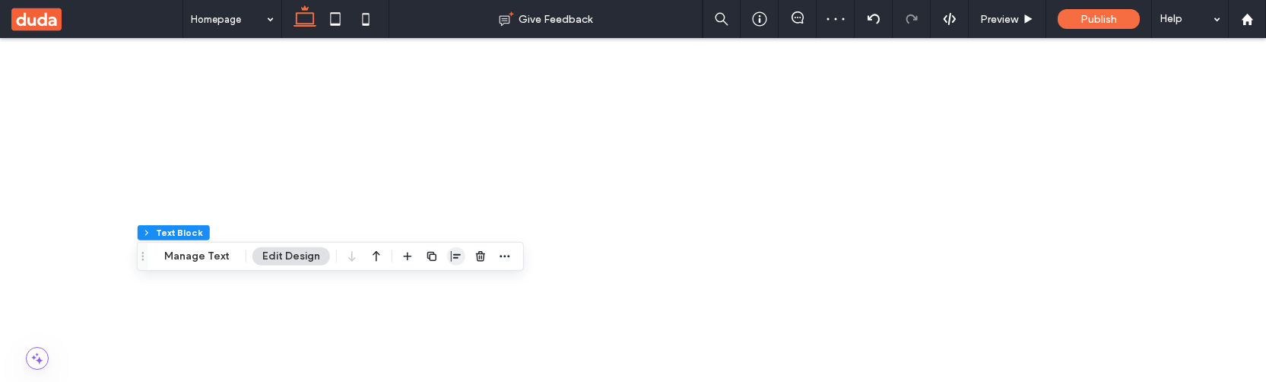
click at [450, 256] on icon "button" at bounding box center [456, 256] width 12 height 12
click at [441, 285] on icon "center" at bounding box center [440, 286] width 12 height 12
click at [464, 286] on icon "flex-end" at bounding box center [465, 286] width 12 height 12
click at [402, 287] on div at bounding box center [456, 286] width 118 height 29
click at [415, 287] on use "flex-start" at bounding box center [416, 286] width 10 height 11
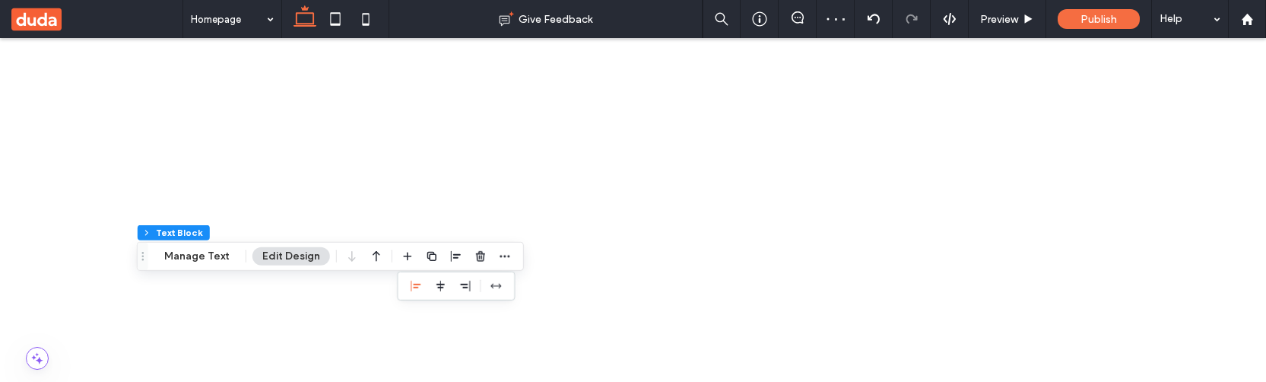
scroll to position [488, 0]
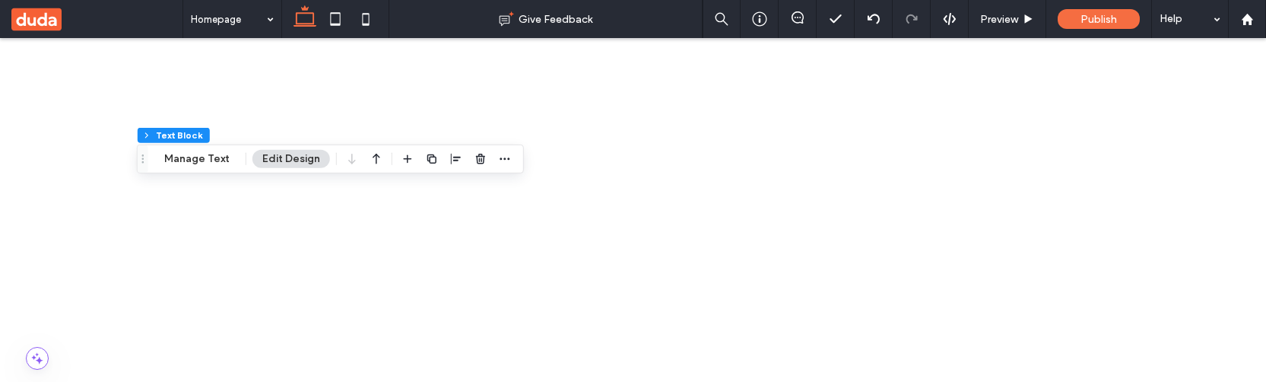
scroll to position [628, 0]
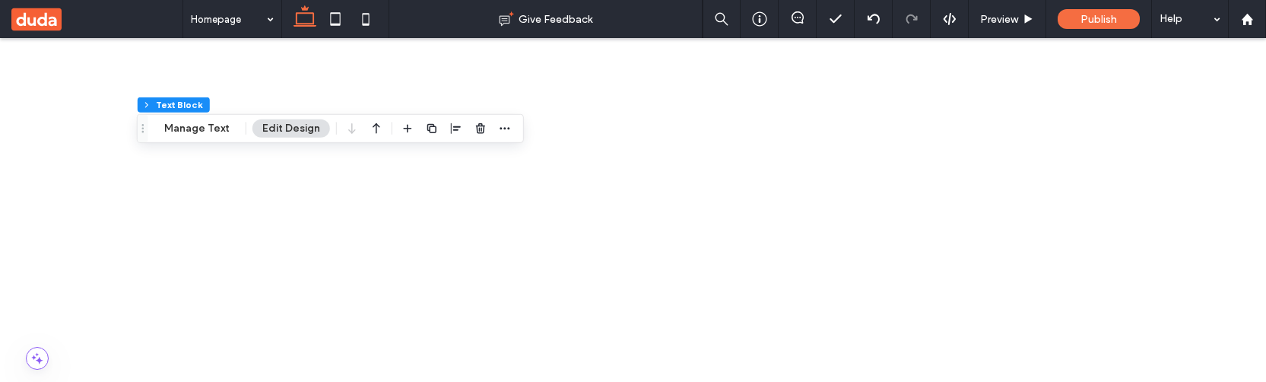
click at [339, 18] on icon at bounding box center [335, 19] width 30 height 30
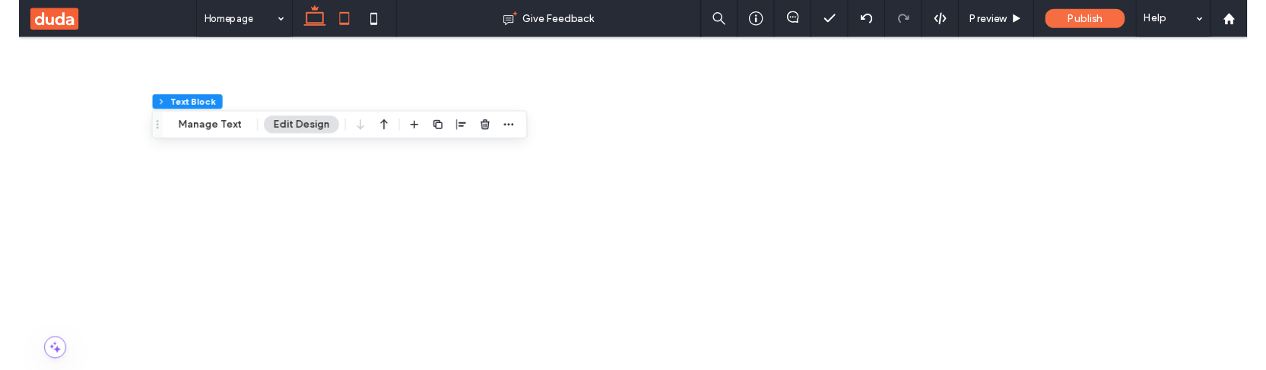
scroll to position [484, 0]
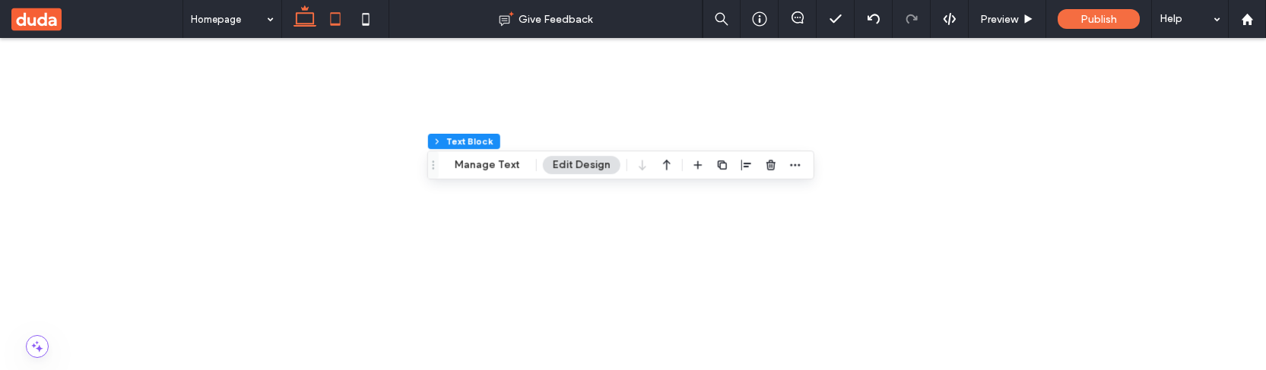
click at [310, 12] on use at bounding box center [305, 15] width 23 height 21
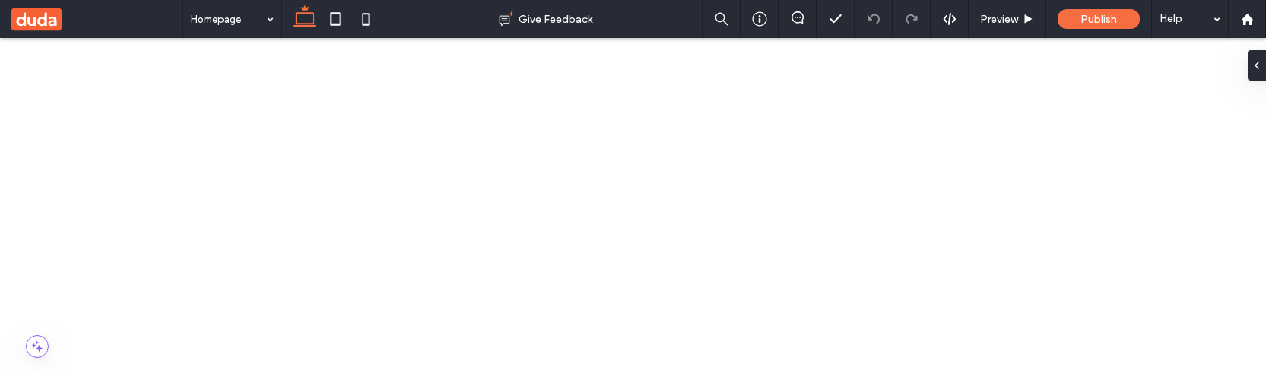
scroll to position [189, 0]
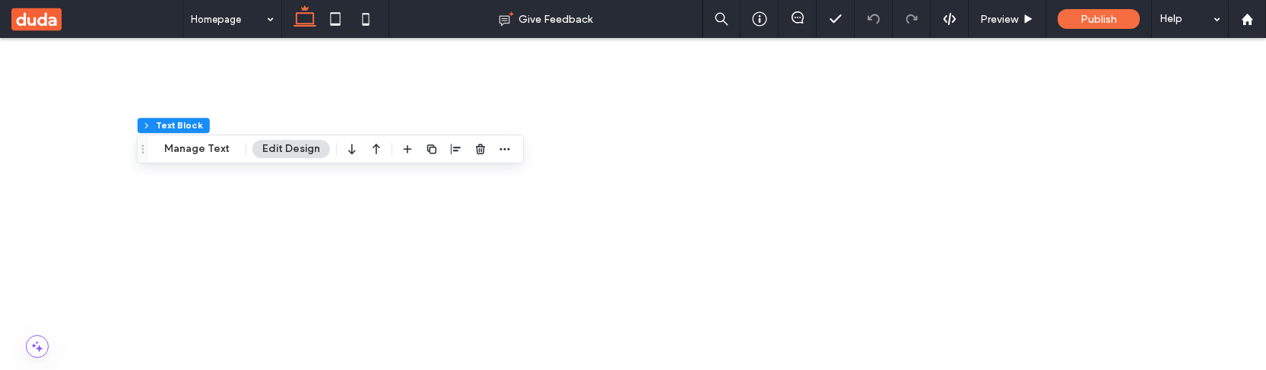
scroll to position [494, 0]
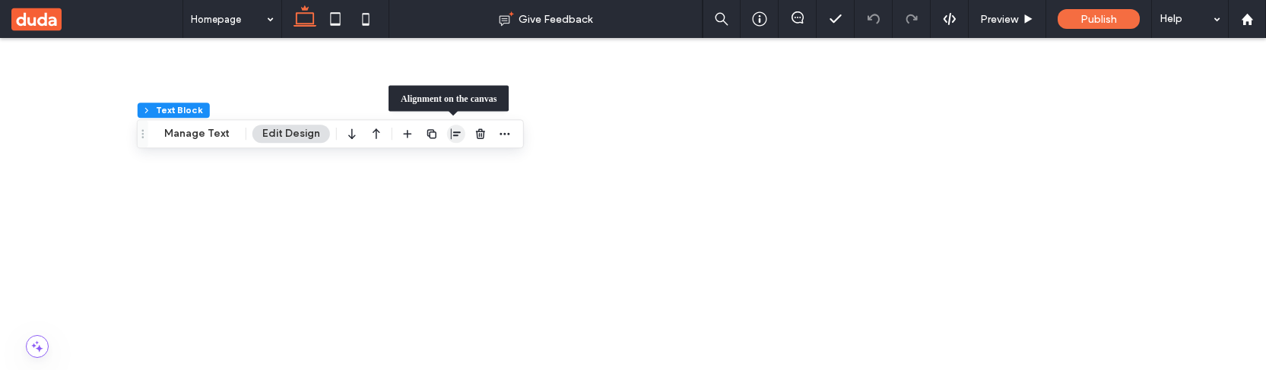
click at [455, 135] on use "button" at bounding box center [456, 134] width 10 height 11
click at [465, 167] on icon "flex-end" at bounding box center [465, 163] width 12 height 12
click at [456, 135] on icon "button" at bounding box center [456, 134] width 12 height 12
click at [455, 135] on use "button" at bounding box center [457, 134] width 10 height 11
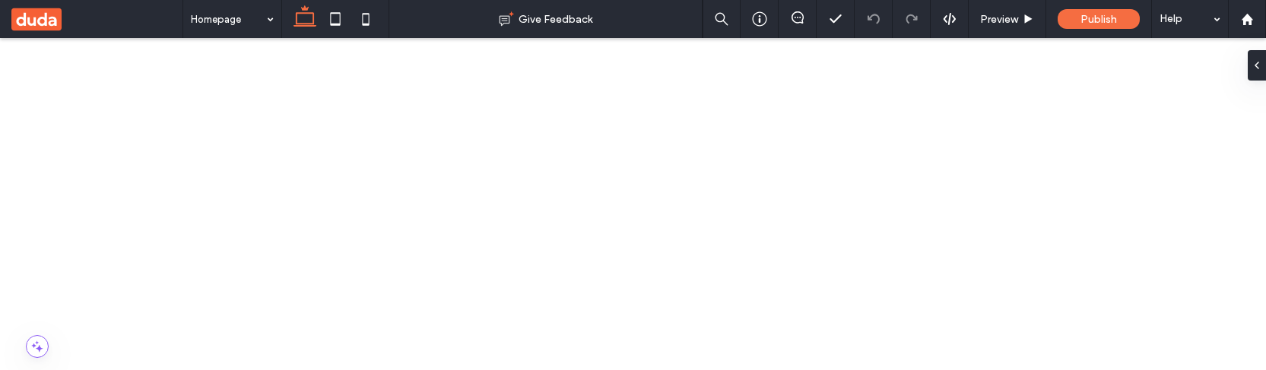
scroll to position [310, 0]
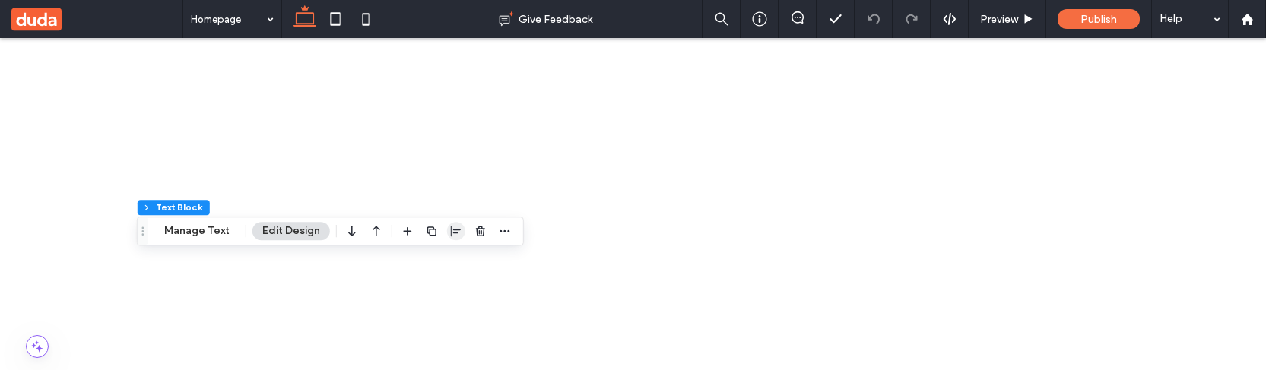
click at [451, 233] on use "button" at bounding box center [456, 231] width 10 height 11
click at [437, 262] on use "center" at bounding box center [441, 261] width 8 height 11
click at [459, 258] on icon "flex-end" at bounding box center [465, 261] width 12 height 12
click at [440, 260] on icon "center" at bounding box center [440, 261] width 12 height 12
click at [1250, 24] on icon at bounding box center [1247, 19] width 13 height 13
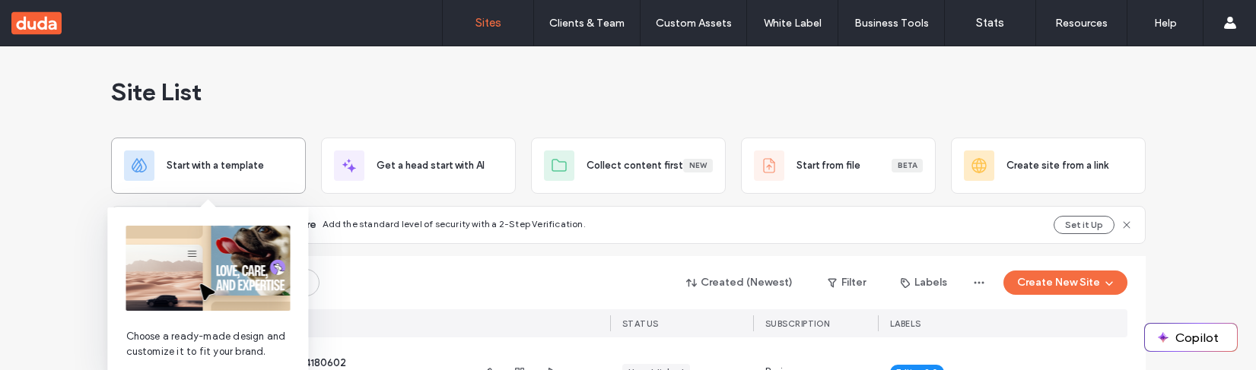
click at [198, 171] on span "Start with a template" at bounding box center [215, 165] width 97 height 15
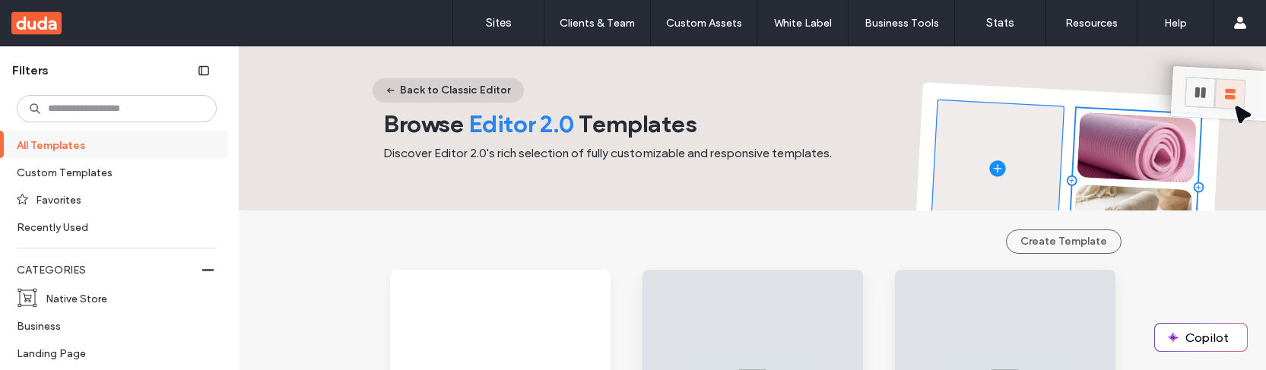
click at [411, 86] on button "Back to Classic Editor" at bounding box center [448, 90] width 151 height 24
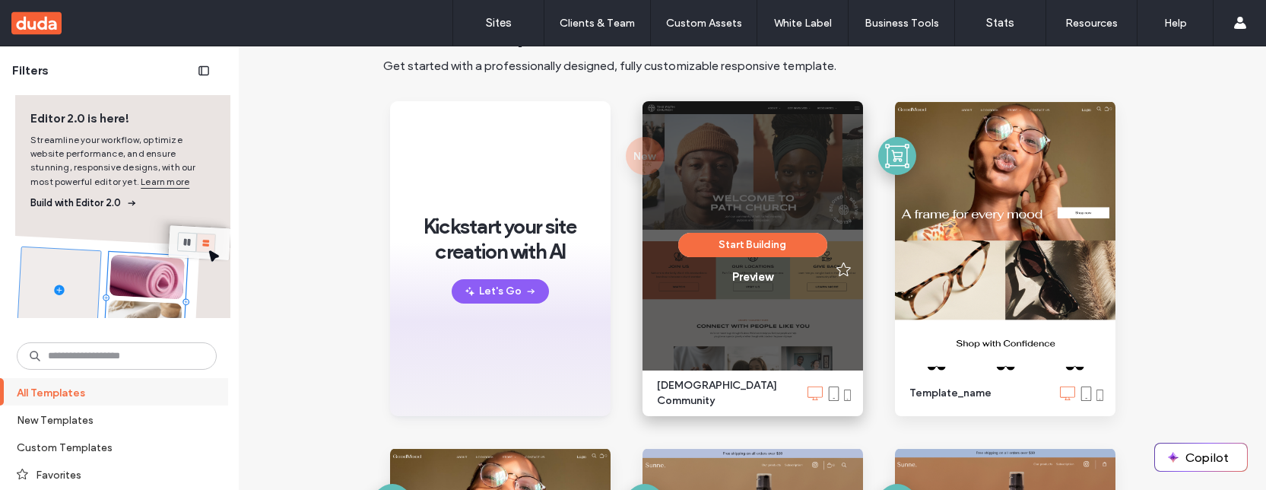
scroll to position [100, 0]
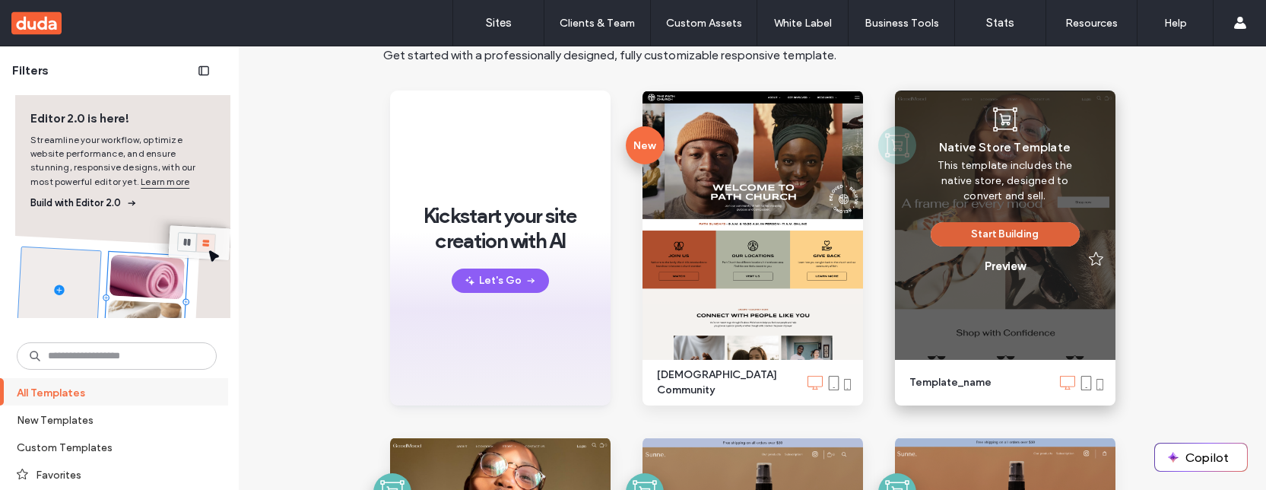
click at [997, 233] on button "Start Building" at bounding box center [1005, 234] width 149 height 24
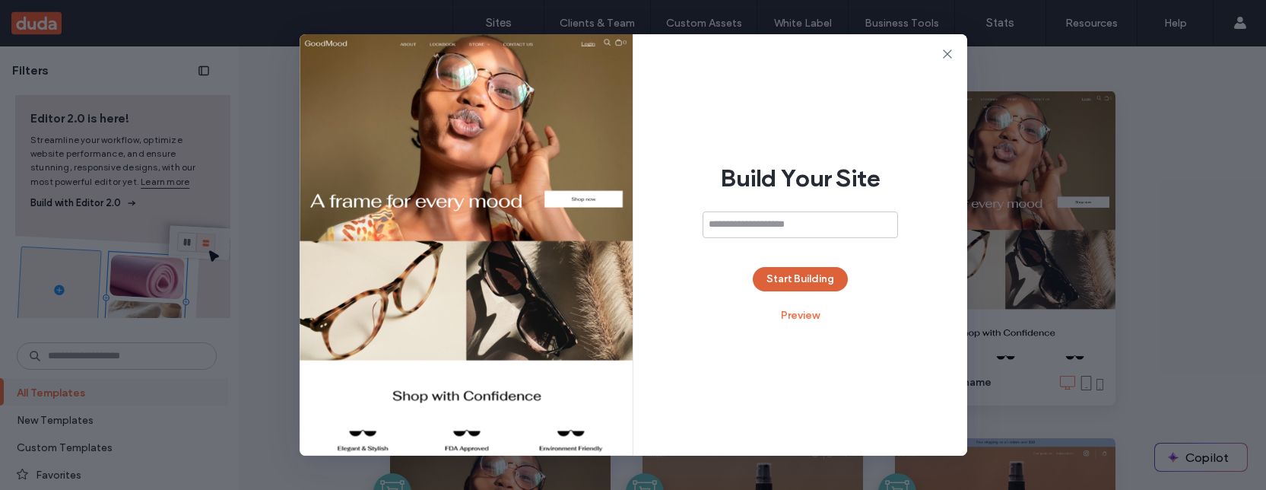
click at [814, 272] on button "Start Building" at bounding box center [800, 279] width 95 height 24
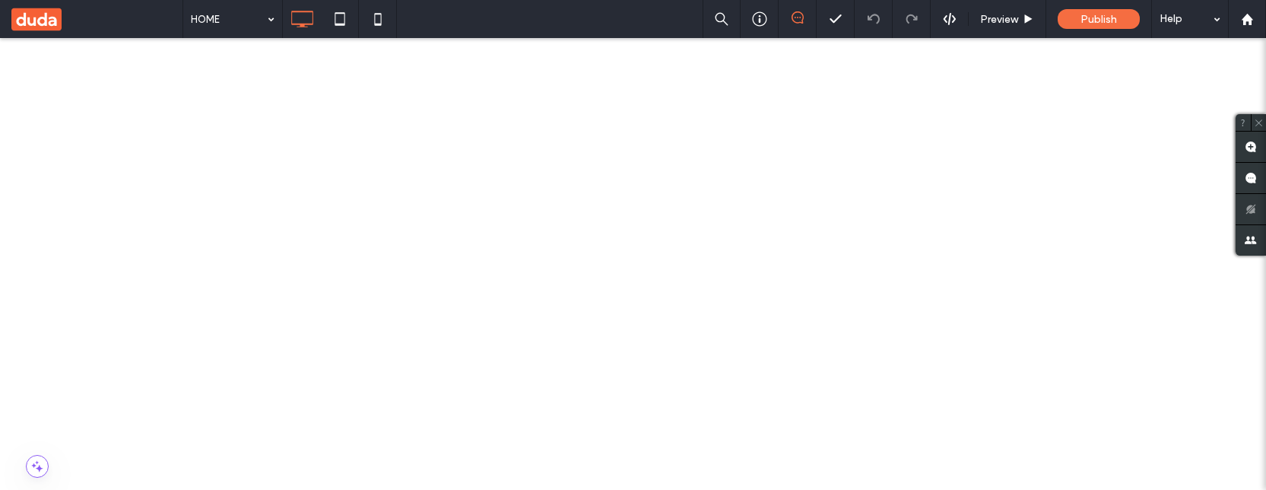
scroll to position [241, 0]
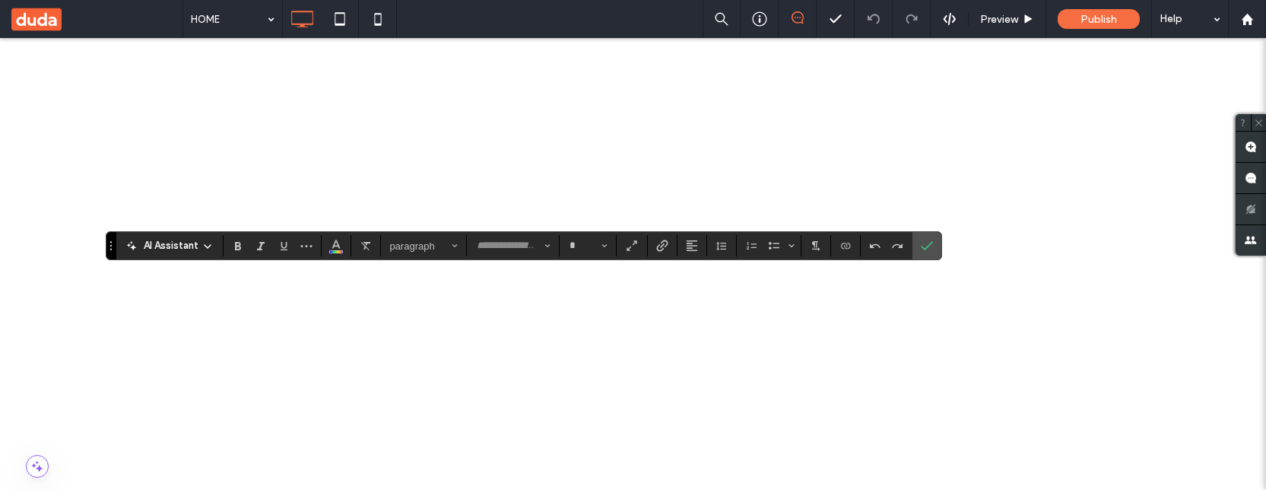
type input "********"
type input "**"
click at [930, 251] on label "Confirm" at bounding box center [927, 245] width 23 height 27
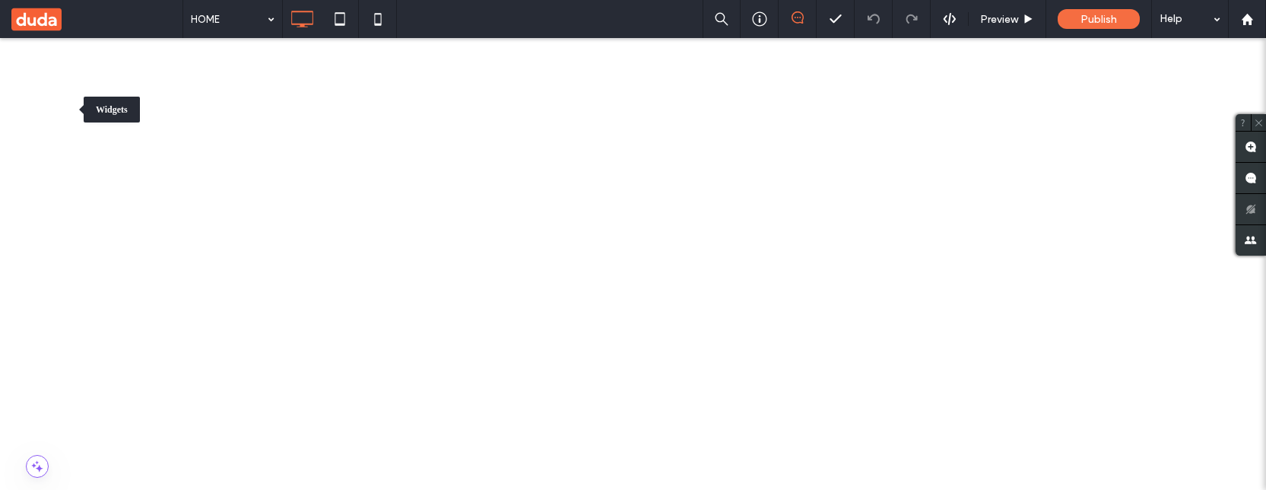
drag, startPoint x: 40, startPoint y: 110, endPoint x: 84, endPoint y: 102, distance: 44.2
type input "********"
type input "**"
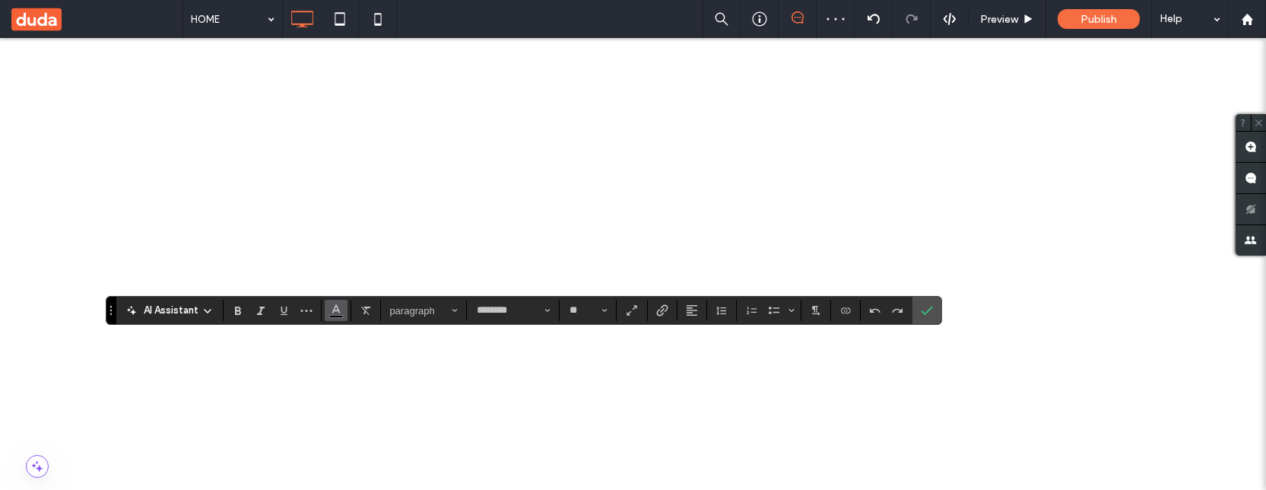
click at [335, 312] on icon "Color" at bounding box center [336, 309] width 12 height 12
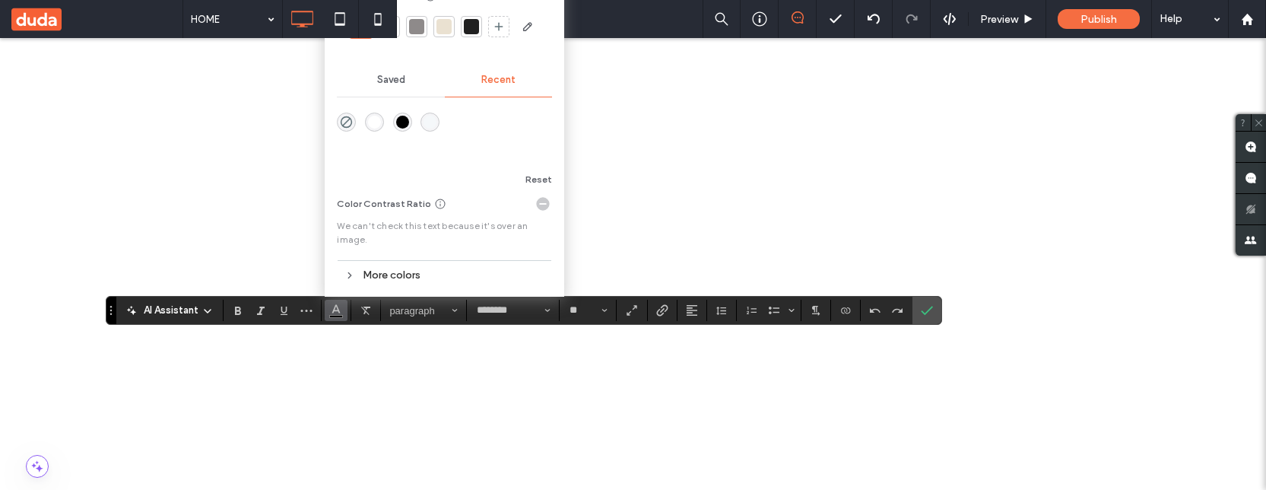
click at [362, 275] on div "More colors" at bounding box center [444, 275] width 215 height 21
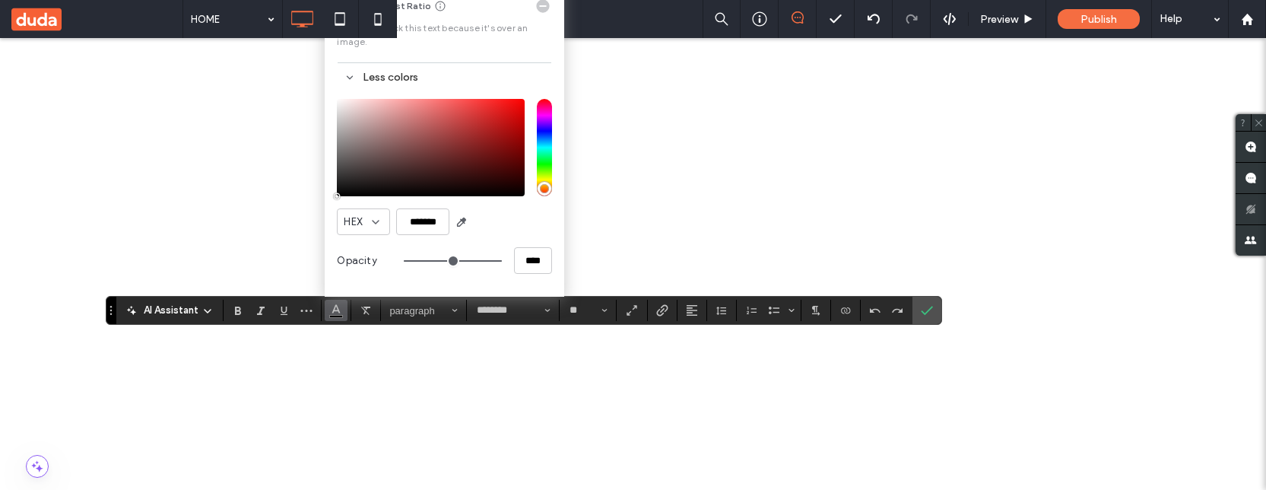
type input "*******"
click at [513, 107] on div "saturation and value" at bounding box center [431, 147] width 188 height 97
click at [558, 221] on div "Theme Colors Save time with Theme Colors Create a color palette to instantly ad…" at bounding box center [445, 32] width 240 height 529
click at [586, 305] on input "**" at bounding box center [583, 310] width 30 height 12
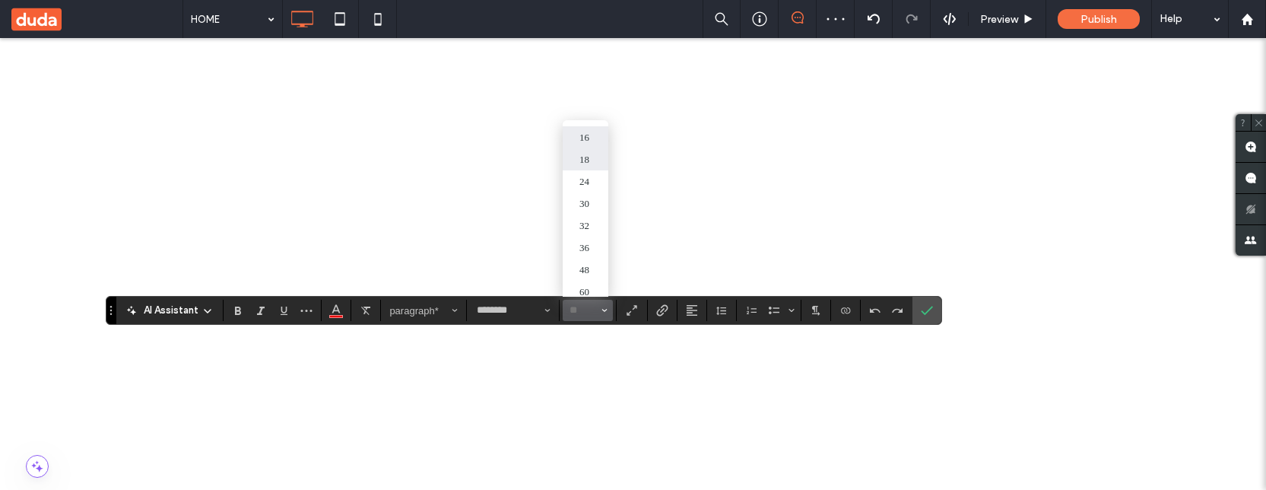
scroll to position [131, 0]
click at [583, 249] on label "36" at bounding box center [586, 243] width 46 height 22
type input "**"
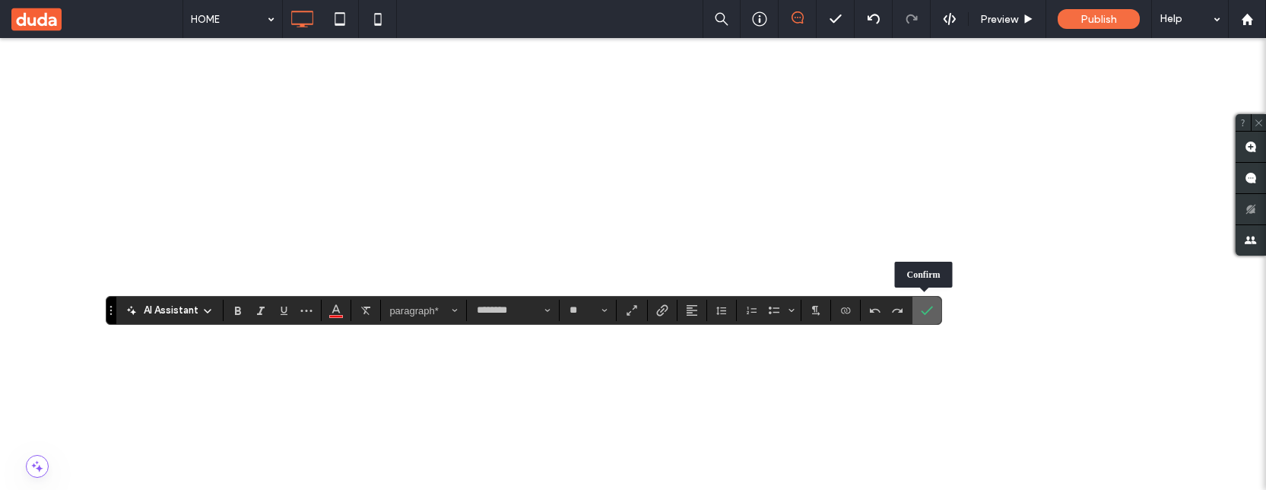
click at [929, 310] on icon "Confirm" at bounding box center [927, 310] width 12 height 12
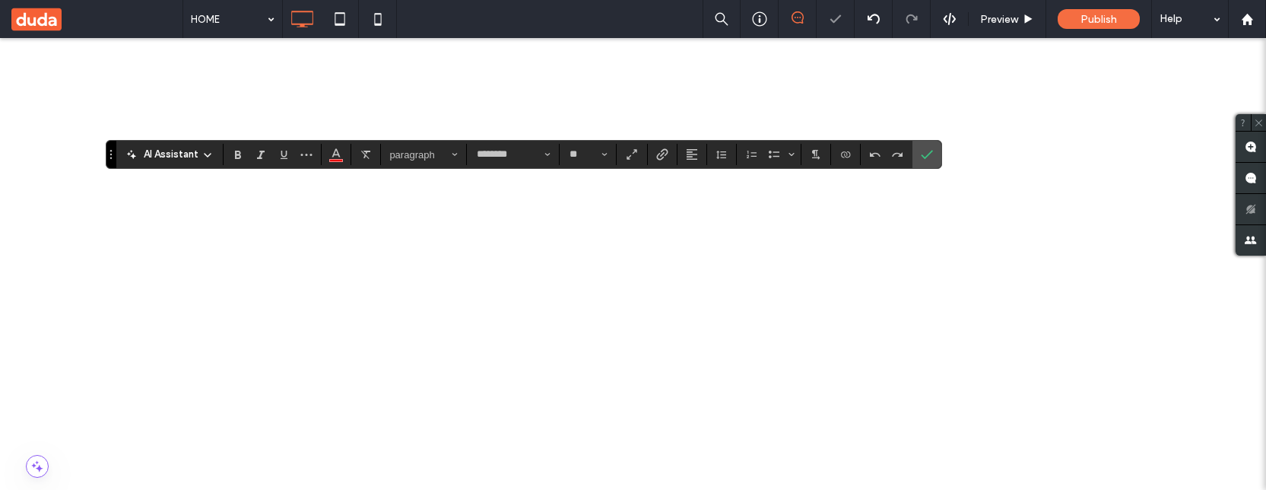
scroll to position [395, 0]
click at [923, 161] on span "Confirm" at bounding box center [924, 154] width 7 height 27
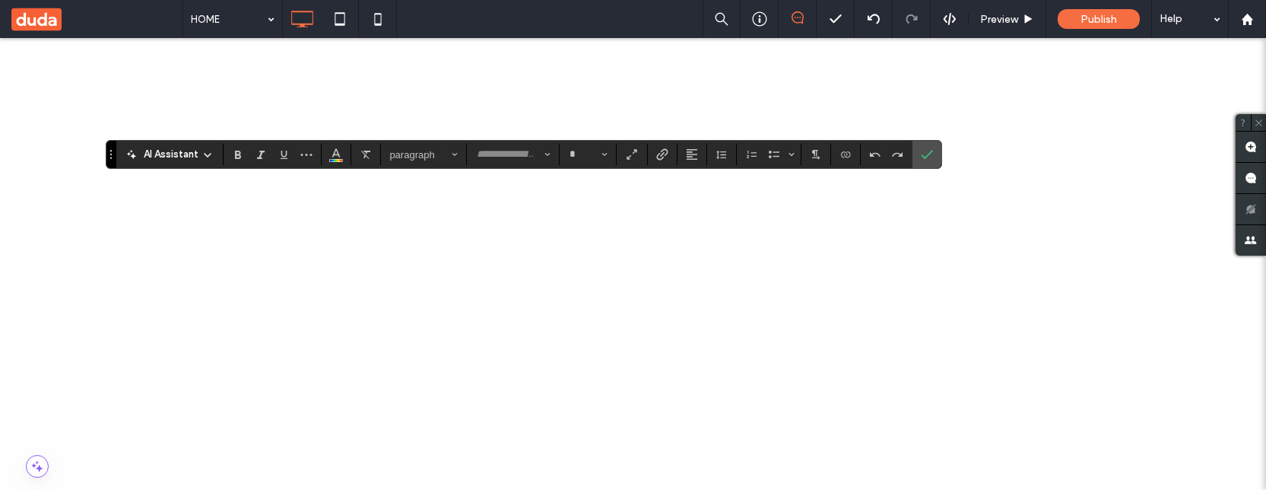
type input "********"
type input "**"
click at [925, 154] on use "Confirm" at bounding box center [927, 154] width 12 height 9
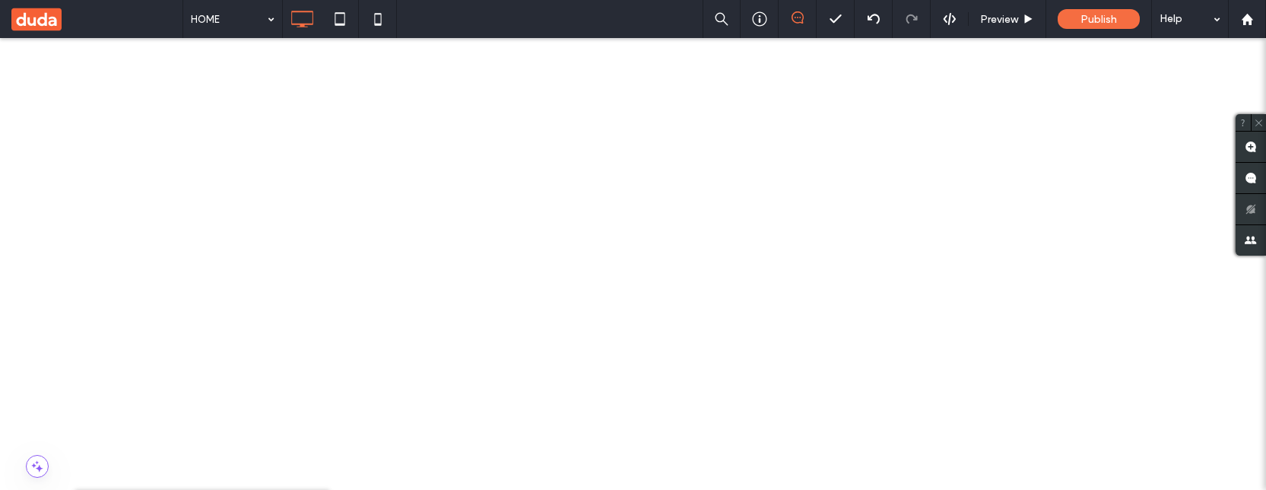
type input "**"
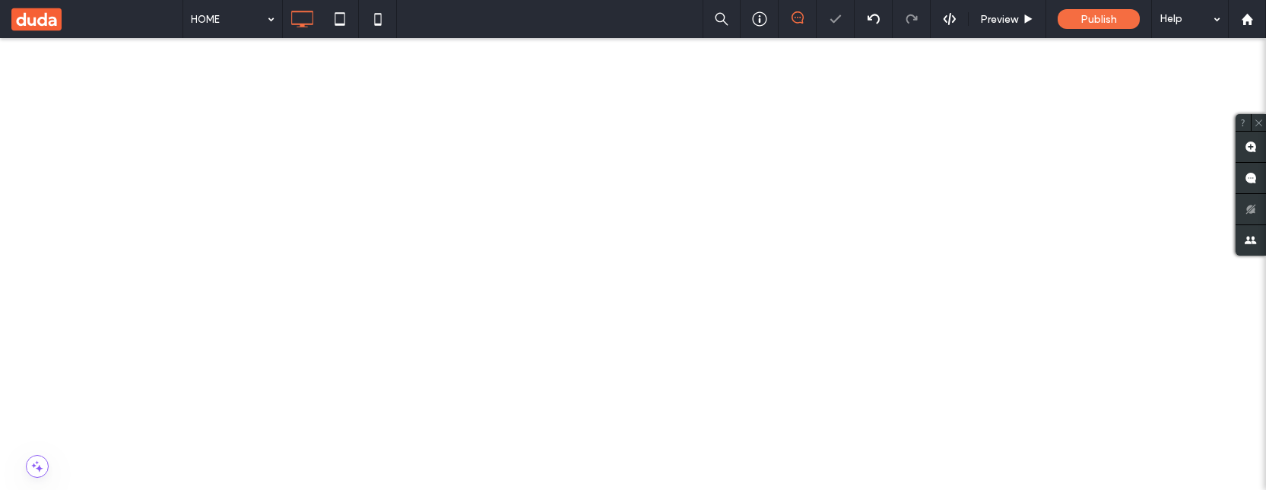
type input "********"
type input "**"
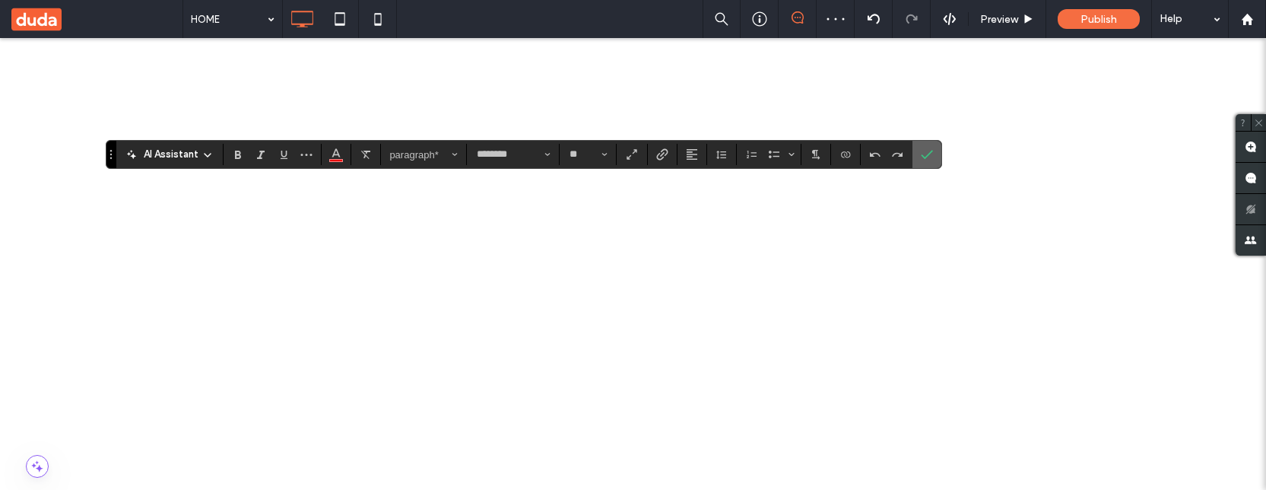
click at [926, 153] on icon "Confirm" at bounding box center [927, 154] width 12 height 12
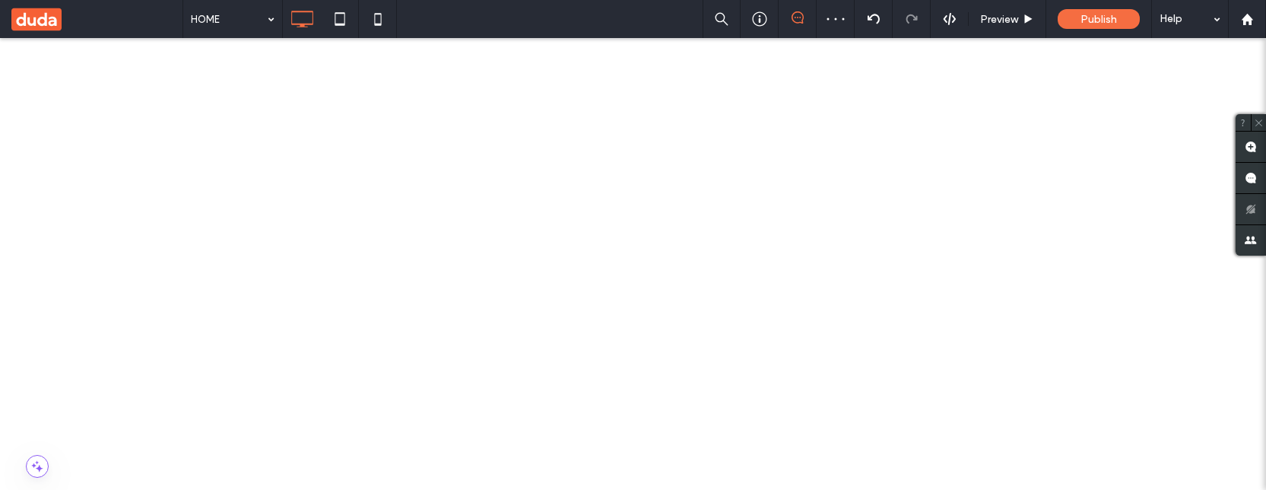
scroll to position [202, 0]
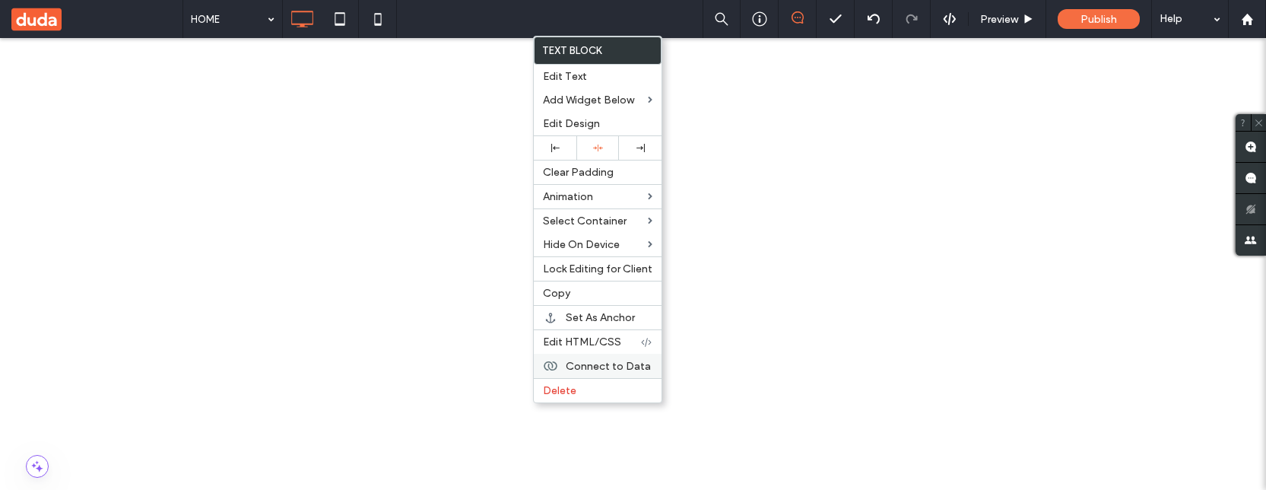
click at [589, 363] on span "Connect to Data" at bounding box center [608, 366] width 85 height 13
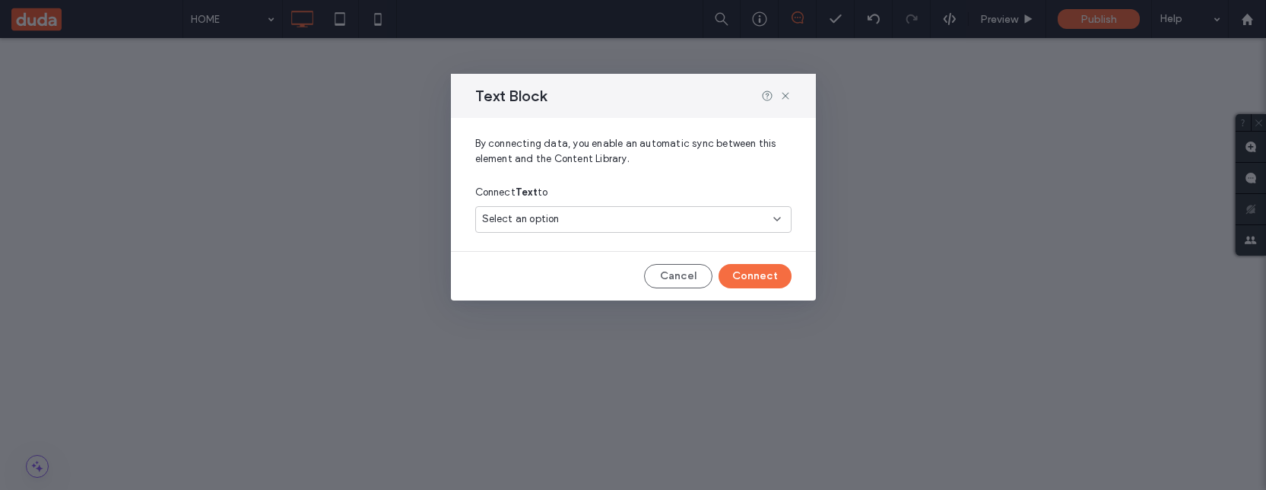
click at [632, 216] on div "Select an option" at bounding box center [624, 218] width 284 height 15
click at [616, 270] on span "BN" at bounding box center [685, 272] width 186 height 15
click at [757, 281] on button "Connect" at bounding box center [755, 276] width 73 height 24
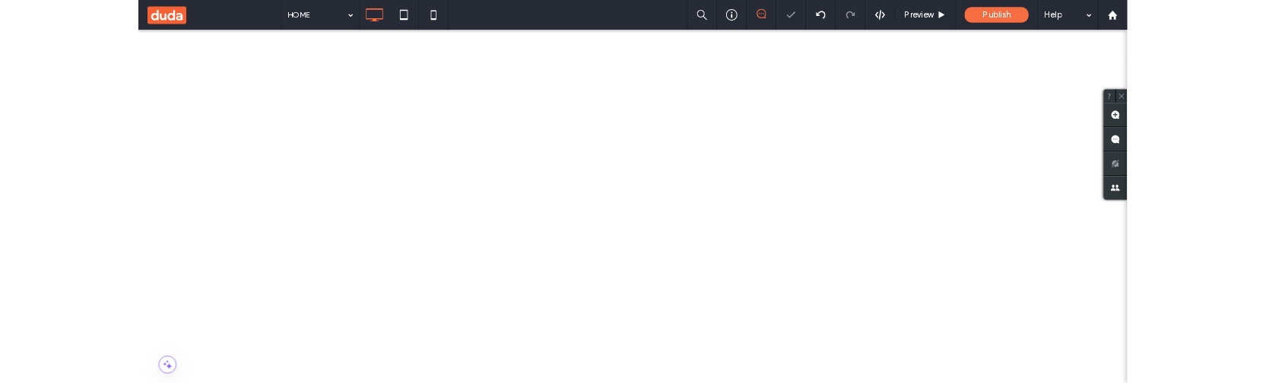
scroll to position [278, 0]
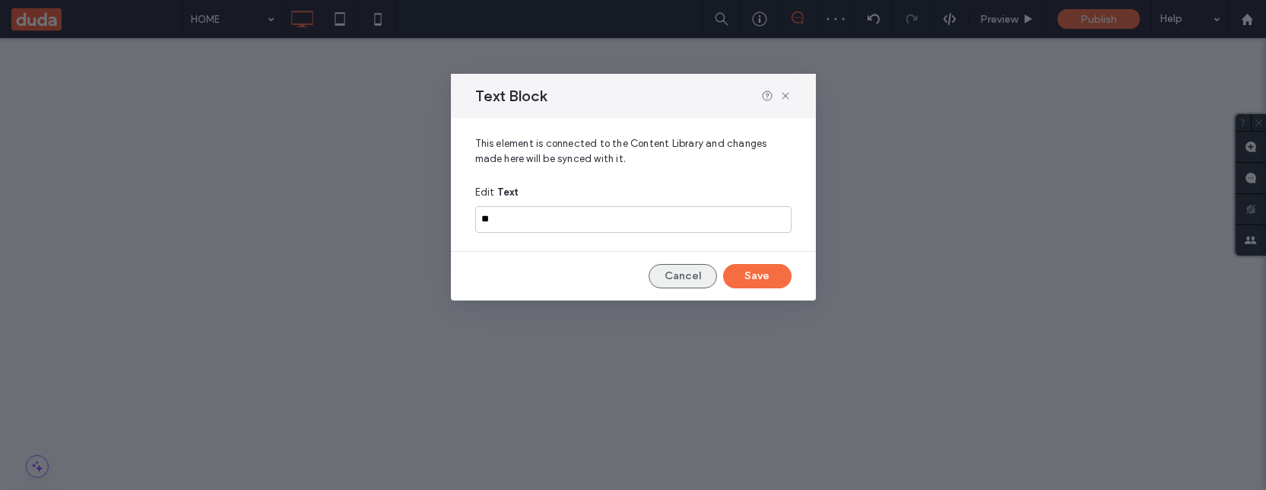
click at [660, 281] on button "Cancel" at bounding box center [683, 276] width 68 height 24
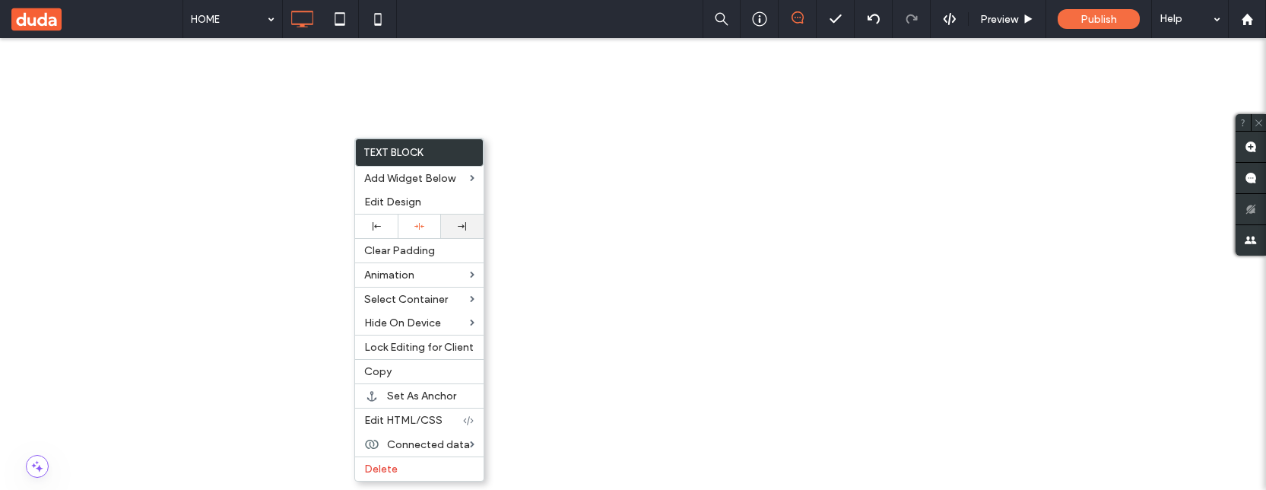
click at [459, 227] on icon at bounding box center [462, 226] width 8 height 8
click at [387, 225] on div at bounding box center [376, 226] width 27 height 8
click at [421, 230] on div "Align Left" at bounding box center [431, 227] width 64 height 26
click at [402, 206] on span "Edit Design" at bounding box center [392, 201] width 57 height 13
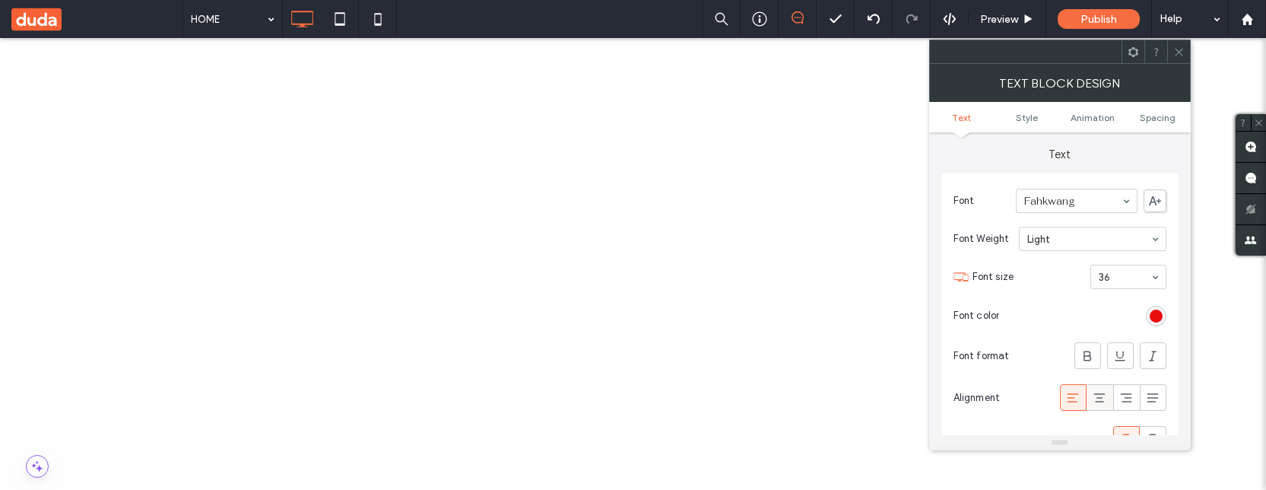
click at [1102, 398] on use at bounding box center [1099, 397] width 11 height 9
click at [1133, 398] on icon at bounding box center [1126, 397] width 15 height 15
click at [1148, 400] on icon at bounding box center [1152, 397] width 15 height 15
click at [1123, 402] on icon at bounding box center [1126, 397] width 15 height 15
click at [1092, 402] on icon at bounding box center [1099, 397] width 15 height 15
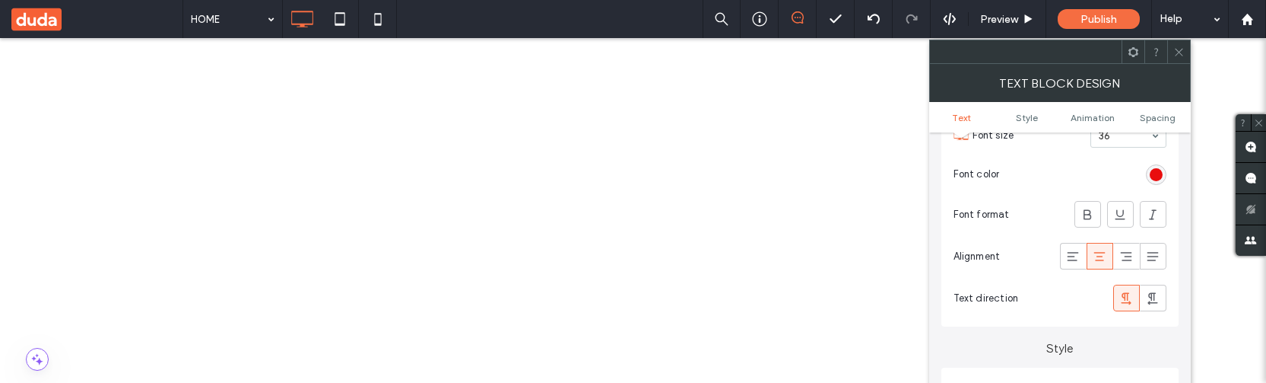
scroll to position [164, 0]
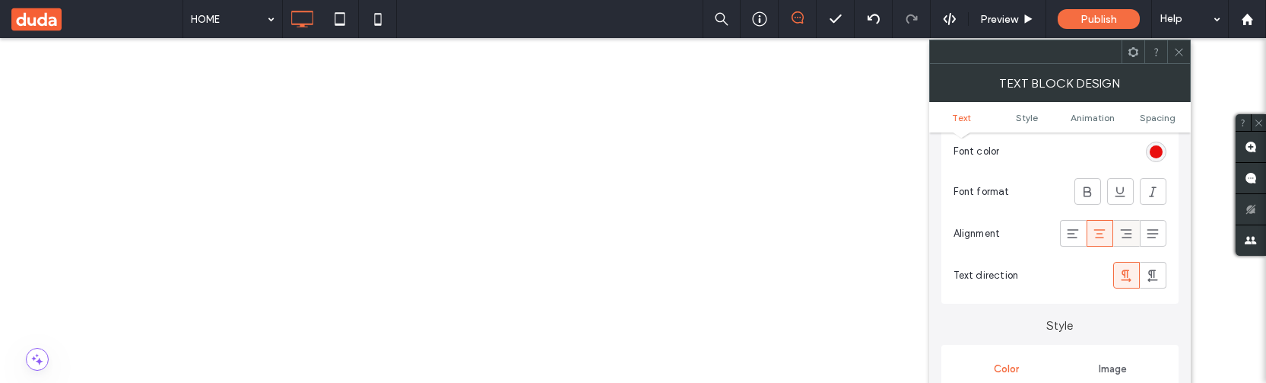
click at [1129, 233] on use at bounding box center [1126, 233] width 11 height 9
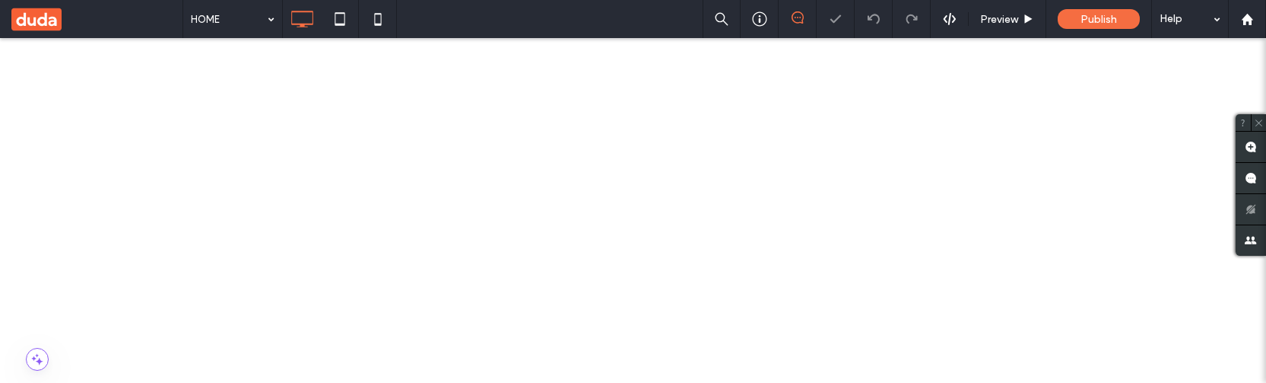
scroll to position [388, 0]
drag, startPoint x: 44, startPoint y: 106, endPoint x: 223, endPoint y: 248, distance: 227.9
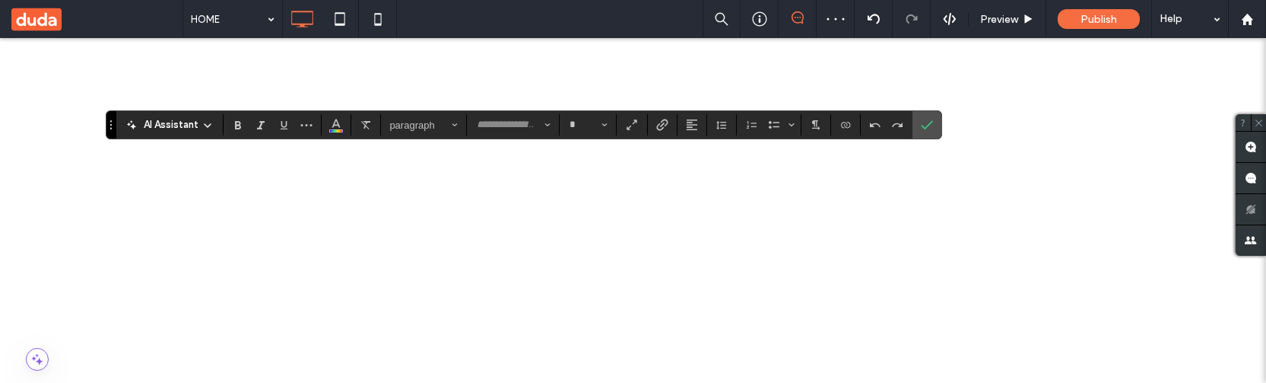
type input "********"
type input "**"
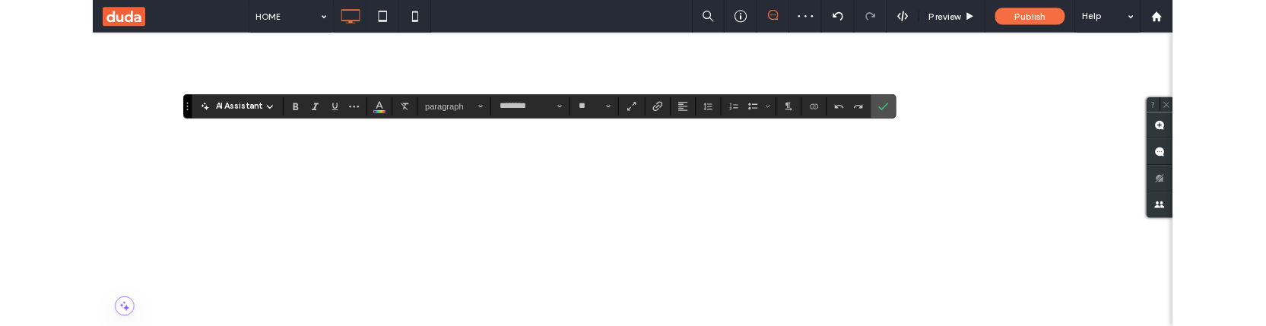
scroll to position [0, 0]
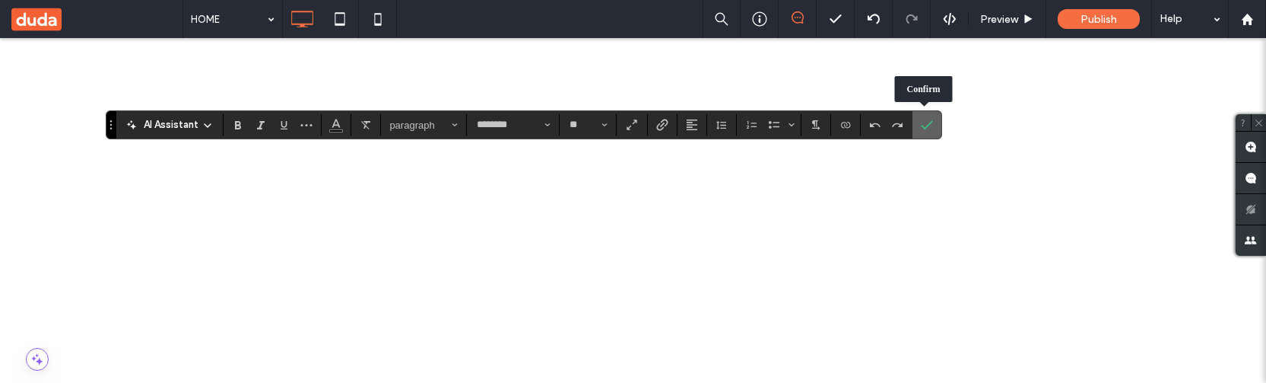
click at [926, 123] on icon "Confirm" at bounding box center [927, 125] width 12 height 12
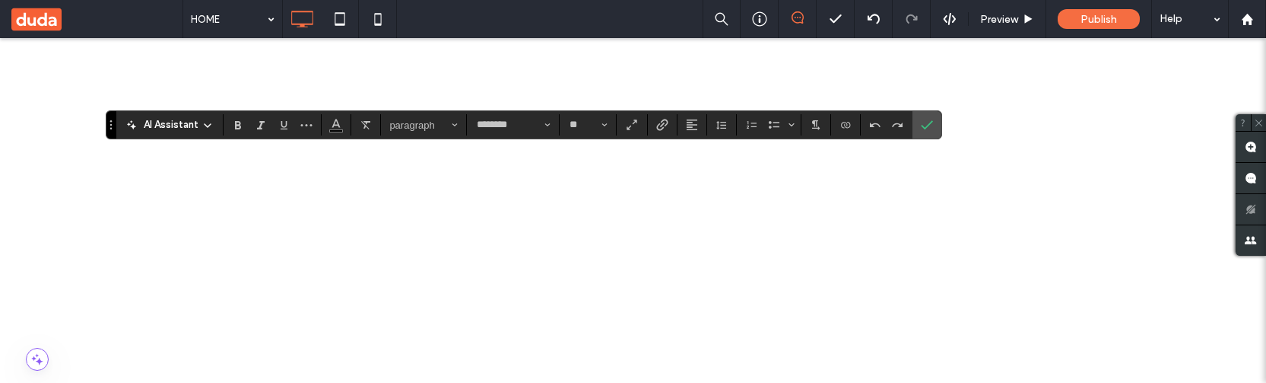
click at [929, 126] on icon "Confirm" at bounding box center [927, 125] width 12 height 12
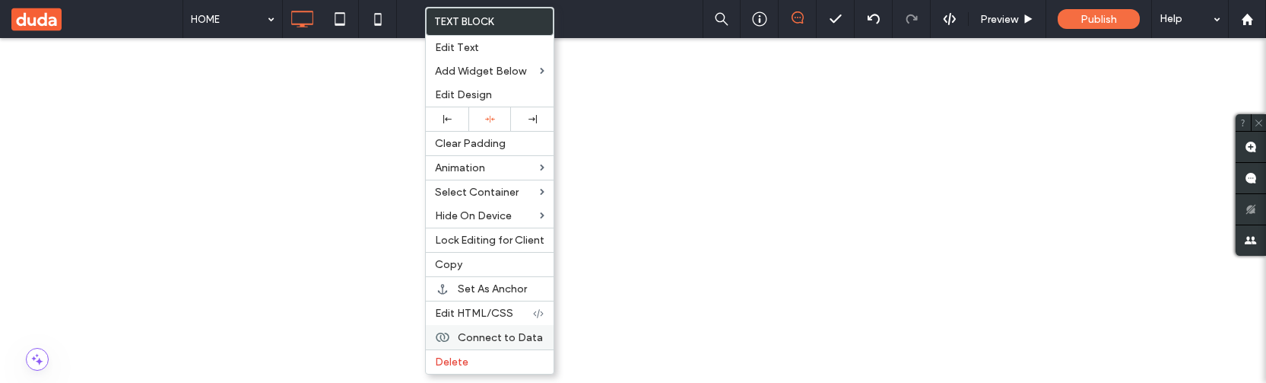
click at [464, 344] on span "Connect to Data" at bounding box center [500, 337] width 85 height 13
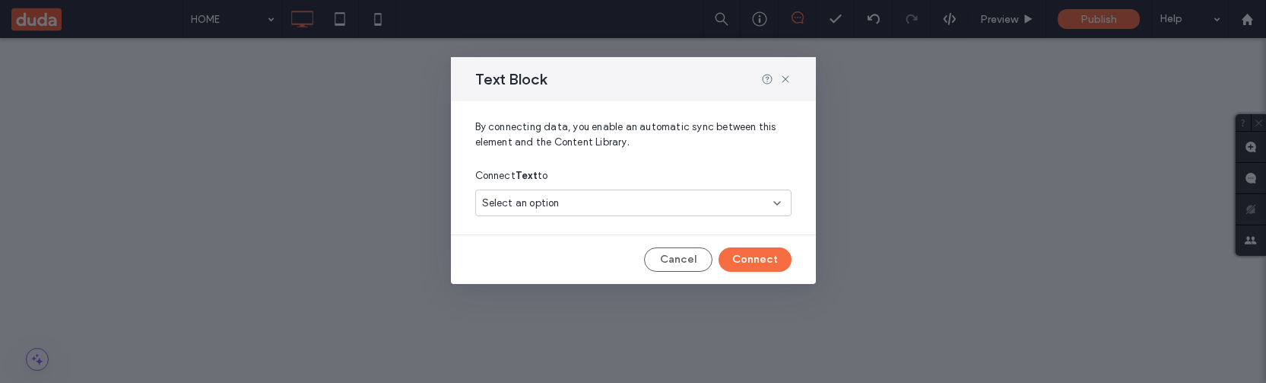
click at [541, 201] on span "Select an option" at bounding box center [521, 202] width 78 height 15
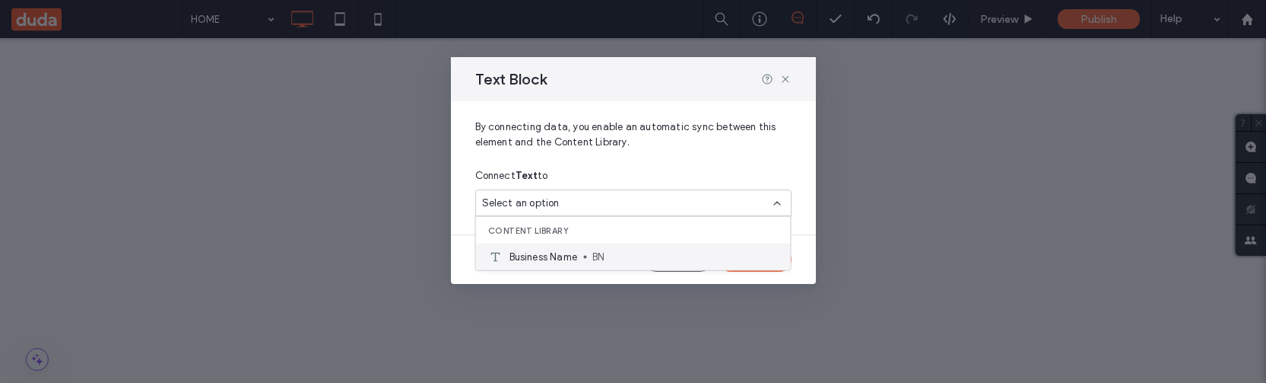
click at [563, 249] on span "Business Name" at bounding box center [544, 256] width 68 height 15
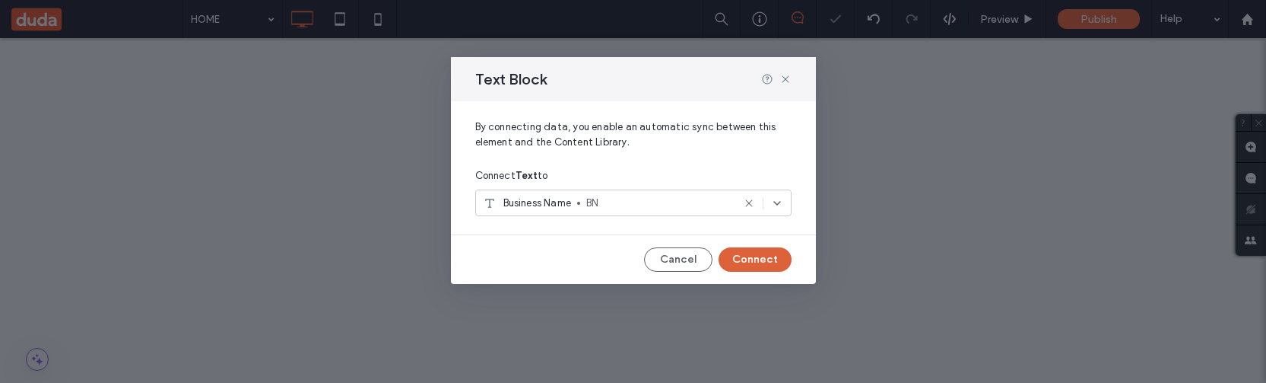
click at [748, 260] on button "Connect" at bounding box center [755, 259] width 73 height 24
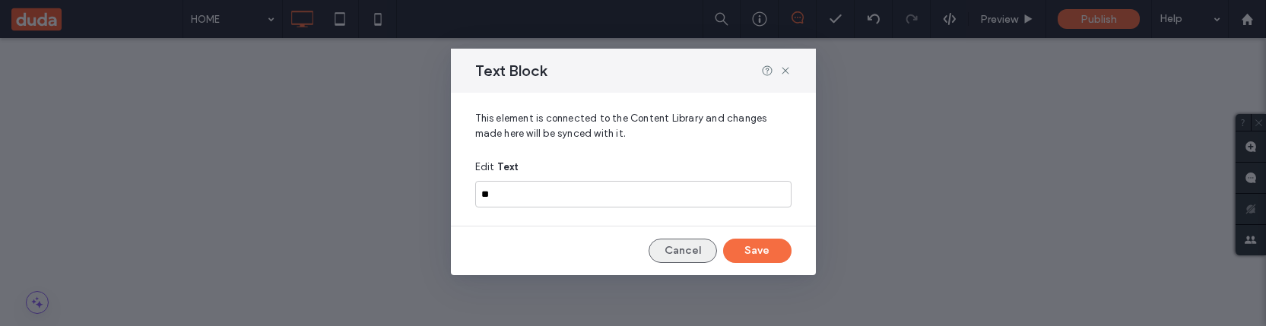
click at [684, 258] on button "Cancel" at bounding box center [683, 251] width 68 height 24
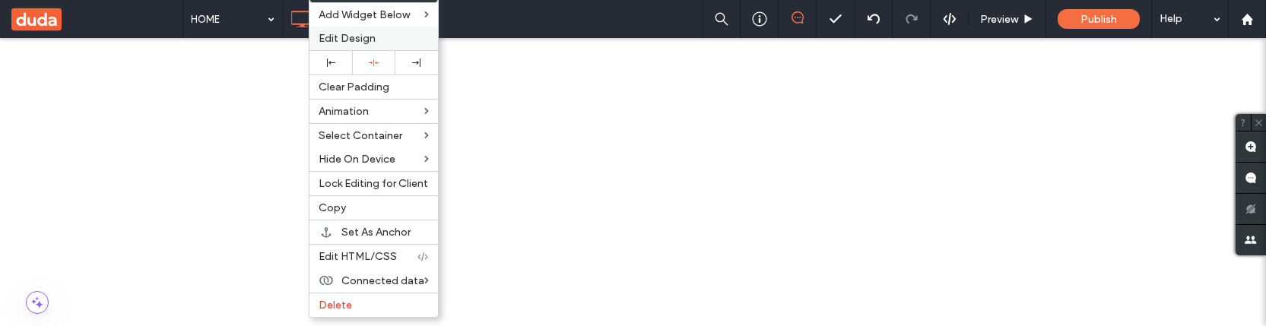
click at [360, 33] on span "Edit Design" at bounding box center [347, 38] width 57 height 13
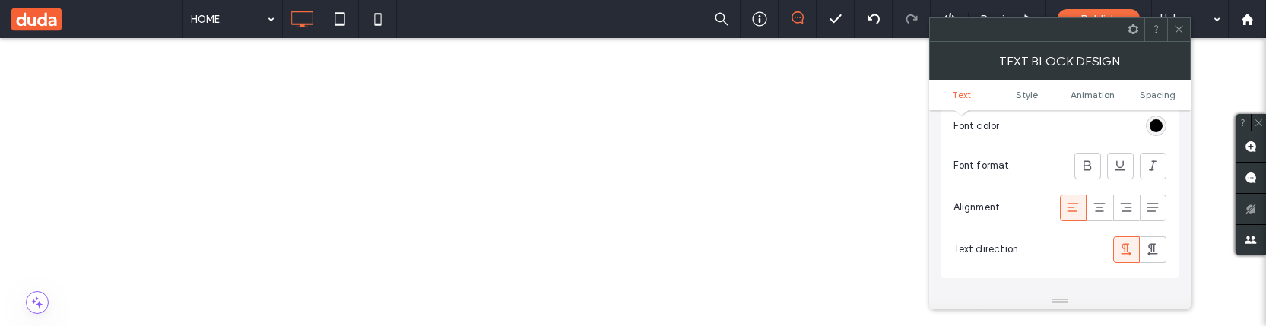
scroll to position [174, 0]
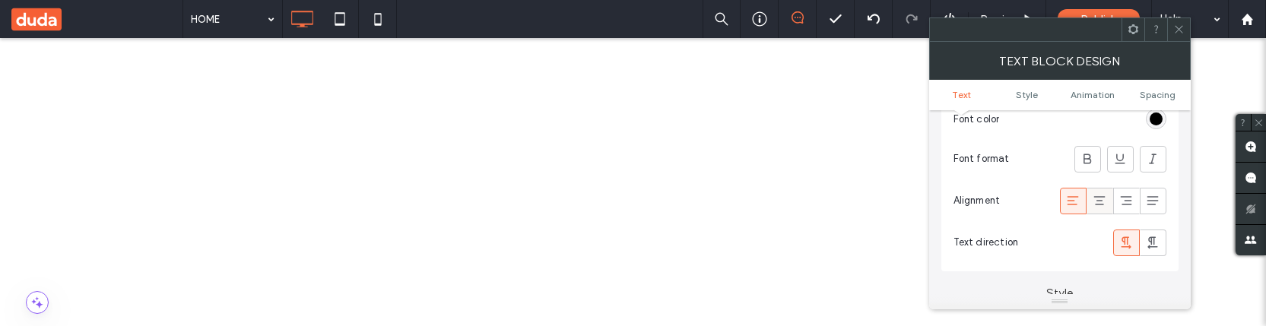
click at [1104, 205] on use at bounding box center [1099, 200] width 11 height 9
